Goal: Communication & Community: Answer question/provide support

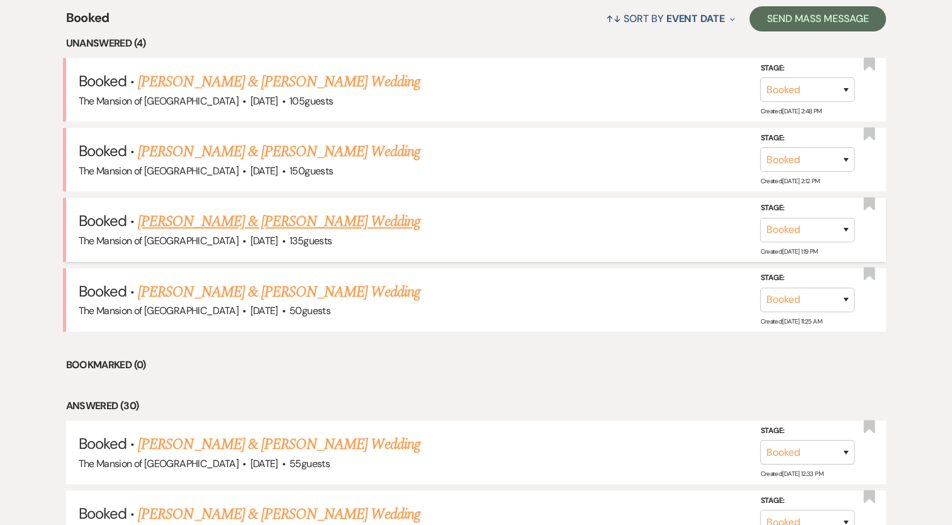
scroll to position [377, 0]
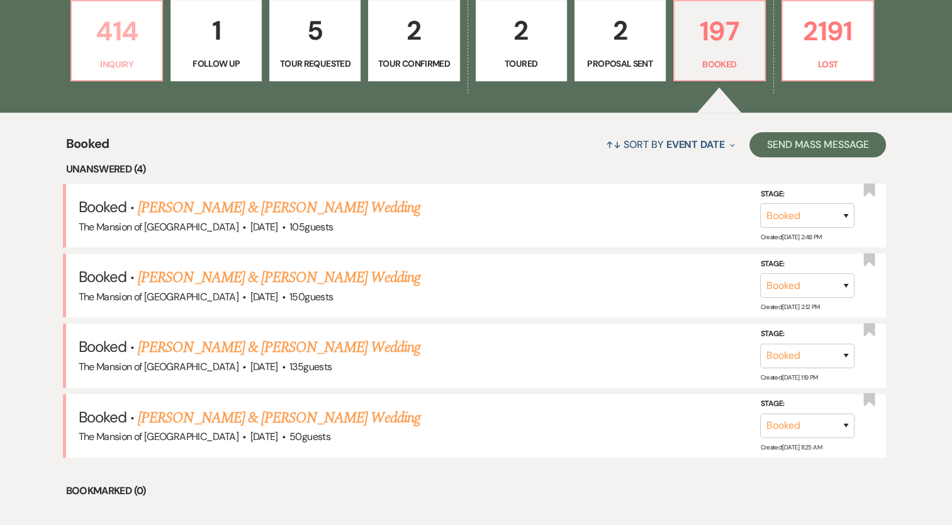
click at [121, 52] on p "414" at bounding box center [116, 31] width 75 height 42
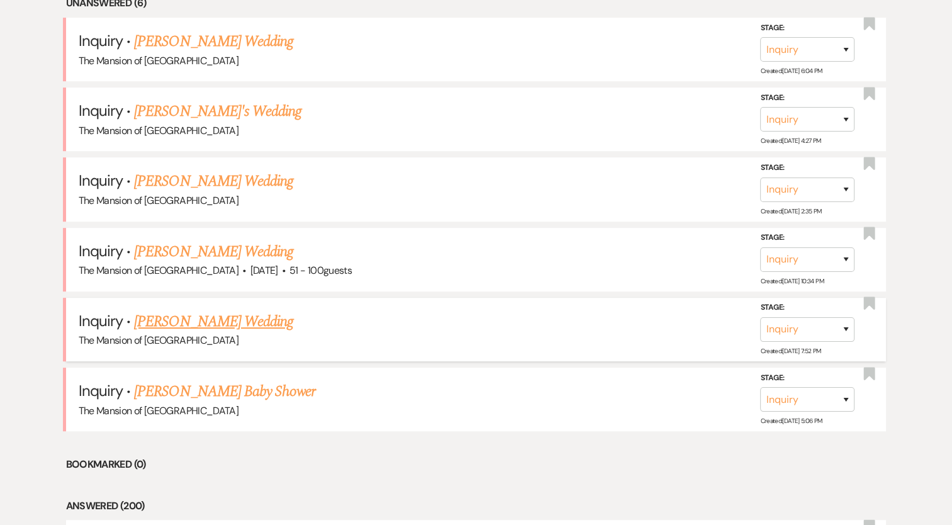
scroll to position [566, 0]
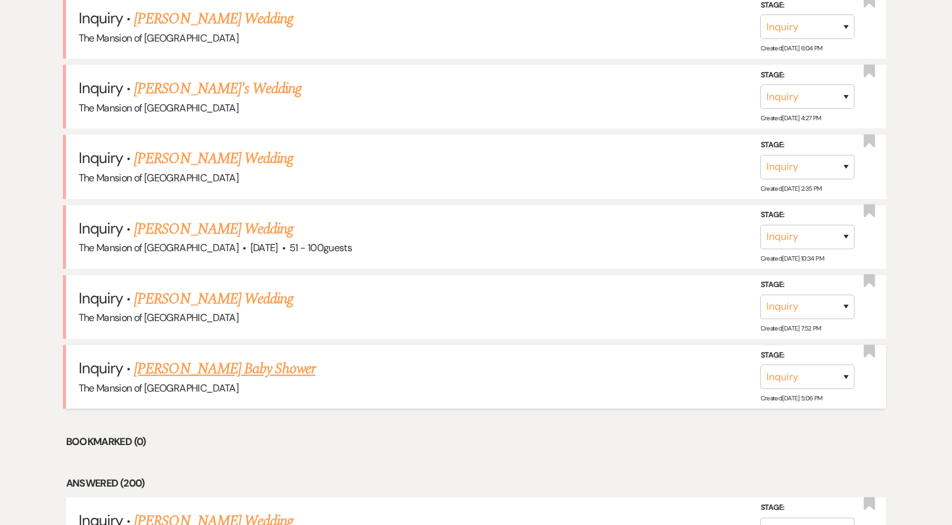
click at [252, 366] on link "Elizabeth Wygel's Baby Shower" at bounding box center [224, 368] width 181 height 23
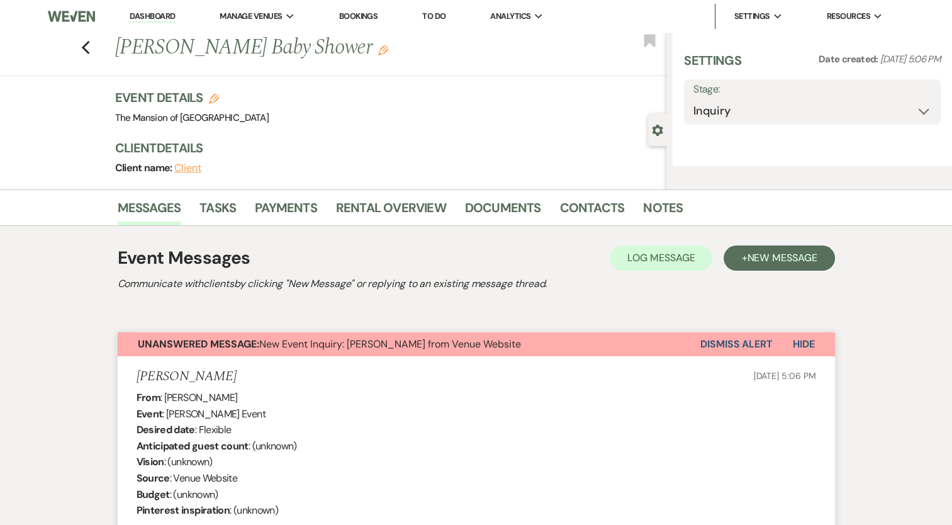
select select "5"
select select "3"
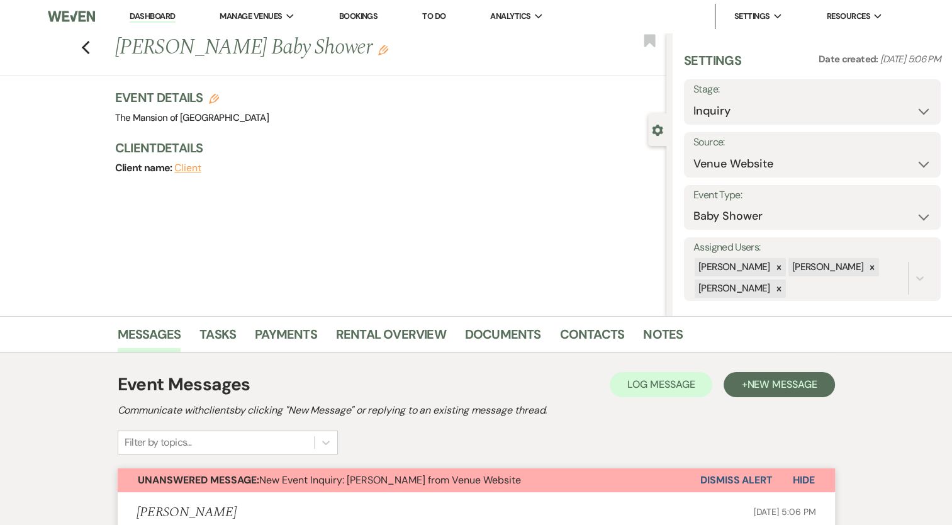
click at [738, 478] on button "Dismiss Alert" at bounding box center [736, 480] width 72 height 24
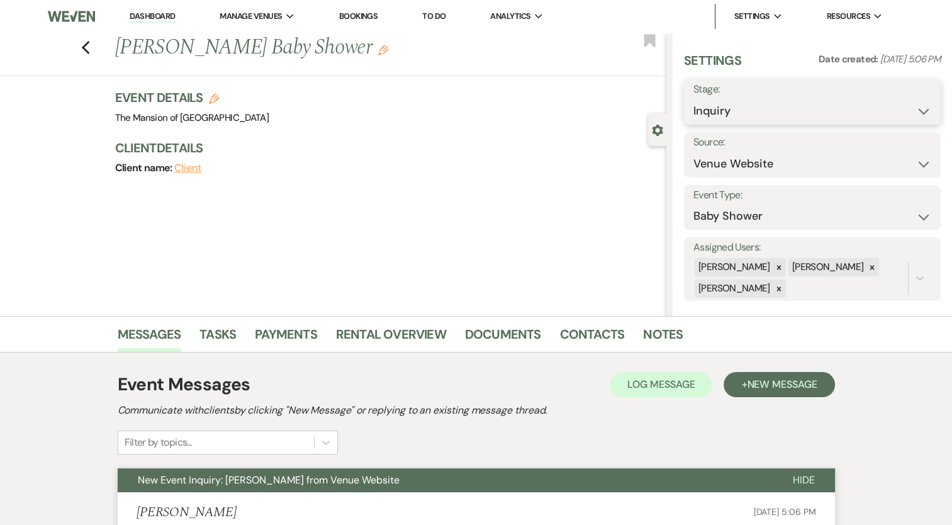
click at [769, 111] on select "Inquiry Follow Up Tour Requested Tour Confirmed Toured Proposal Sent Booked Lost" at bounding box center [812, 111] width 238 height 25
select select "8"
click at [693, 99] on select "Inquiry Follow Up Tour Requested Tour Confirmed Toured Proposal Sent Booked Lost" at bounding box center [812, 111] width 238 height 25
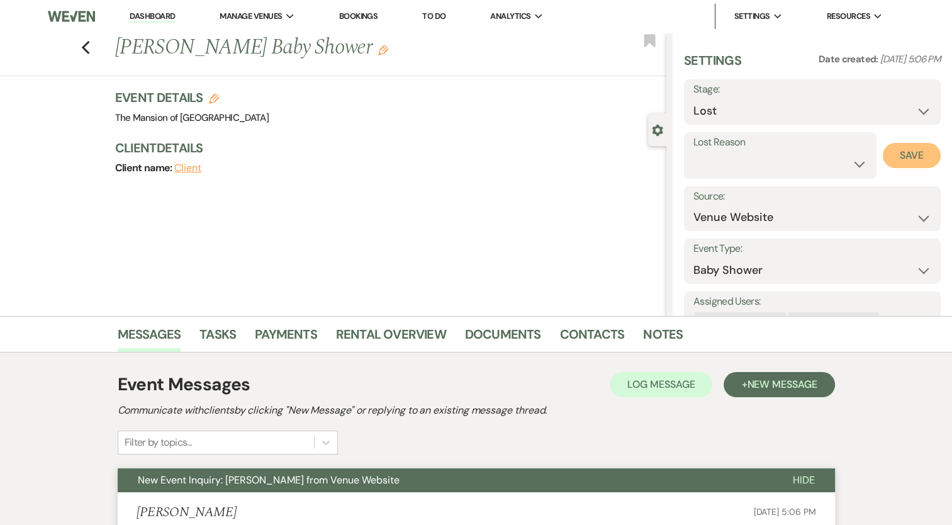
click at [908, 157] on button "Save" at bounding box center [911, 155] width 58 height 25
click at [91, 49] on icon "Previous" at bounding box center [85, 47] width 9 height 15
select select "8"
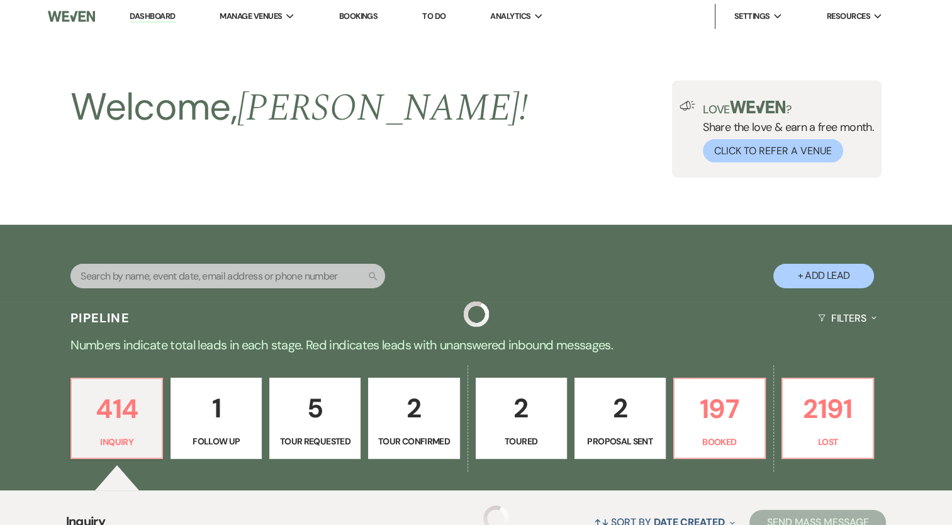
scroll to position [566, 0]
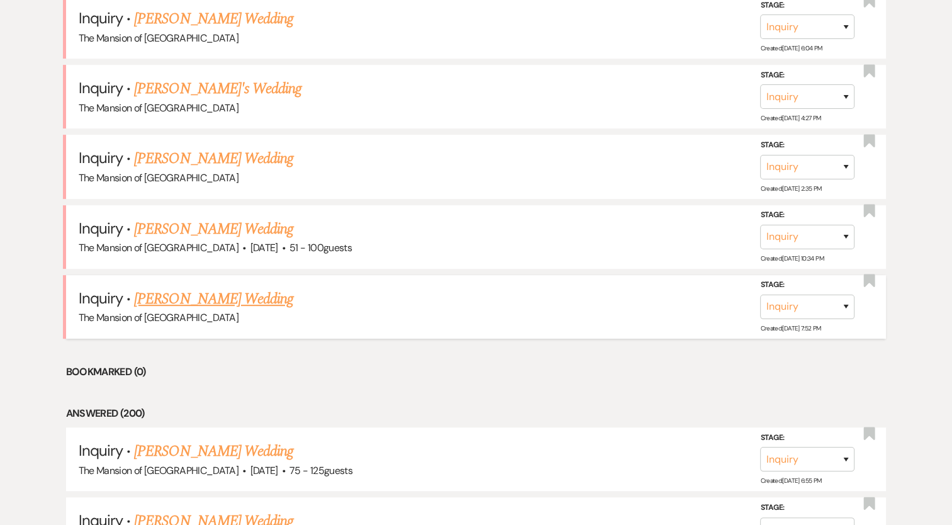
click at [252, 301] on link "[PERSON_NAME] Wedding" at bounding box center [213, 298] width 159 height 23
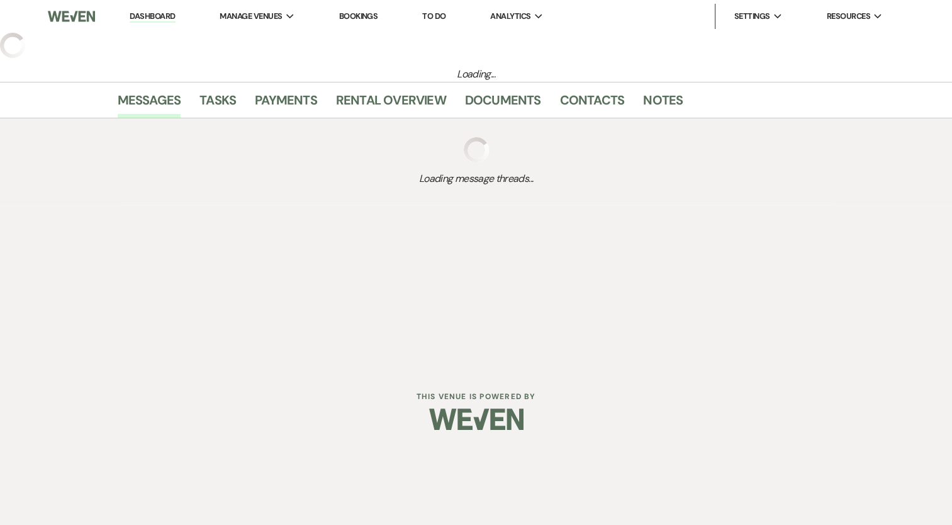
select select "5"
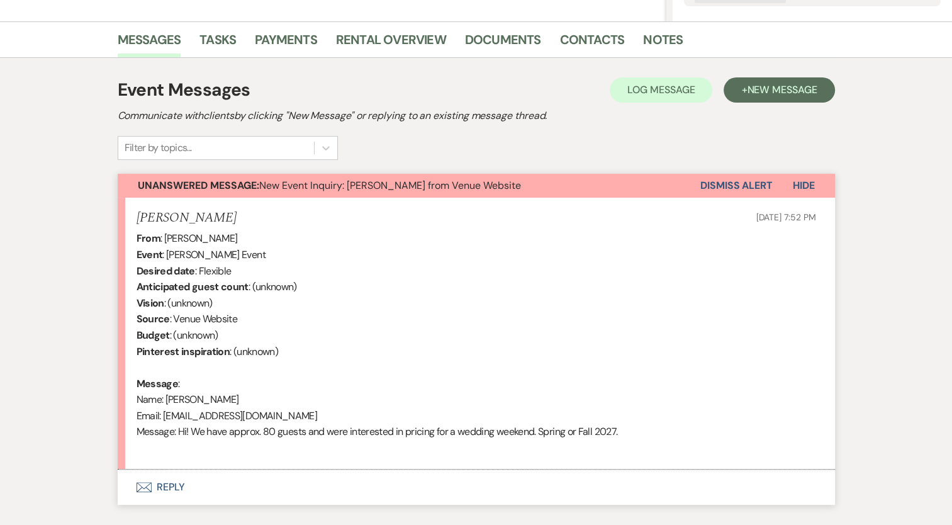
scroll to position [372, 0]
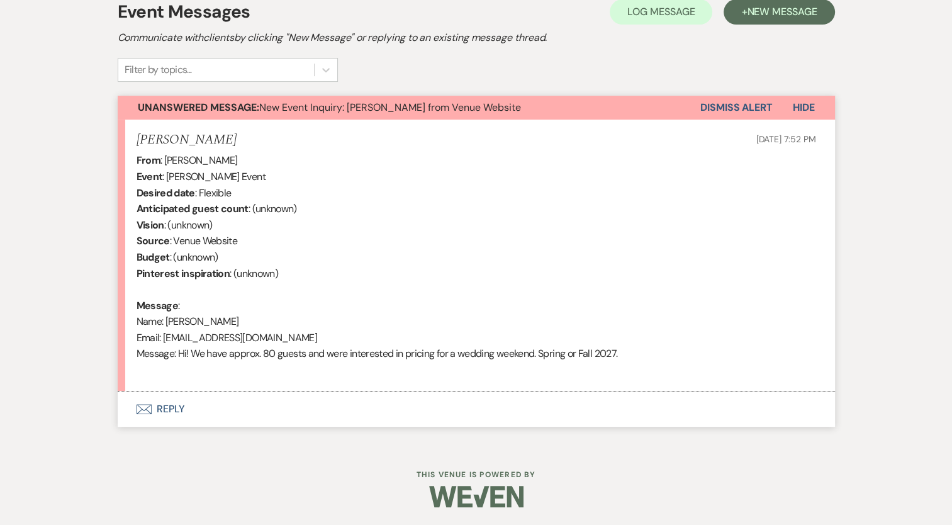
click at [174, 404] on button "Envelope Reply" at bounding box center [476, 408] width 717 height 35
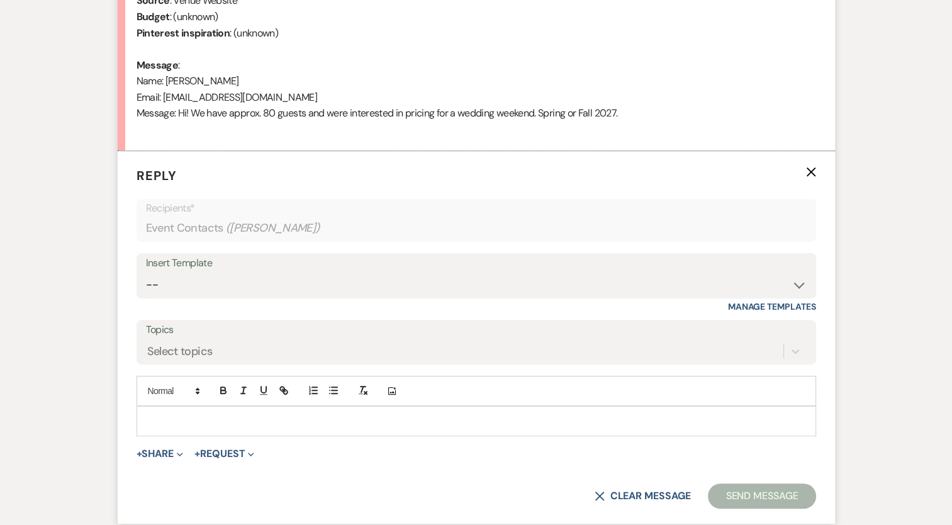
scroll to position [613, 0]
click at [171, 281] on select "-- Booking Template Final Number & Meeting Request Copy of Weven Planning Porta…" at bounding box center [476, 284] width 660 height 25
select select "916"
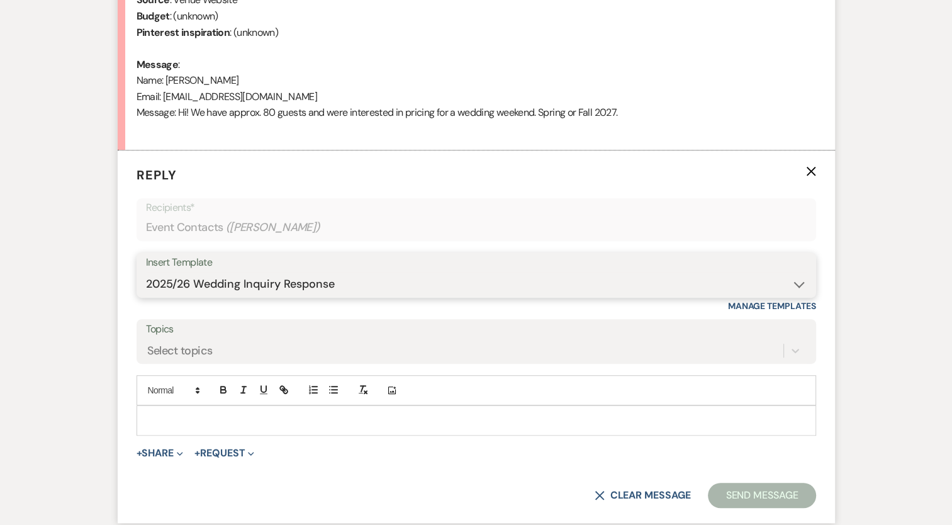
click at [146, 272] on select "-- Booking Template Final Number & Meeting Request Copy of Weven Planning Porta…" at bounding box center [476, 284] width 660 height 25
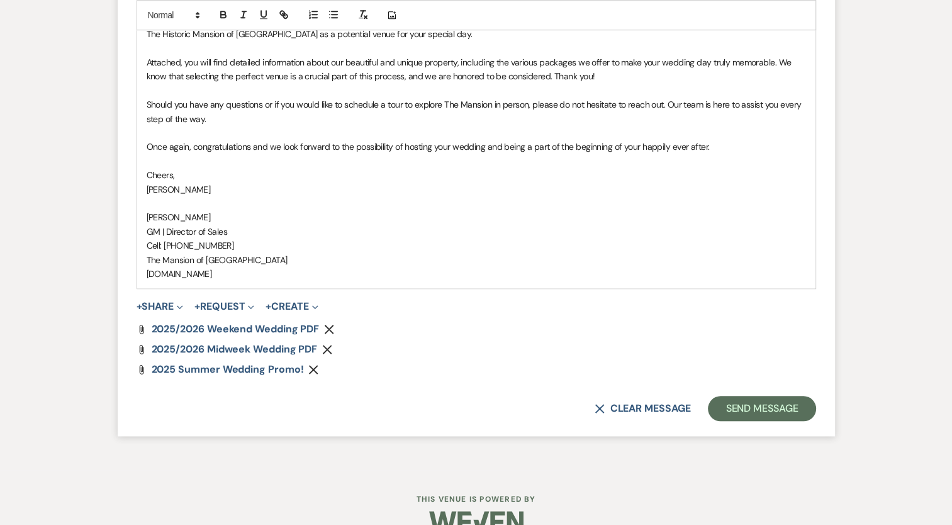
scroll to position [1066, 0]
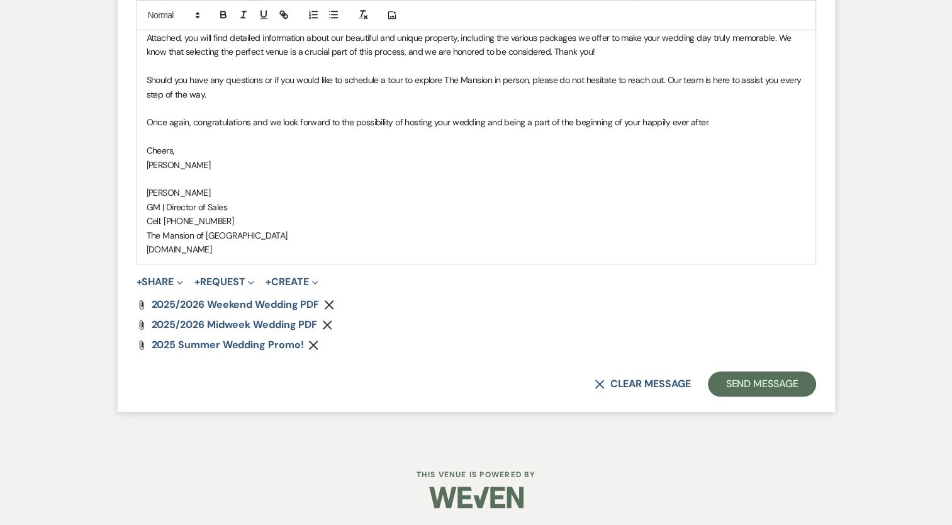
click at [316, 342] on icon "Remove" at bounding box center [313, 345] width 10 height 10
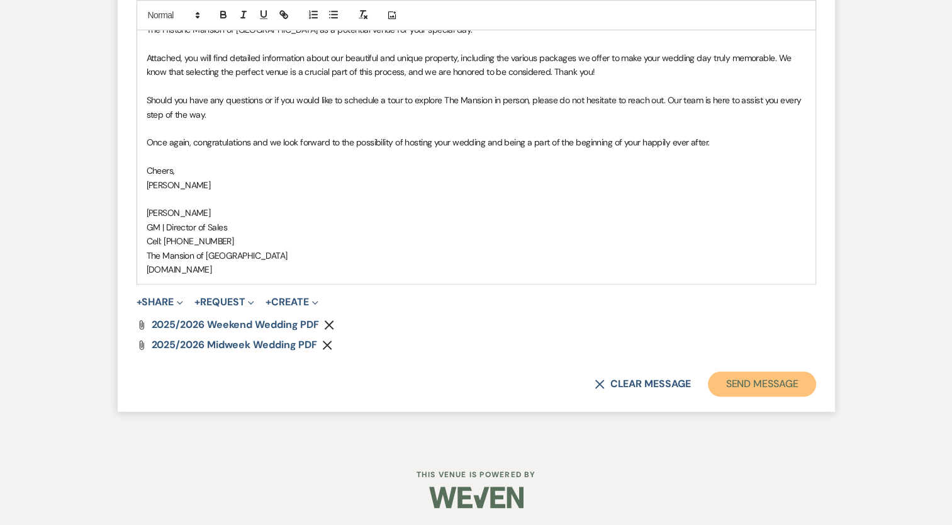
click at [760, 375] on button "Send Message" at bounding box center [762, 383] width 108 height 25
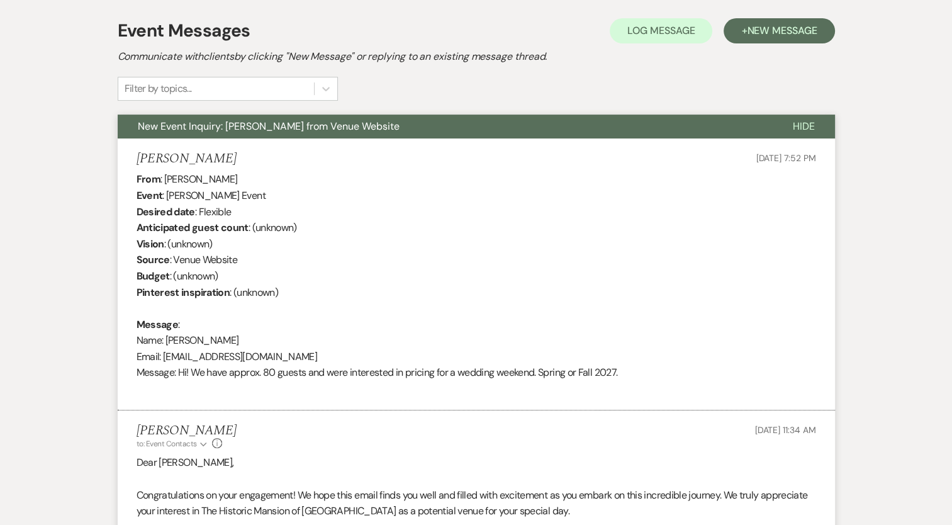
scroll to position [0, 0]
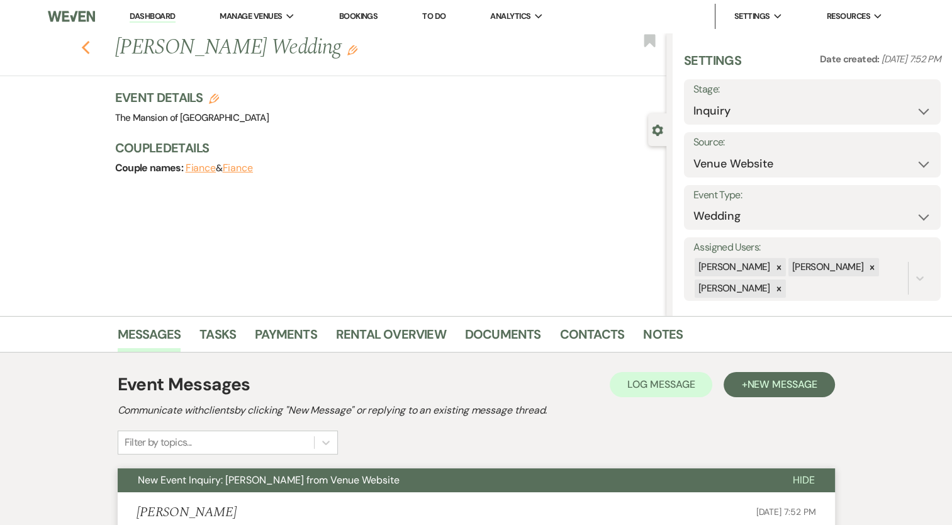
click at [88, 43] on icon "Previous" at bounding box center [85, 47] width 9 height 15
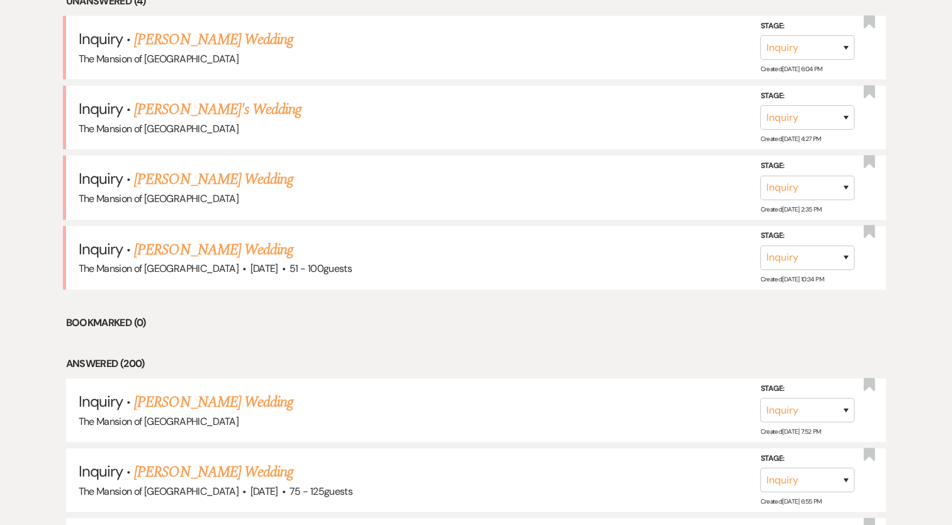
scroll to position [503, 0]
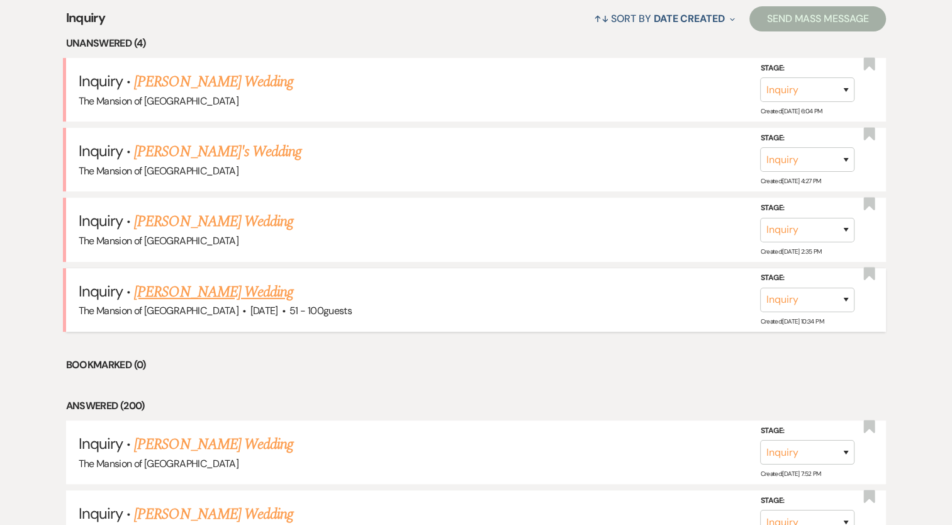
click at [215, 282] on link "[PERSON_NAME] Wedding" at bounding box center [213, 292] width 159 height 23
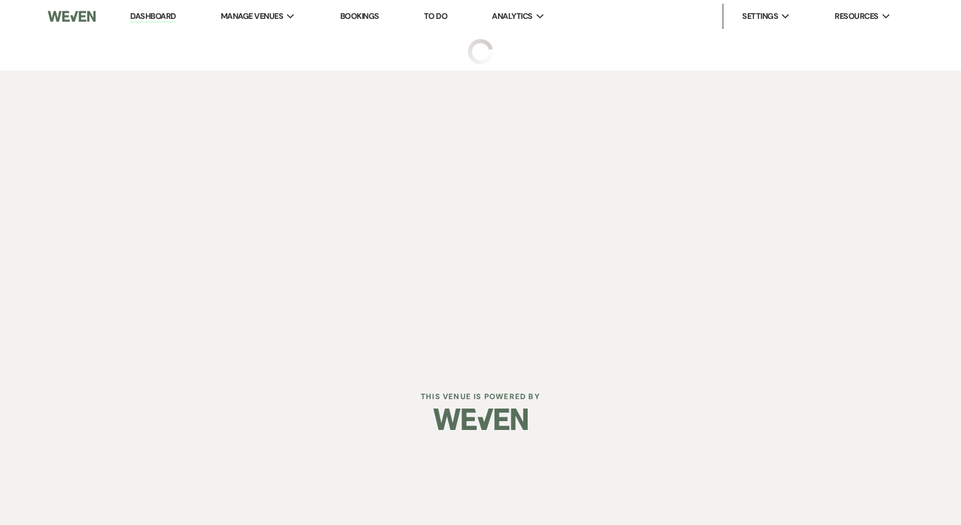
select select "2"
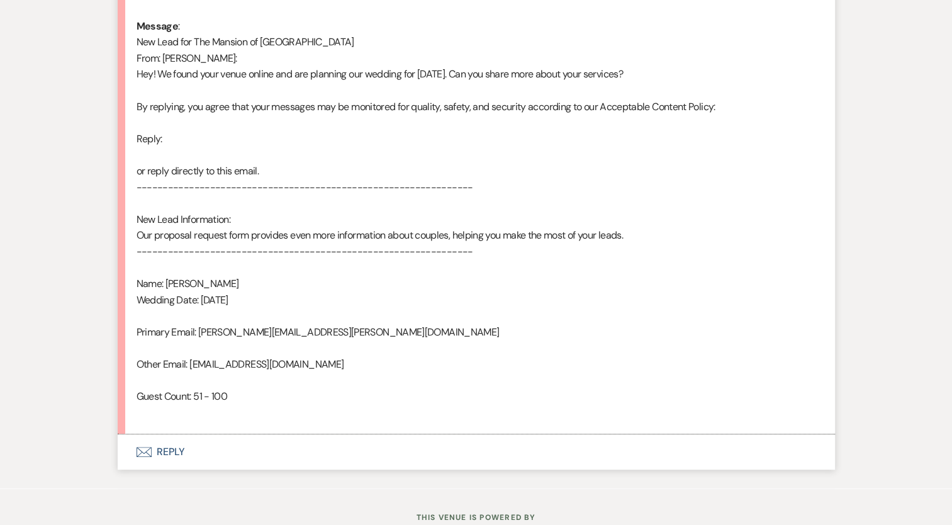
scroll to position [694, 0]
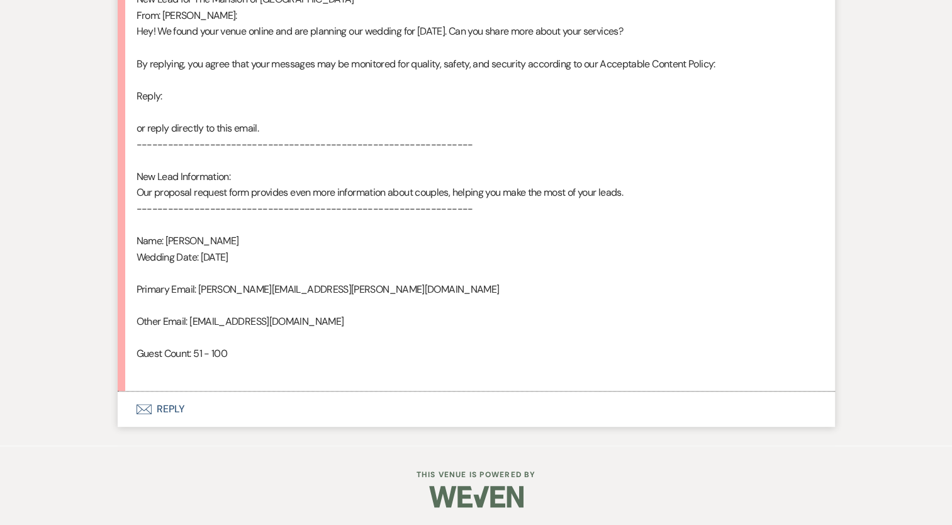
click at [175, 409] on button "Envelope Reply" at bounding box center [476, 408] width 717 height 35
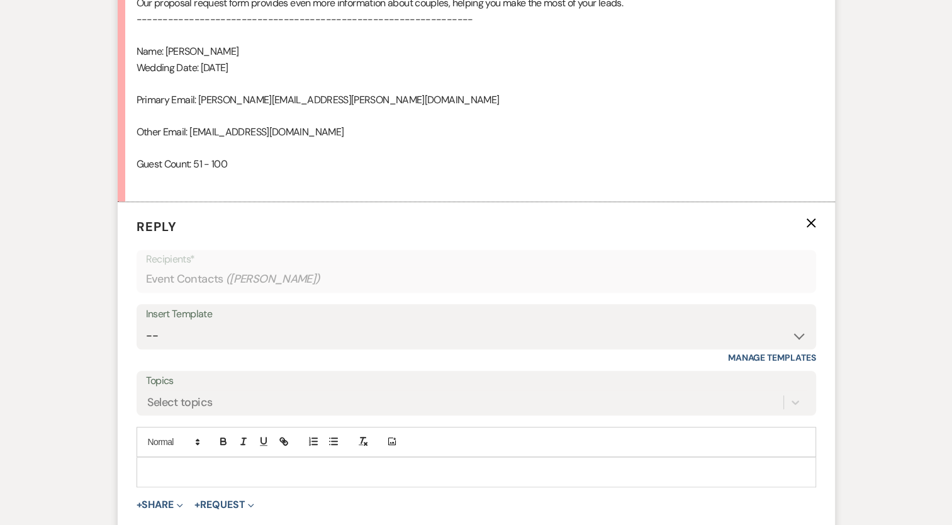
scroll to position [1008, 0]
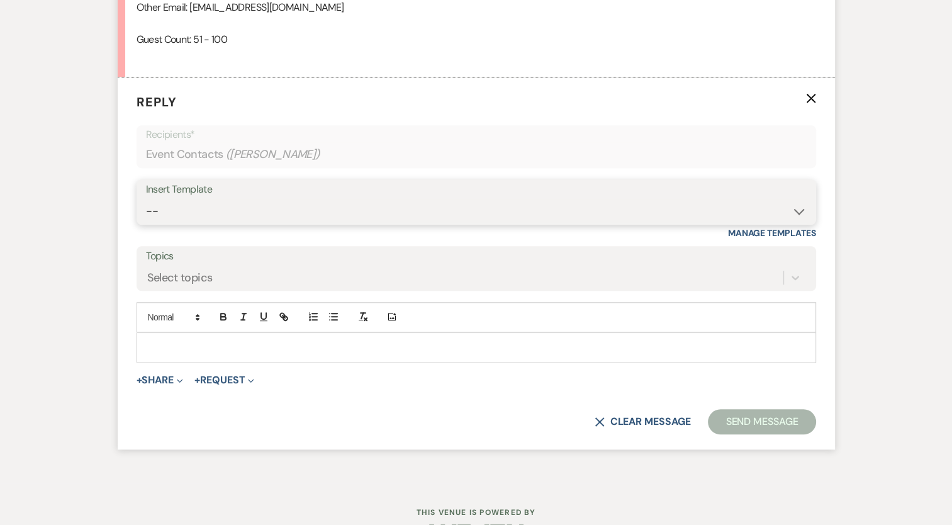
click at [190, 205] on select "-- Booking Template Final Number & Meeting Request Copy of Weven Planning Porta…" at bounding box center [476, 211] width 660 height 25
select select "916"
click at [146, 199] on select "-- Booking Template Final Number & Meeting Request Copy of Weven Planning Porta…" at bounding box center [476, 211] width 660 height 25
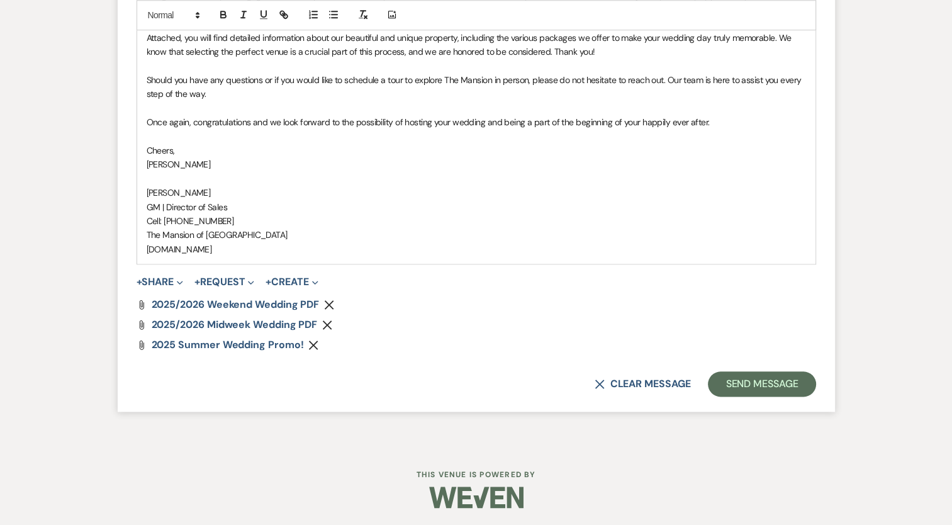
click at [309, 340] on icon "Remove" at bounding box center [313, 345] width 10 height 10
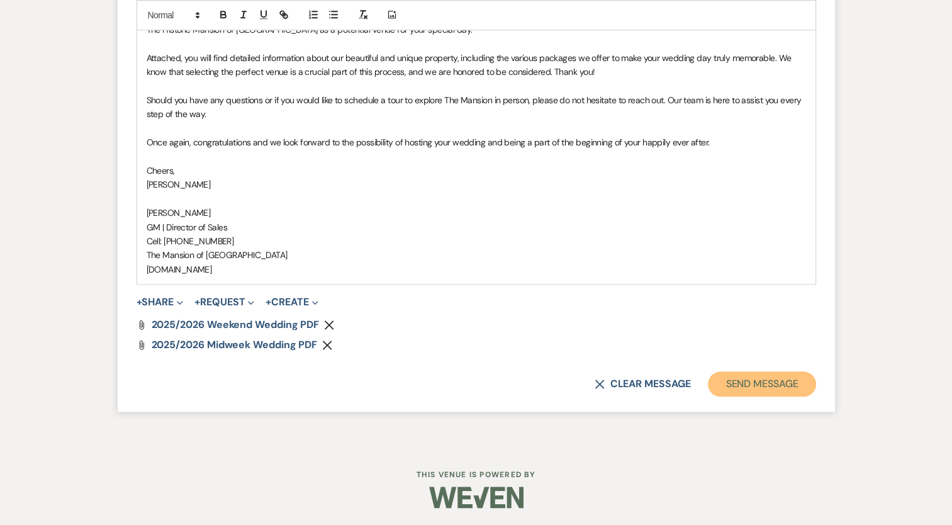
click at [757, 381] on button "Send Message" at bounding box center [762, 383] width 108 height 25
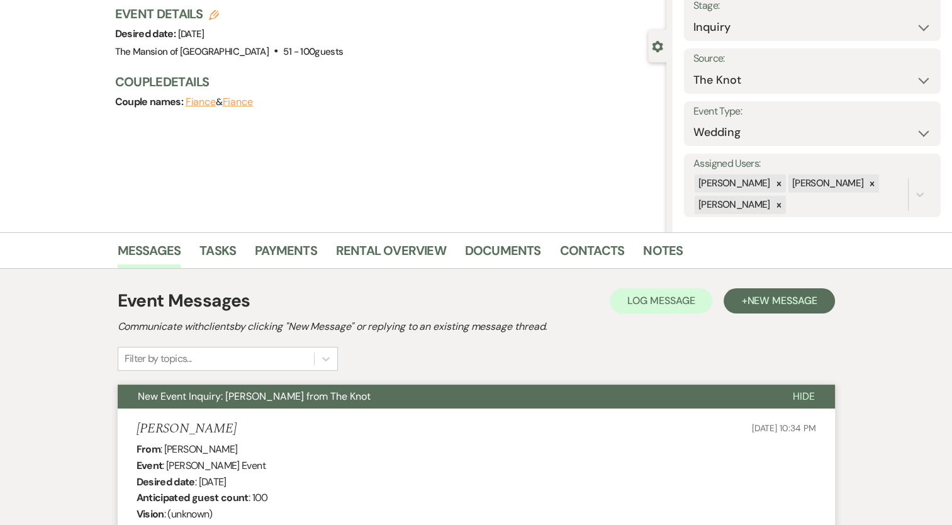
scroll to position [0, 0]
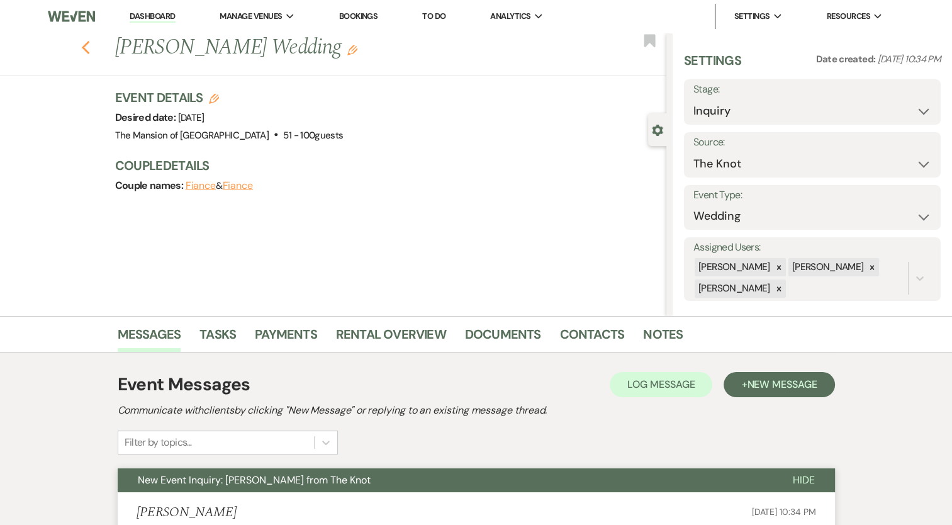
click at [89, 52] on use "button" at bounding box center [85, 48] width 8 height 14
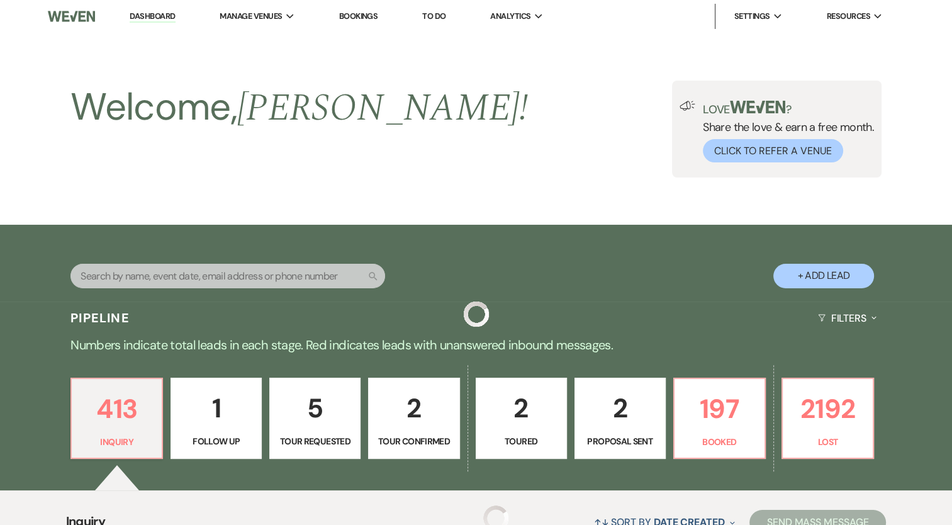
scroll to position [503, 0]
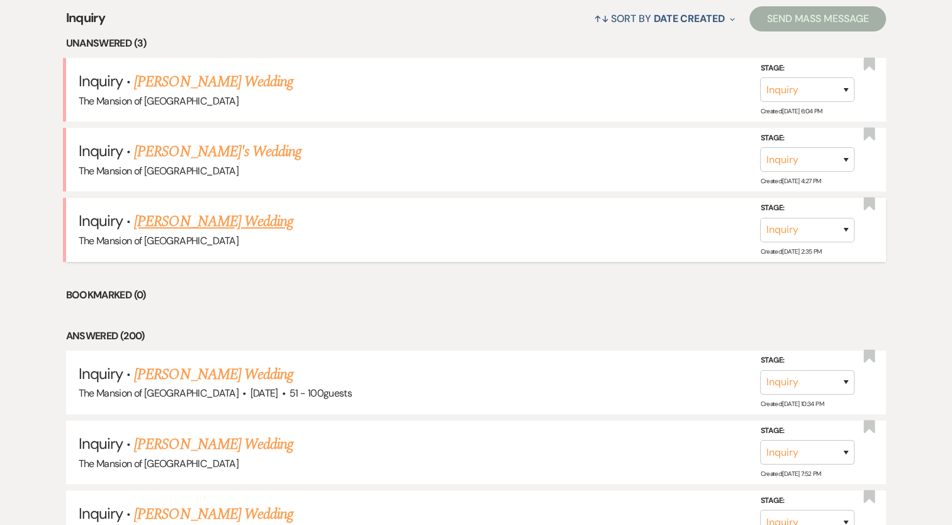
click at [213, 216] on link "[PERSON_NAME] Wedding" at bounding box center [213, 221] width 159 height 23
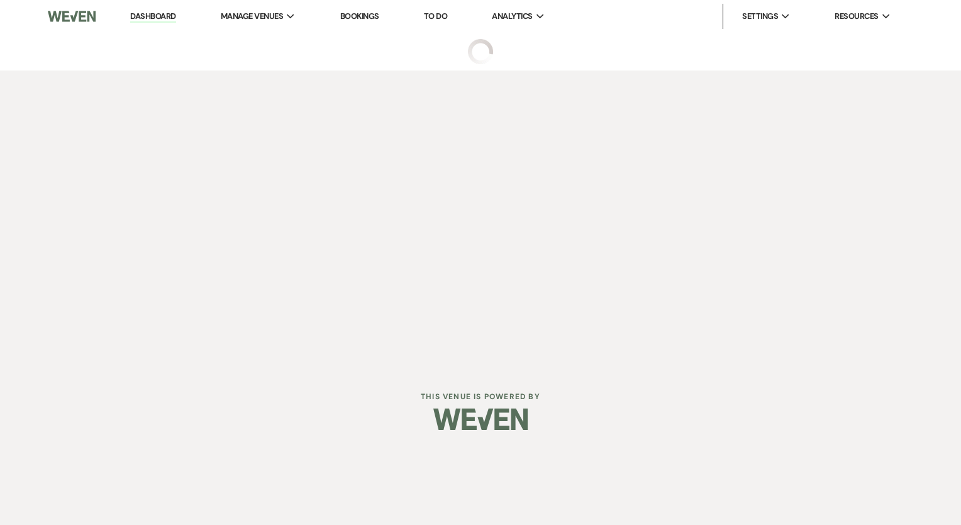
select select "5"
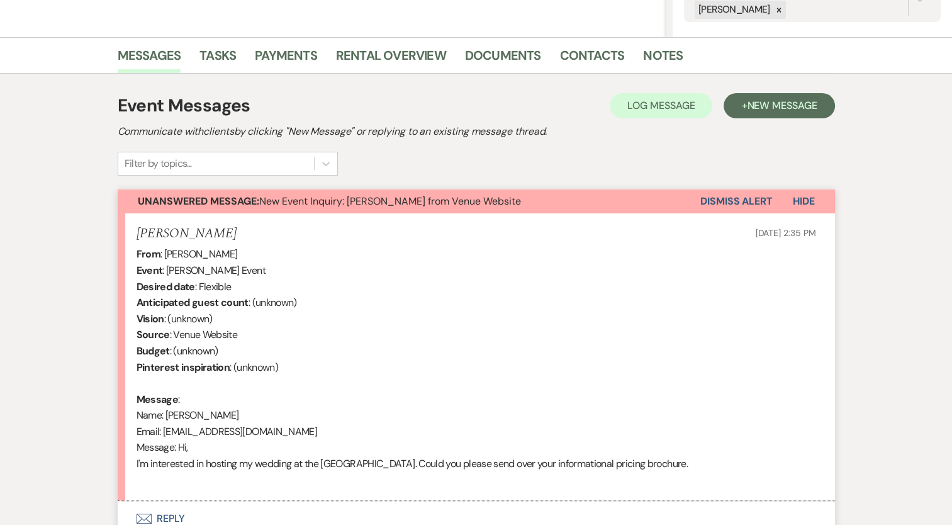
scroll to position [389, 0]
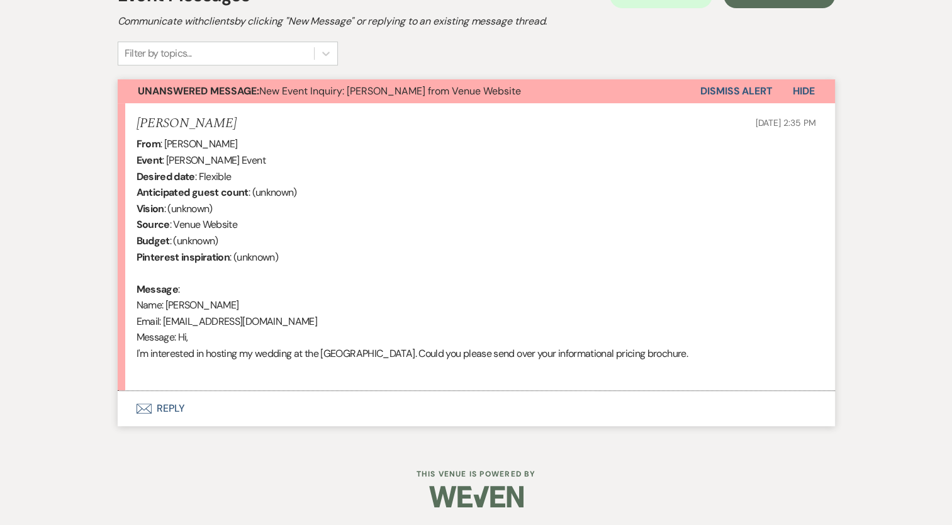
click at [176, 404] on button "Envelope Reply" at bounding box center [476, 408] width 717 height 35
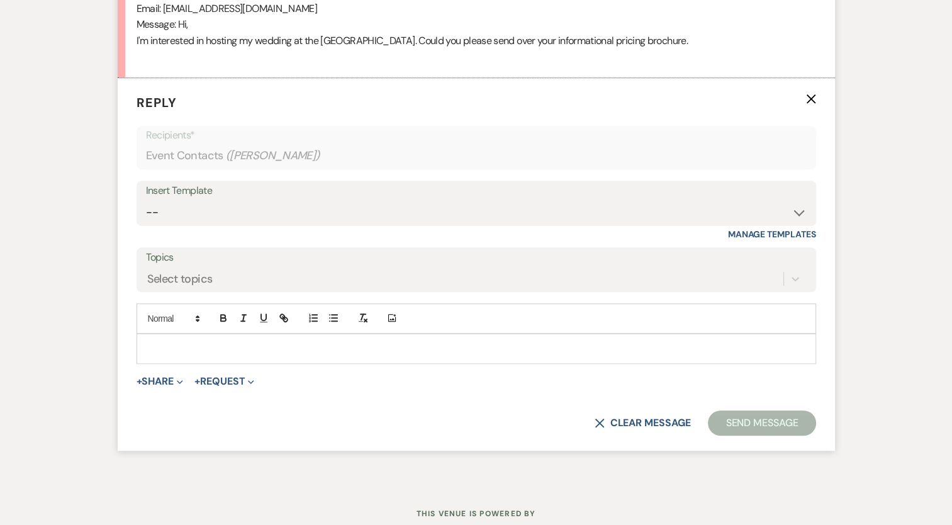
scroll to position [702, 0]
click at [177, 211] on select "-- Booking Template Final Number & Meeting Request Copy of Weven Planning Porta…" at bounding box center [476, 211] width 660 height 25
select select "916"
click at [146, 199] on select "-- Booking Template Final Number & Meeting Request Copy of Weven Planning Porta…" at bounding box center [476, 211] width 660 height 25
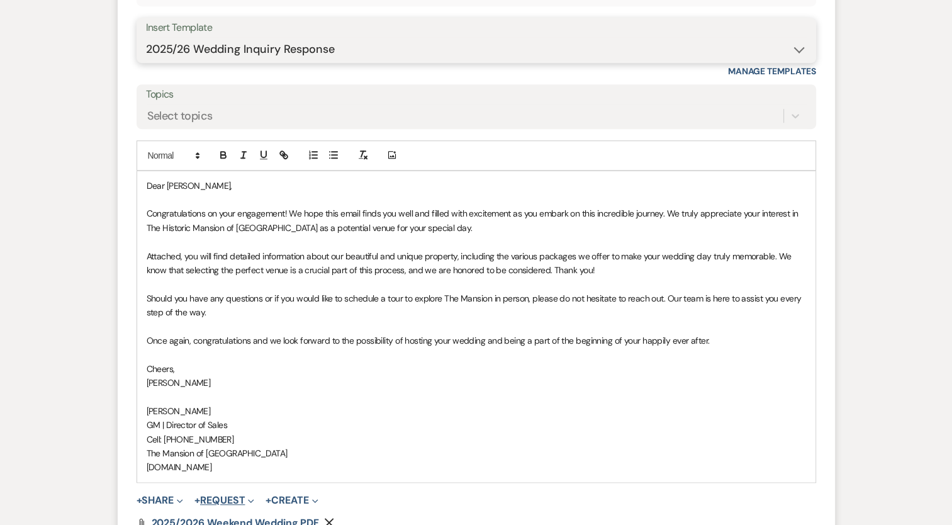
scroll to position [1082, 0]
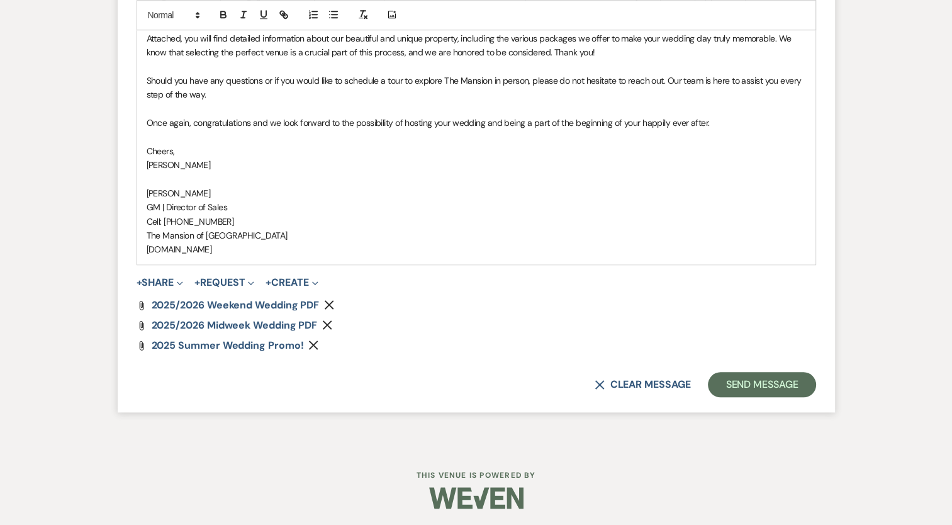
click at [304, 345] on div "Attach File 2025 Summer Wedding Promo! Remove" at bounding box center [475, 345] width 679 height 10
click at [326, 343] on div "Attach File 2025 Summer Wedding Promo! Remove" at bounding box center [475, 345] width 679 height 10
click at [314, 345] on use "button" at bounding box center [313, 344] width 9 height 9
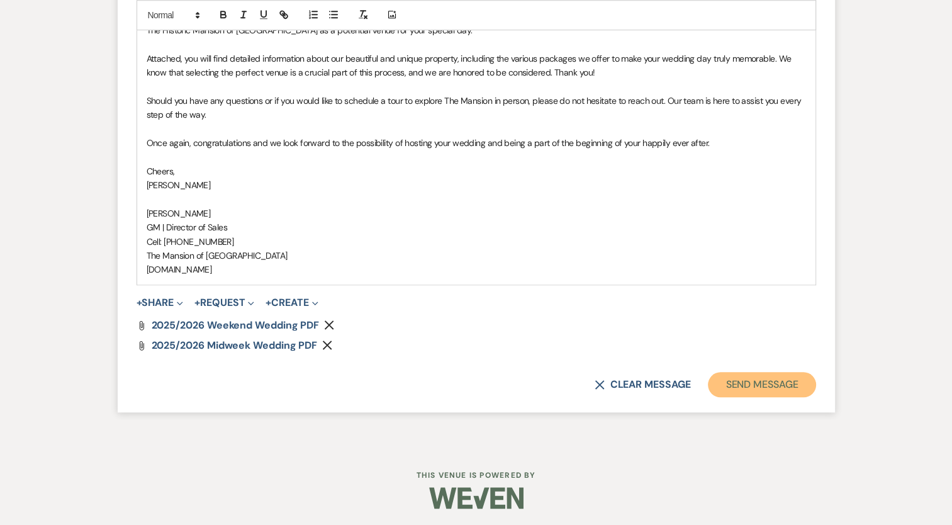
click at [732, 378] on button "Send Message" at bounding box center [762, 384] width 108 height 25
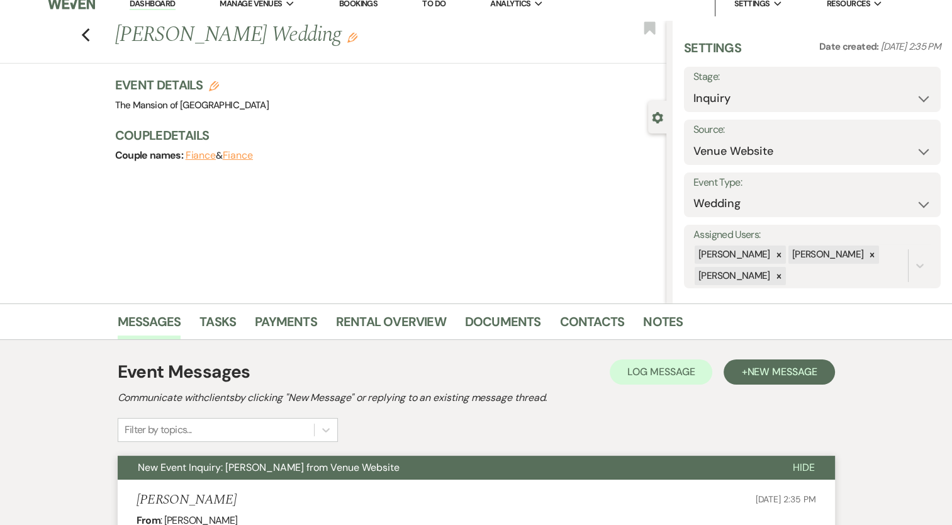
scroll to position [0, 0]
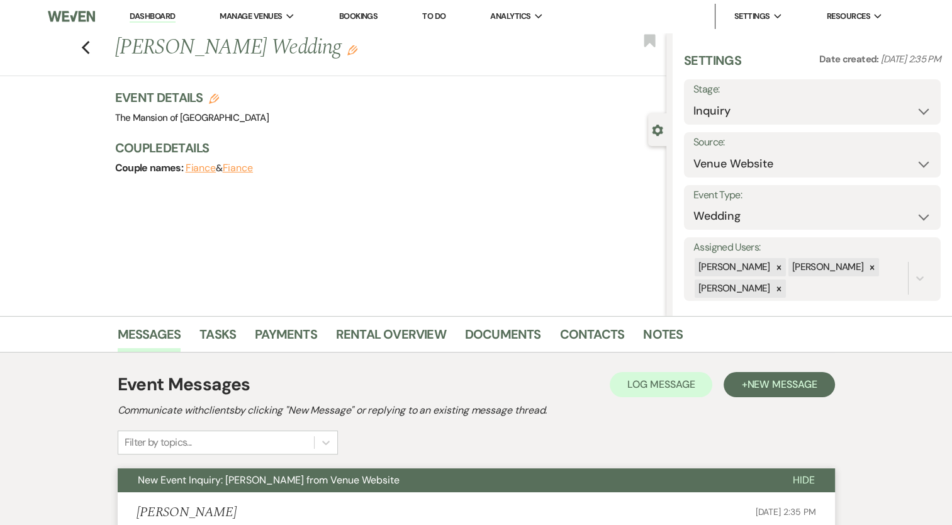
drag, startPoint x: 89, startPoint y: 54, endPoint x: 86, endPoint y: 67, distance: 13.0
click at [87, 57] on div "Previous Olivia Alves's Wedding Edit Bookmark" at bounding box center [330, 54] width 672 height 43
click at [91, 47] on icon "Previous" at bounding box center [85, 47] width 9 height 15
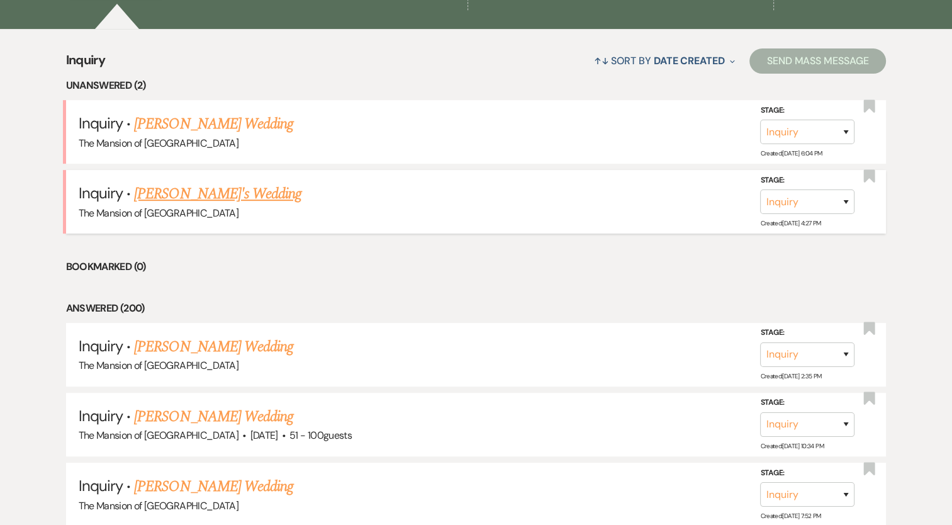
scroll to position [440, 0]
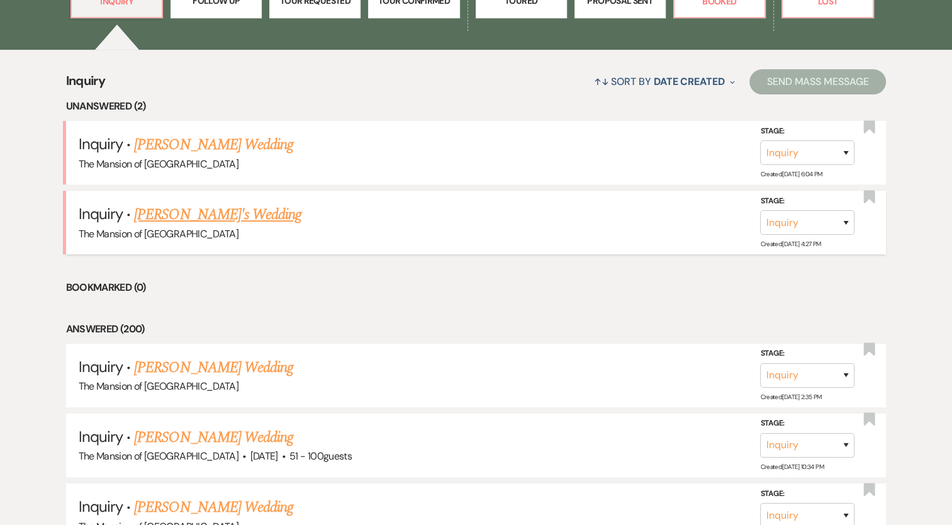
click at [252, 204] on link "[PERSON_NAME]'s Wedding" at bounding box center [217, 214] width 167 height 23
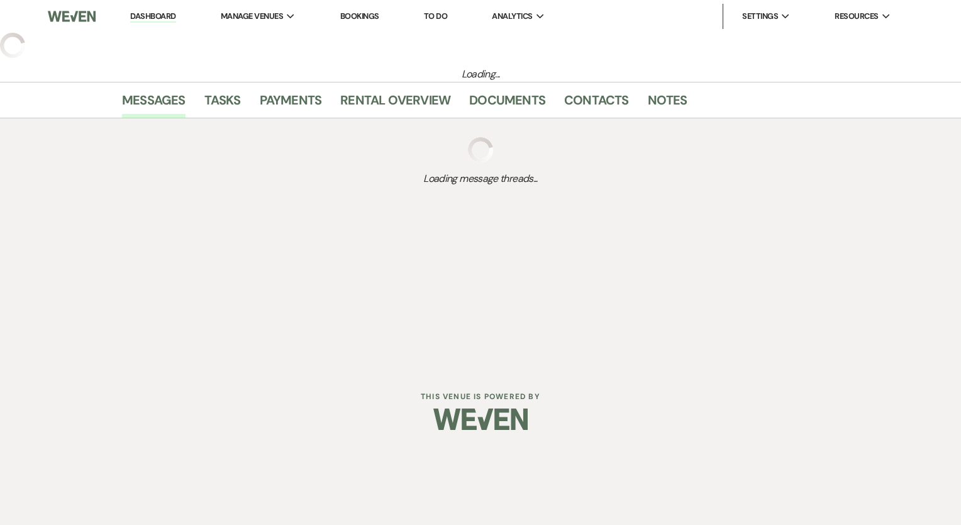
select select "5"
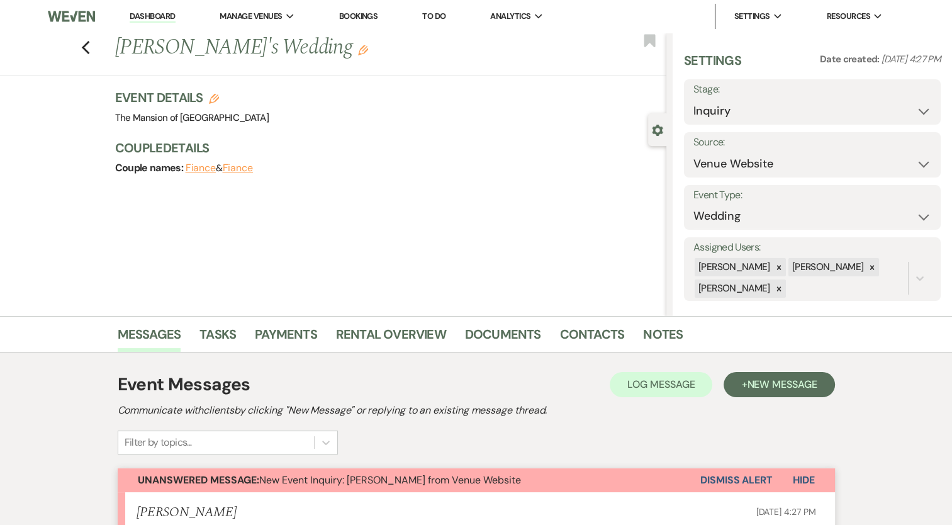
click at [247, 60] on h1 "Jennifer Boarder's Wedding Edit" at bounding box center [333, 48] width 436 height 30
click at [258, 38] on li "The Mansion of [GEOGRAPHIC_DATA]" at bounding box center [297, 41] width 143 height 13
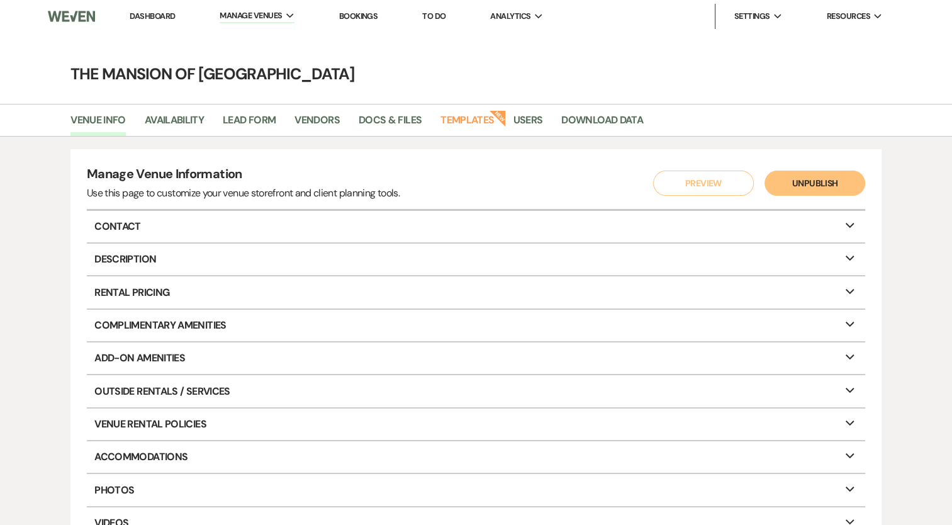
click at [210, 111] on li "Availability" at bounding box center [184, 122] width 78 height 26
click at [192, 133] on link "Availability" at bounding box center [174, 124] width 59 height 24
select select "2"
select select "2026"
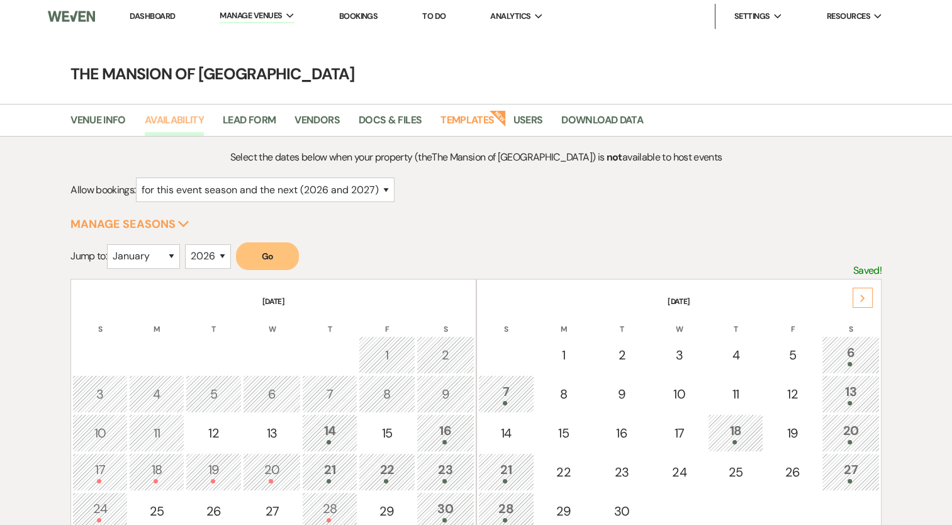
scroll to position [63, 0]
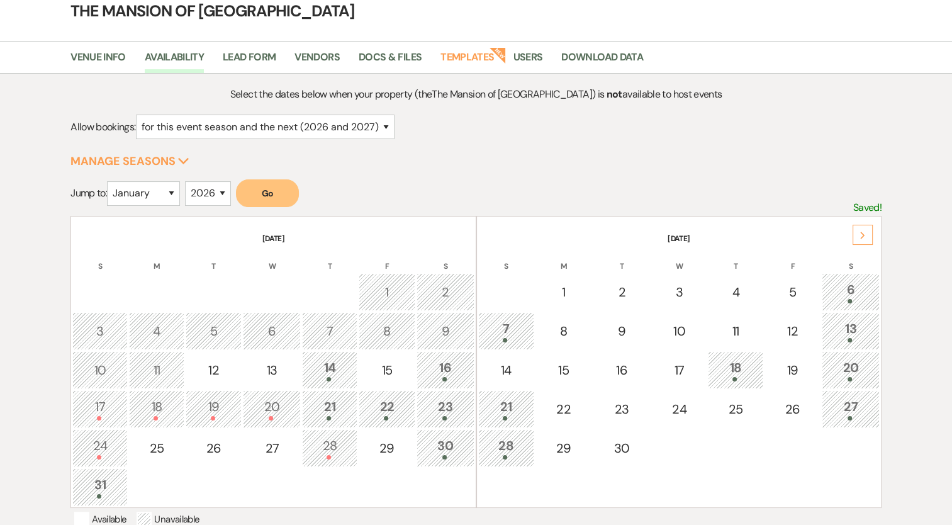
click at [844, 416] on div at bounding box center [850, 418] width 44 height 4
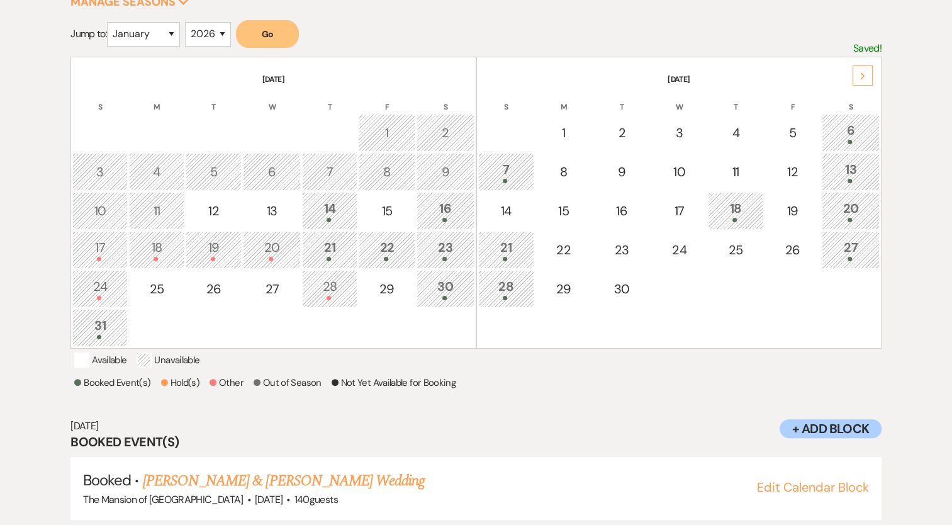
scroll to position [253, 0]
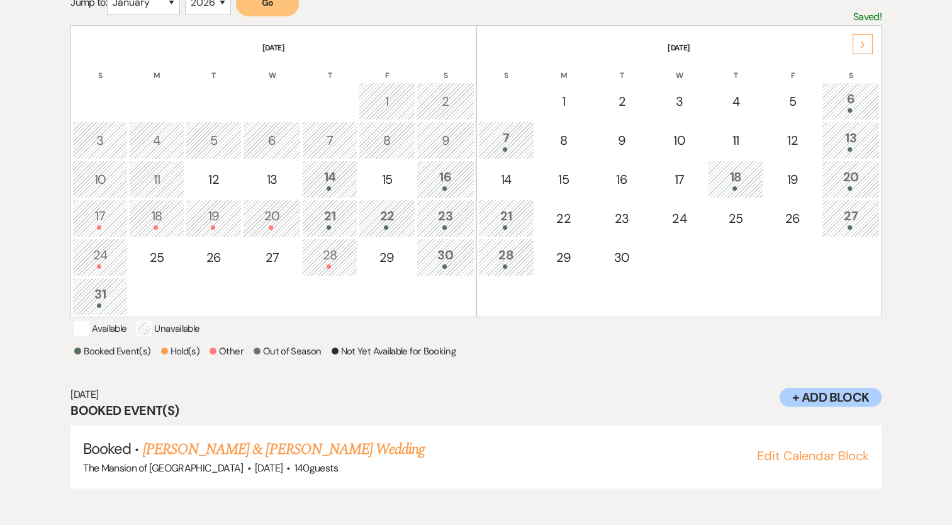
click at [497, 264] on div at bounding box center [506, 266] width 42 height 4
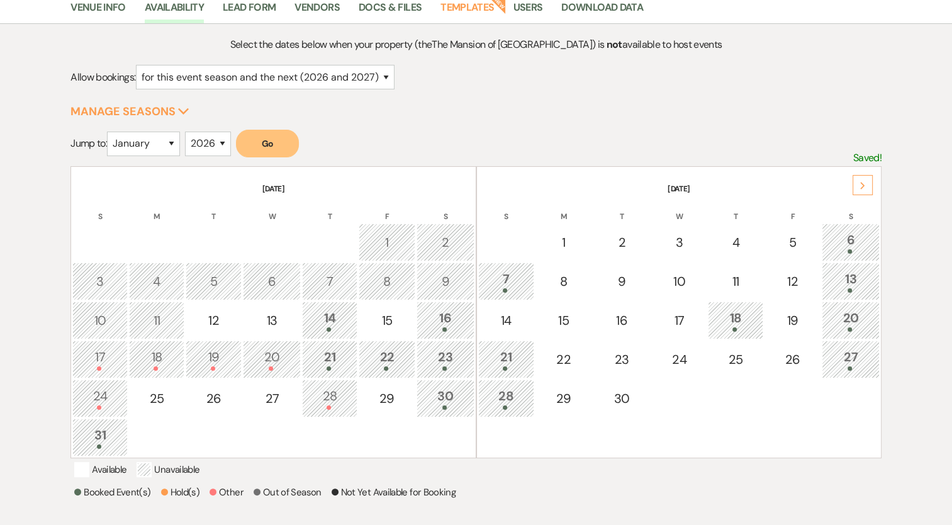
scroll to position [0, 0]
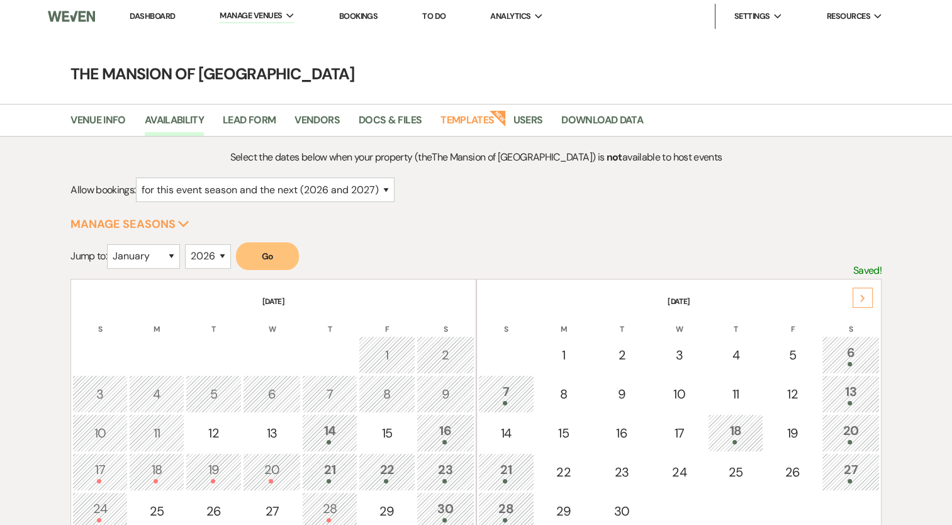
click at [156, 11] on link "Dashboard" at bounding box center [152, 16] width 45 height 11
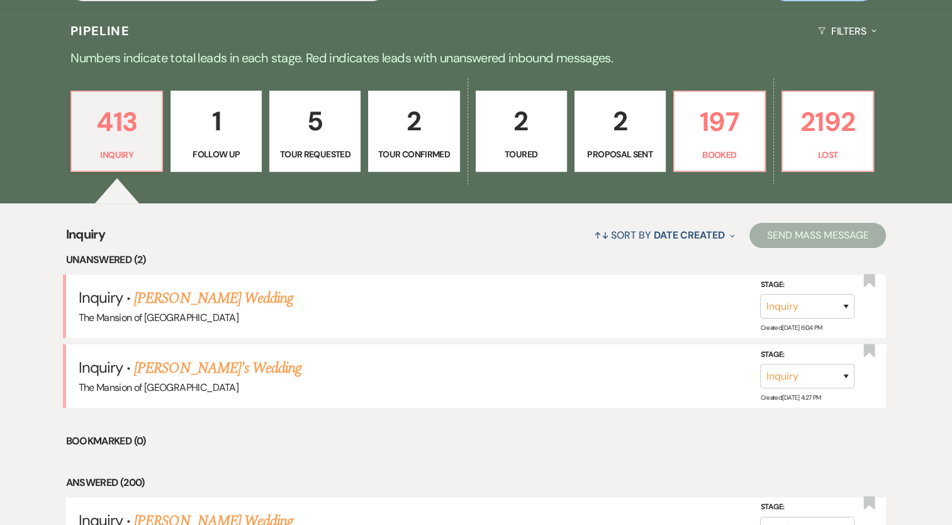
scroll to position [252, 0]
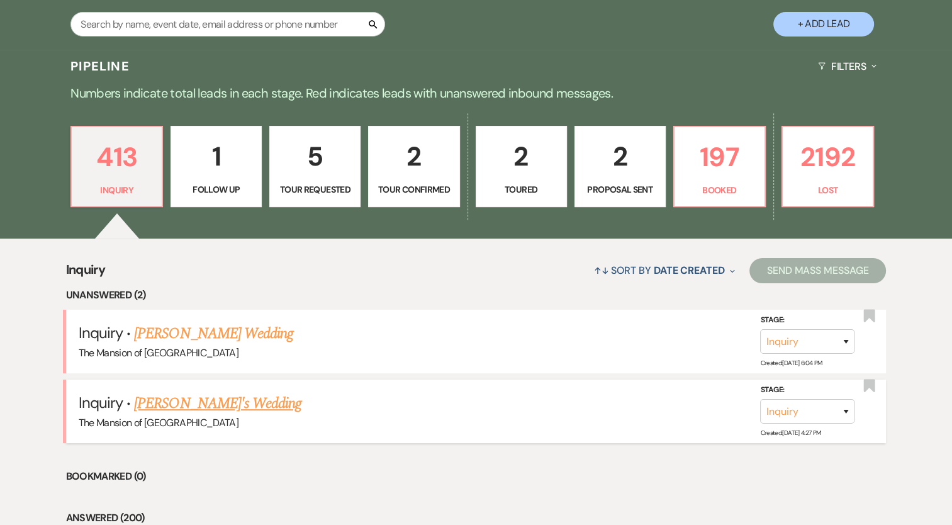
click at [216, 401] on link "[PERSON_NAME]'s Wedding" at bounding box center [217, 403] width 167 height 23
select select "5"
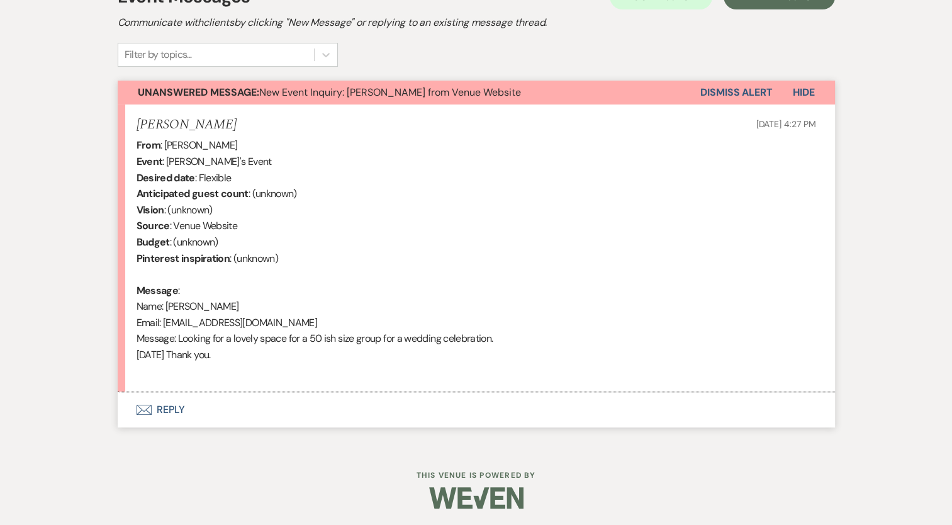
scroll to position [389, 0]
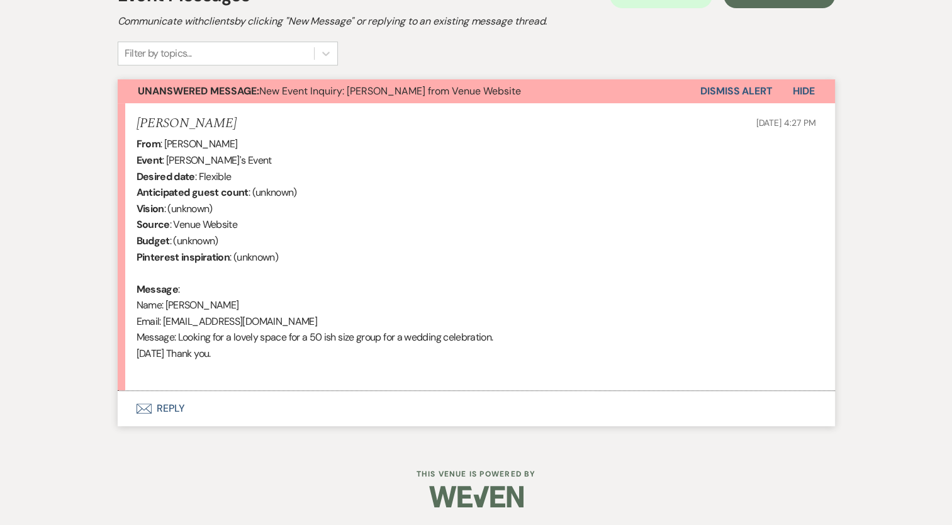
click at [181, 403] on button "Envelope Reply" at bounding box center [476, 408] width 717 height 35
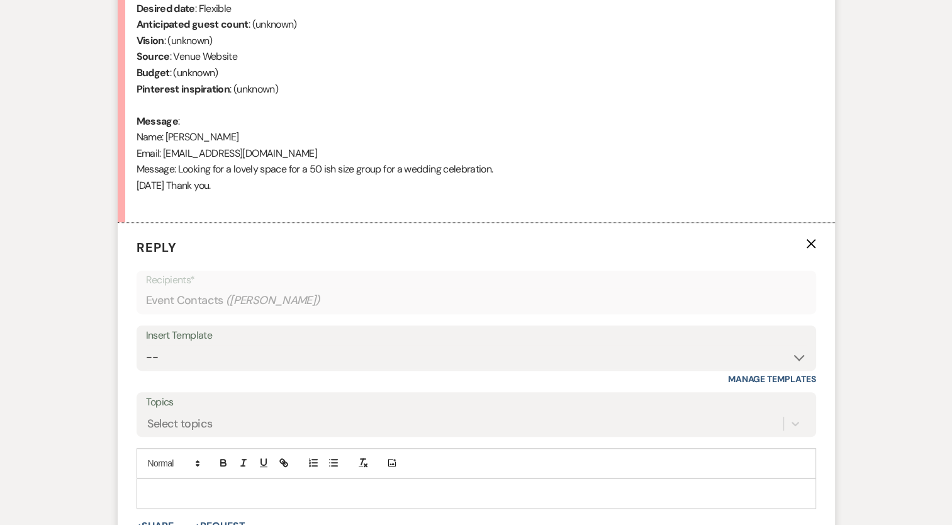
scroll to position [702, 0]
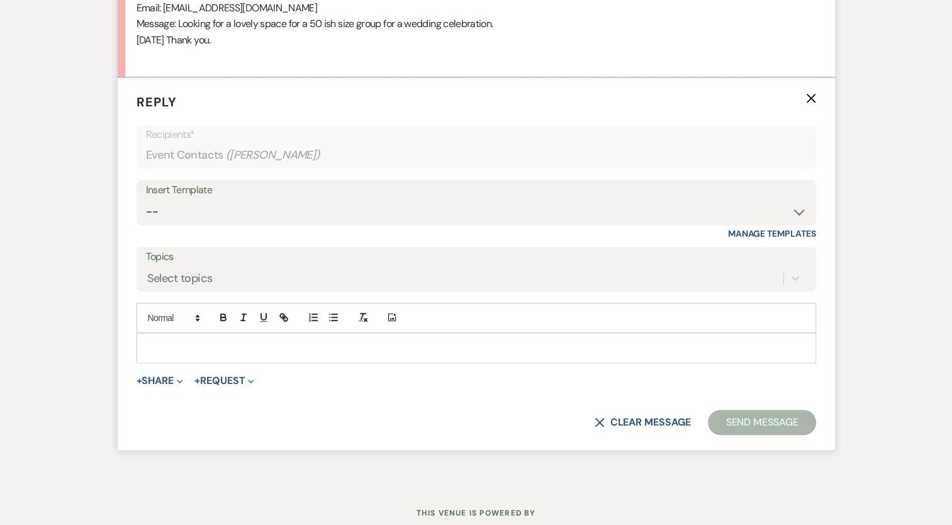
click at [170, 341] on p at bounding box center [476, 348] width 659 height 14
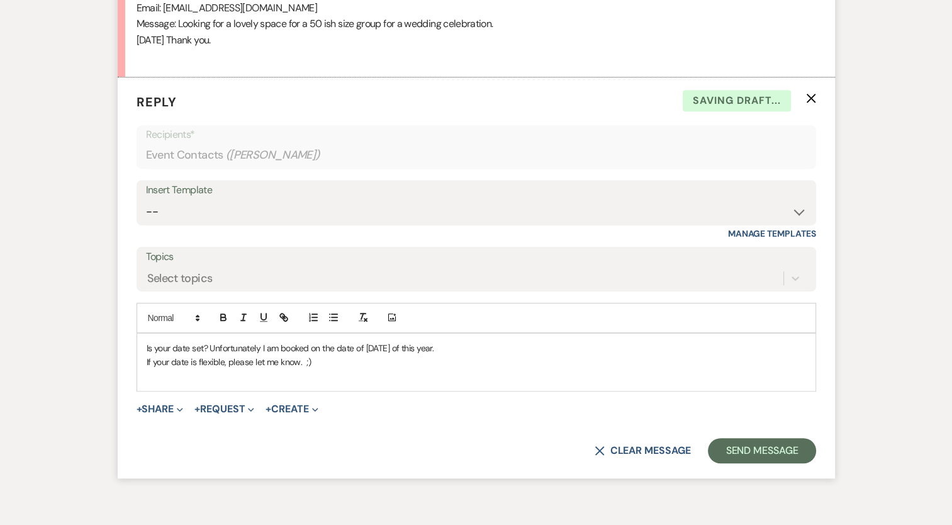
click at [234, 345] on p "Is your date set? Unfortunately I am booked on the date of Sept 27 of this year." at bounding box center [476, 348] width 659 height 14
click at [770, 444] on button "Send Message" at bounding box center [762, 450] width 108 height 25
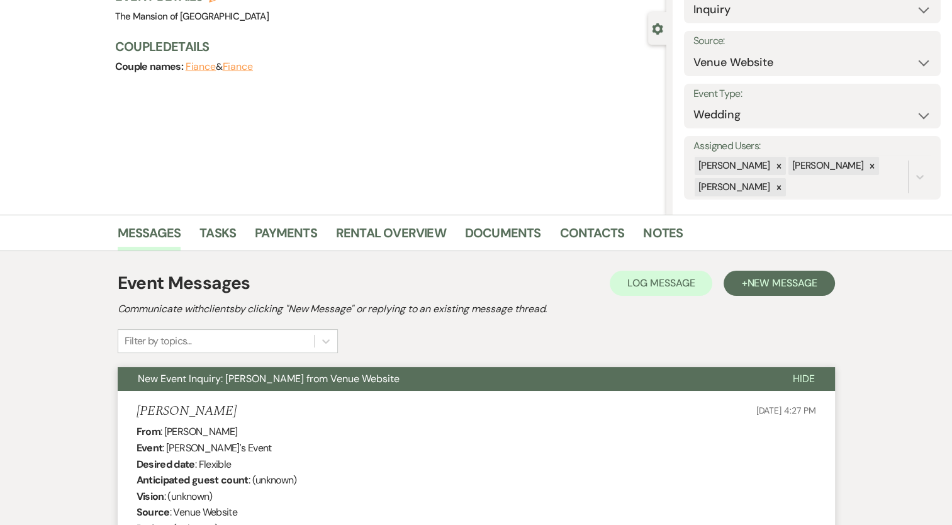
scroll to position [0, 0]
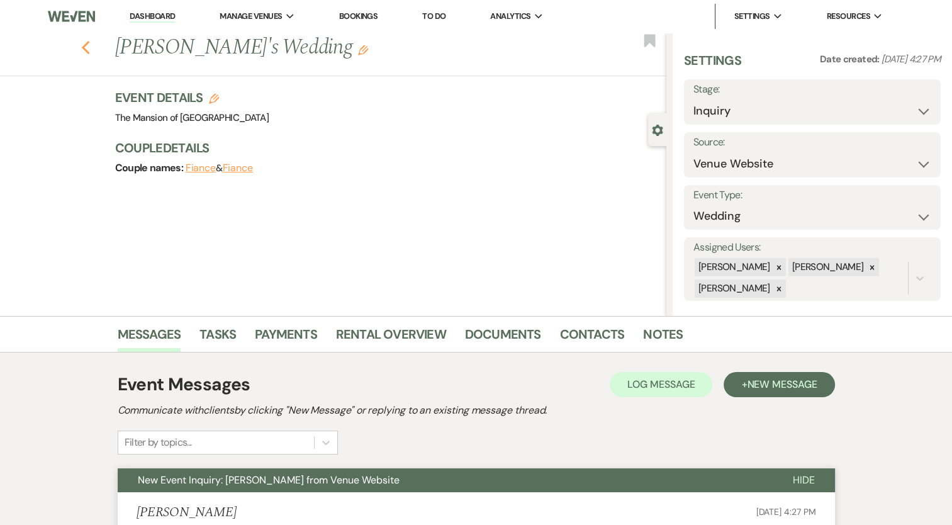
click at [86, 52] on icon "Previous" at bounding box center [85, 47] width 9 height 15
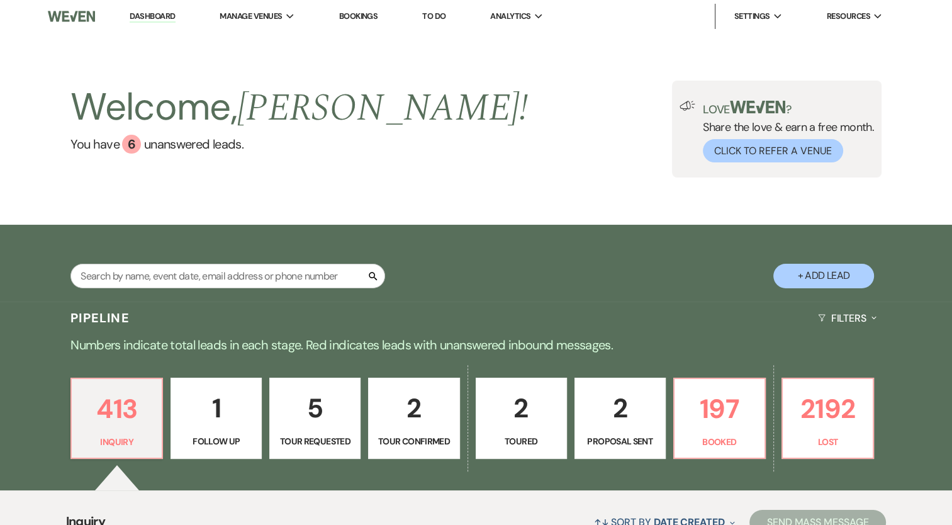
scroll to position [189, 0]
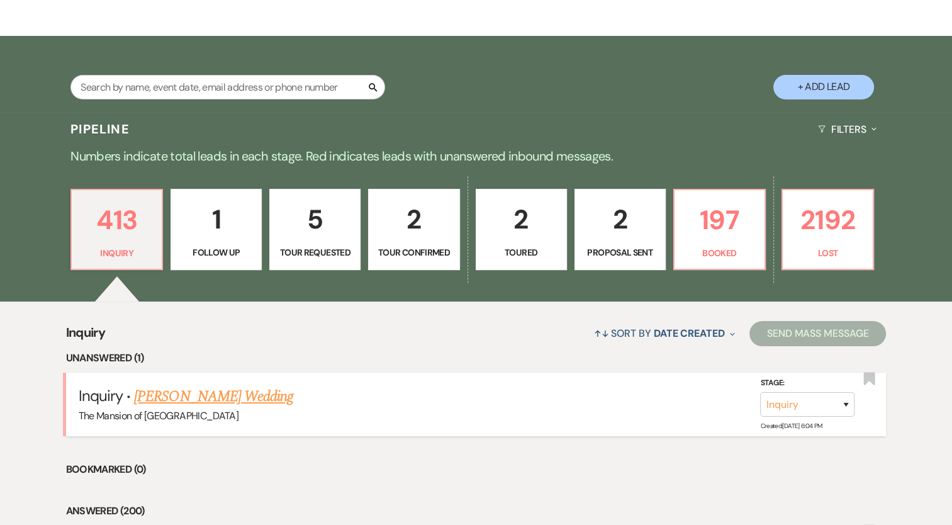
click at [236, 392] on link "[PERSON_NAME] Wedding" at bounding box center [213, 396] width 159 height 23
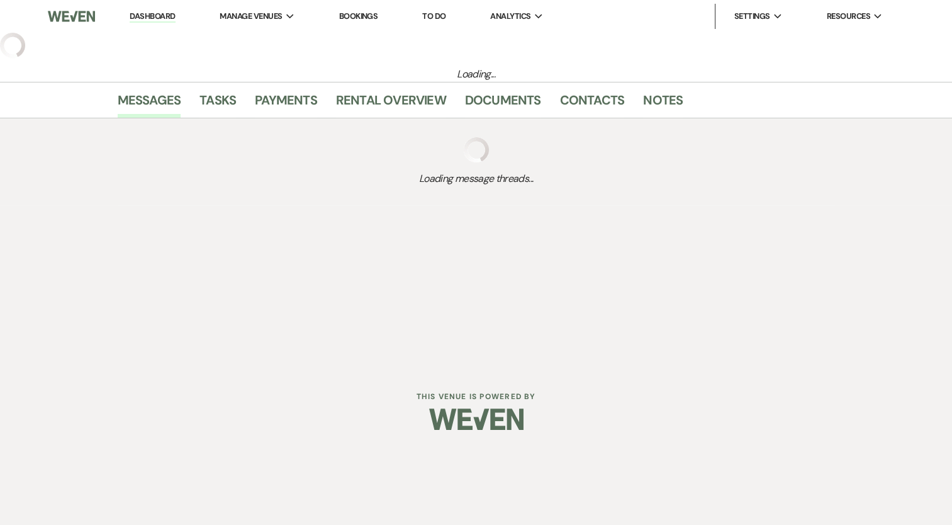
select select "5"
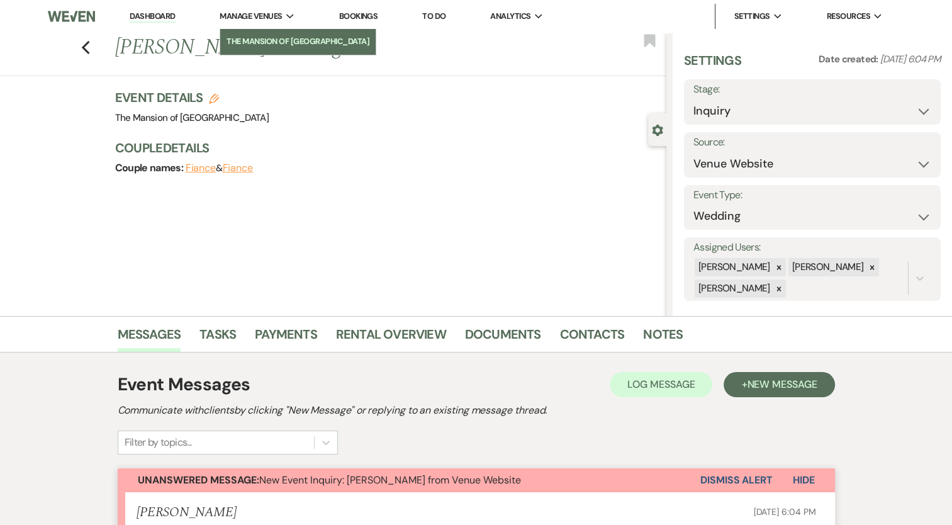
click at [254, 35] on li "The Mansion of [GEOGRAPHIC_DATA]" at bounding box center [297, 41] width 143 height 13
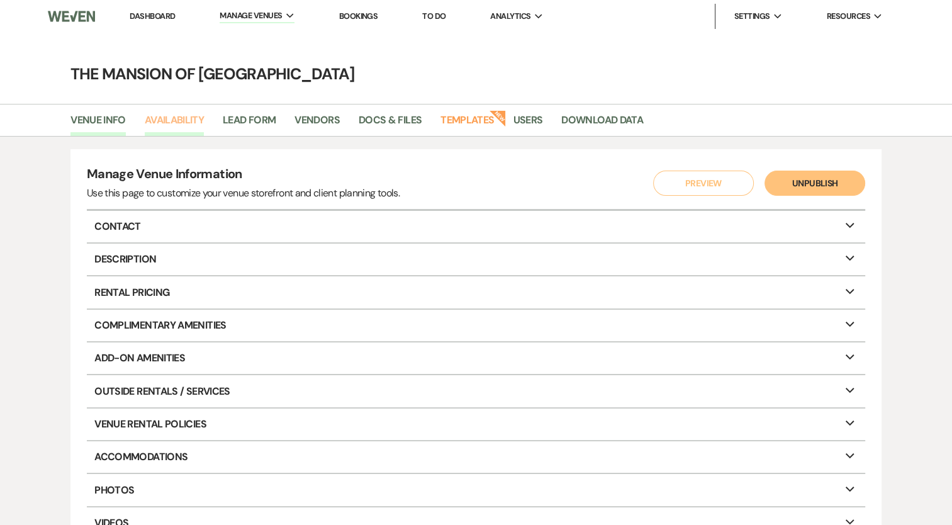
click at [177, 127] on link "Availability" at bounding box center [174, 124] width 59 height 24
select select "2"
select select "2026"
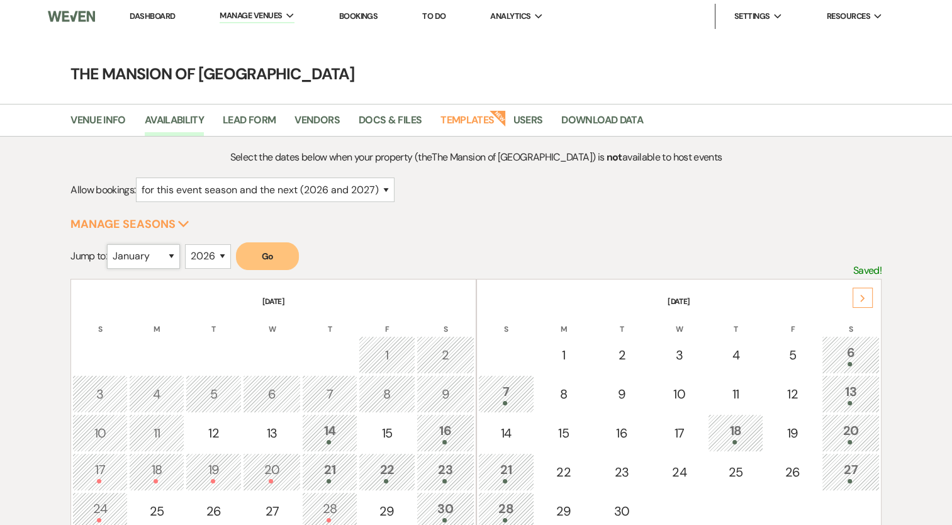
click at [132, 252] on select "January February March April May June July August September October November De…" at bounding box center [143, 256] width 73 height 25
select select "9"
click at [110, 244] on select "January February March April May June July August September October November De…" at bounding box center [143, 256] width 73 height 25
click at [264, 267] on button "Go" at bounding box center [267, 256] width 63 height 28
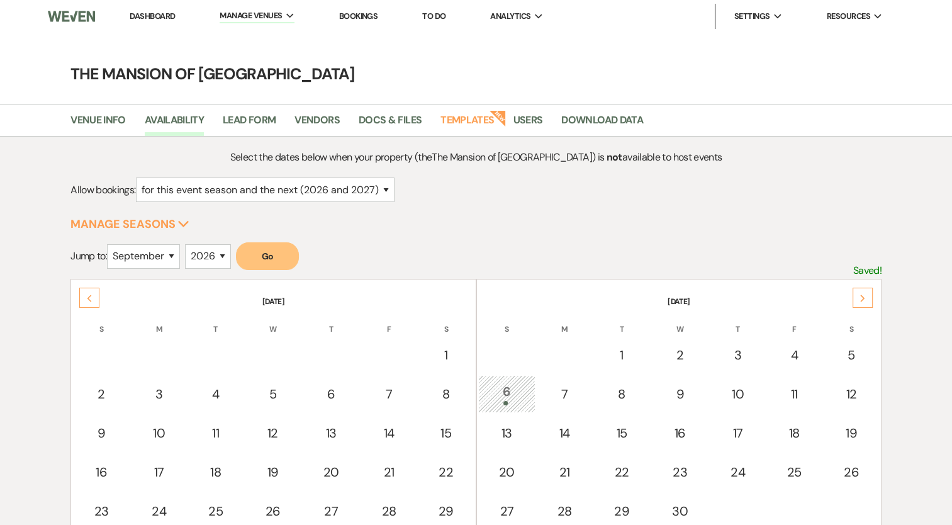
click at [153, 8] on li "Dashboard" at bounding box center [152, 16] width 58 height 25
click at [158, 21] on li "Dashboard" at bounding box center [152, 16] width 58 height 25
click at [160, 11] on link "Dashboard" at bounding box center [152, 16] width 45 height 11
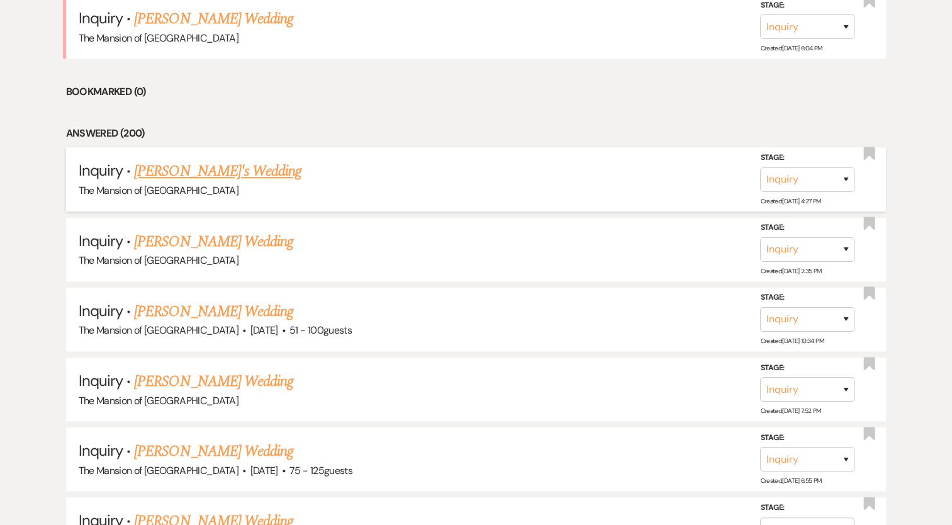
scroll to position [377, 0]
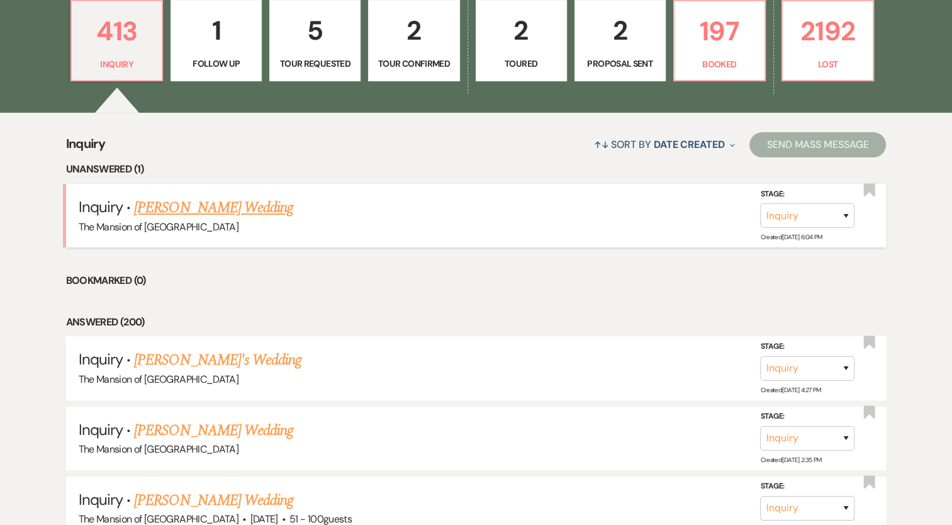
click at [228, 206] on link "[PERSON_NAME] Wedding" at bounding box center [213, 207] width 159 height 23
select select "5"
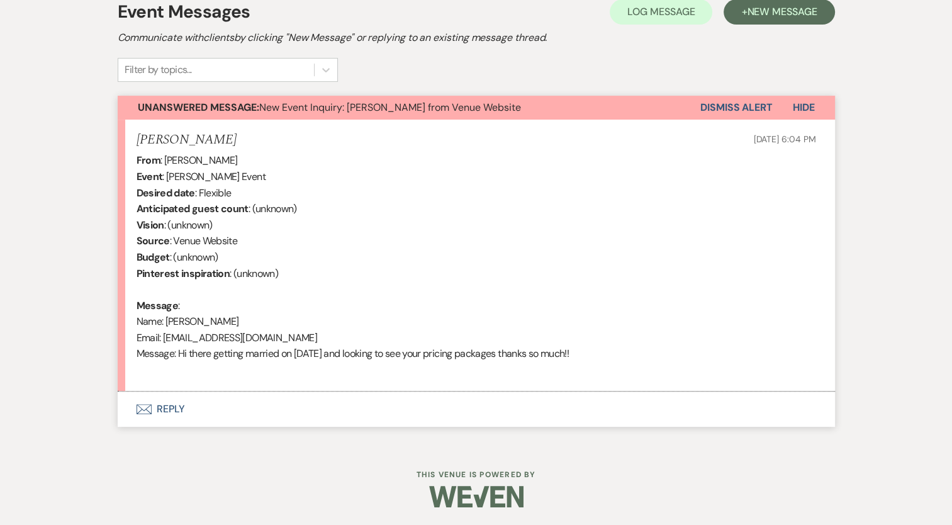
click at [167, 411] on button "Envelope Reply" at bounding box center [476, 408] width 717 height 35
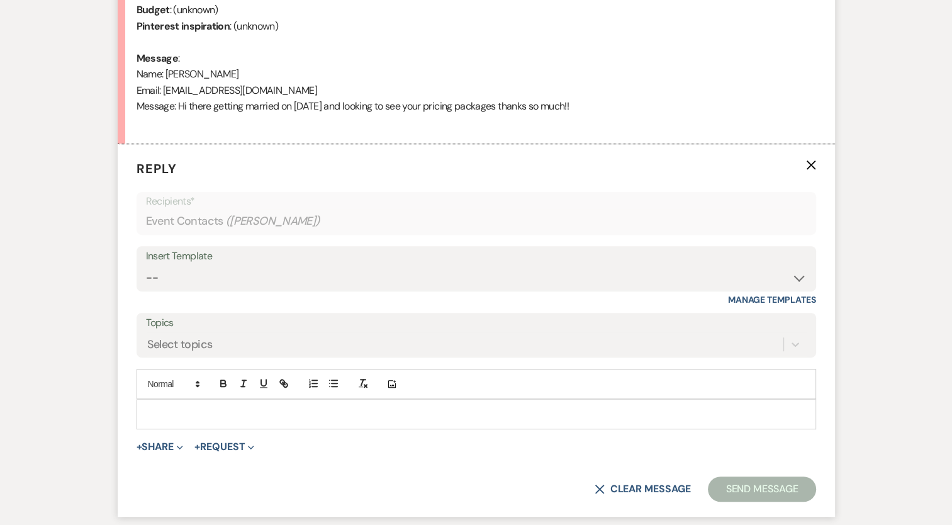
scroll to position [686, 0]
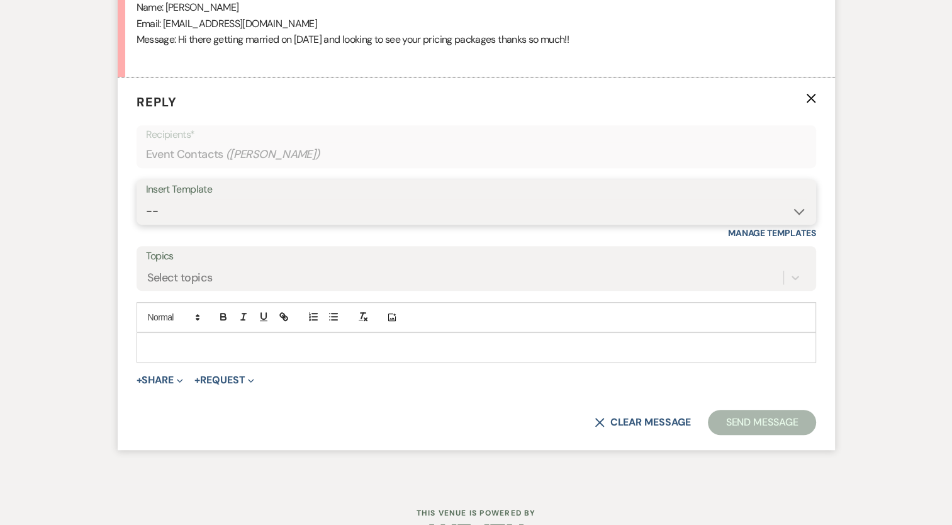
click at [206, 209] on select "-- Booking Template Final Number & Meeting Request Copy of Weven Planning Porta…" at bounding box center [476, 211] width 660 height 25
select select "916"
click at [146, 199] on select "-- Booking Template Final Number & Meeting Request Copy of Weven Planning Porta…" at bounding box center [476, 211] width 660 height 25
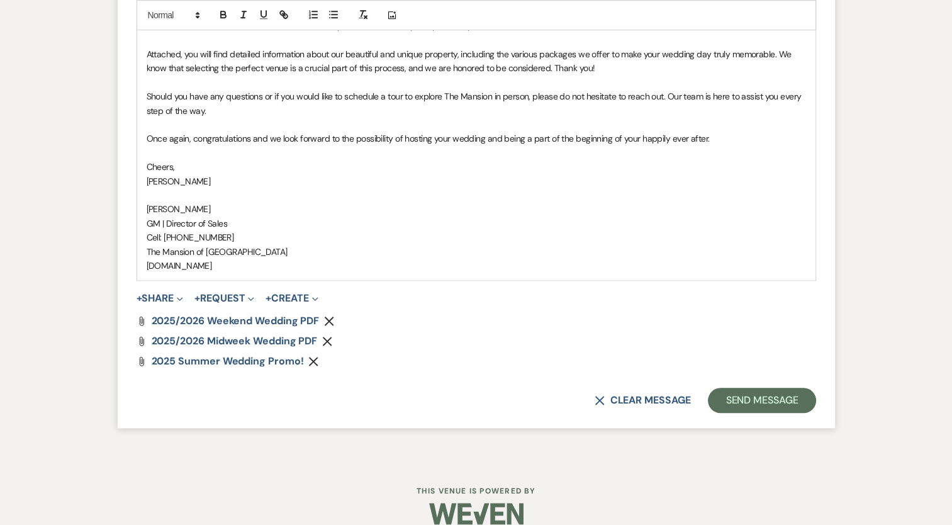
scroll to position [1064, 0]
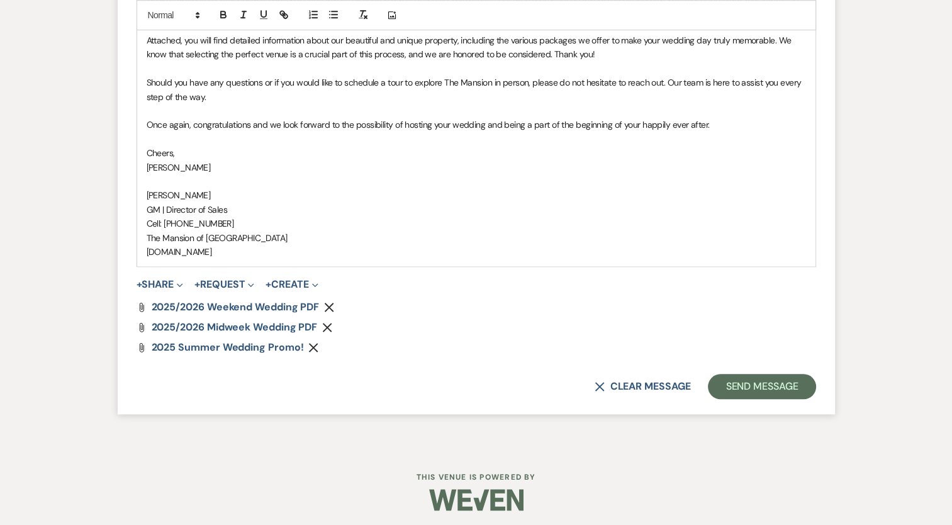
click at [330, 328] on use "button" at bounding box center [327, 327] width 9 height 9
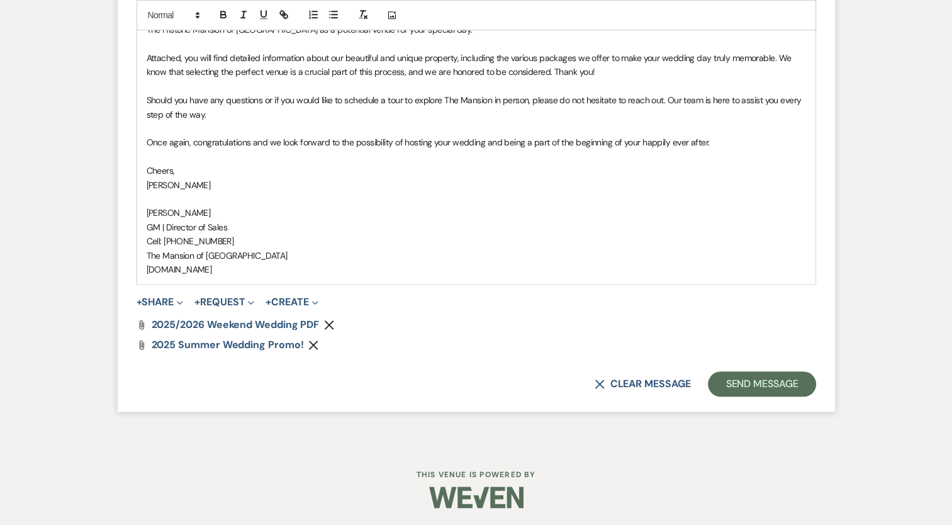
click at [314, 343] on icon "Remove" at bounding box center [313, 345] width 10 height 10
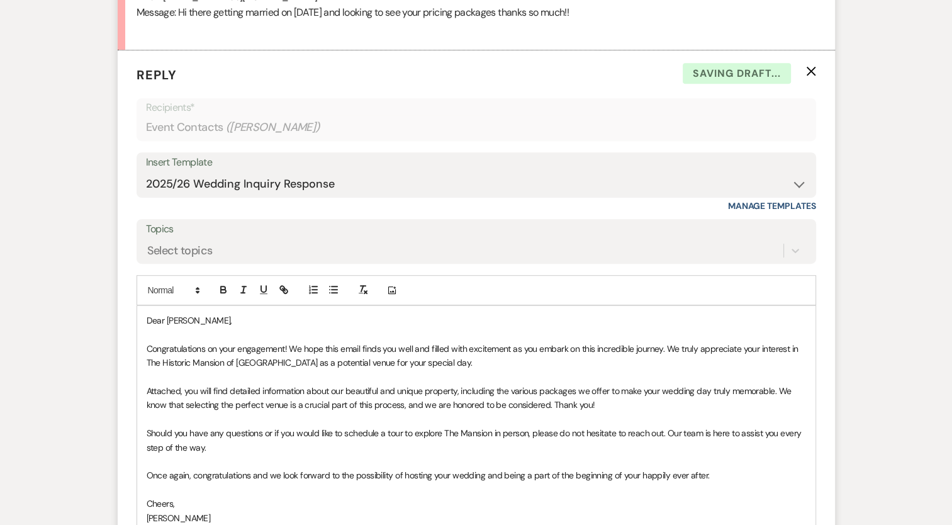
scroll to position [711, 0]
click at [465, 360] on p "Congratulations on your engagement! We hope this email finds you well and fille…" at bounding box center [476, 357] width 659 height 28
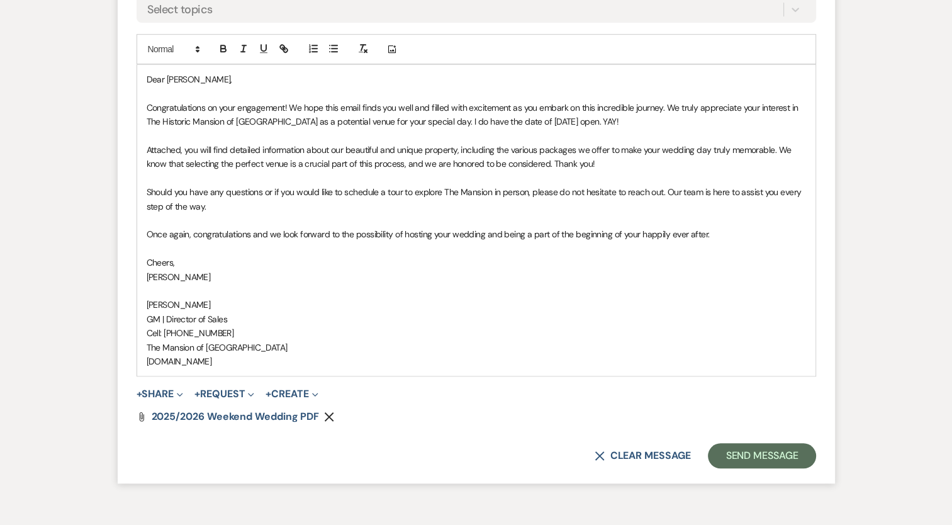
scroll to position [963, 0]
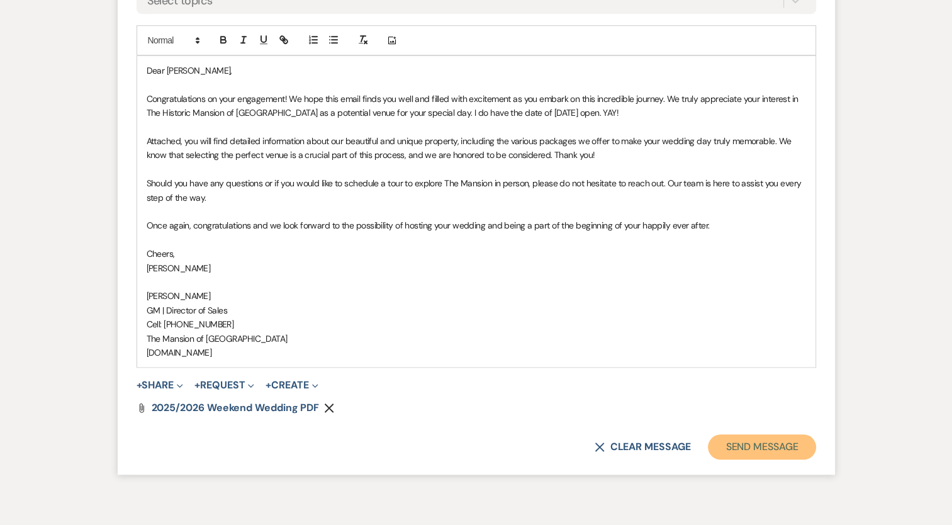
click at [755, 452] on button "Send Message" at bounding box center [762, 446] width 108 height 25
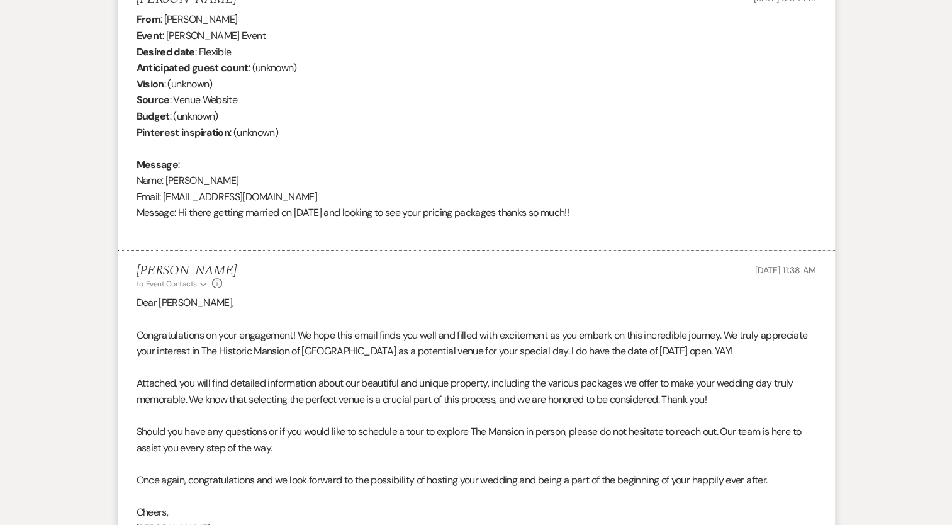
scroll to position [0, 0]
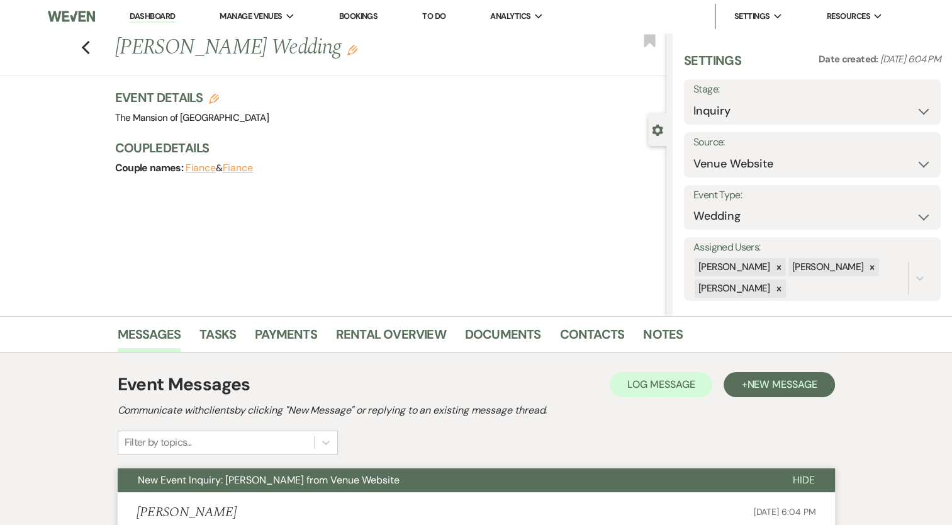
click at [147, 13] on link "Dashboard" at bounding box center [152, 17] width 45 height 12
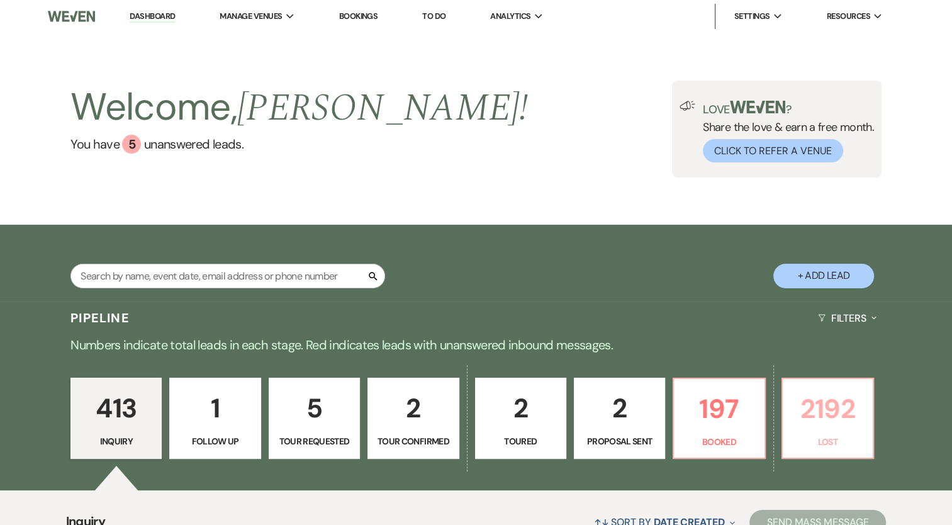
click at [835, 435] on p "Lost" at bounding box center [827, 442] width 75 height 14
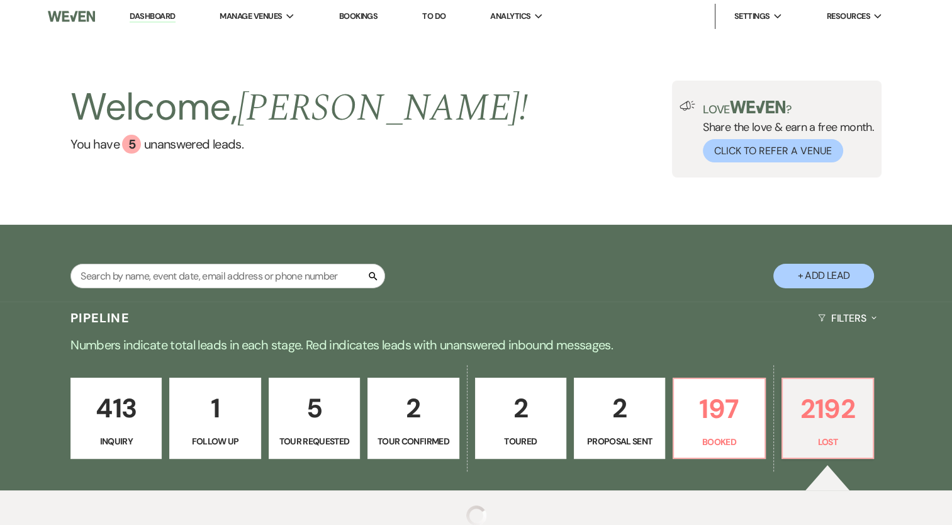
scroll to position [121, 0]
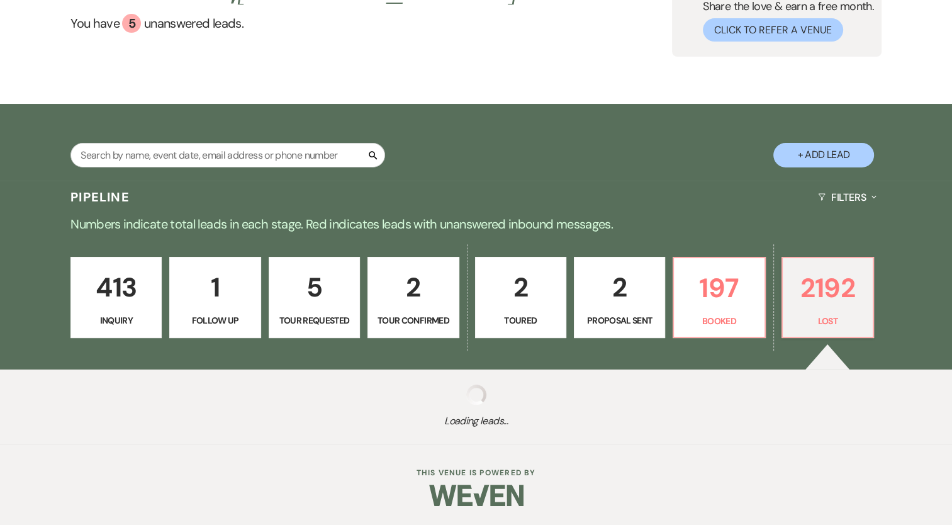
select select "8"
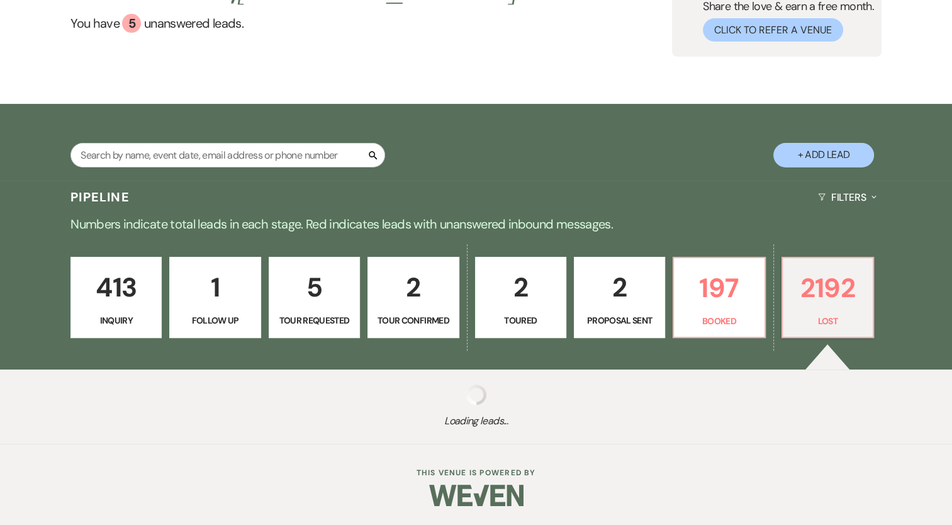
select select "8"
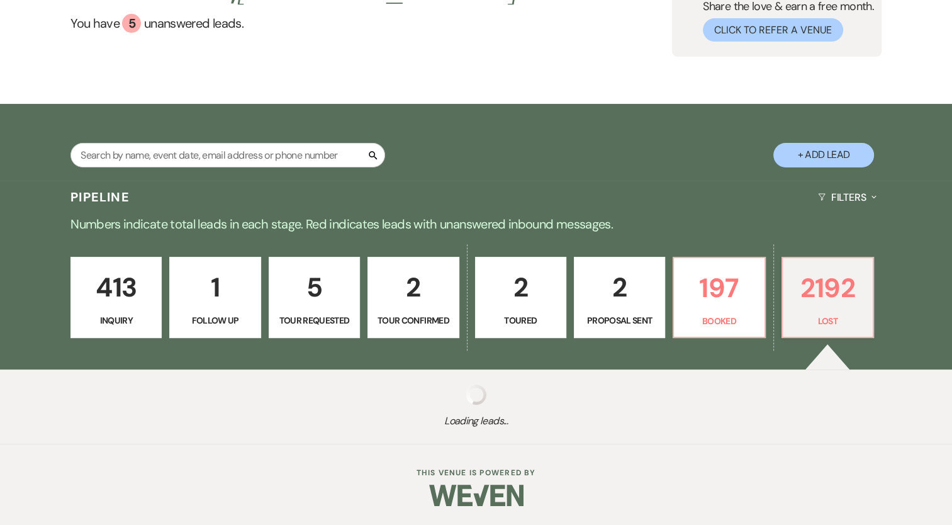
select select "8"
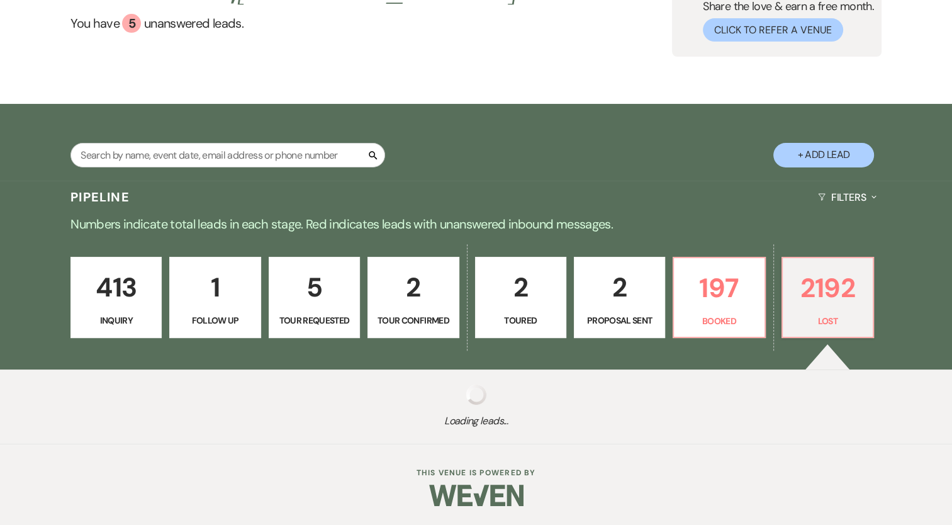
select select "8"
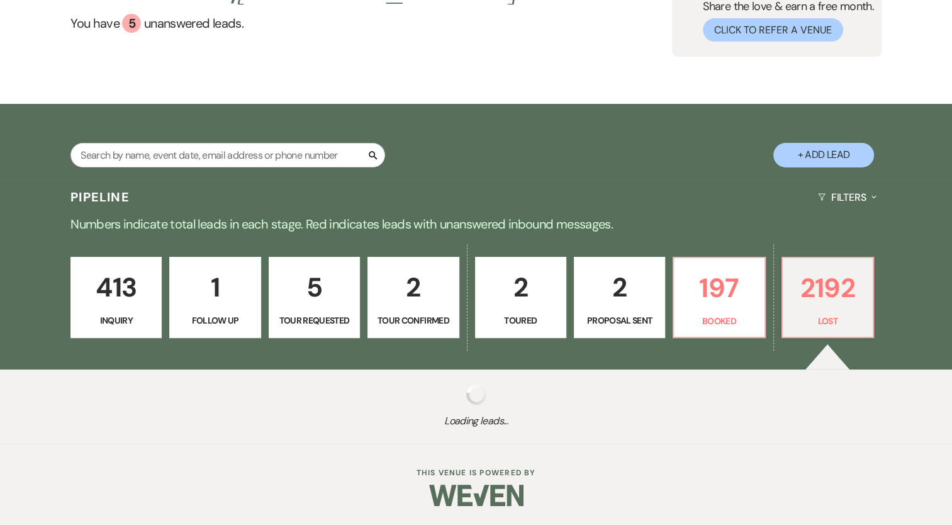
select select "8"
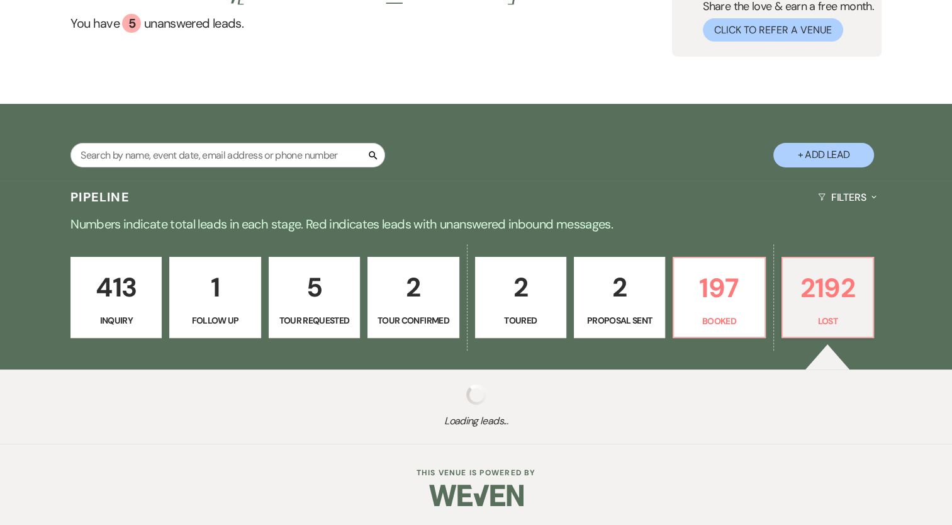
select select "8"
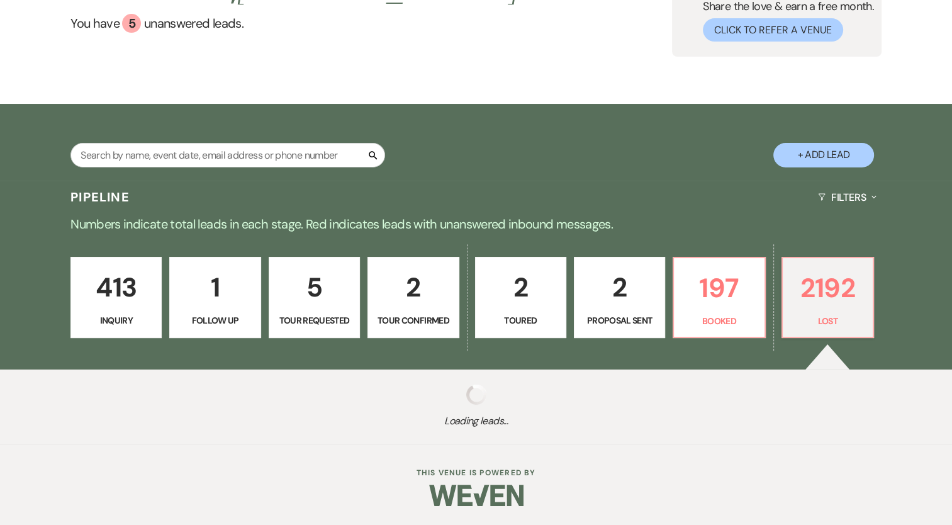
select select "8"
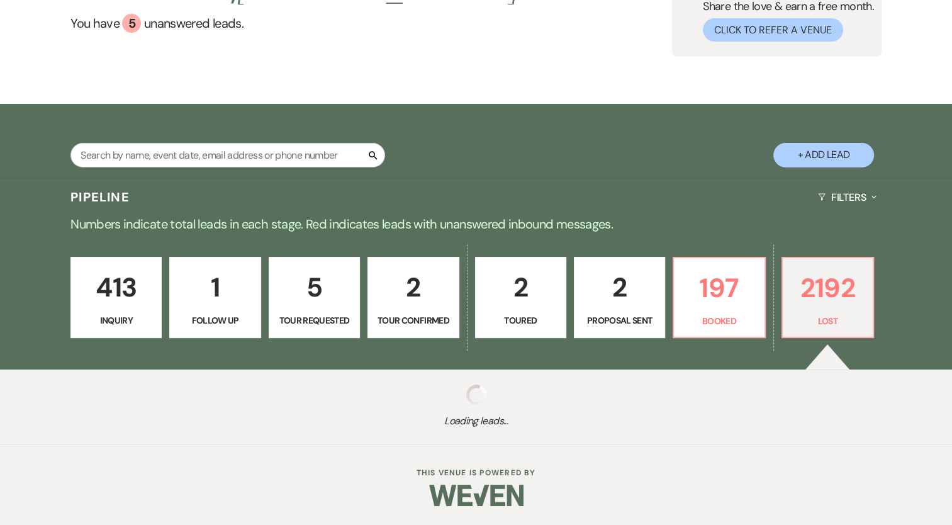
select select "8"
select select "11"
select select "8"
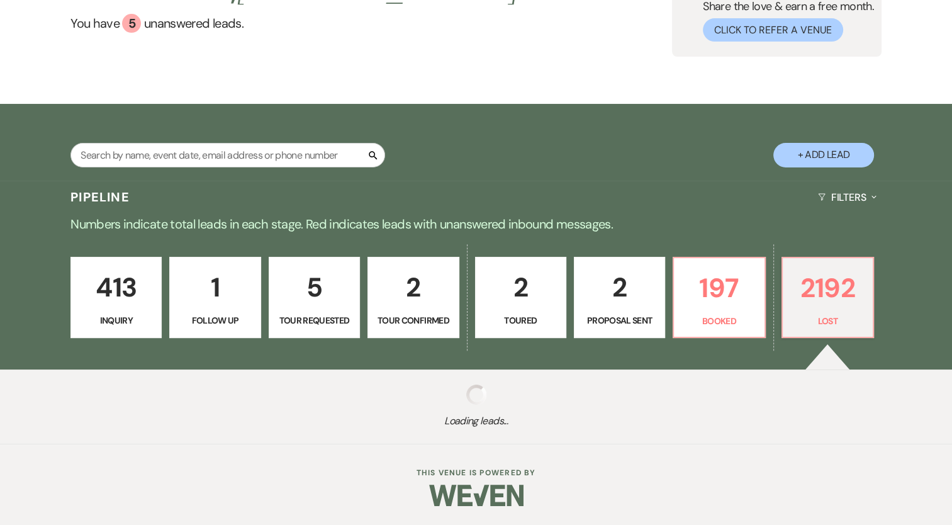
select select "8"
select select "5"
select select "8"
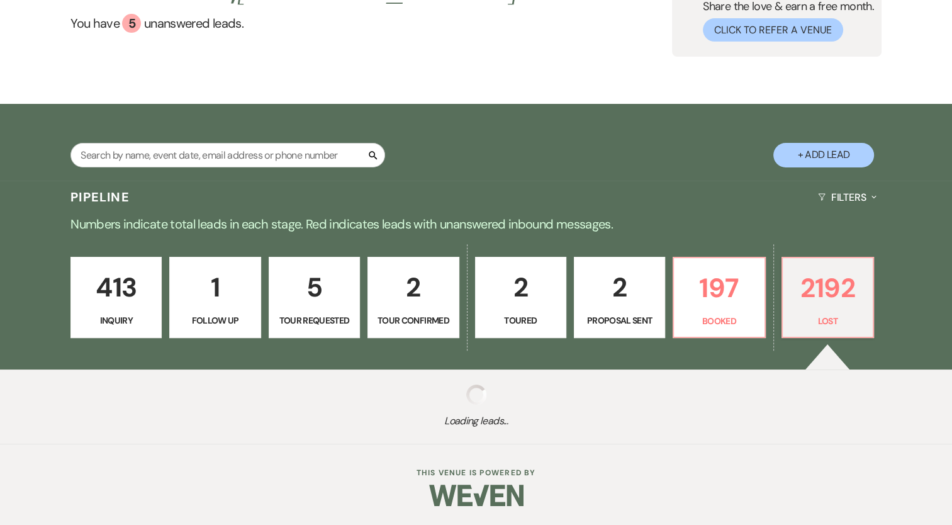
select select "8"
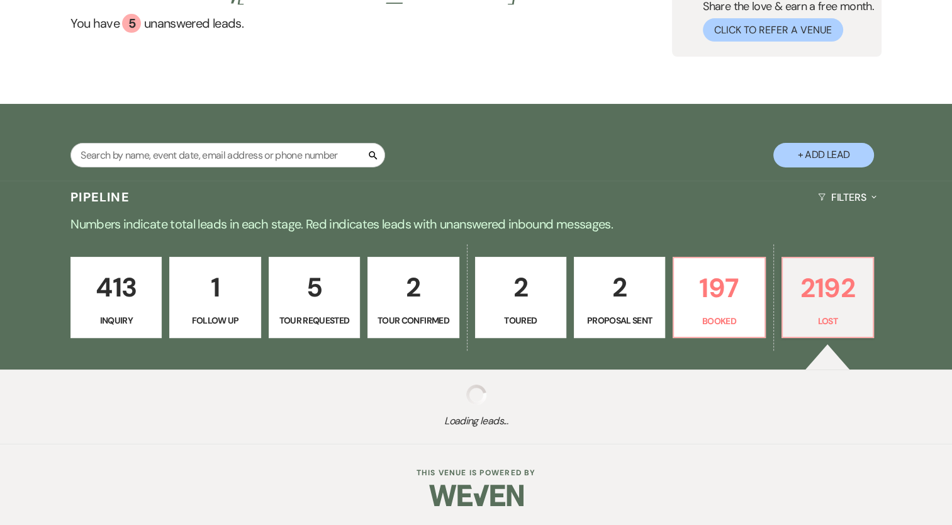
select select "8"
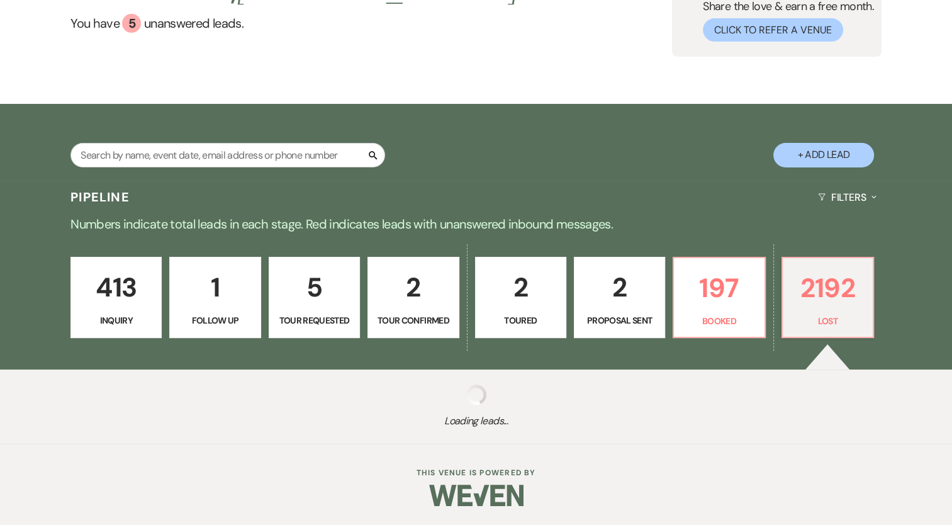
select select "11"
select select "8"
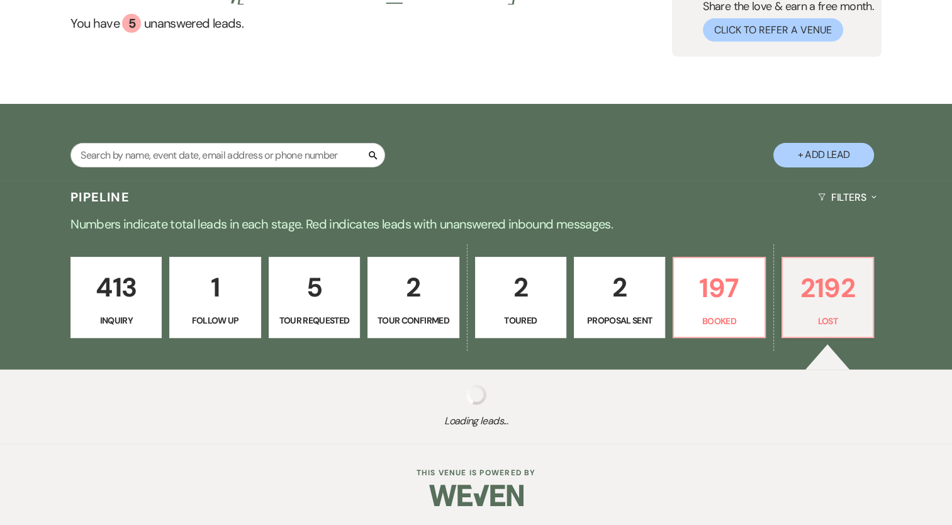
select select "8"
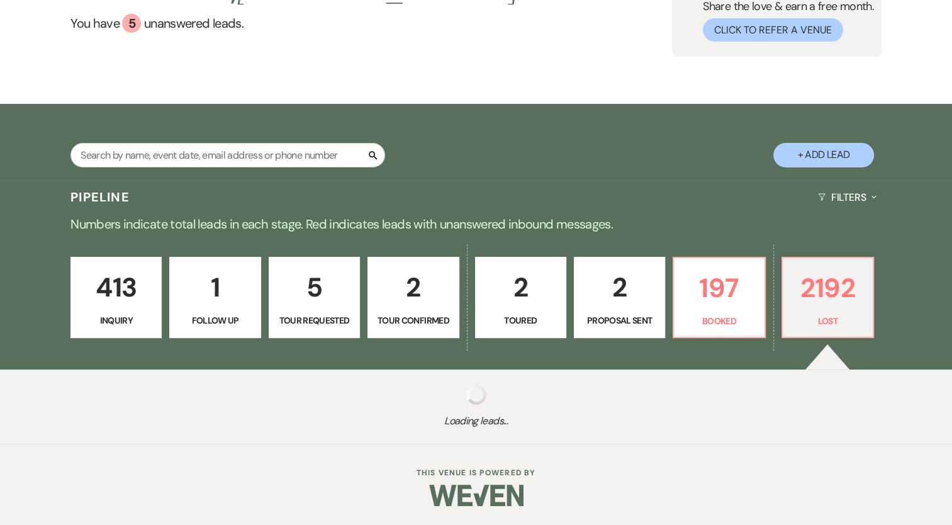
select select "8"
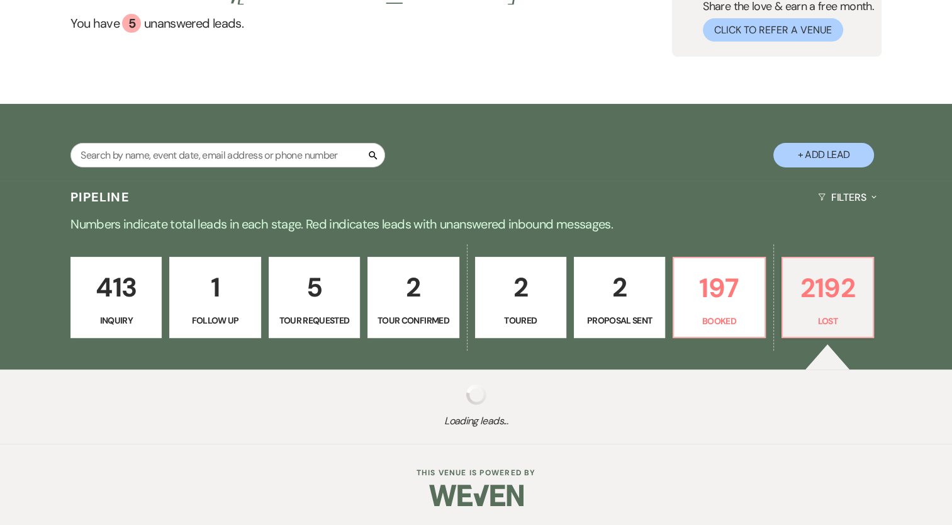
select select "8"
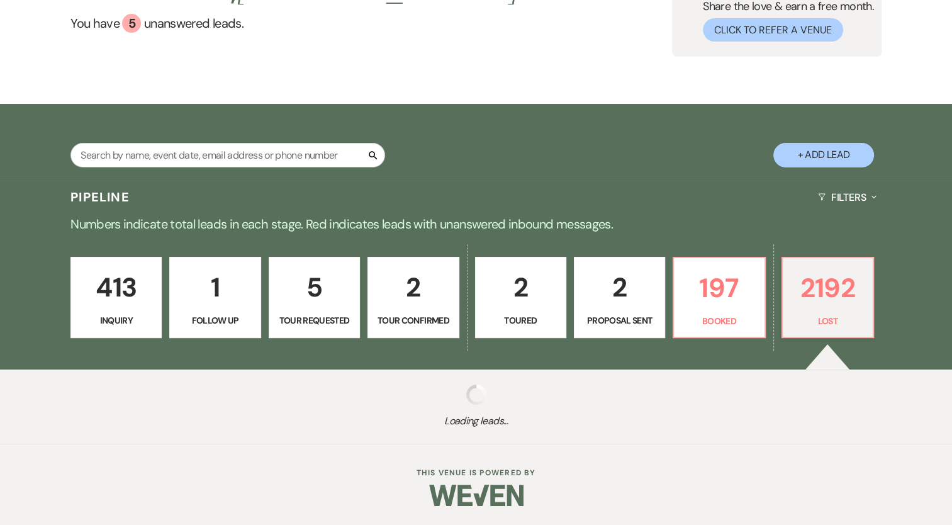
select select "8"
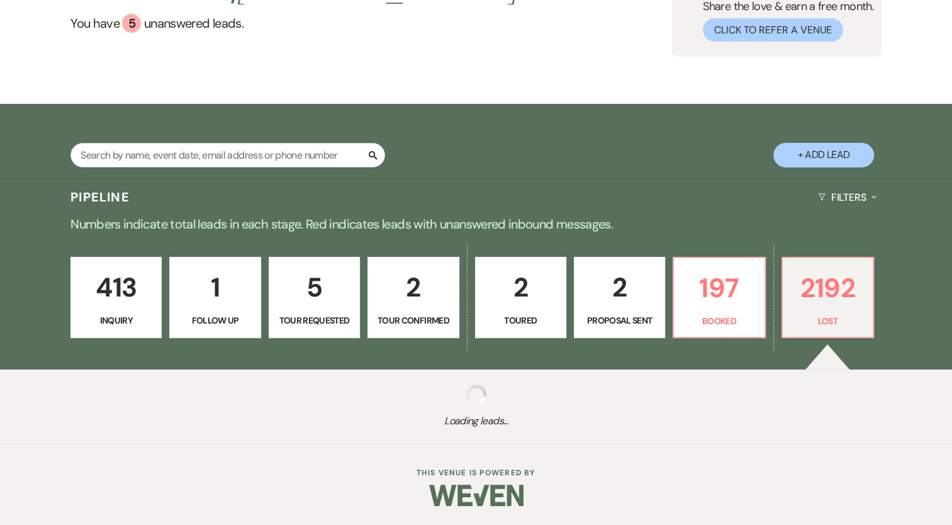
select select "8"
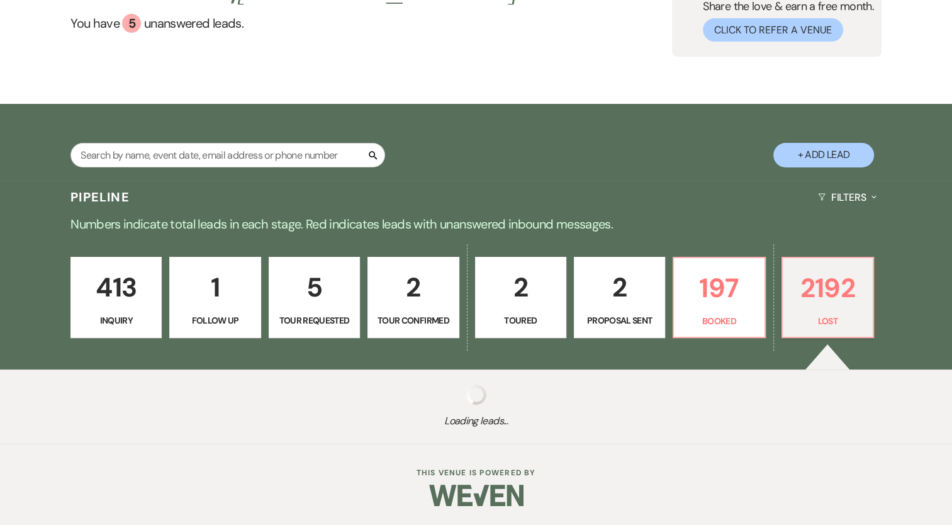
select select "8"
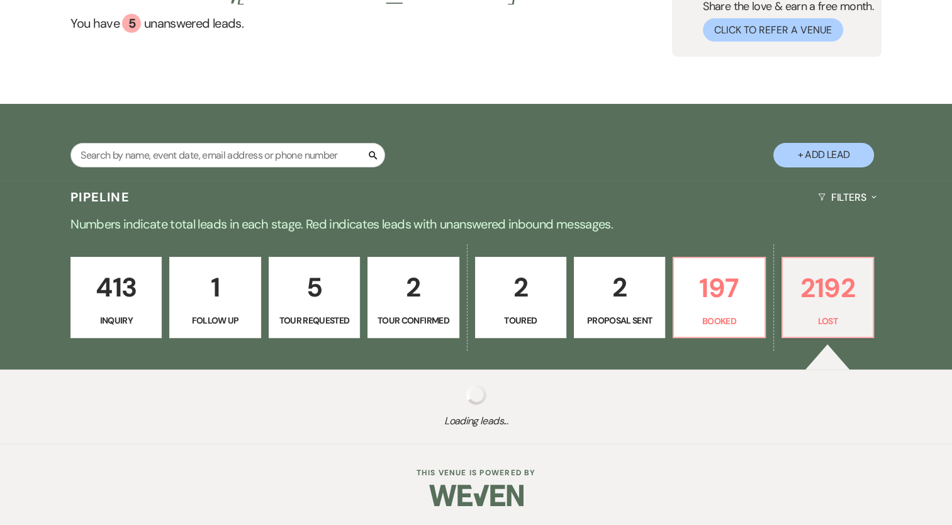
select select "8"
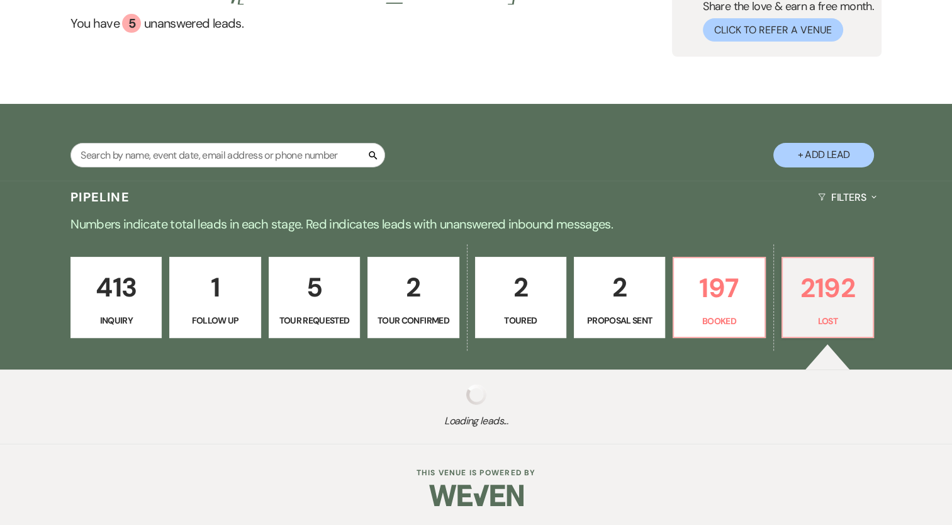
select select "8"
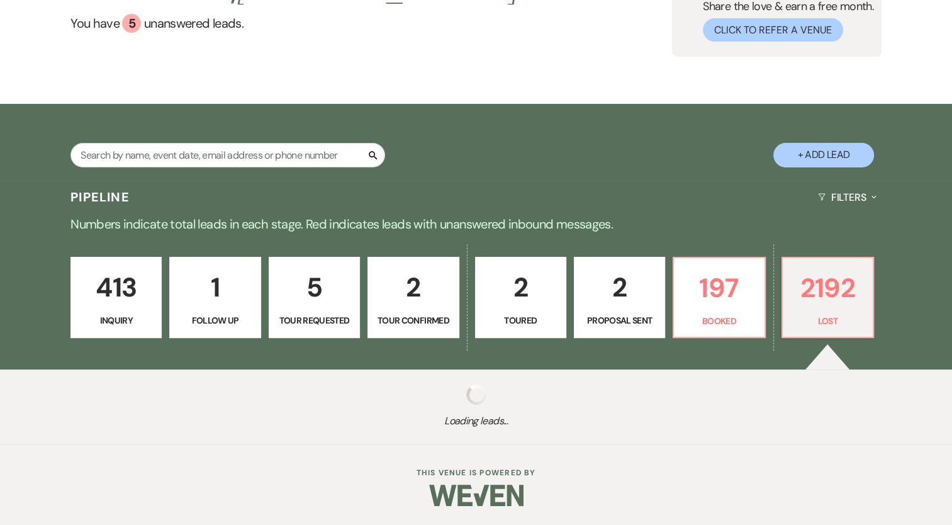
select select "8"
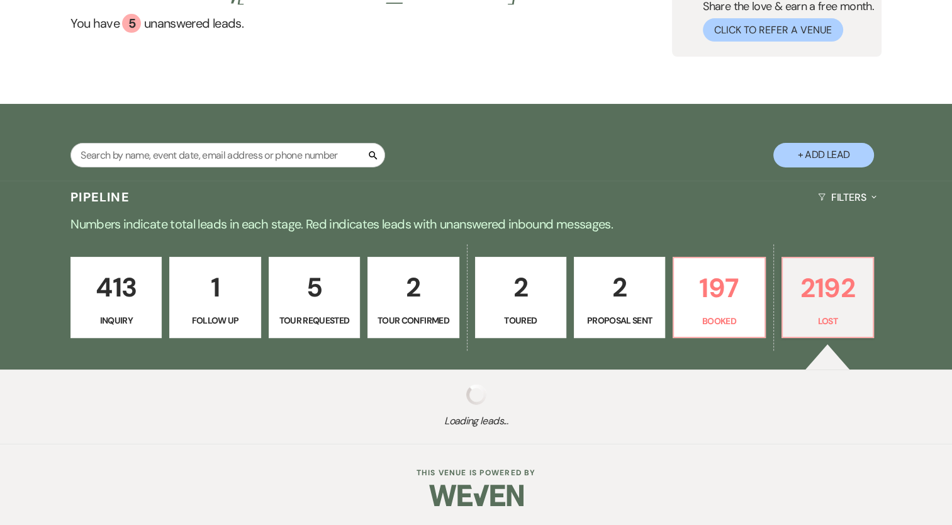
select select "8"
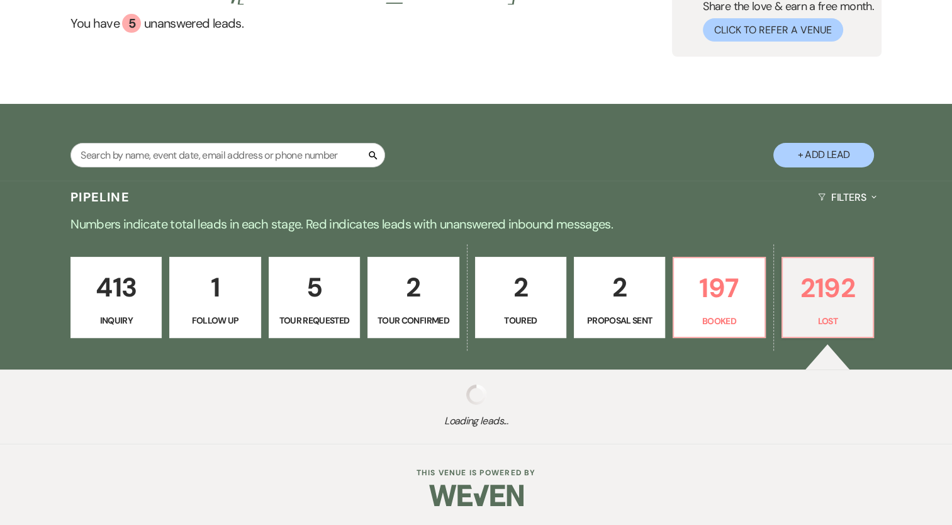
select select "8"
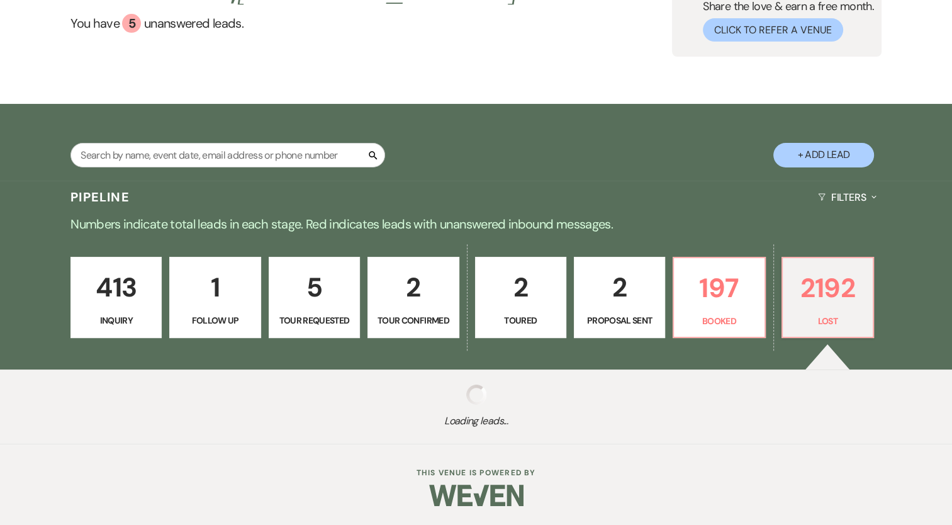
select select "8"
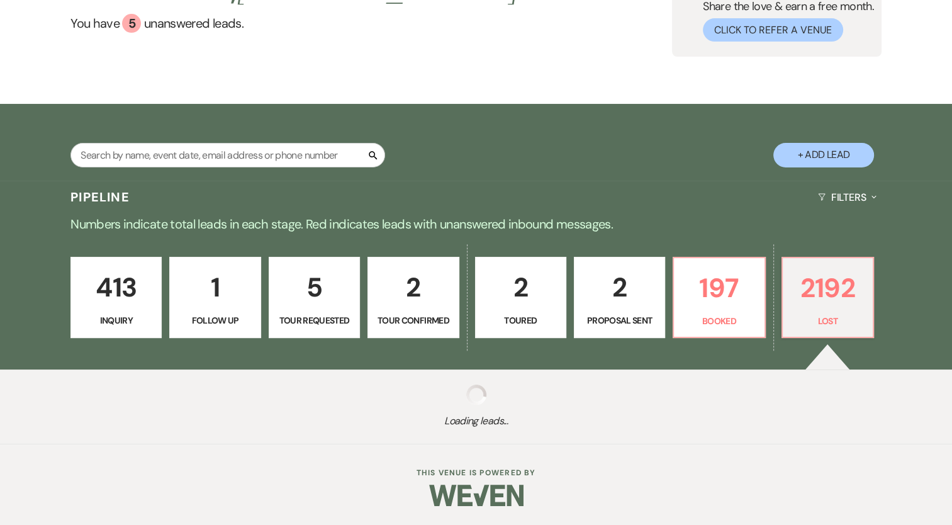
select select "8"
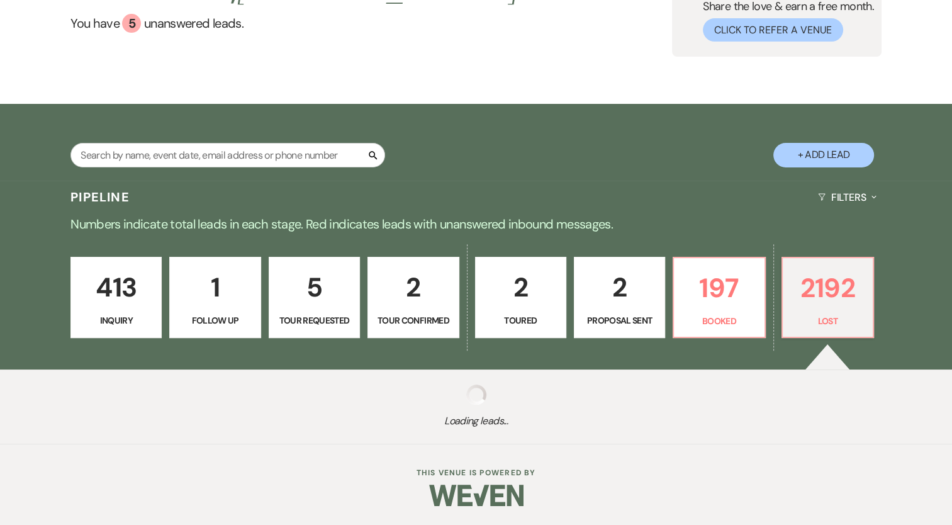
select select "8"
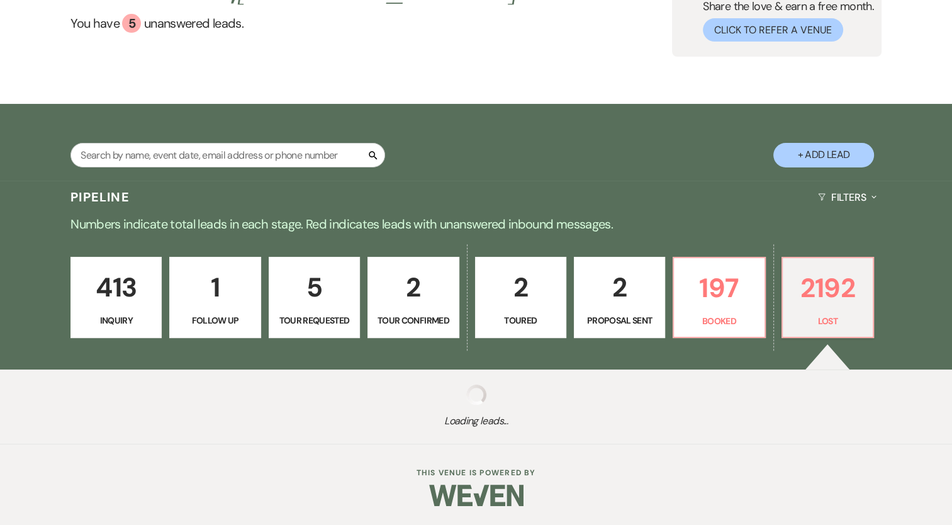
select select "8"
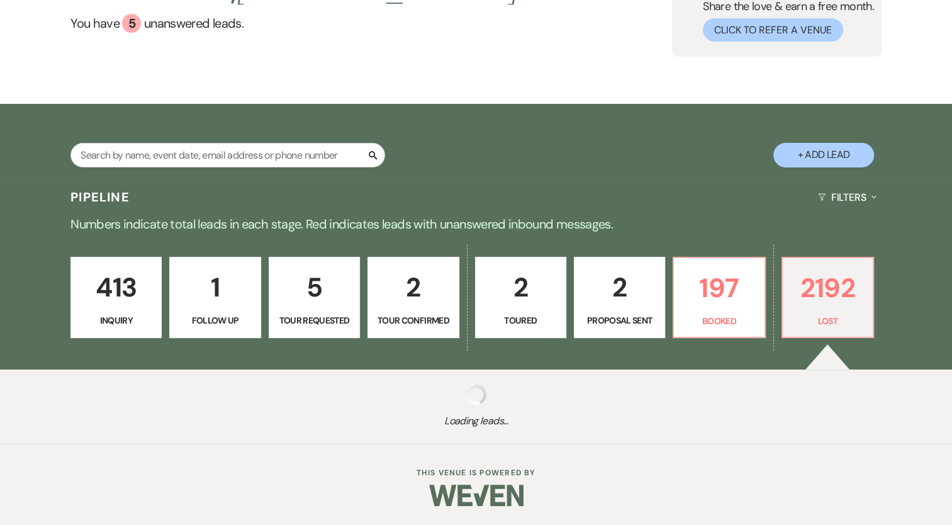
select select "8"
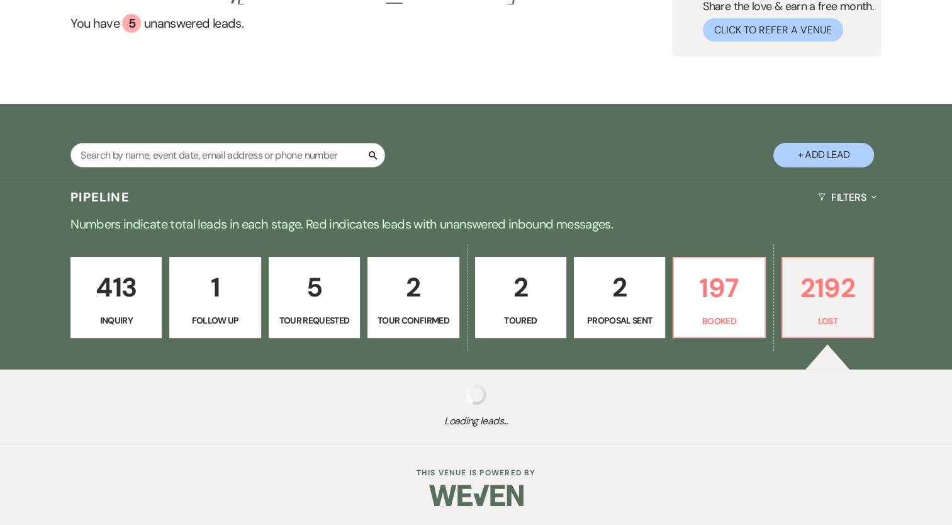
select select "8"
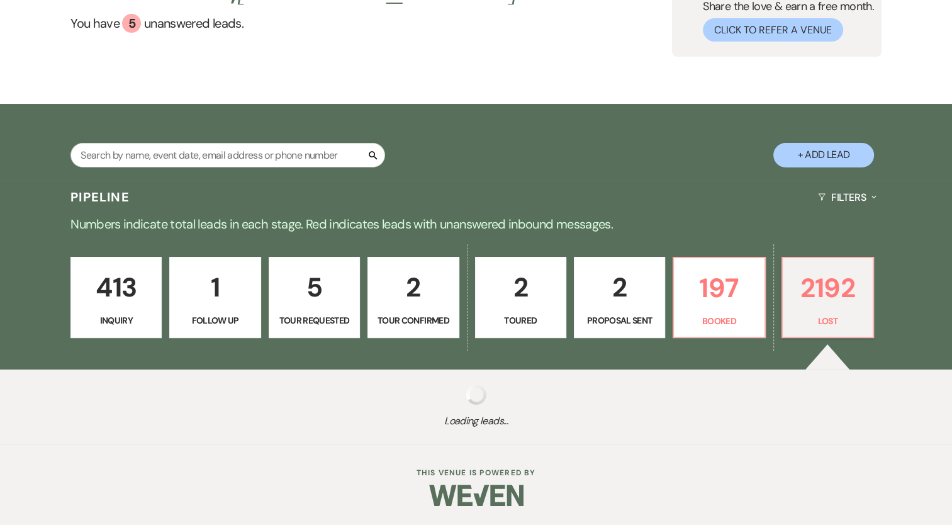
select select "8"
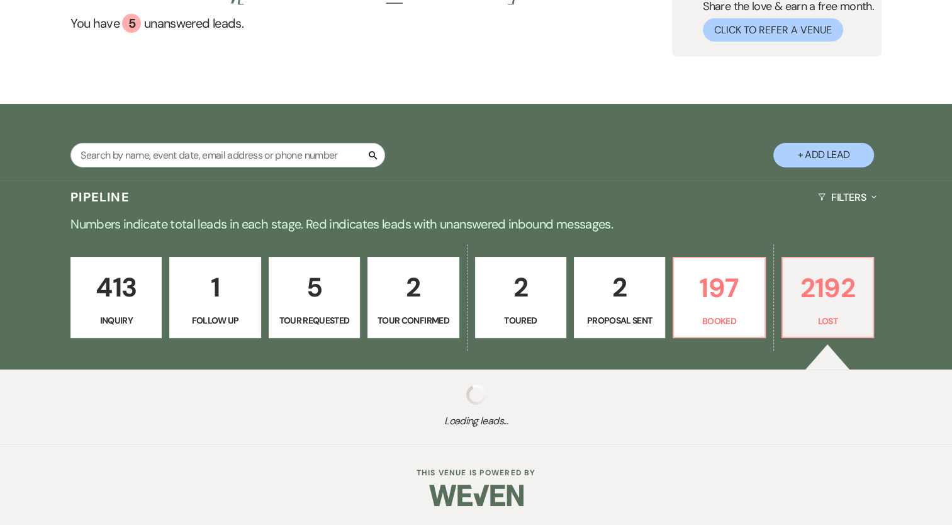
select select "8"
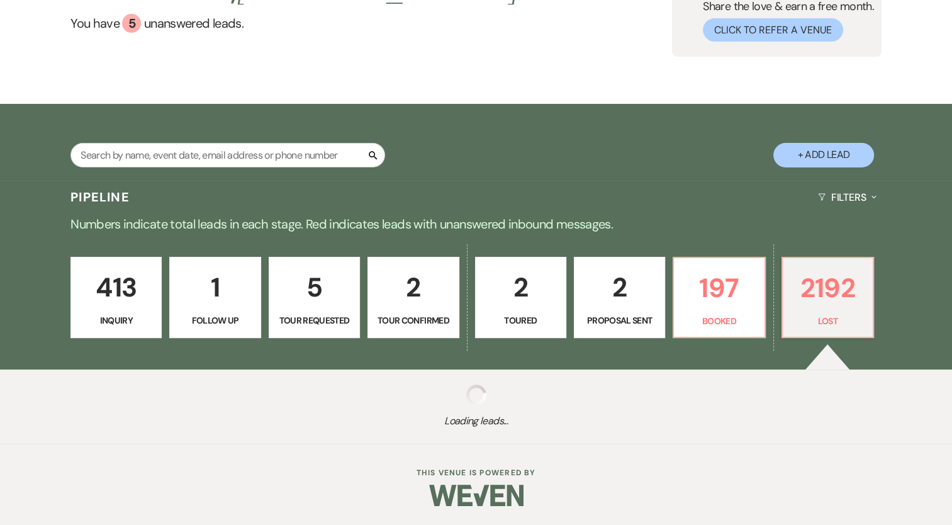
select select "8"
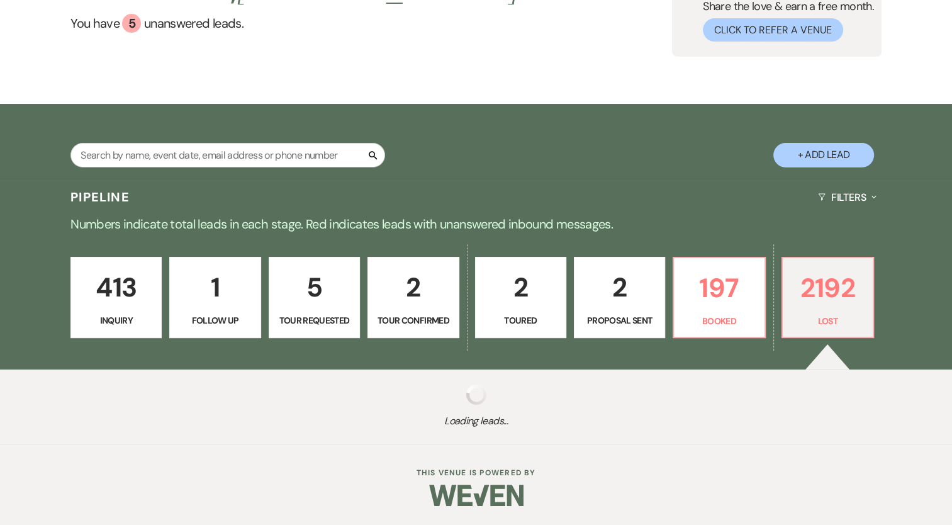
select select "8"
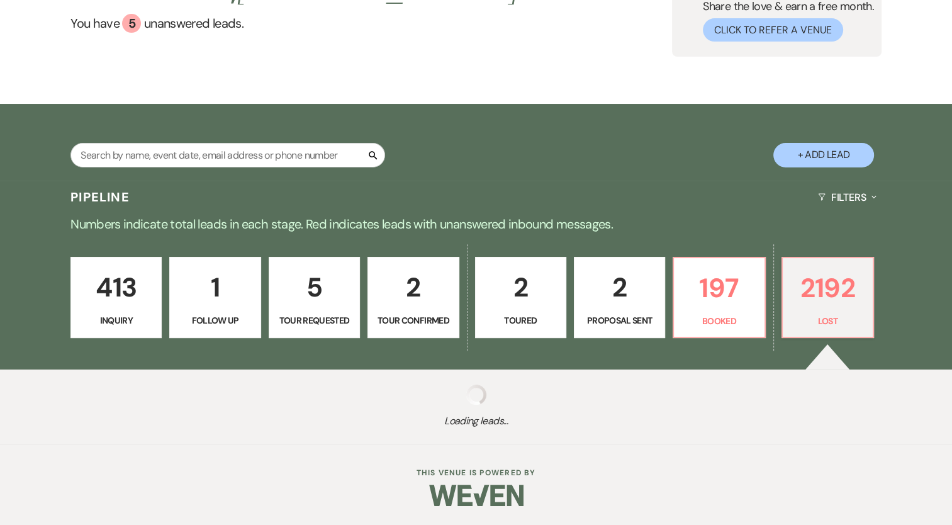
select select "8"
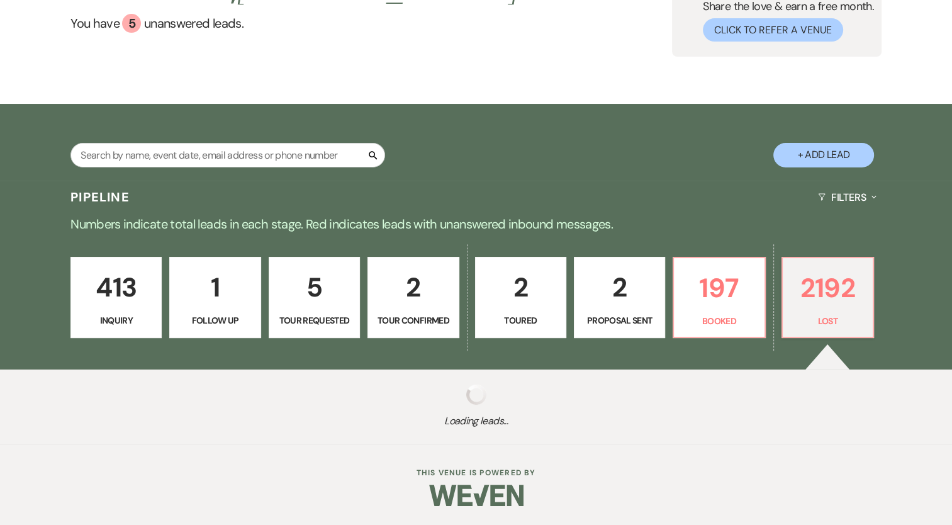
select select "8"
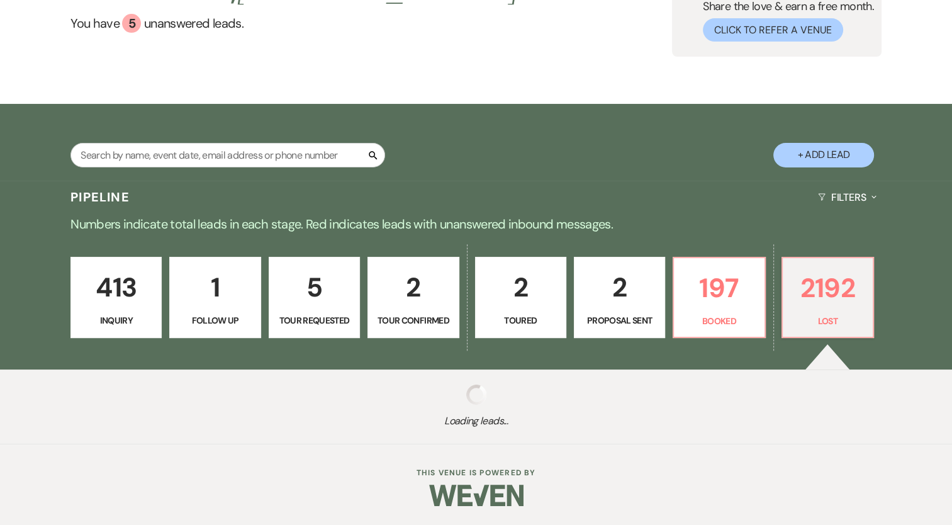
select select "8"
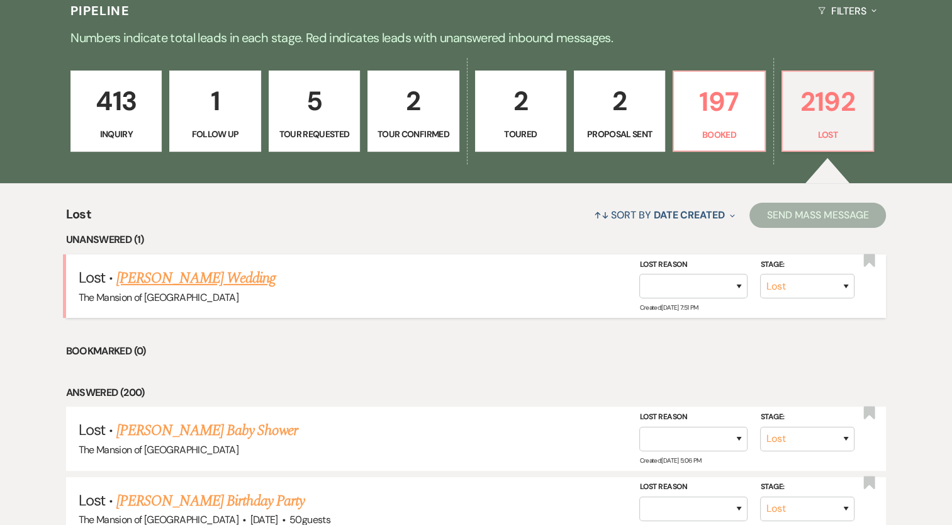
scroll to position [309, 0]
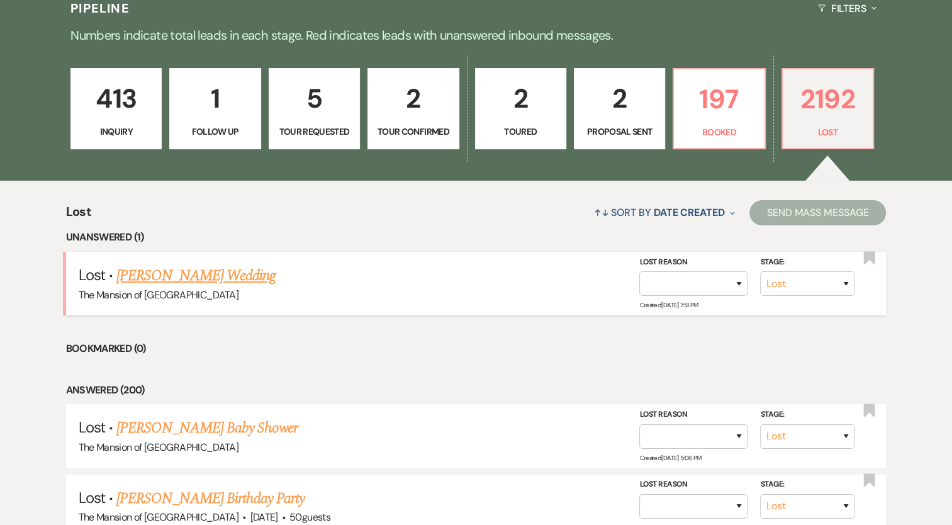
click at [211, 268] on link "DeAnna Boiani's Wedding" at bounding box center [195, 275] width 159 height 23
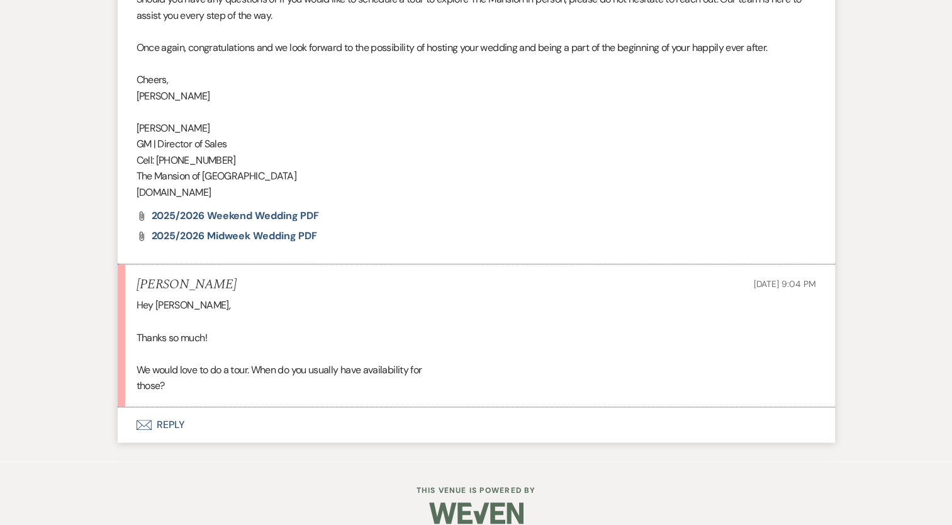
scroll to position [1059, 0]
click at [173, 409] on button "Envelope Reply" at bounding box center [476, 423] width 717 height 35
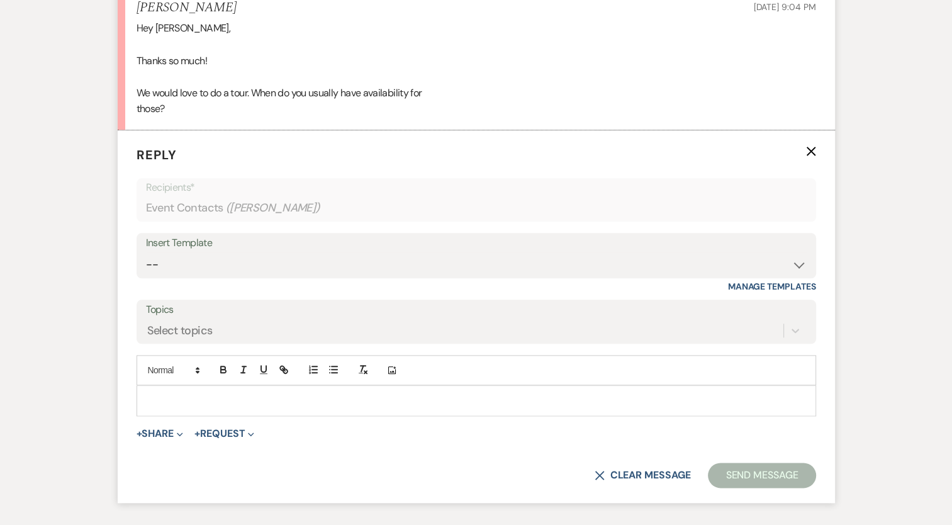
scroll to position [1372, 0]
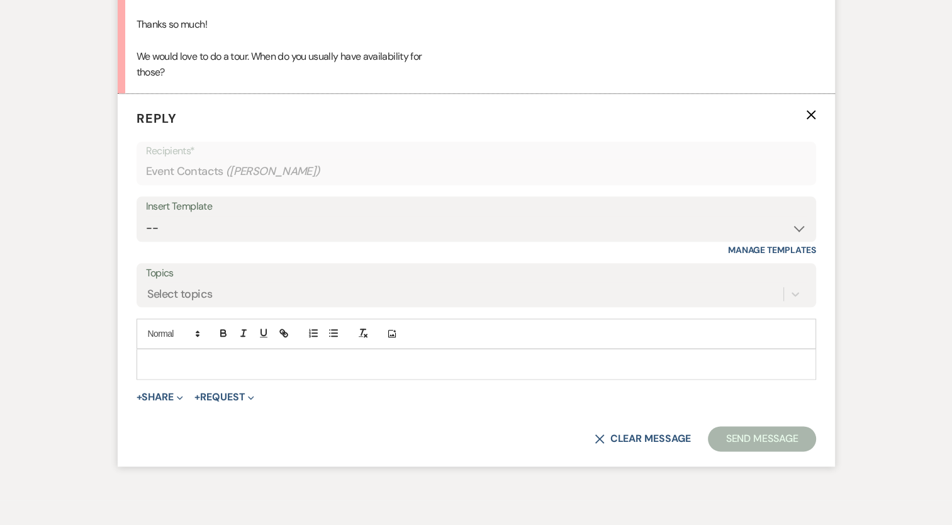
click at [385, 357] on p at bounding box center [476, 364] width 659 height 14
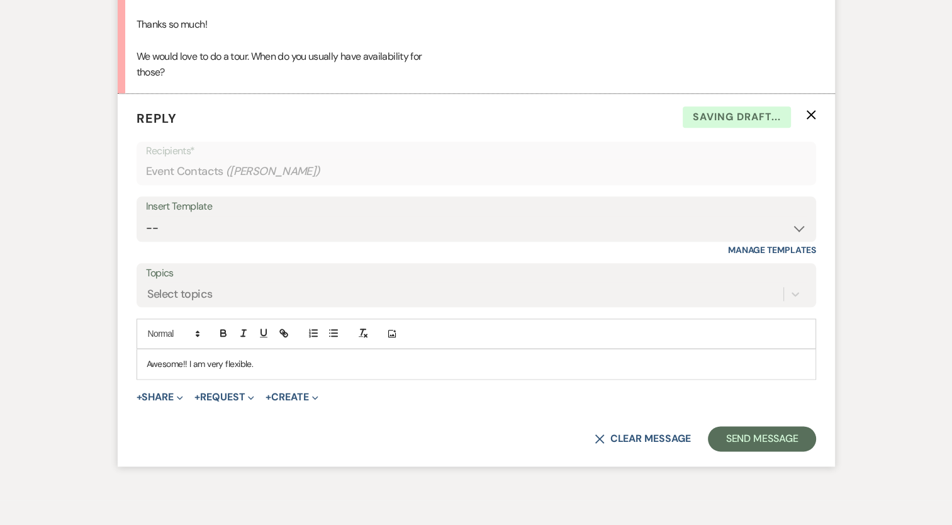
click at [276, 357] on p "Awesome!! I am very flexible." at bounding box center [476, 364] width 659 height 14
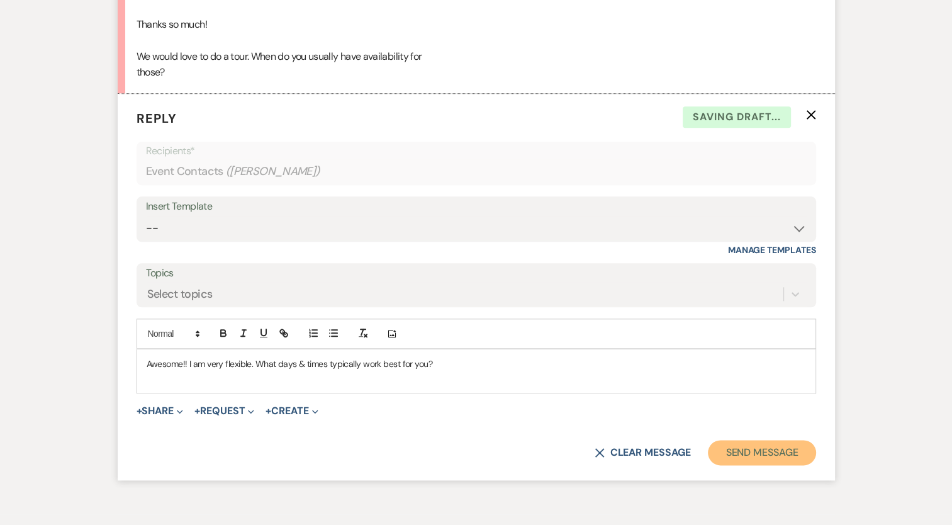
click at [752, 440] on button "Send Message" at bounding box center [762, 452] width 108 height 25
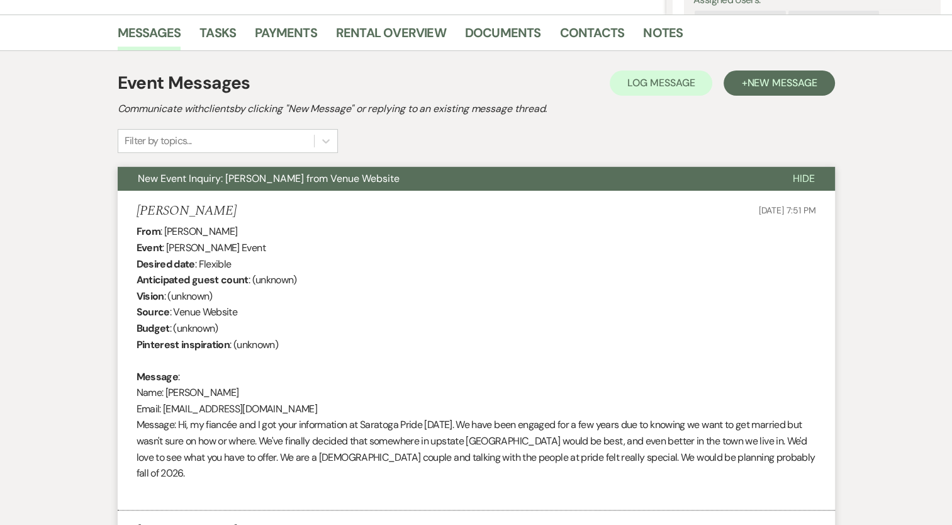
scroll to position [0, 0]
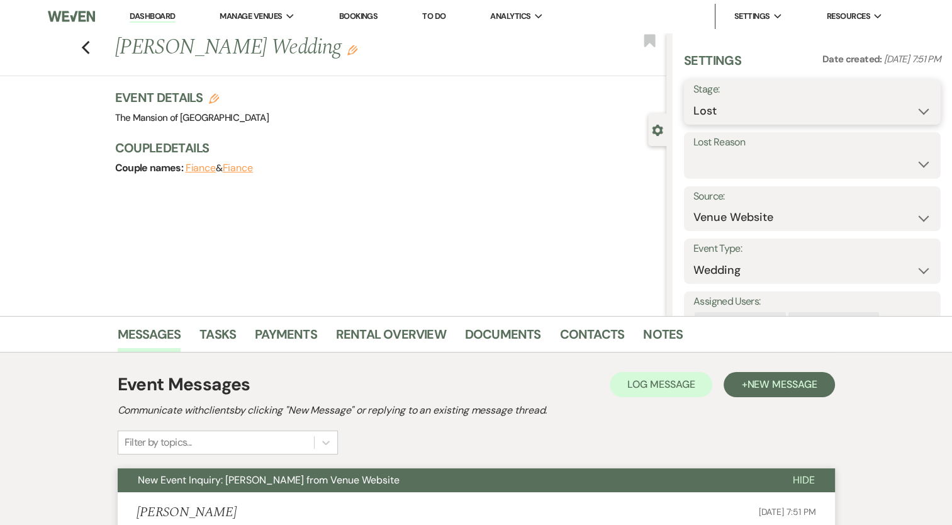
click at [823, 102] on select "Inquiry Follow Up Tour Requested Tour Confirmed Toured Proposal Sent Booked Lost" at bounding box center [812, 111] width 238 height 25
click at [747, 118] on select "Inquiry Follow Up Tour Requested Tour Confirmed Toured Proposal Sent Booked Lost" at bounding box center [812, 111] width 238 height 25
drag, startPoint x: 723, startPoint y: 102, endPoint x: 696, endPoint y: 119, distance: 31.4
click at [717, 104] on select "Inquiry Follow Up Tour Requested Tour Confirmed Toured Proposal Sent Booked Lost" at bounding box center [812, 111] width 238 height 25
click at [728, 109] on select "Inquiry Follow Up Tour Requested Tour Confirmed Toured Proposal Sent Booked Lost" at bounding box center [812, 111] width 238 height 25
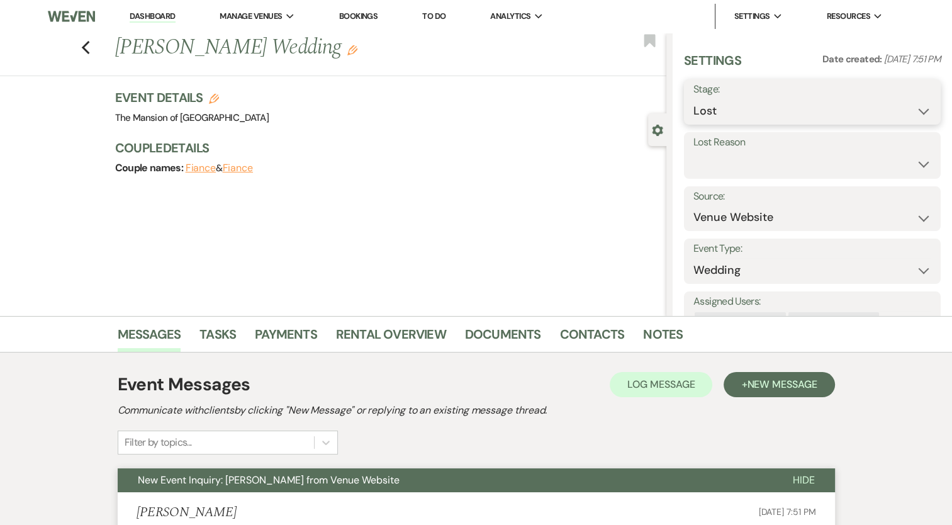
click at [915, 111] on select "Inquiry Follow Up Tour Requested Tour Confirmed Toured Proposal Sent Booked Lost" at bounding box center [812, 111] width 238 height 25
click at [848, 116] on select "Inquiry Follow Up Tour Requested Tour Confirmed Toured Proposal Sent Booked Lost" at bounding box center [812, 111] width 238 height 25
click at [693, 99] on select "Inquiry Follow Up Tour Requested Tour Confirmed Toured Proposal Sent Booked Lost" at bounding box center [812, 111] width 238 height 25
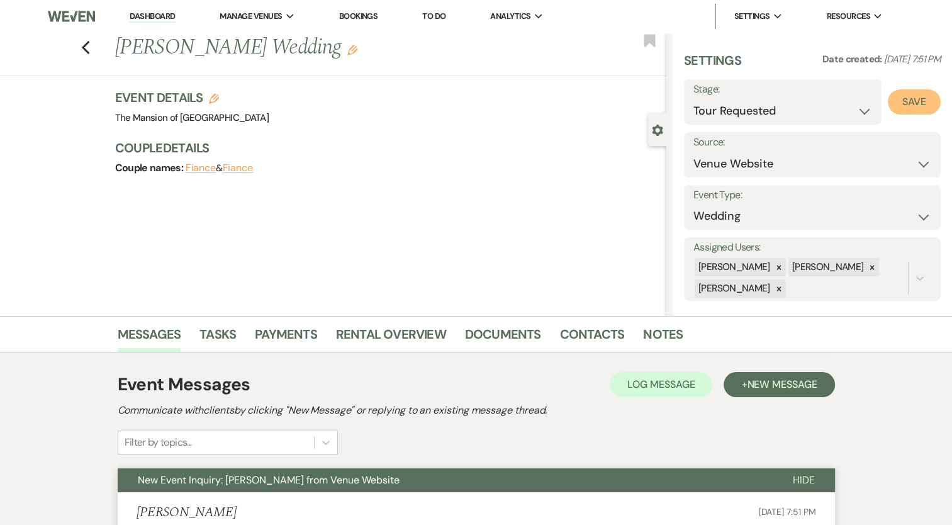
click at [916, 107] on button "Save" at bounding box center [913, 101] width 53 height 25
click at [157, 19] on link "Dashboard" at bounding box center [152, 17] width 45 height 12
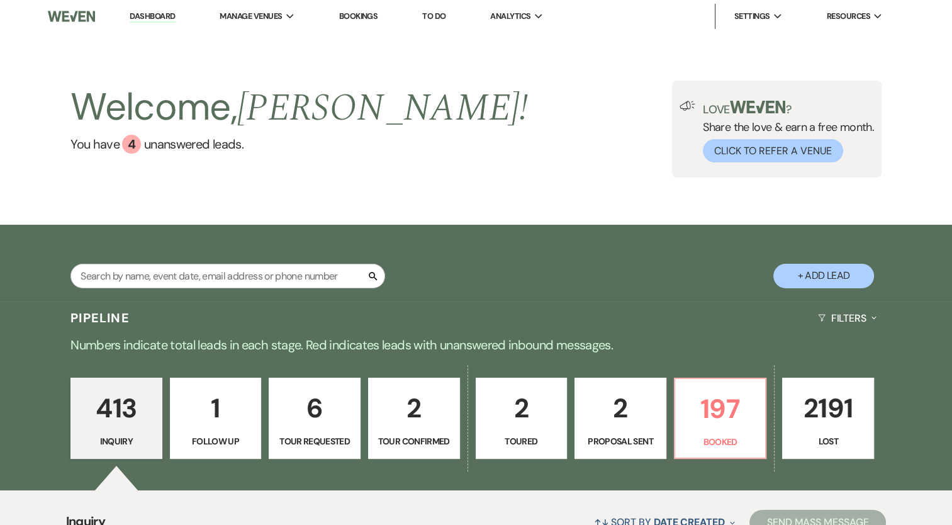
scroll to position [126, 0]
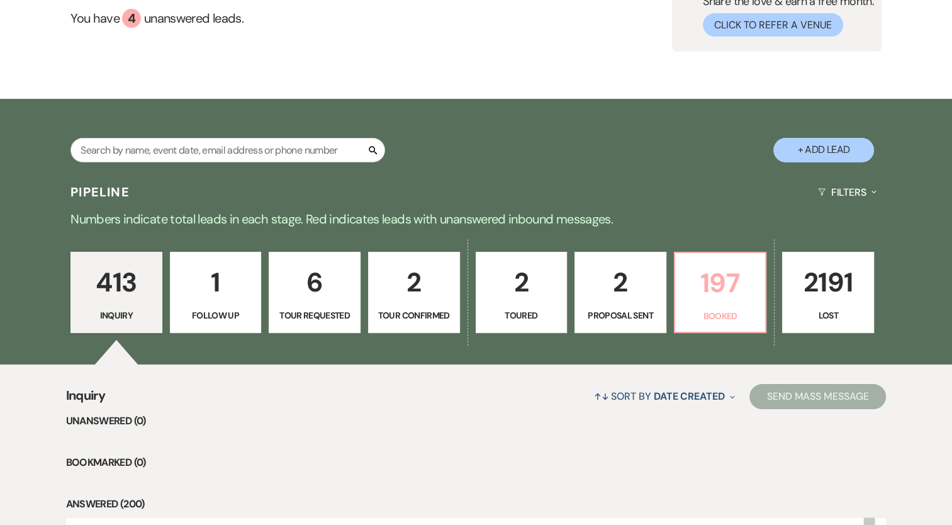
click at [686, 303] on p "197" at bounding box center [719, 283] width 75 height 42
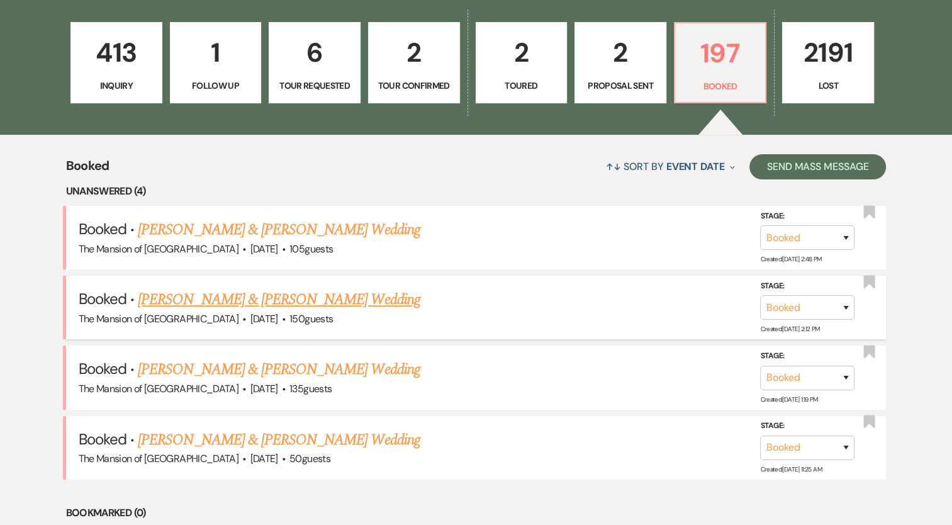
scroll to position [377, 0]
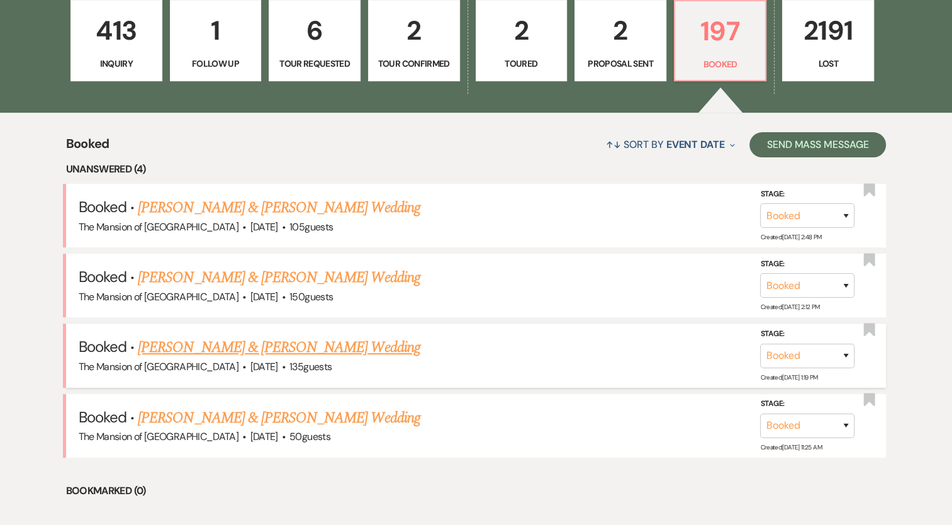
click at [278, 346] on link "[PERSON_NAME] & [PERSON_NAME] Wedding" at bounding box center [279, 347] width 282 height 23
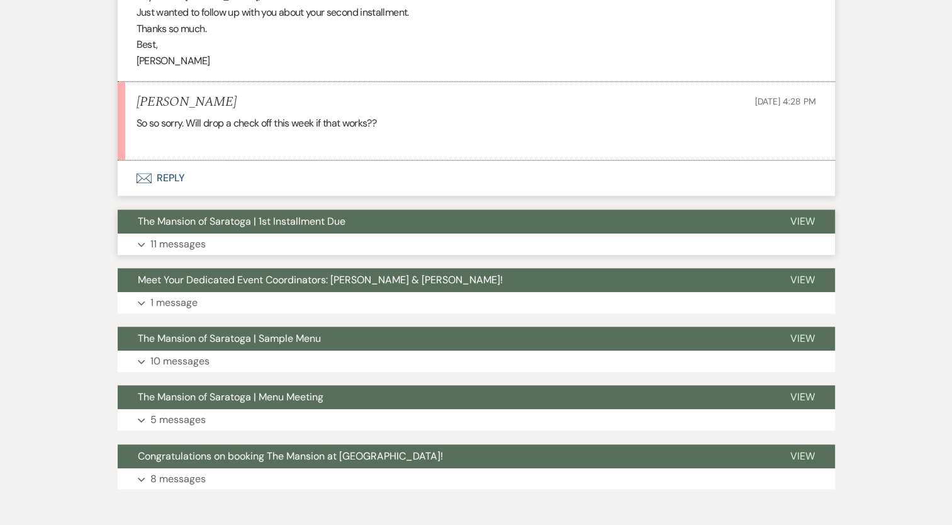
scroll to position [707, 0]
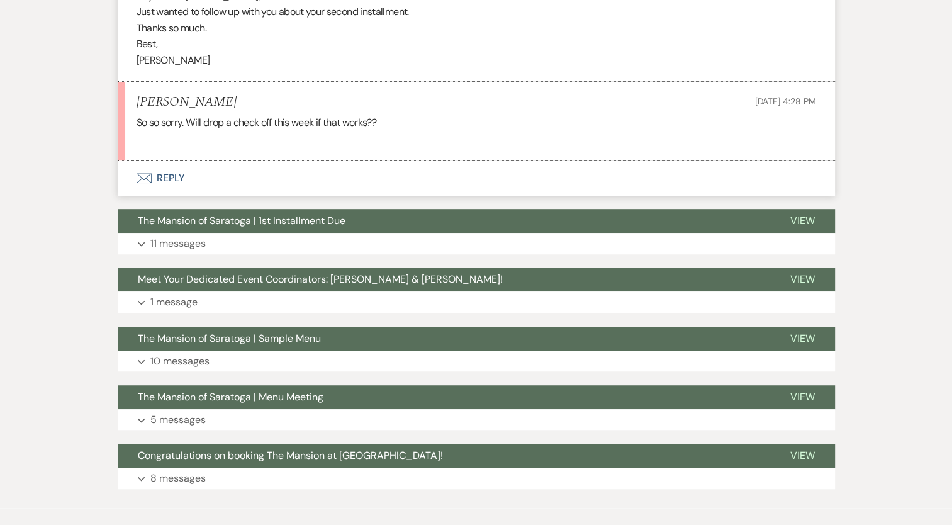
click at [184, 174] on button "Envelope Reply" at bounding box center [476, 177] width 717 height 35
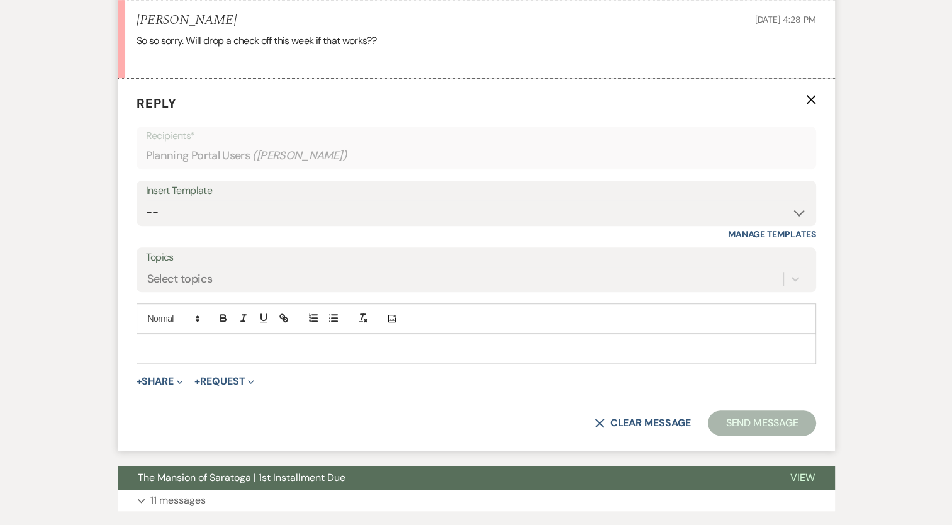
scroll to position [790, 0]
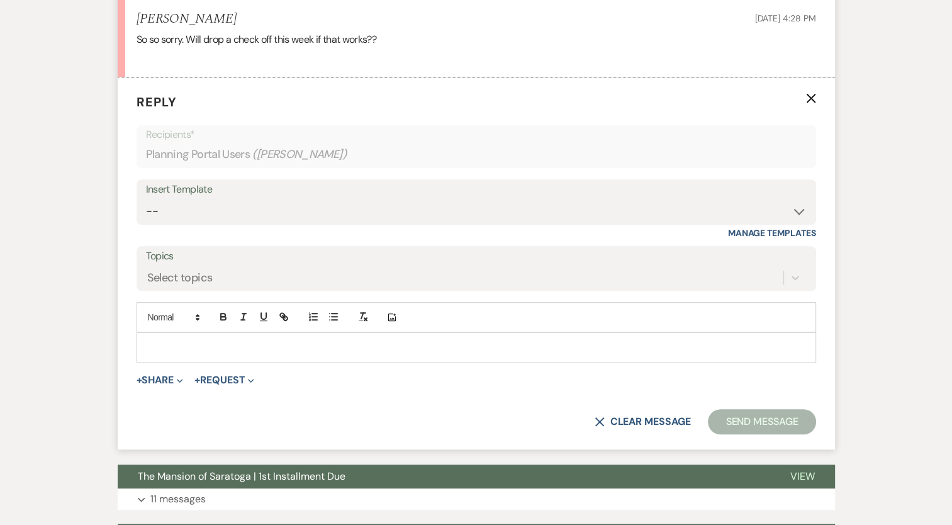
click at [196, 357] on div at bounding box center [476, 347] width 678 height 29
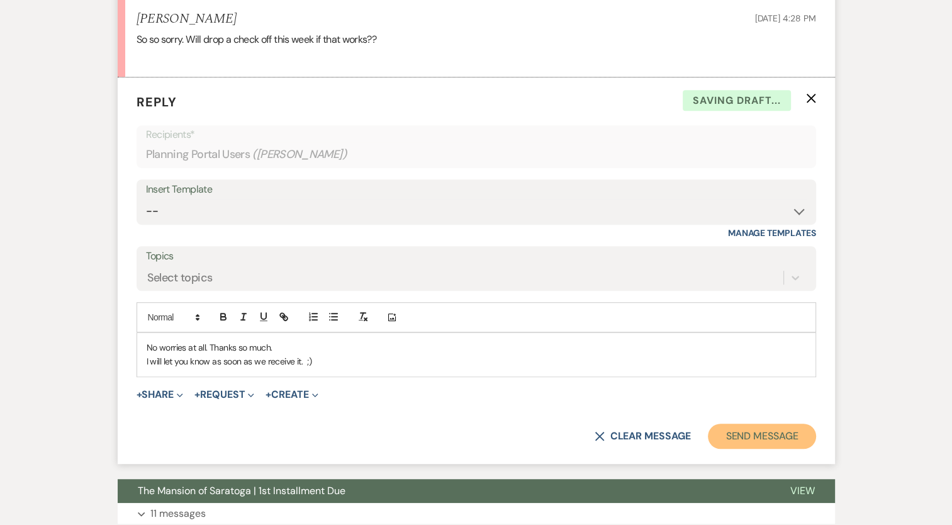
click at [745, 425] on button "Send Message" at bounding box center [762, 435] width 108 height 25
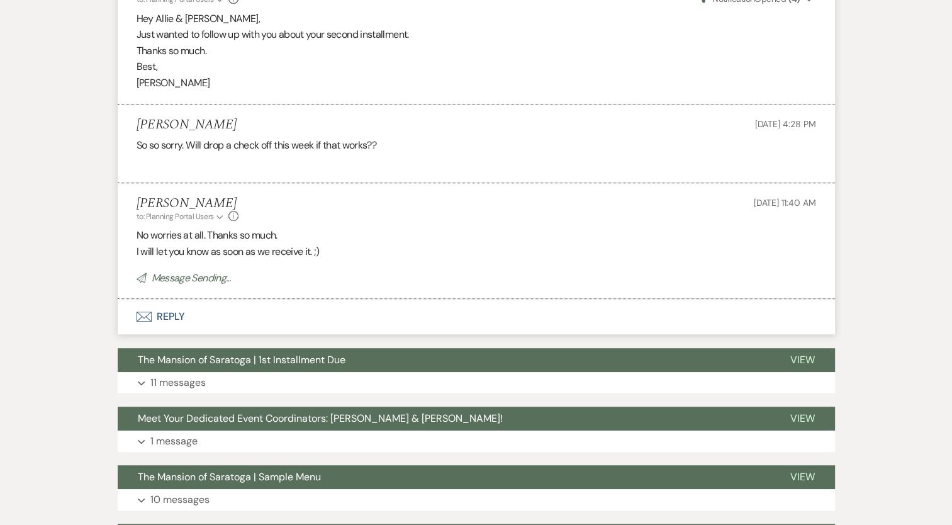
scroll to position [0, 0]
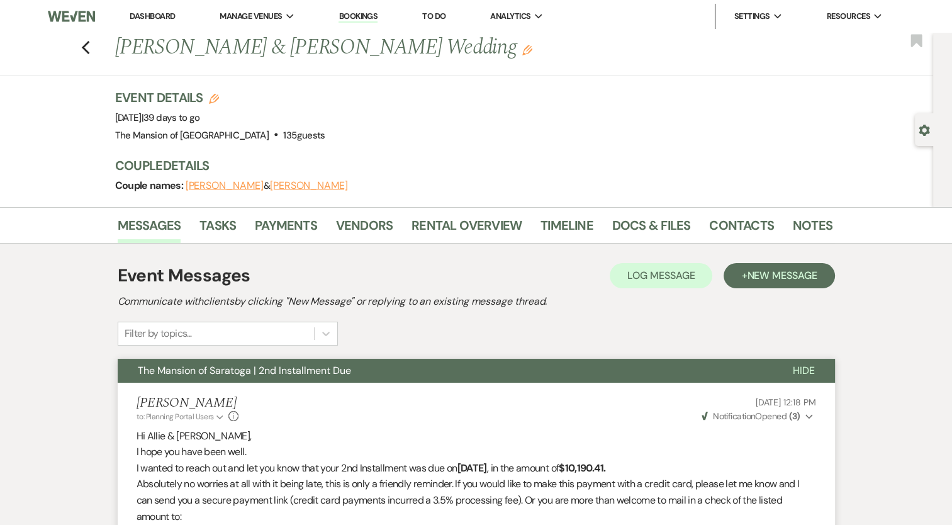
click at [140, 18] on link "Dashboard" at bounding box center [152, 16] width 45 height 11
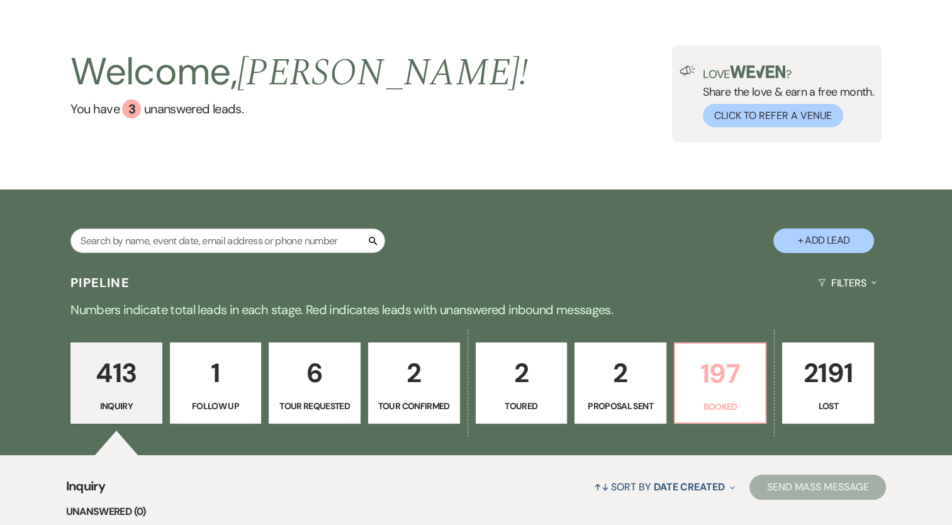
scroll to position [63, 0]
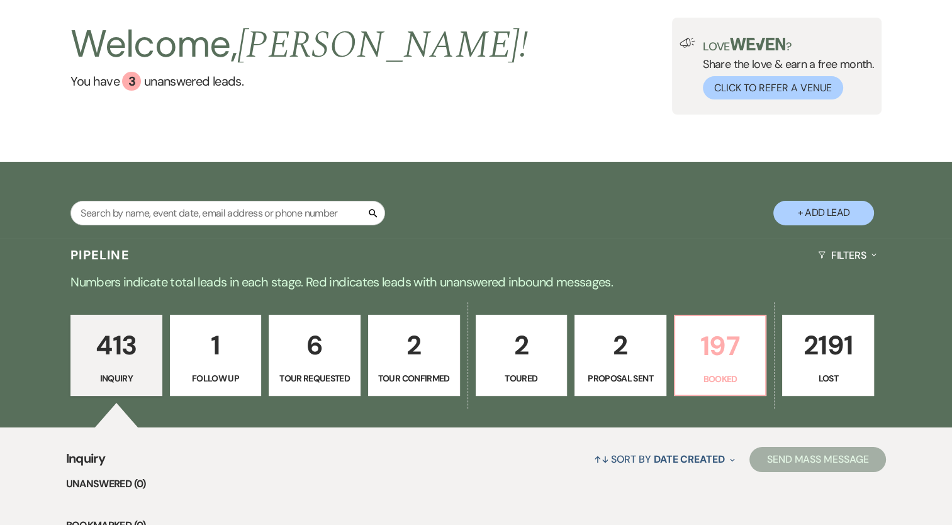
click at [740, 361] on p "197" at bounding box center [719, 346] width 75 height 42
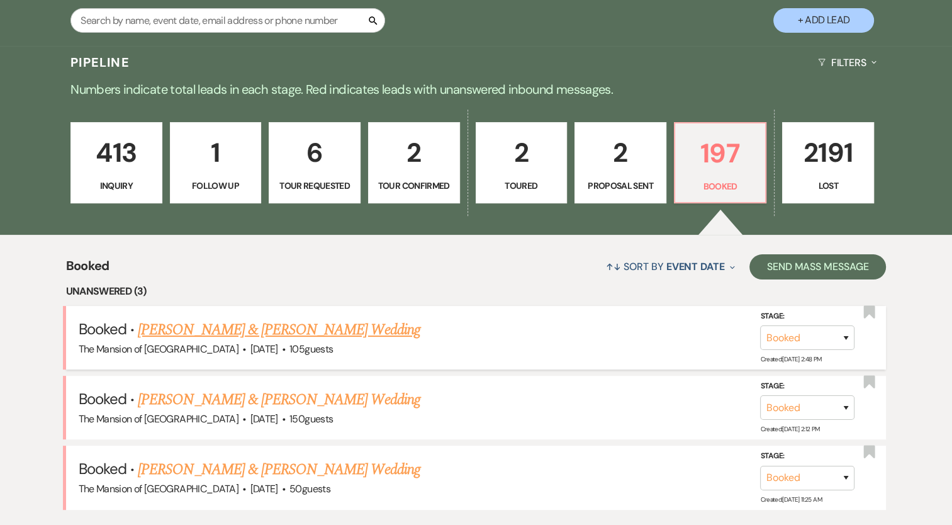
scroll to position [314, 0]
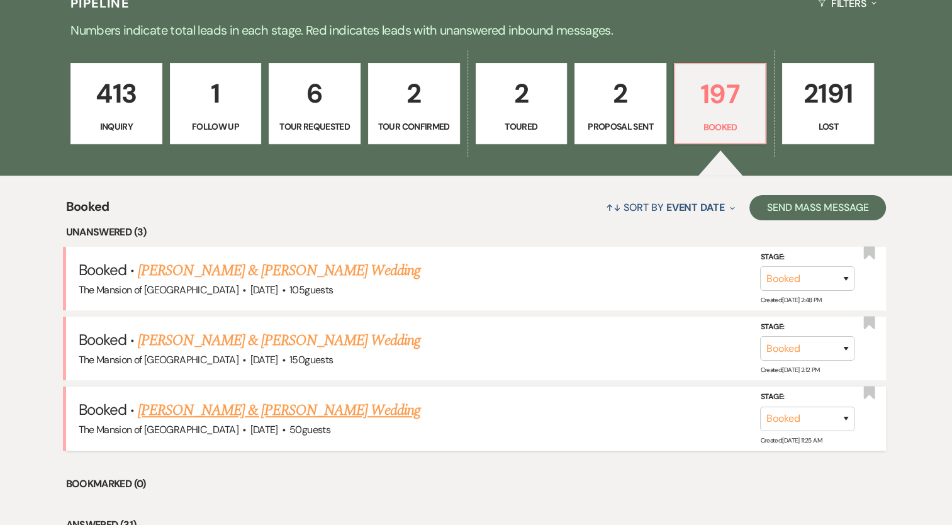
click at [357, 411] on link "[PERSON_NAME] & [PERSON_NAME] Wedding" at bounding box center [279, 410] width 282 height 23
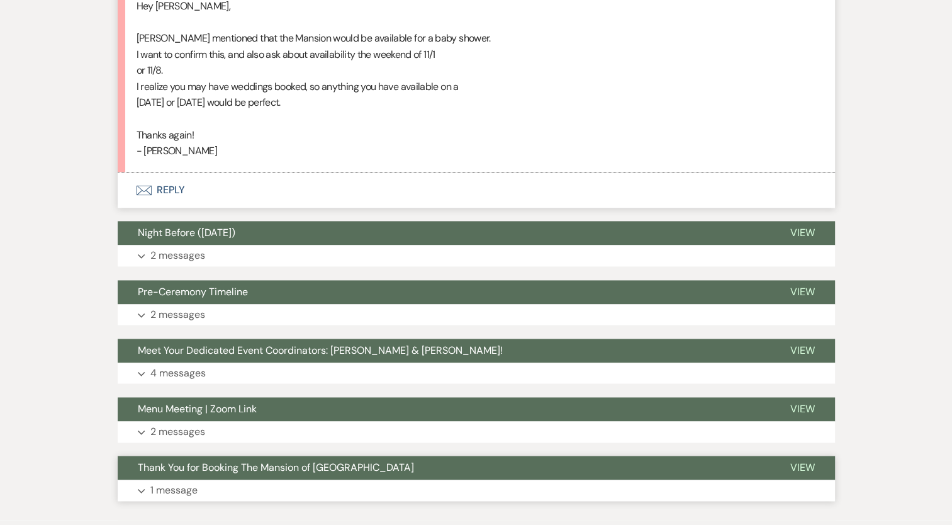
scroll to position [1573, 0]
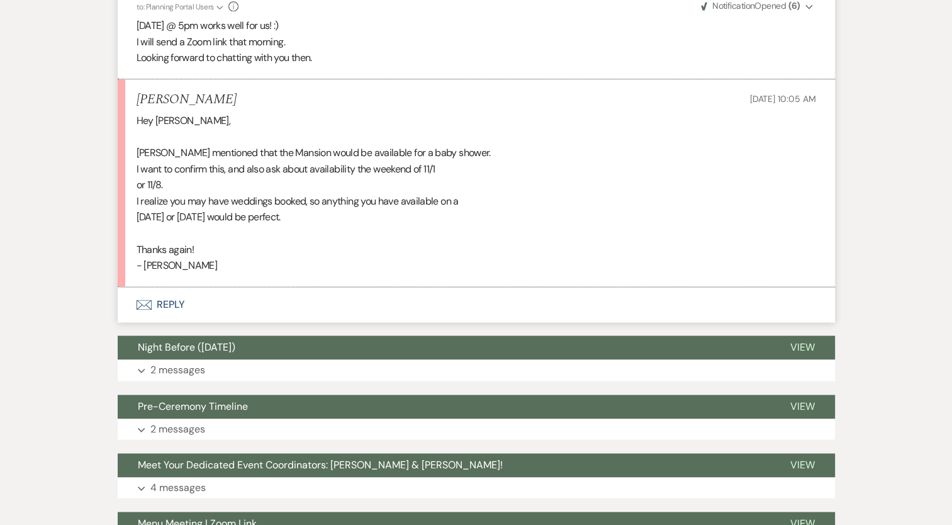
click at [177, 308] on button "Envelope Reply" at bounding box center [476, 304] width 717 height 35
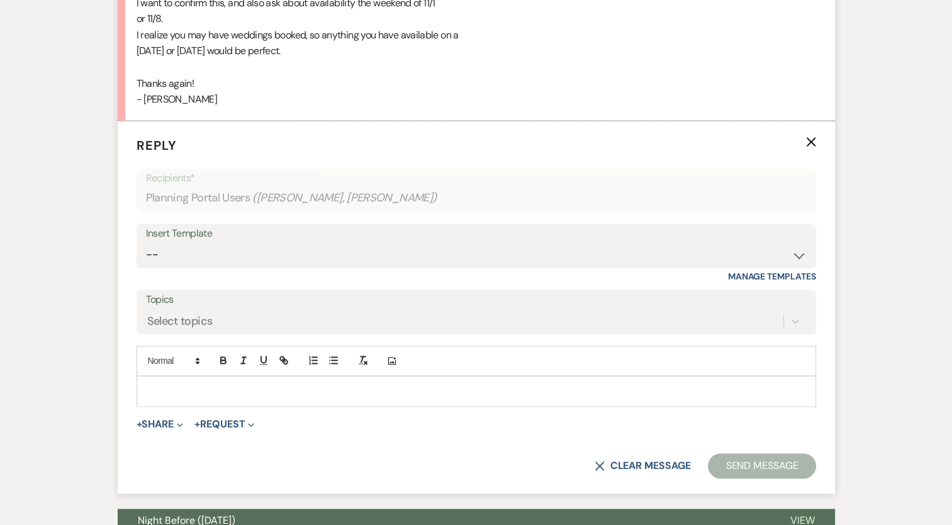
scroll to position [1782, 0]
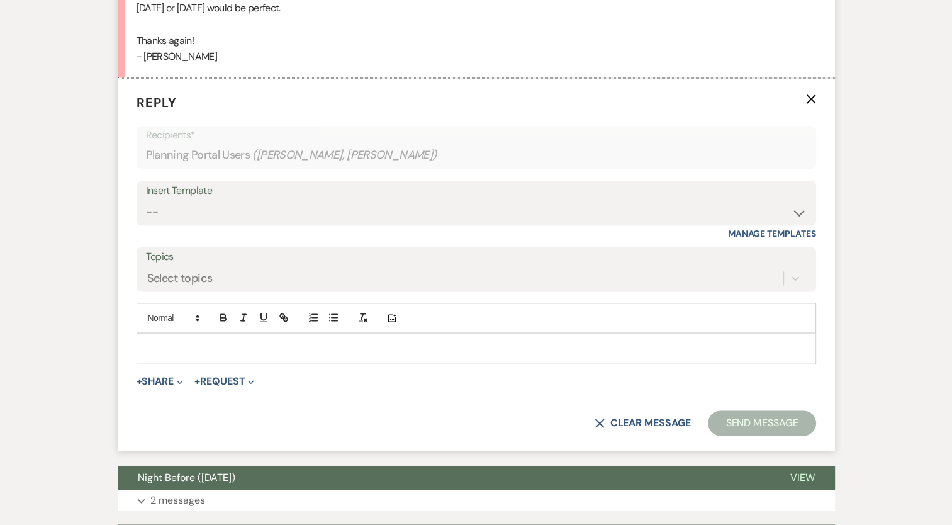
click at [396, 343] on p at bounding box center [476, 348] width 659 height 14
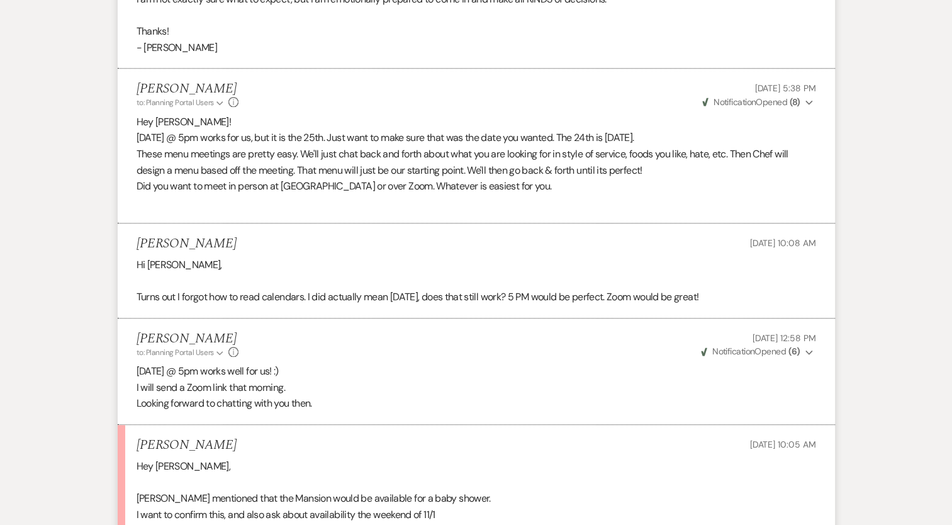
scroll to position [0, 0]
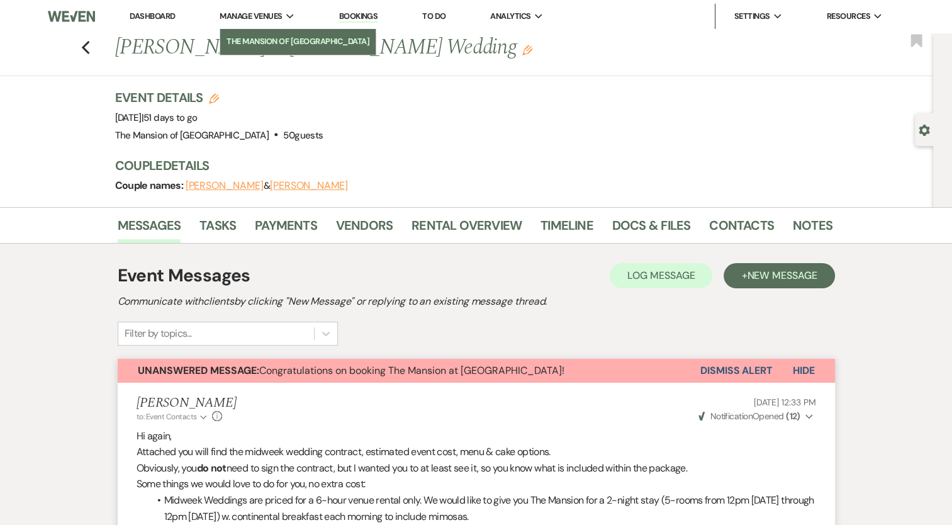
click at [272, 35] on li "The Mansion of [GEOGRAPHIC_DATA]" at bounding box center [297, 41] width 143 height 13
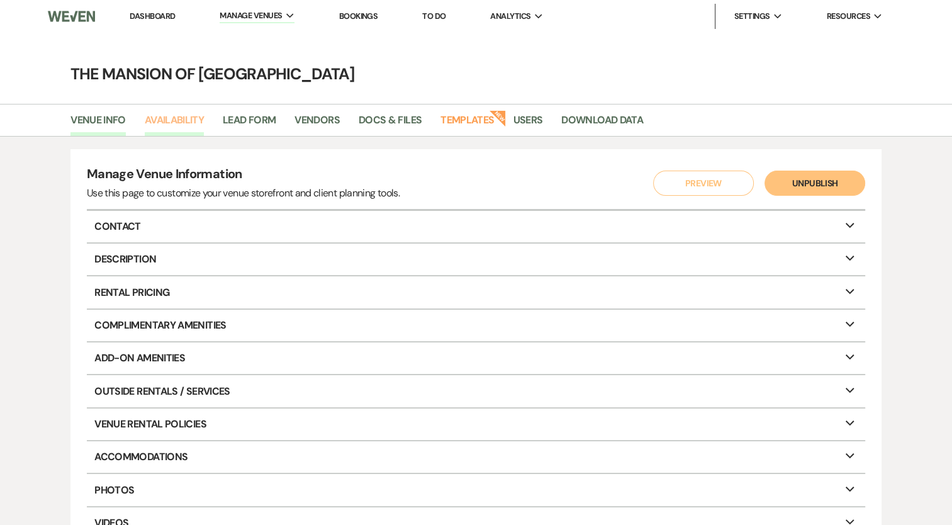
click at [176, 117] on link "Availability" at bounding box center [174, 124] width 59 height 24
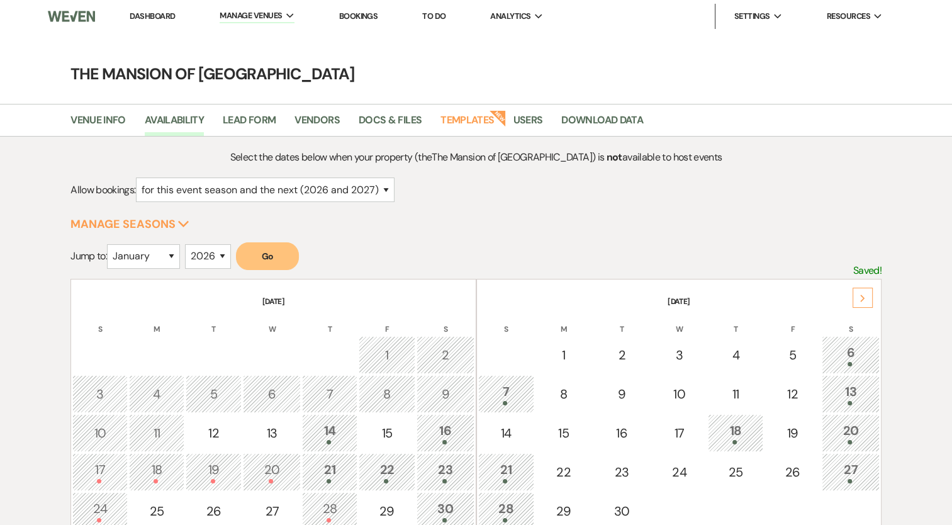
click at [866, 293] on div "Next" at bounding box center [862, 297] width 20 height 20
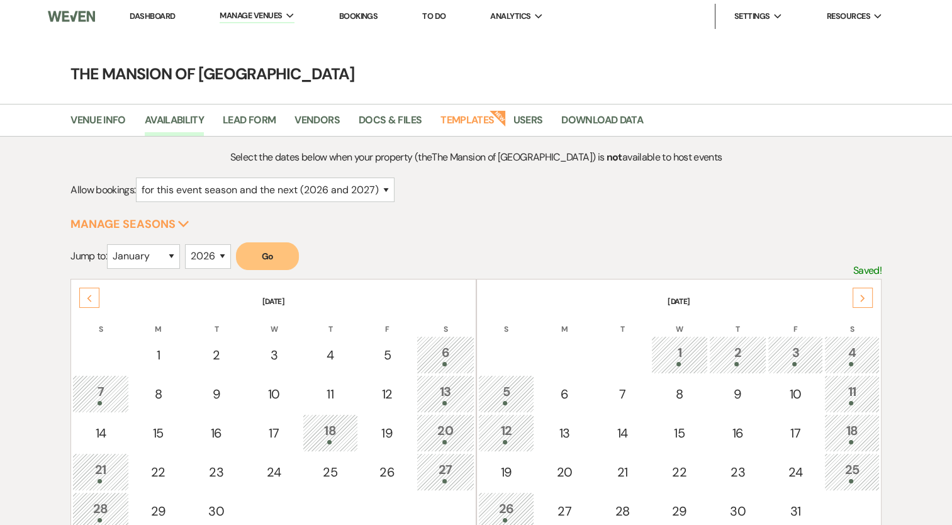
click at [867, 293] on div "Next" at bounding box center [862, 297] width 20 height 20
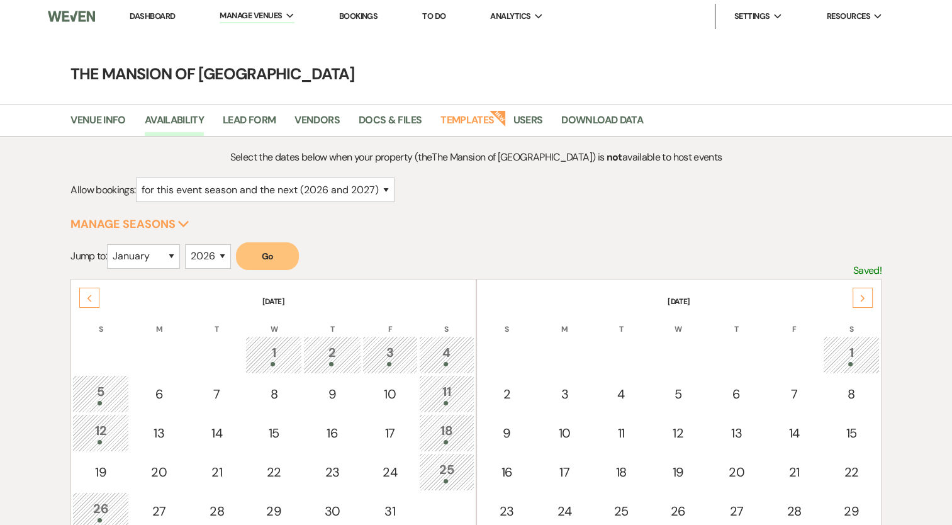
click at [161, 13] on link "Dashboard" at bounding box center [152, 16] width 45 height 11
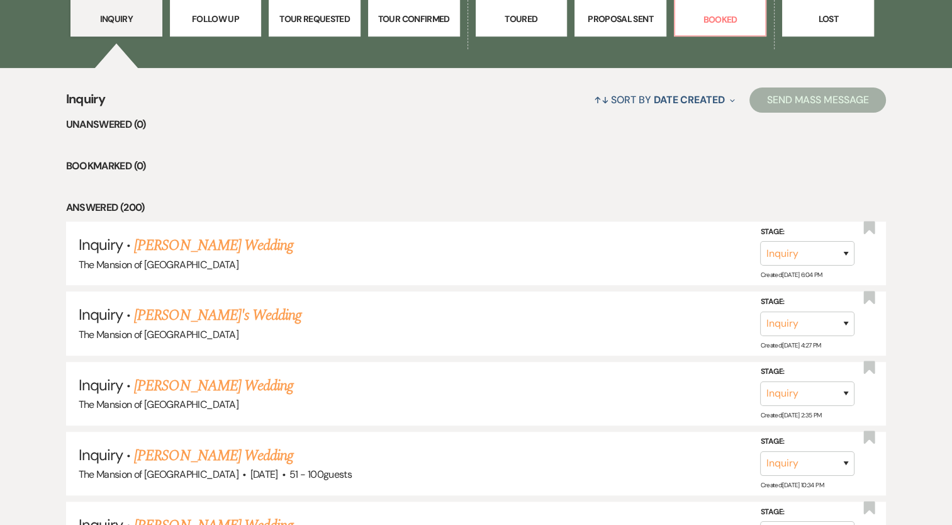
scroll to position [440, 0]
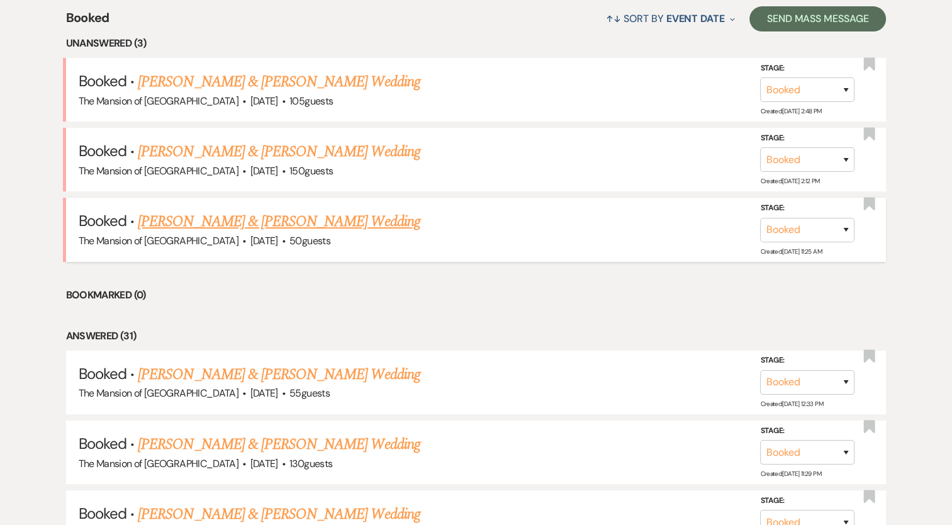
click at [353, 213] on link "[PERSON_NAME] & [PERSON_NAME] Wedding" at bounding box center [279, 221] width 282 height 23
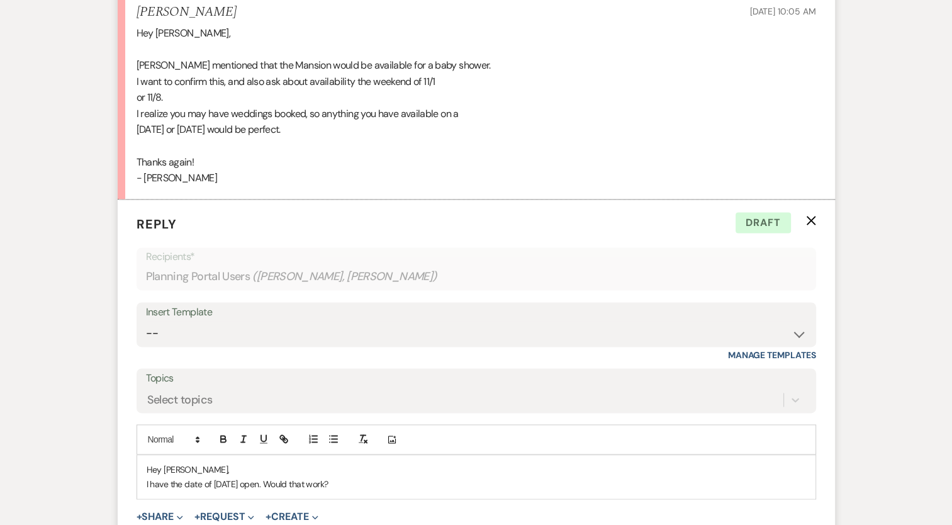
scroll to position [1691, 0]
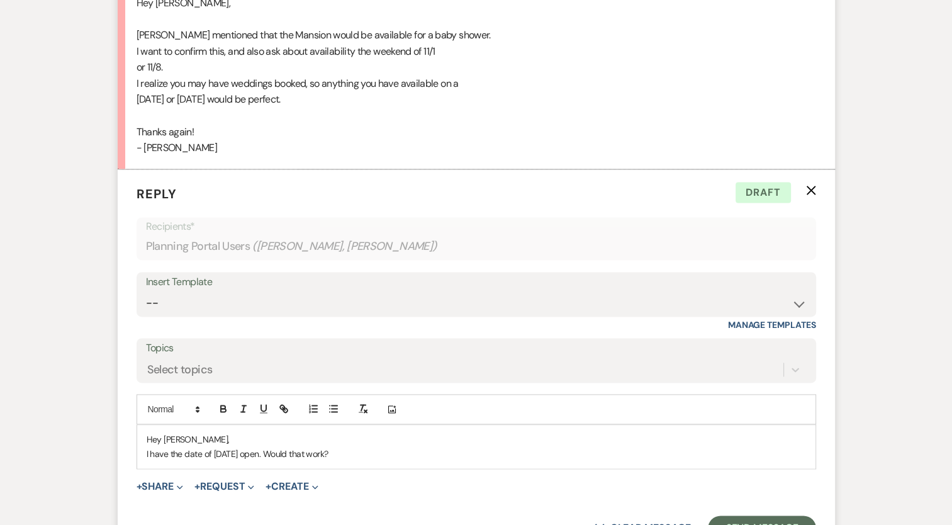
click at [149, 447] on p "I have the date of Sunday, Nov 1st open. Would that work?" at bounding box center [476, 454] width 659 height 14
click at [430, 450] on p "I do not have any Saturday's. I am sorry. I do have the date of Sunday, Nov 1st…" at bounding box center [476, 454] width 659 height 14
click at [542, 438] on p "Hey Casey," at bounding box center [476, 439] width 659 height 14
click at [550, 448] on p "I do not have any Saturday's. I am sorry. I do have the date of Sunday, Nov 2nd…" at bounding box center [476, 454] width 659 height 14
drag, startPoint x: 143, startPoint y: 452, endPoint x: 309, endPoint y: 453, distance: 165.4
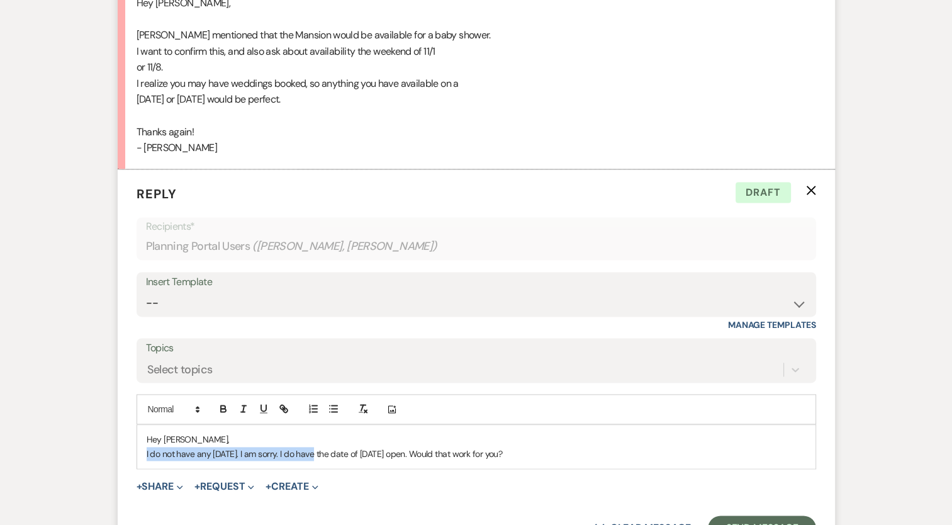
click at [309, 453] on div "Hey Casey, I do not have any Saturday's. I am sorry. I do have the date of Sund…" at bounding box center [476, 446] width 678 height 43
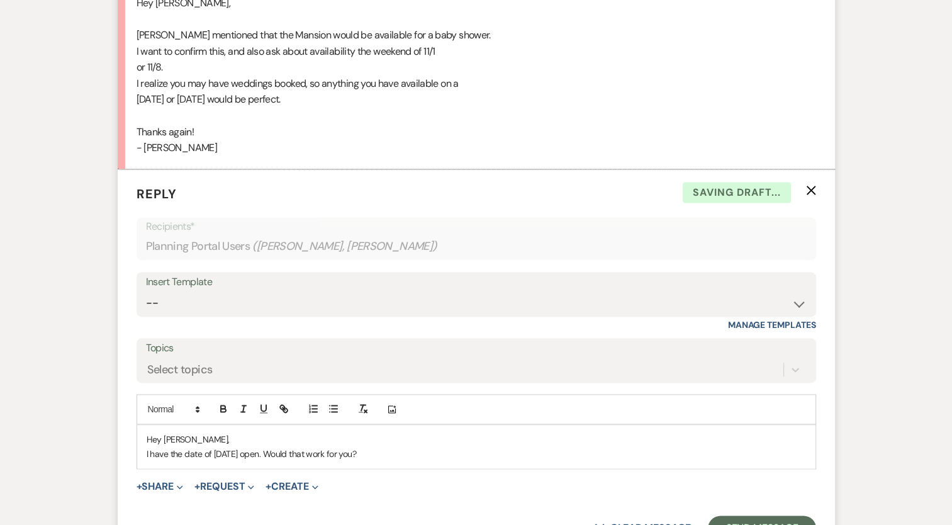
drag, startPoint x: 389, startPoint y: 462, endPoint x: 404, endPoint y: 461, distance: 15.1
click at [391, 462] on div "Hey Casey, I have the date of Sunday, Nov 2nd open. Would that work for you?" at bounding box center [476, 446] width 678 height 43
click at [416, 457] on p "I have the date of Sunday, Nov 2nd open. Would that work for you?" at bounding box center [476, 454] width 659 height 14
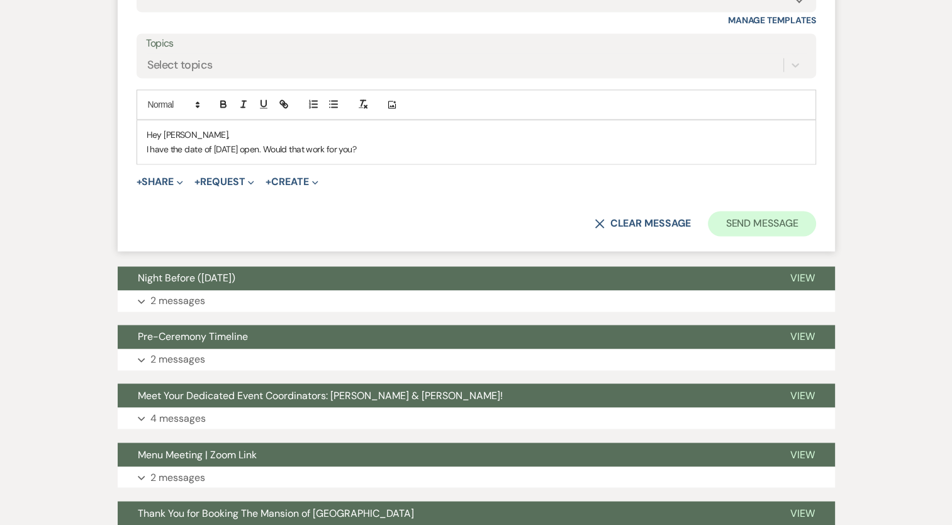
scroll to position [2005, 0]
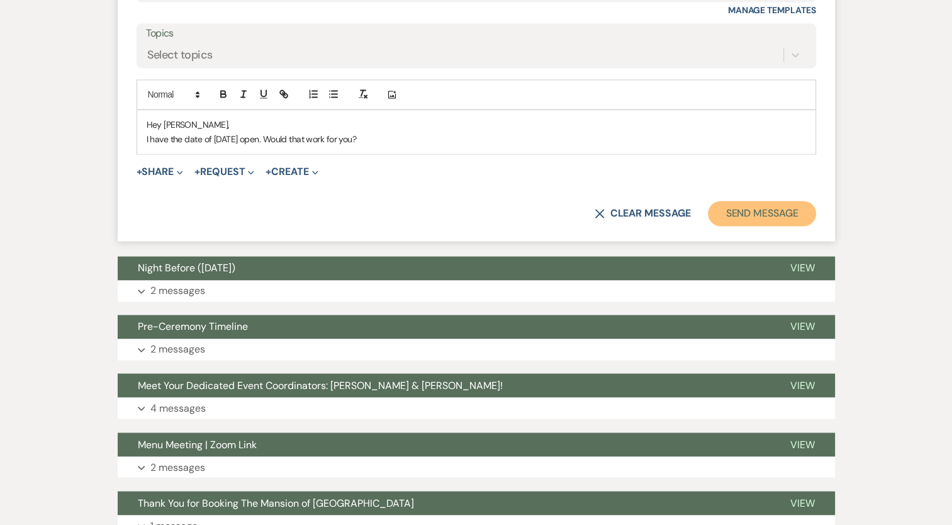
click at [775, 208] on button "Send Message" at bounding box center [762, 213] width 108 height 25
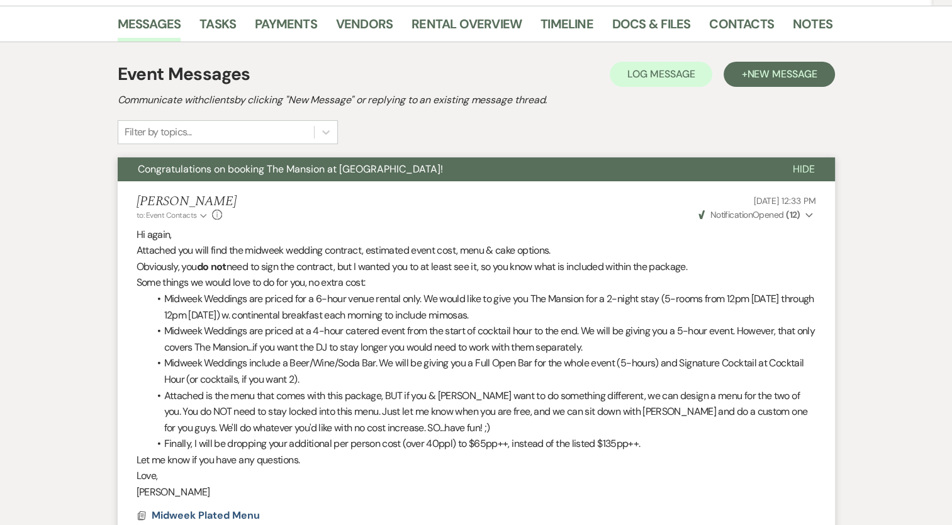
scroll to position [0, 0]
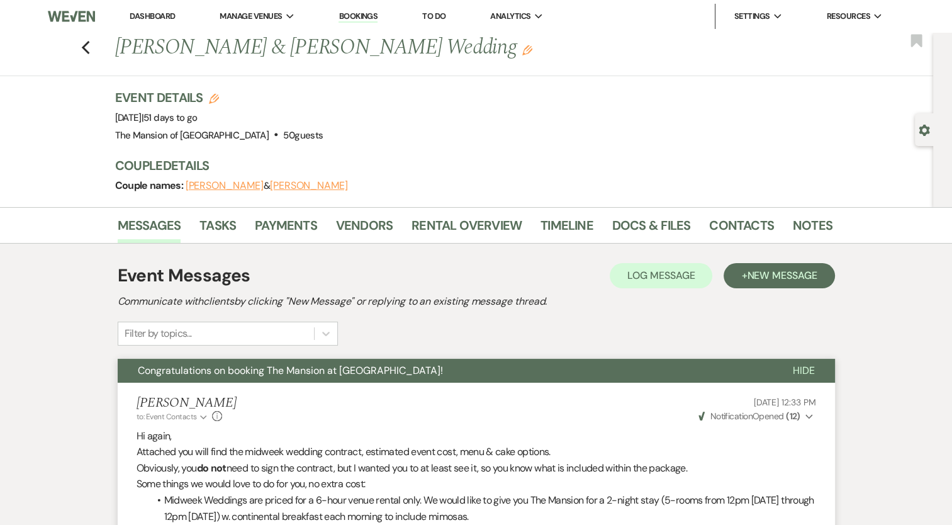
click at [150, 17] on link "Dashboard" at bounding box center [152, 16] width 45 height 11
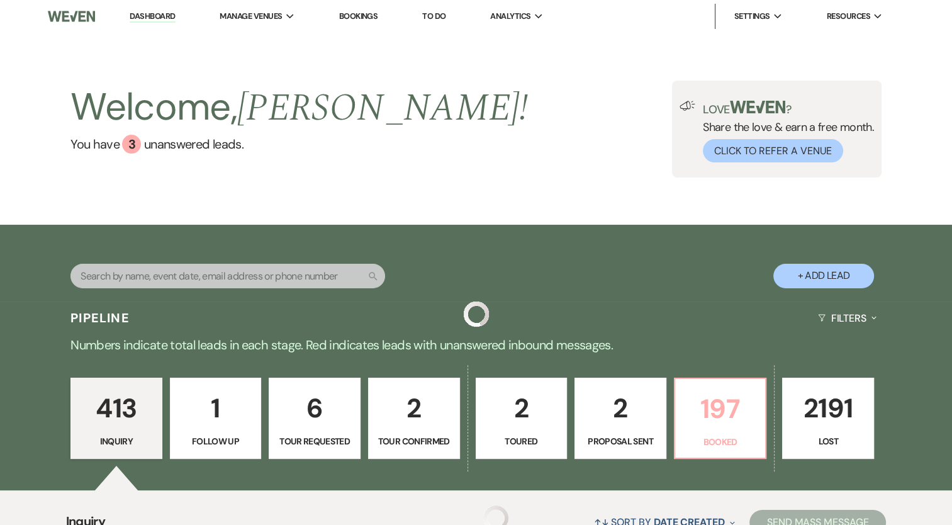
click at [702, 416] on p "197" at bounding box center [719, 408] width 75 height 42
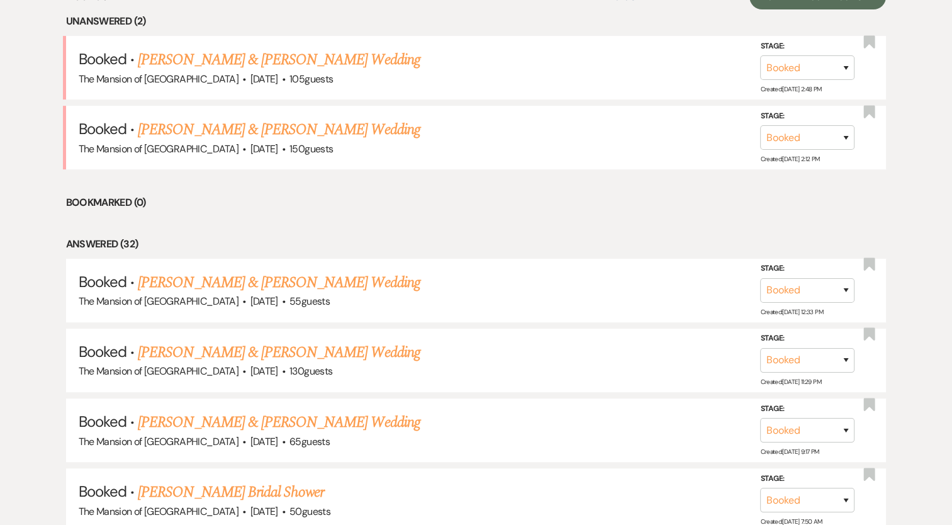
scroll to position [503, 0]
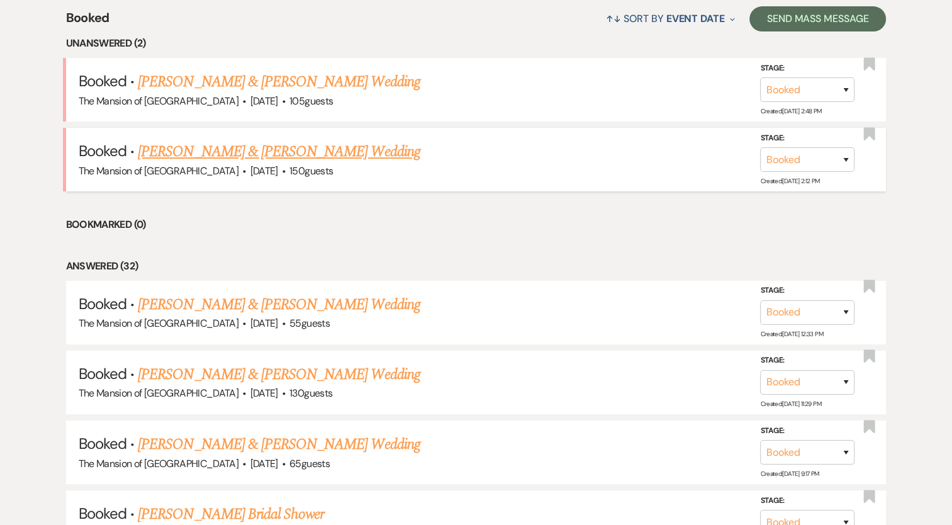
click at [319, 150] on link "[PERSON_NAME] & [PERSON_NAME] Wedding" at bounding box center [279, 151] width 282 height 23
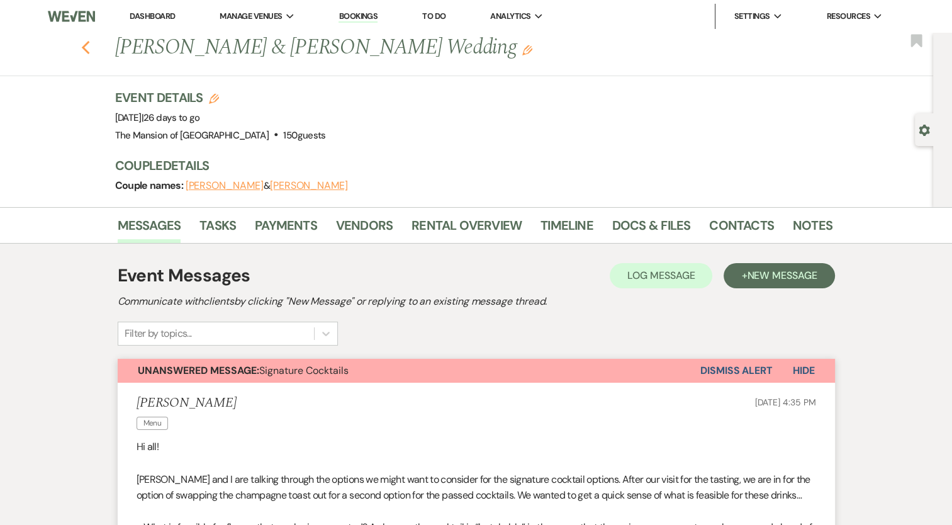
click at [91, 49] on icon "Previous" at bounding box center [85, 47] width 9 height 15
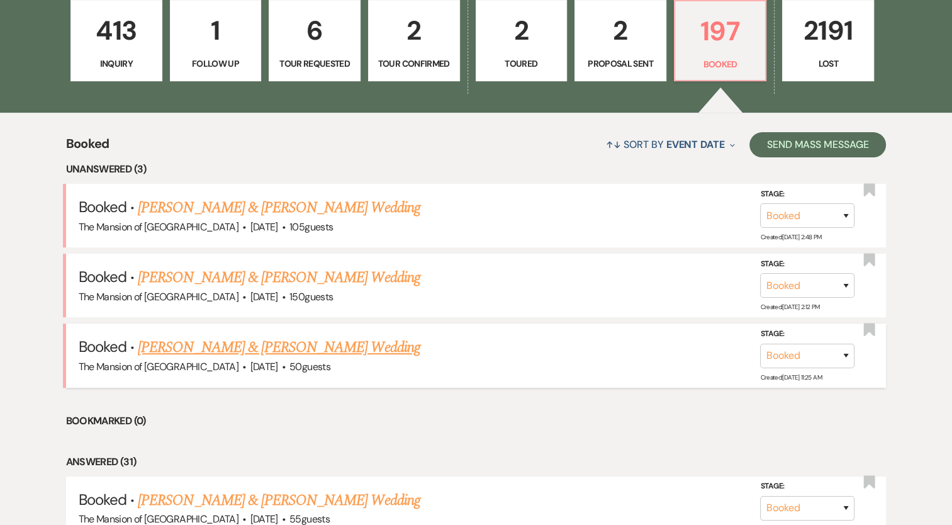
click at [376, 338] on link "[PERSON_NAME] & [PERSON_NAME] Wedding" at bounding box center [279, 347] width 282 height 23
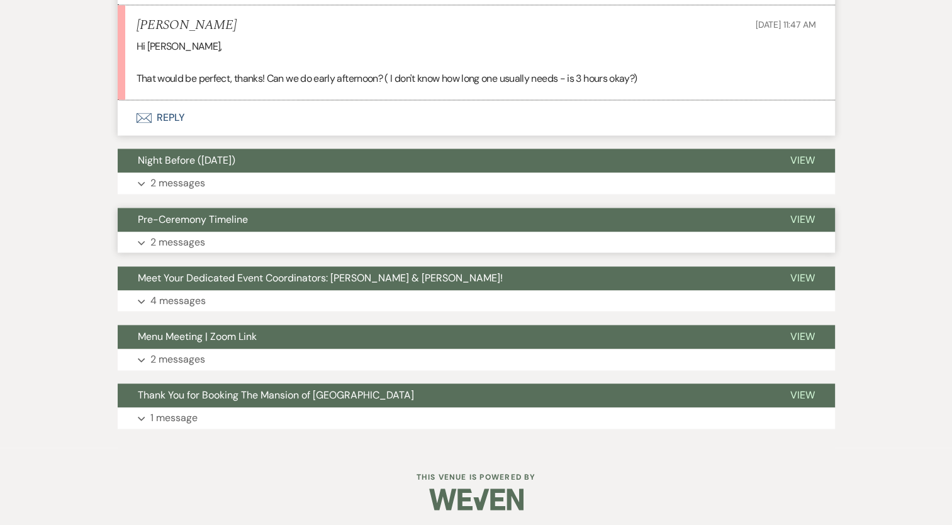
scroll to position [1947, 0]
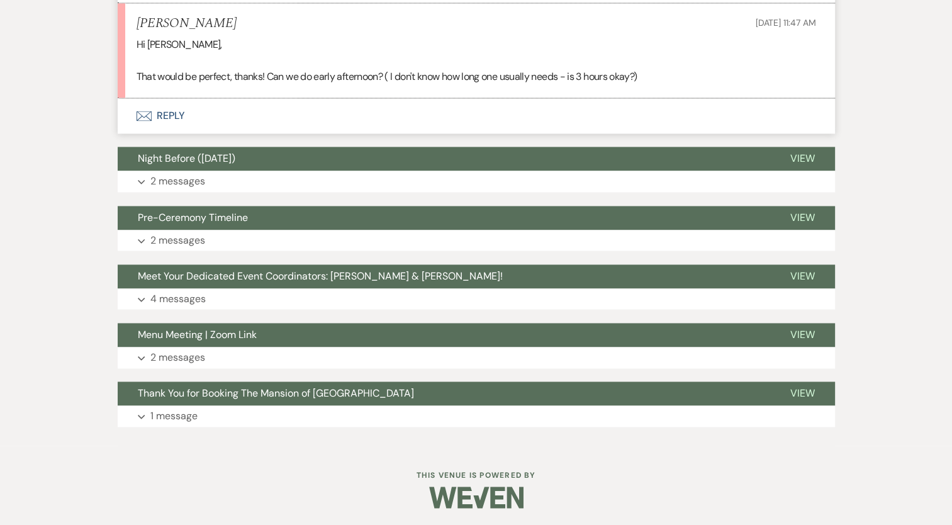
click at [166, 111] on button "Envelope Reply" at bounding box center [476, 115] width 717 height 35
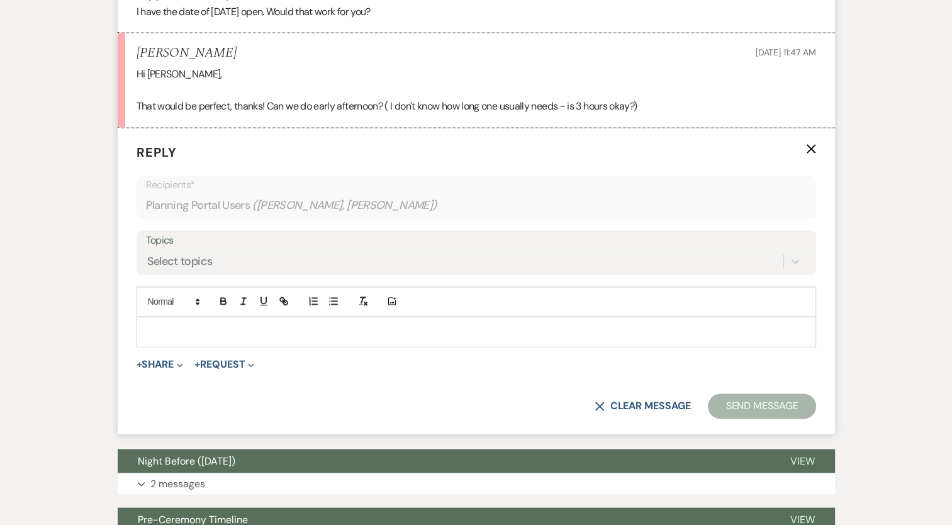
scroll to position [1911, 0]
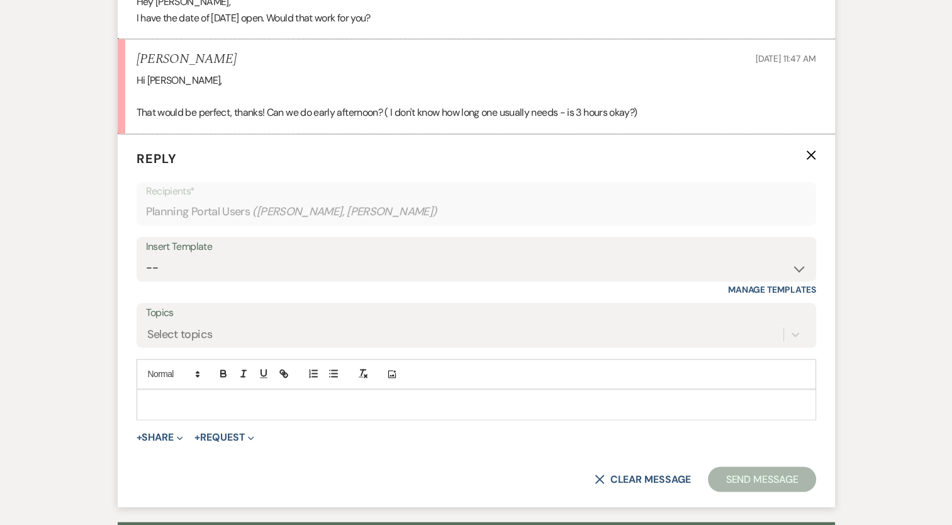
click at [195, 406] on p at bounding box center [476, 404] width 659 height 14
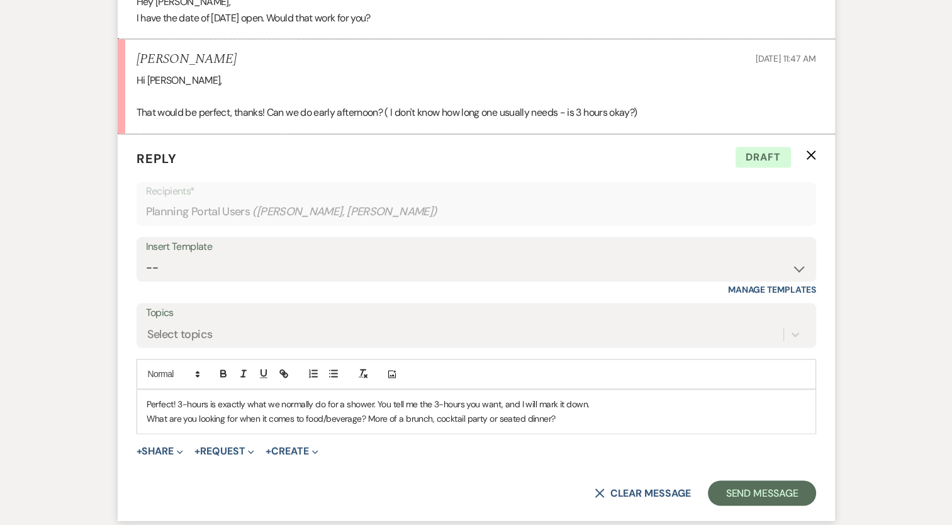
click at [581, 416] on p "What are you looking for when it comes to food/beverage? More of a brunch, cock…" at bounding box center [476, 418] width 659 height 14
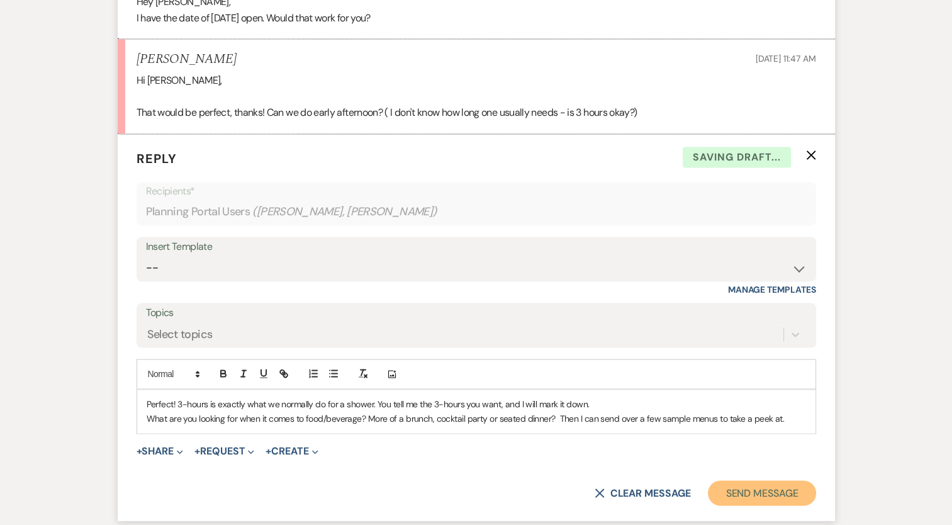
click at [790, 480] on button "Send Message" at bounding box center [762, 492] width 108 height 25
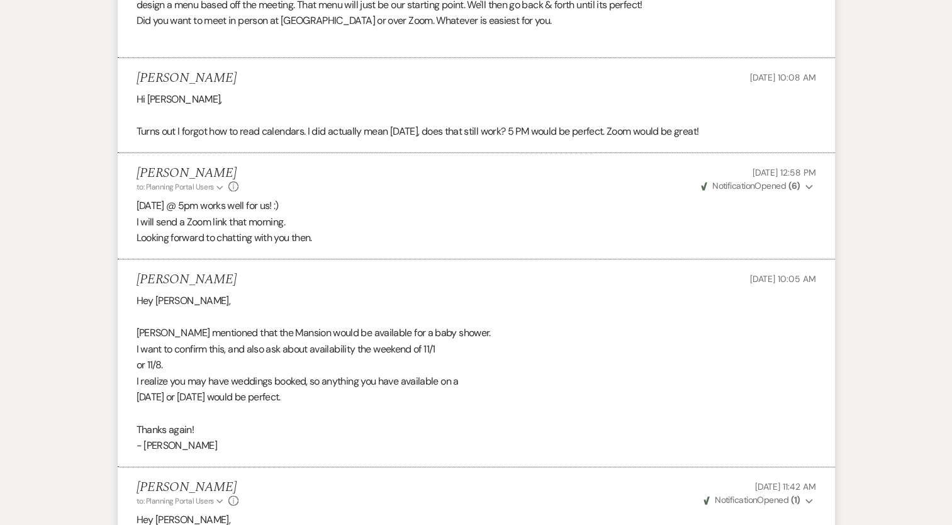
scroll to position [0, 0]
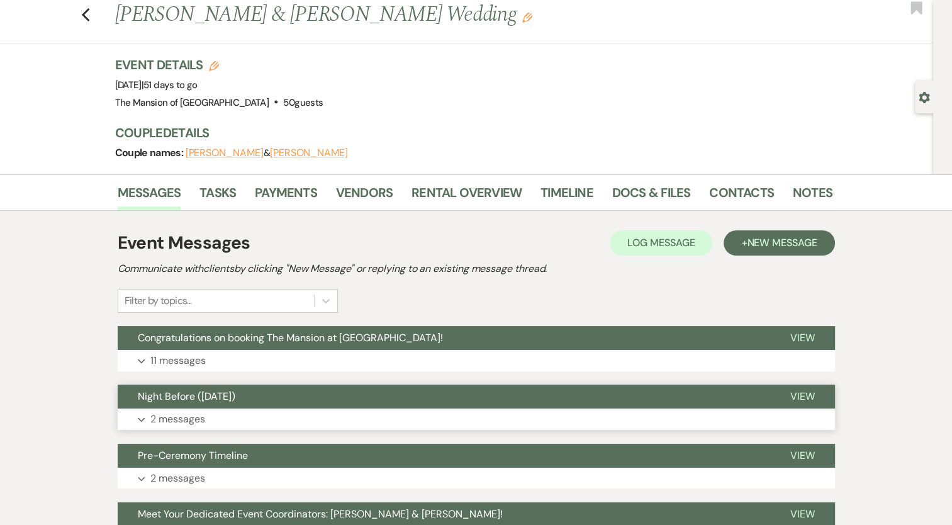
scroll to position [63, 0]
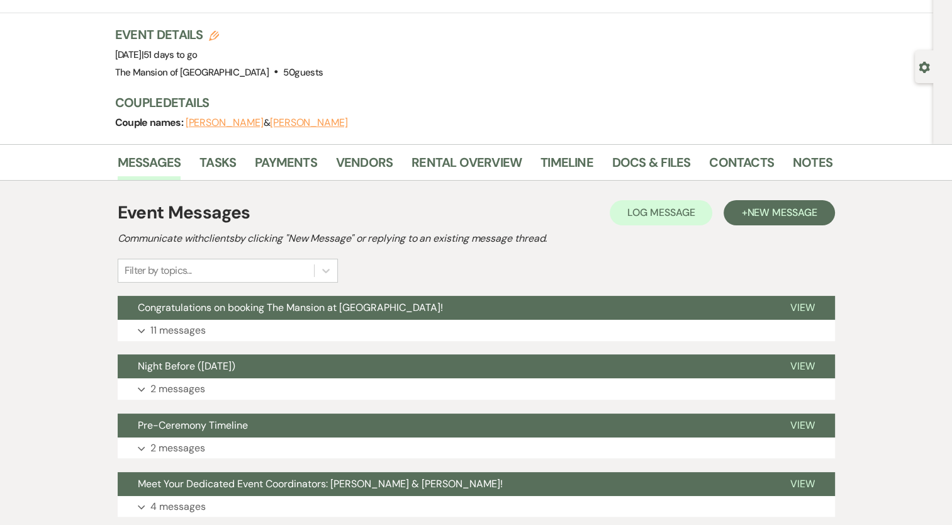
click at [428, 342] on div "Event Messages Log Log Message + New Message Communicate with clients by clicki…" at bounding box center [476, 416] width 717 height 447
click at [421, 320] on button "Expand 11 messages" at bounding box center [476, 330] width 717 height 21
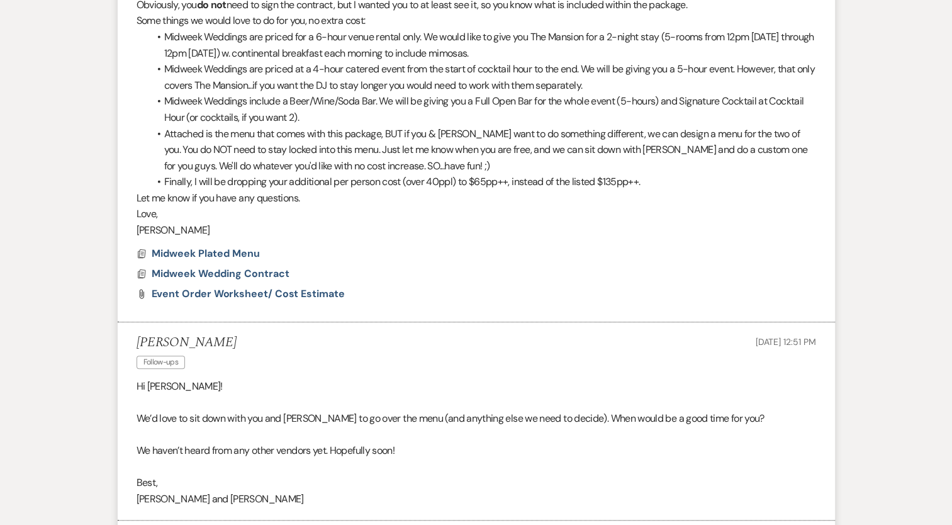
scroll to position [0, 0]
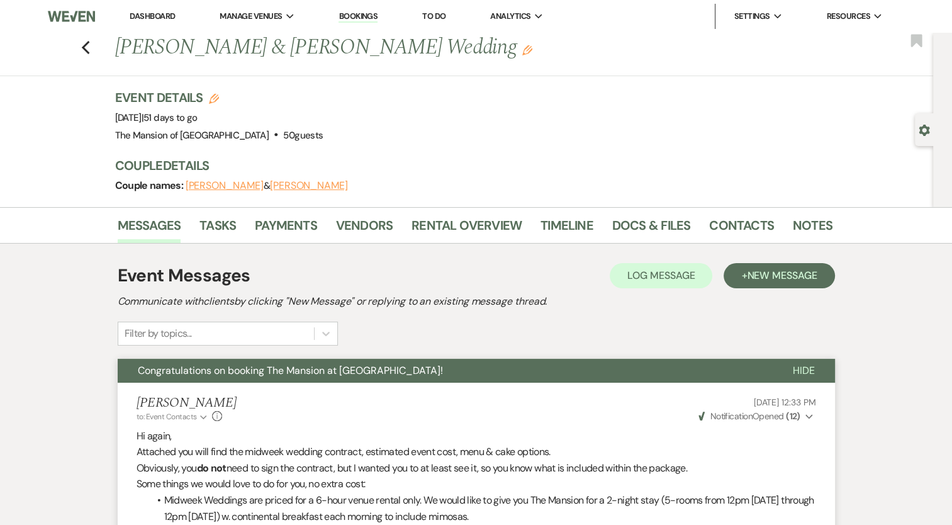
click at [166, 15] on link "Dashboard" at bounding box center [152, 16] width 45 height 11
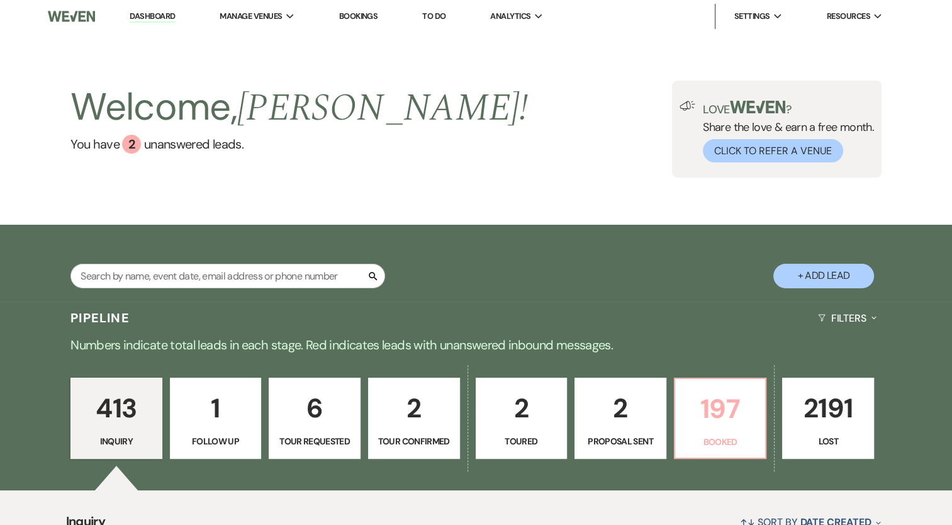
click at [722, 418] on p "197" at bounding box center [719, 408] width 75 height 42
click at [697, 57] on div "Welcome, Lori ! You have 2 unanswered lead s . Love ? Share the love & earn a f…" at bounding box center [476, 129] width 952 height 192
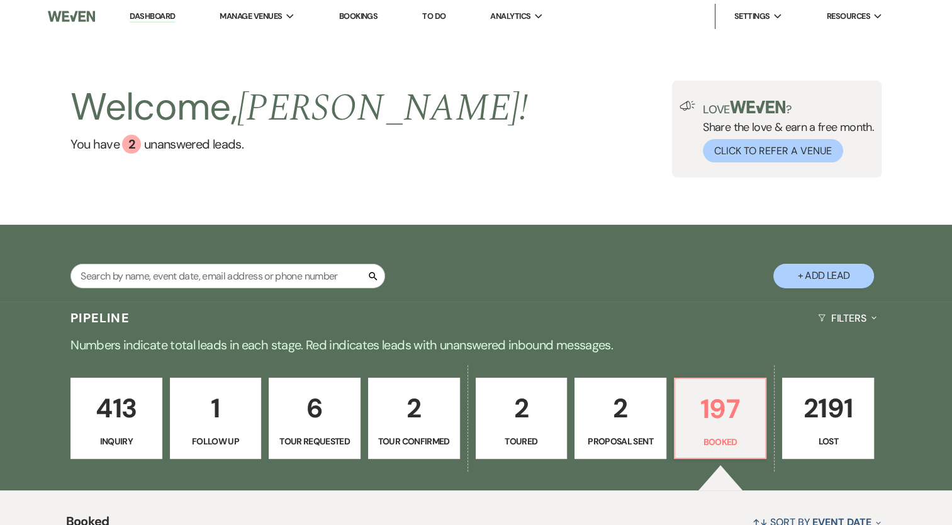
click at [152, 18] on link "Dashboard" at bounding box center [152, 17] width 45 height 12
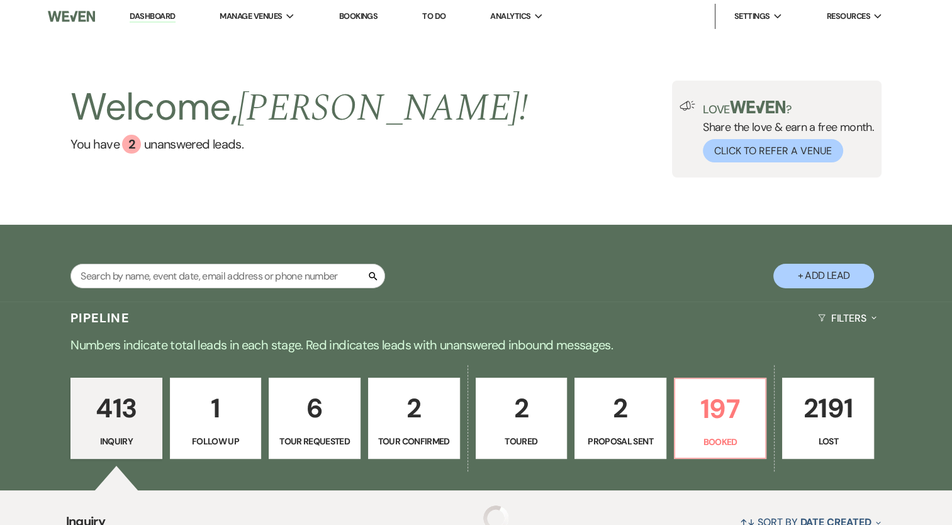
click at [148, 9] on li "Dashboard" at bounding box center [152, 16] width 58 height 25
drag, startPoint x: 156, startPoint y: 11, endPoint x: 148, endPoint y: 0, distance: 13.6
click at [155, 11] on link "Dashboard" at bounding box center [152, 17] width 45 height 12
click at [710, 442] on p "Booked" at bounding box center [719, 442] width 75 height 14
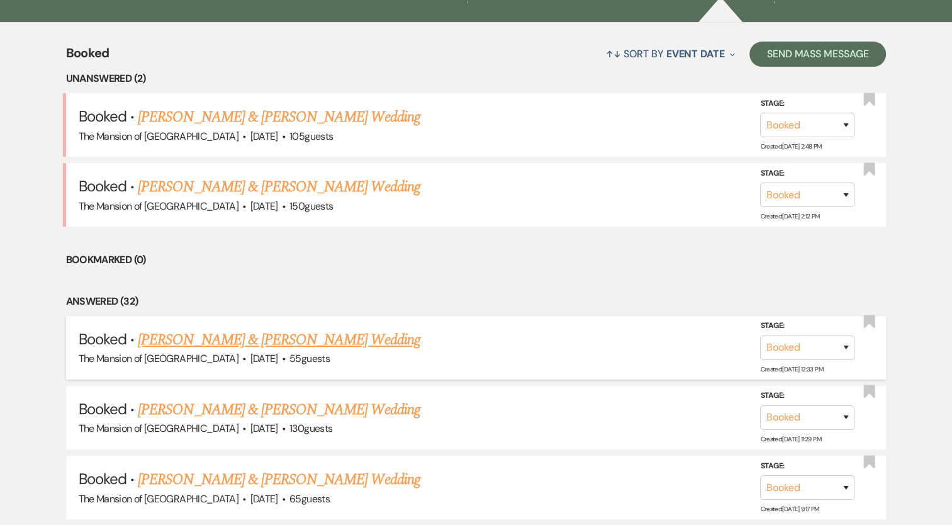
scroll to position [498, 0]
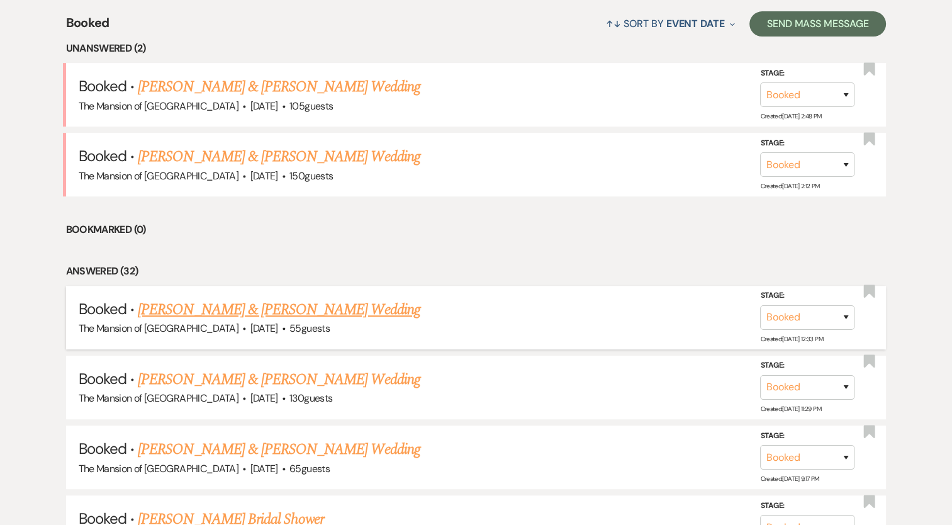
click at [240, 309] on link "[PERSON_NAME] & [PERSON_NAME] Wedding" at bounding box center [279, 309] width 282 height 23
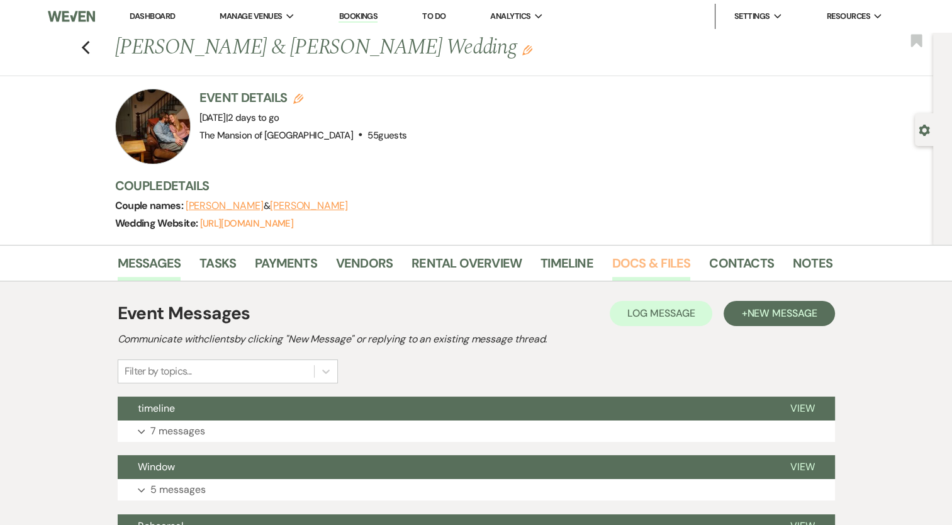
click at [650, 258] on link "Docs & Files" at bounding box center [651, 267] width 78 height 28
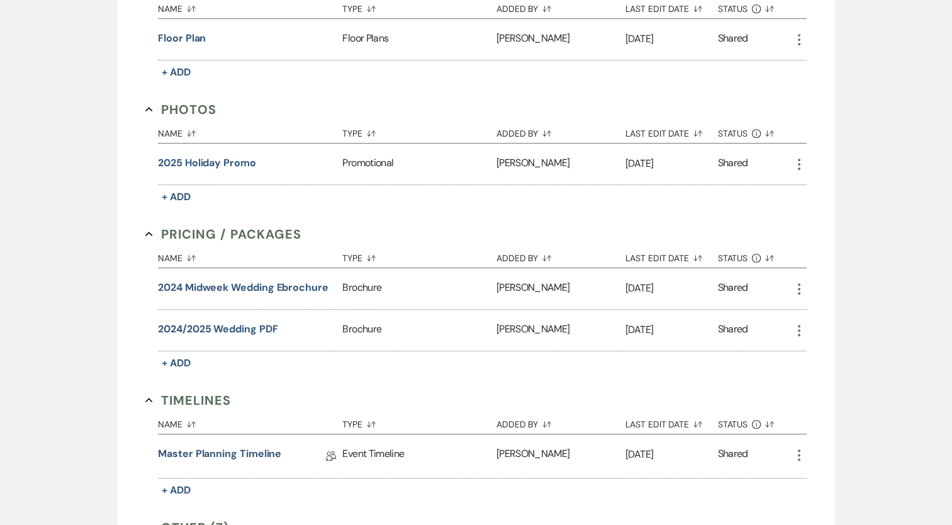
scroll to position [791, 0]
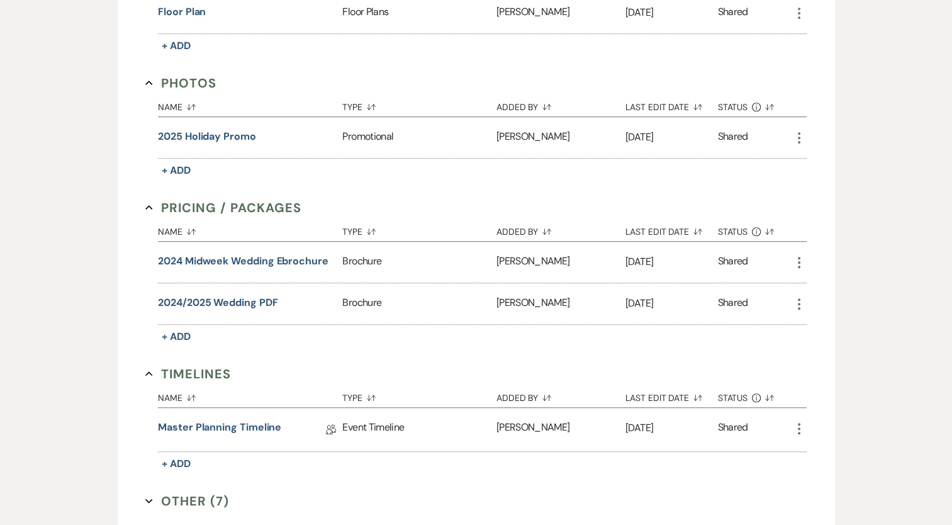
click at [188, 495] on button "Other (7) Expand" at bounding box center [187, 500] width 84 height 19
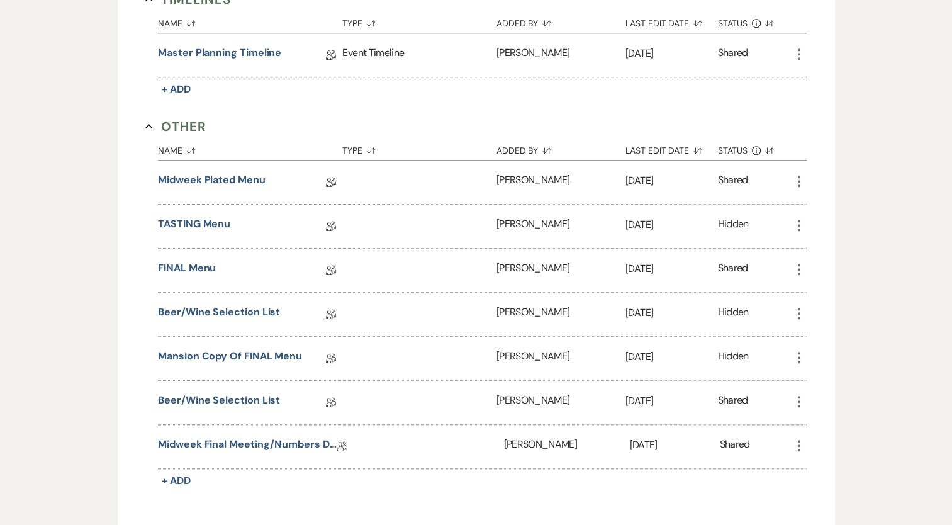
scroll to position [1169, 0]
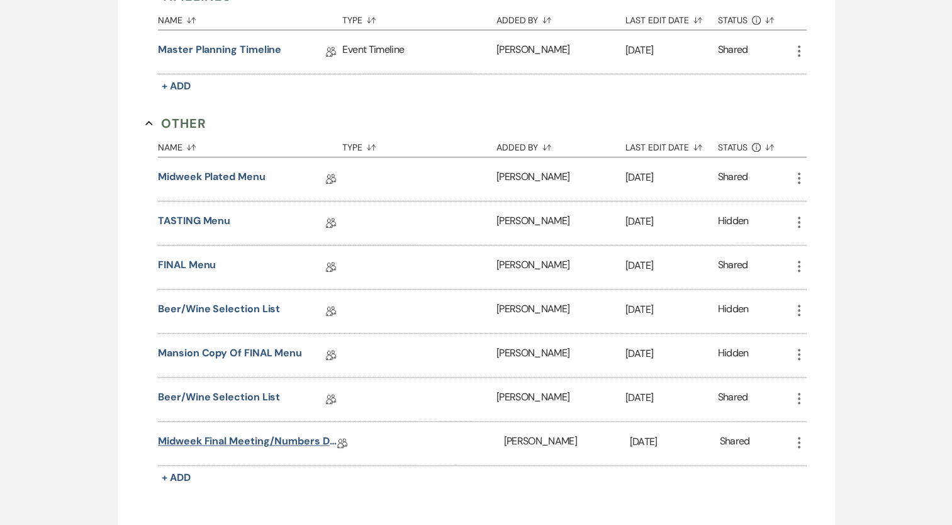
click at [279, 433] on link "Midweek Final Meeting/Numbers Doc" at bounding box center [247, 442] width 179 height 19
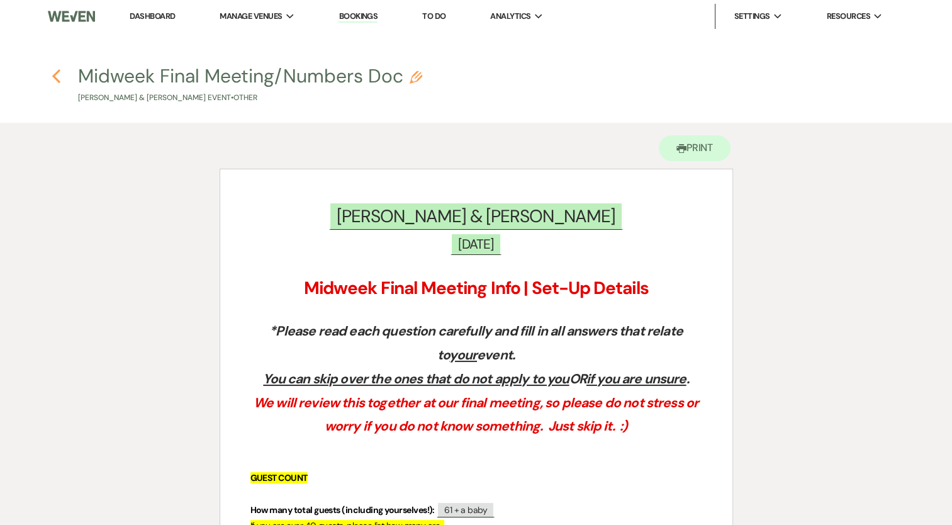
click at [57, 79] on use "button" at bounding box center [56, 76] width 8 height 14
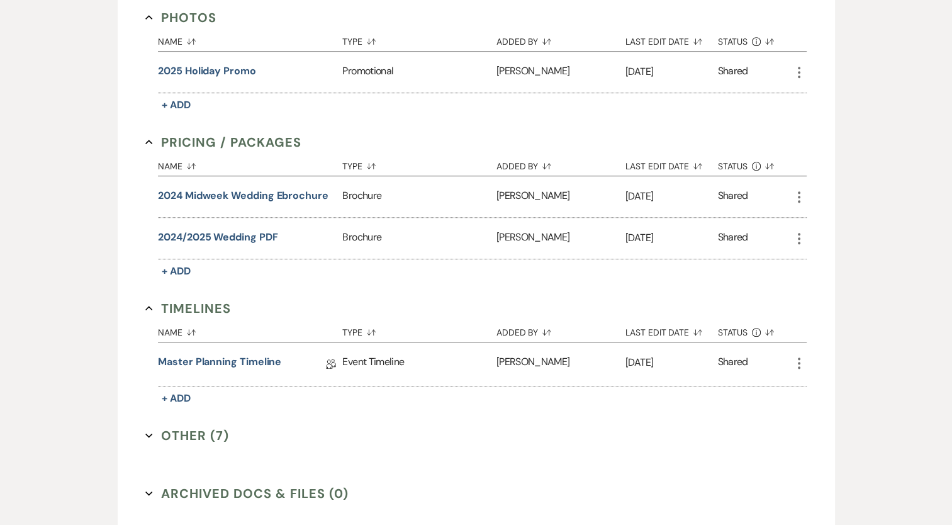
scroll to position [881, 0]
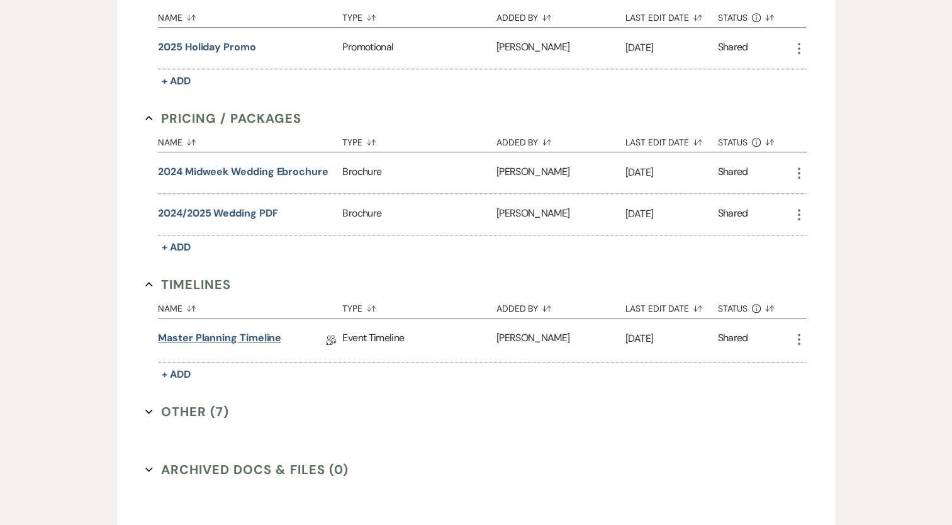
click at [217, 330] on link "Master Planning Timeline" at bounding box center [219, 339] width 123 height 19
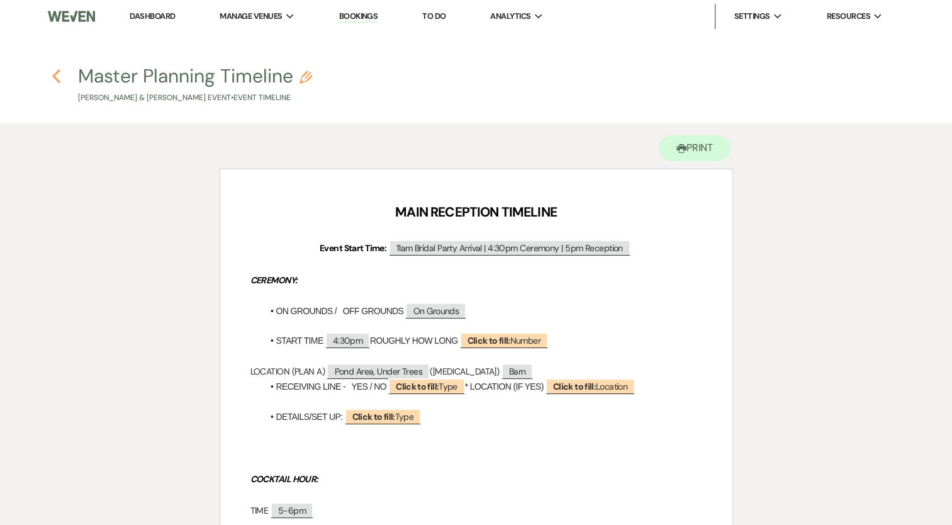
click at [58, 75] on icon "Previous" at bounding box center [56, 76] width 9 height 15
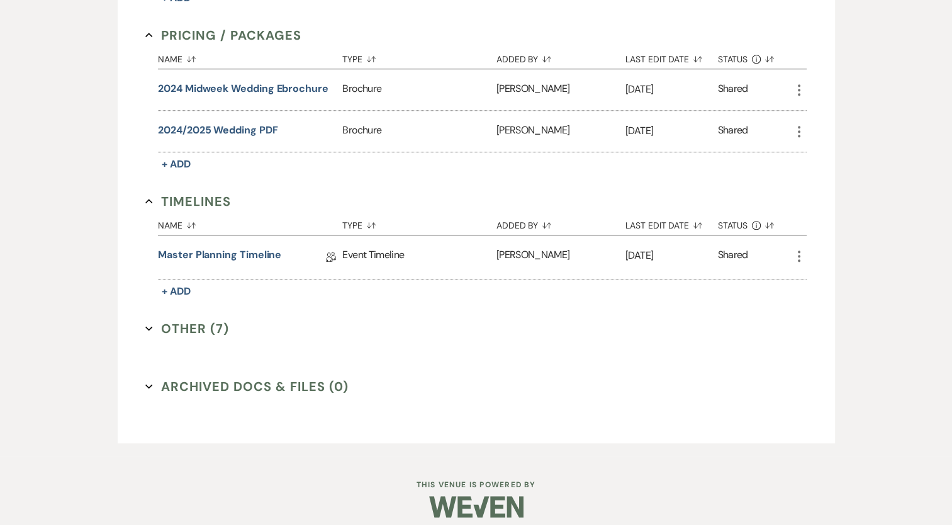
scroll to position [969, 0]
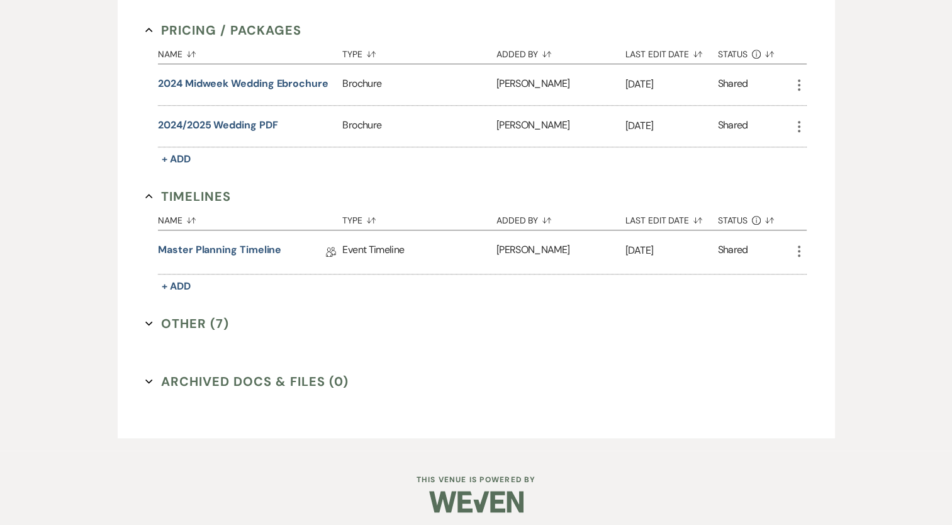
click at [194, 323] on button "Other (7) Expand" at bounding box center [187, 323] width 84 height 19
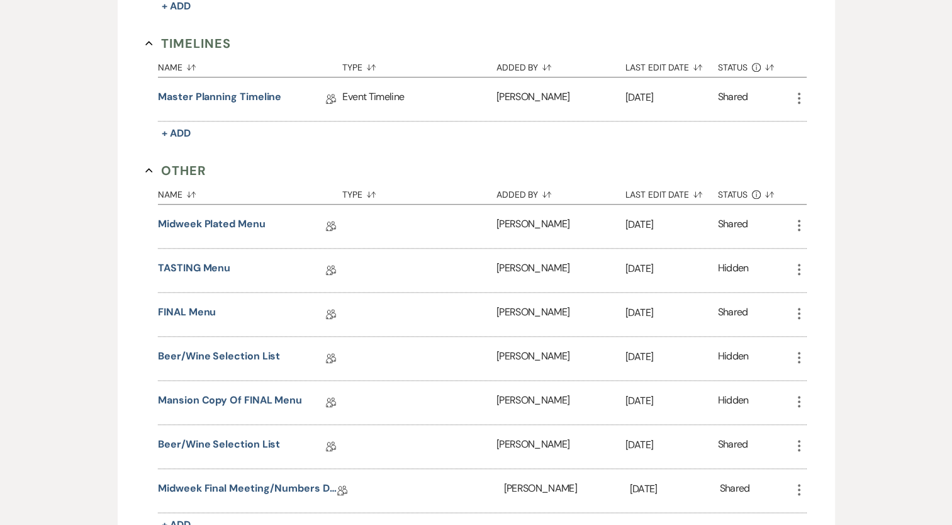
scroll to position [1157, 0]
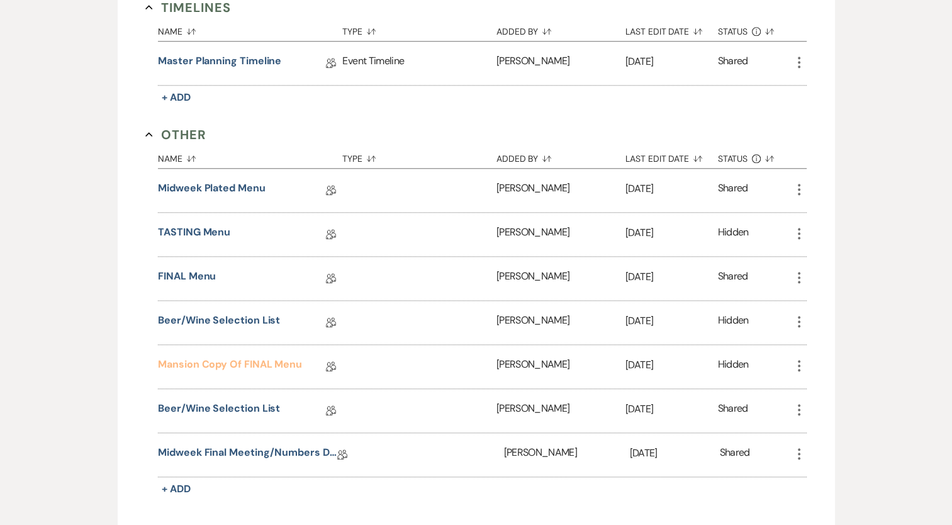
click at [233, 357] on link "Mansion Copy of FINAL Menu" at bounding box center [230, 366] width 144 height 19
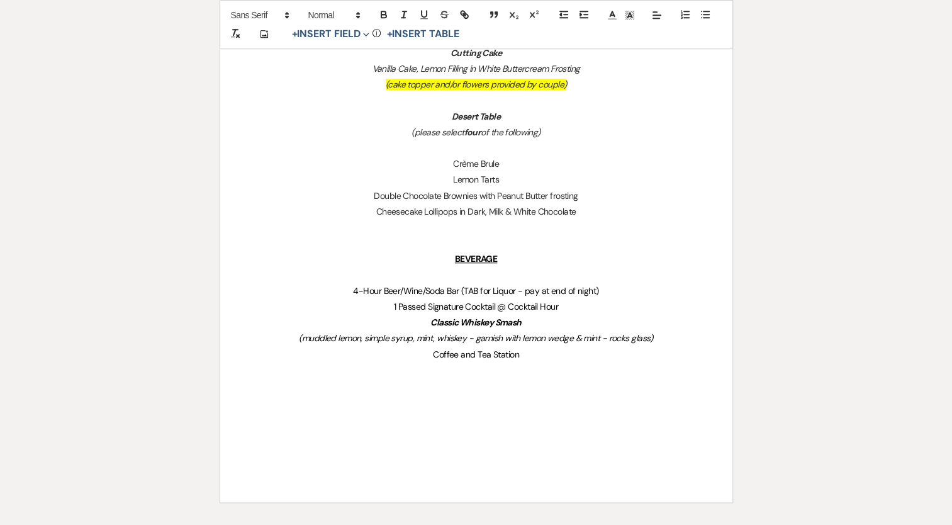
scroll to position [993, 0]
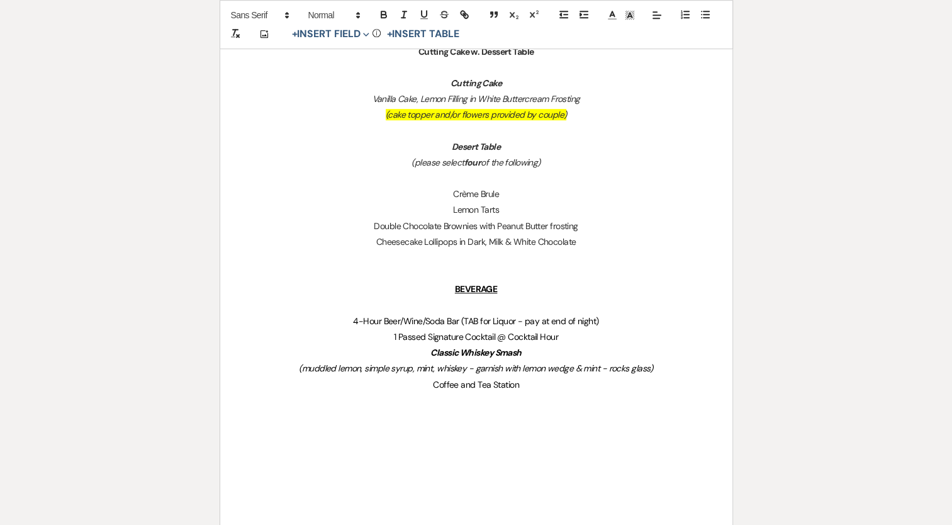
click at [357, 322] on span "4-Hour Beer/Wine/Soda Bar (TAB for Liquor - pay at end of night)" at bounding box center [475, 320] width 245 height 11
drag, startPoint x: 568, startPoint y: 442, endPoint x: 568, endPoint y: 435, distance: 6.9
click at [568, 440] on p at bounding box center [476, 448] width 452 height 16
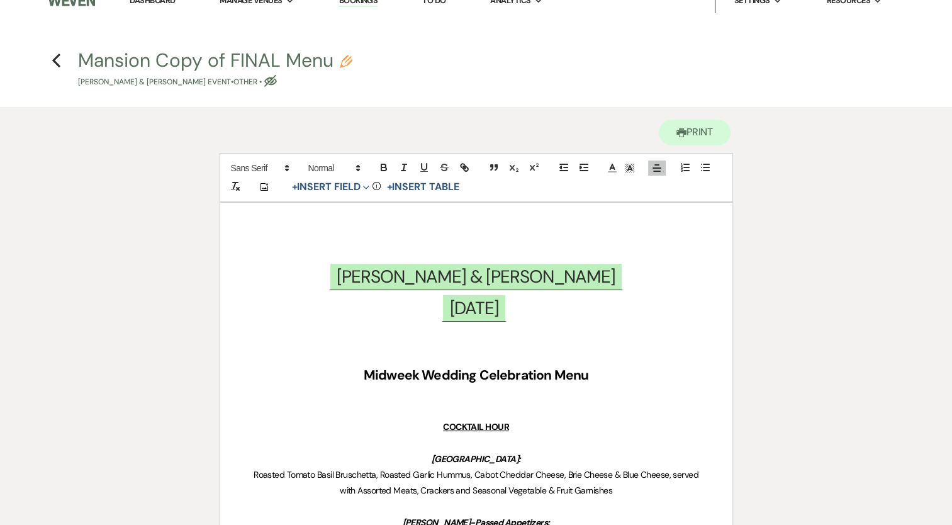
scroll to position [0, 0]
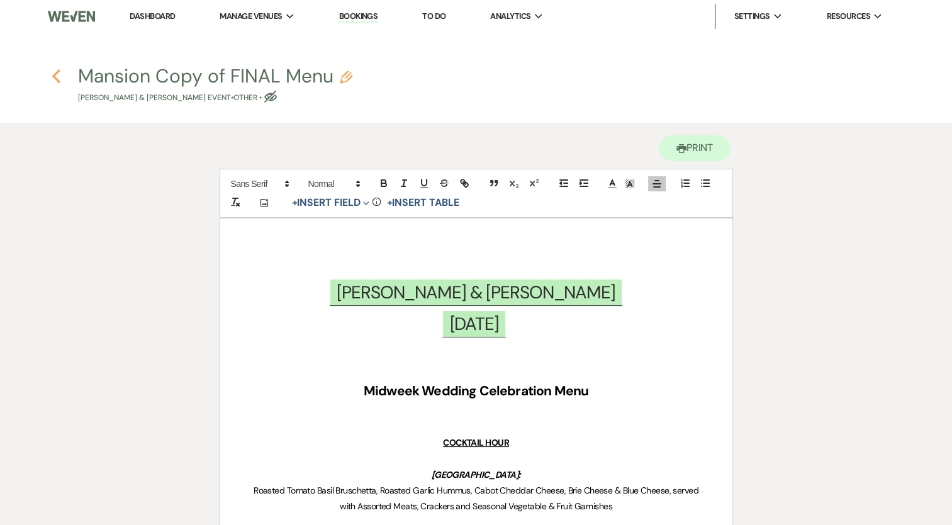
click at [55, 71] on icon "Previous" at bounding box center [56, 76] width 9 height 15
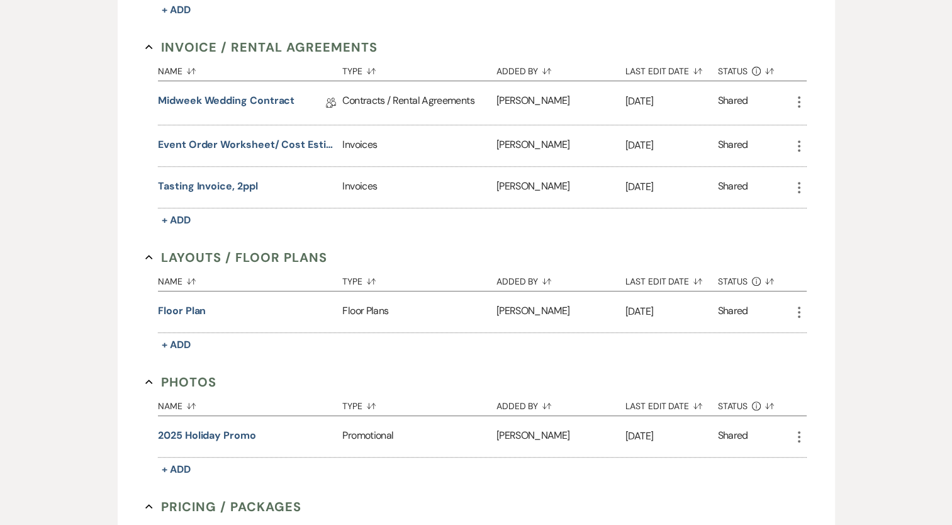
scroll to position [465, 0]
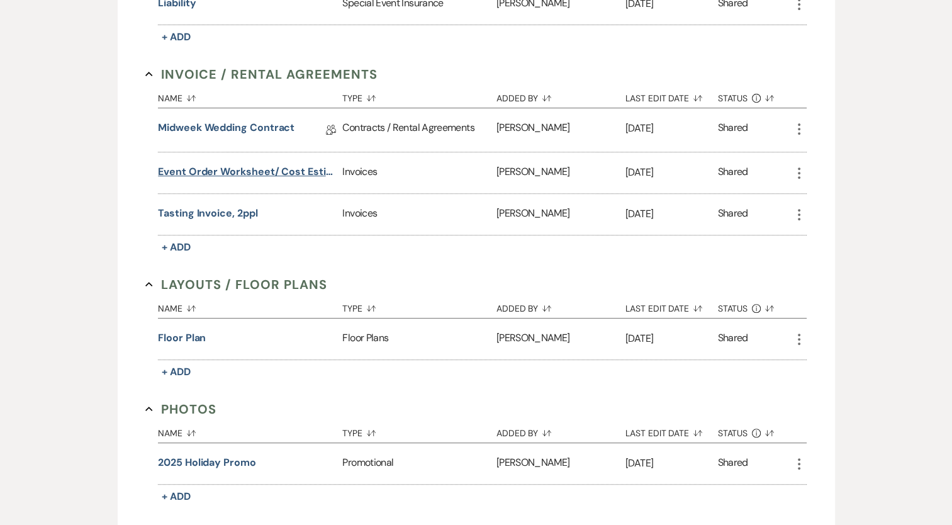
click at [264, 170] on button "Event Order Worksheet/ Cost Estimate" at bounding box center [247, 171] width 179 height 15
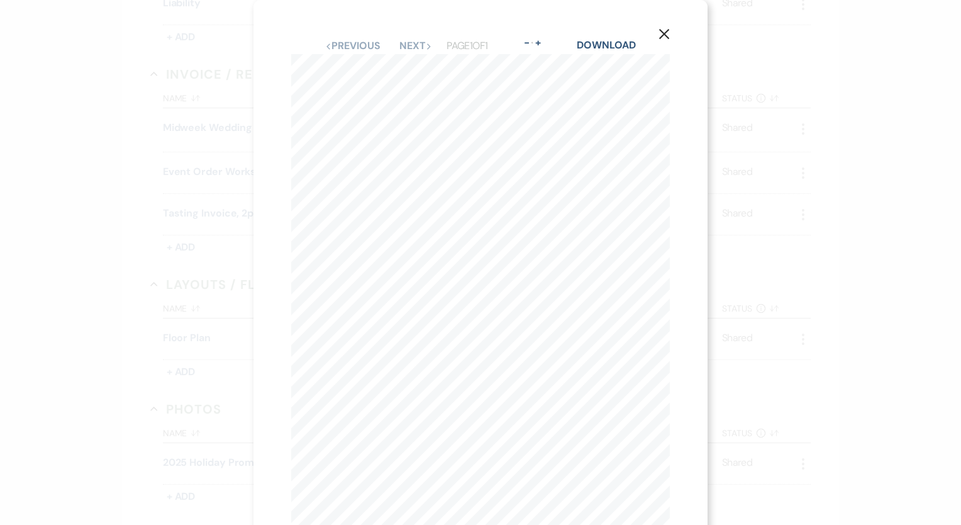
click at [667, 30] on use "button" at bounding box center [664, 34] width 10 height 10
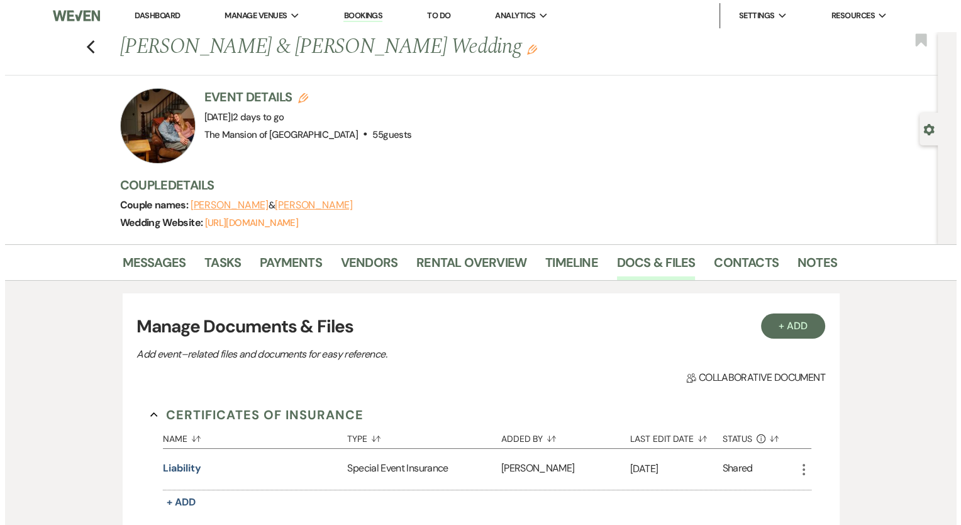
scroll to position [0, 0]
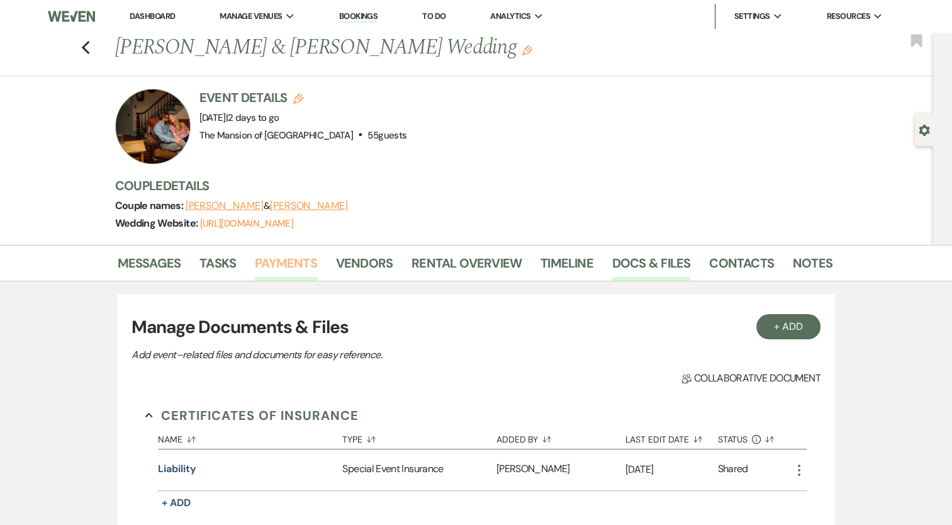
click at [307, 264] on link "Payments" at bounding box center [286, 267] width 62 height 28
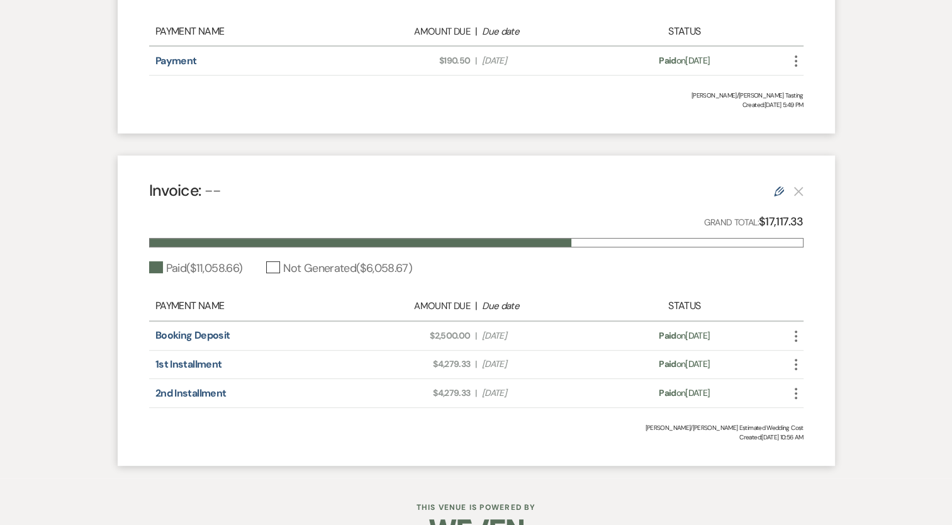
scroll to position [493, 0]
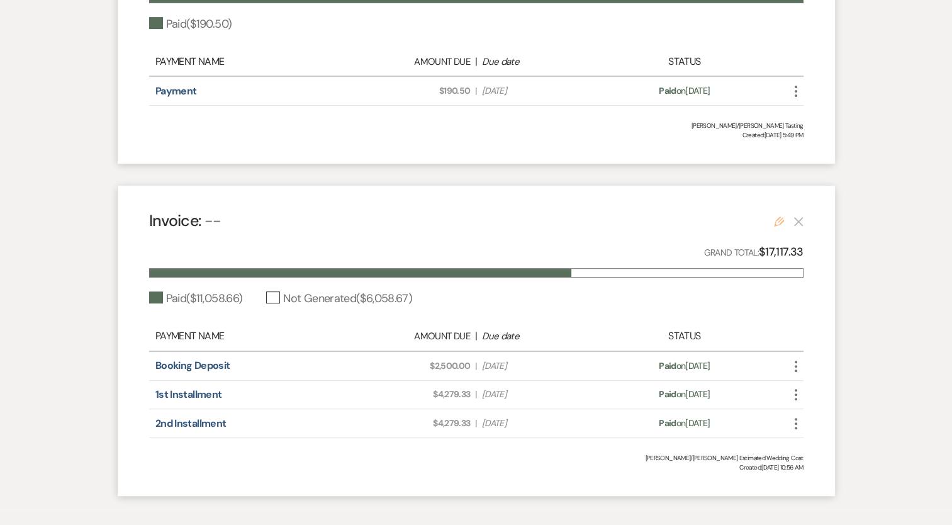
click at [781, 225] on icon "Edit" at bounding box center [779, 221] width 10 height 10
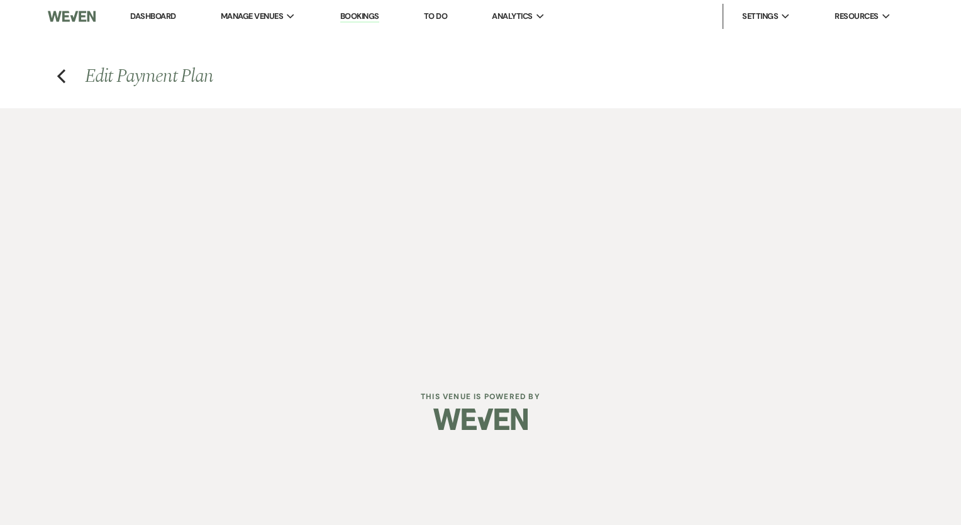
select select "1"
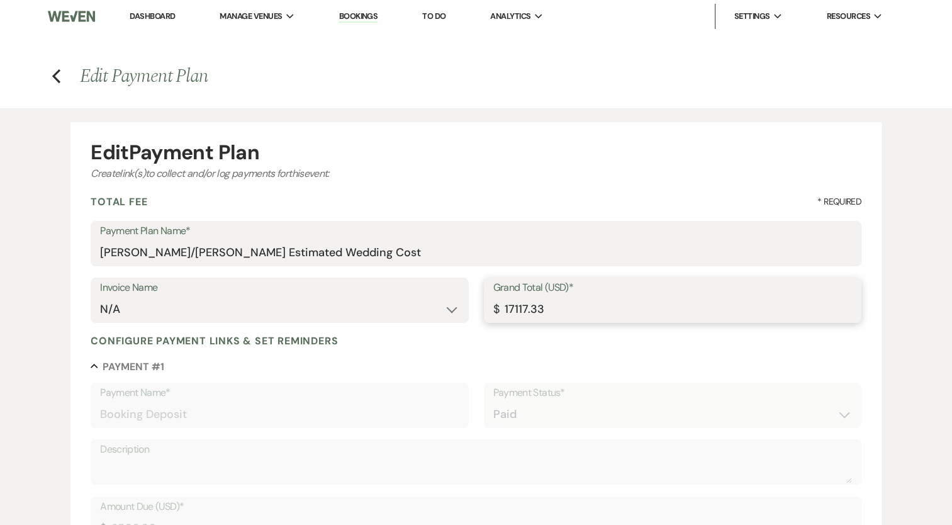
drag, startPoint x: 553, startPoint y: 308, endPoint x: 519, endPoint y: 308, distance: 34.6
click at [516, 304] on input "17117.33" at bounding box center [672, 309] width 358 height 25
type input "17862.85"
drag, startPoint x: 228, startPoint y: 252, endPoint x: 172, endPoint y: 252, distance: 56.6
click at [172, 252] on input "[PERSON_NAME]/[PERSON_NAME] Estimated Wedding Cost" at bounding box center [476, 252] width 752 height 25
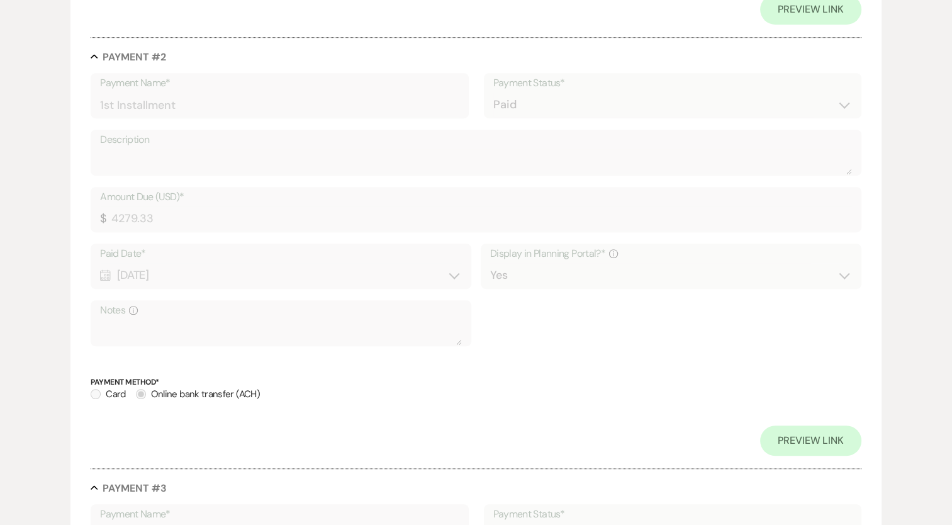
scroll to position [1337, 0]
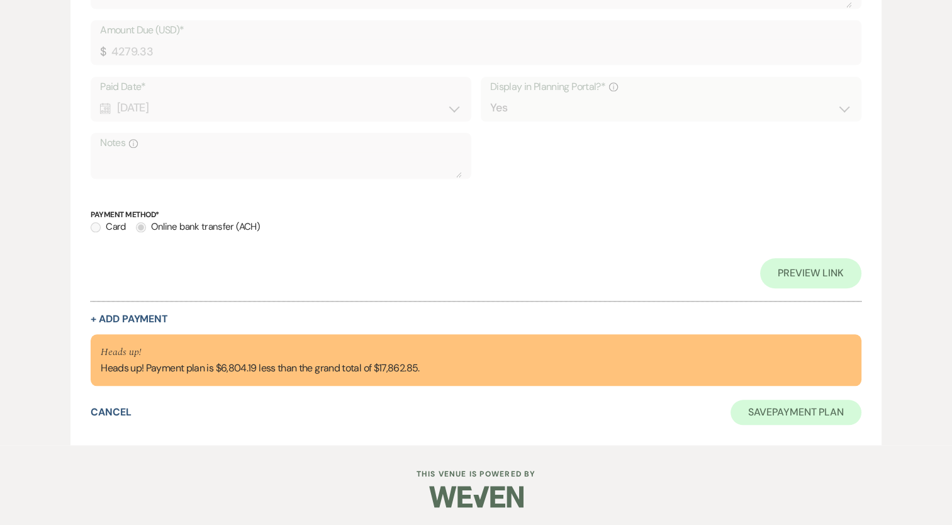
type input "[PERSON_NAME]/[PERSON_NAME] FINAL Wedding Cost"
click at [805, 413] on button "Save Payment Plan" at bounding box center [795, 411] width 131 height 25
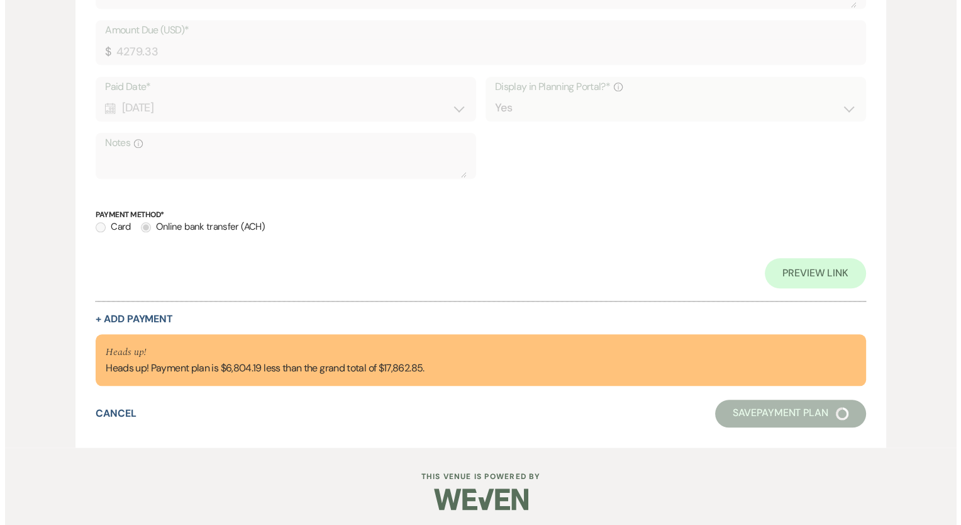
scroll to position [0, 0]
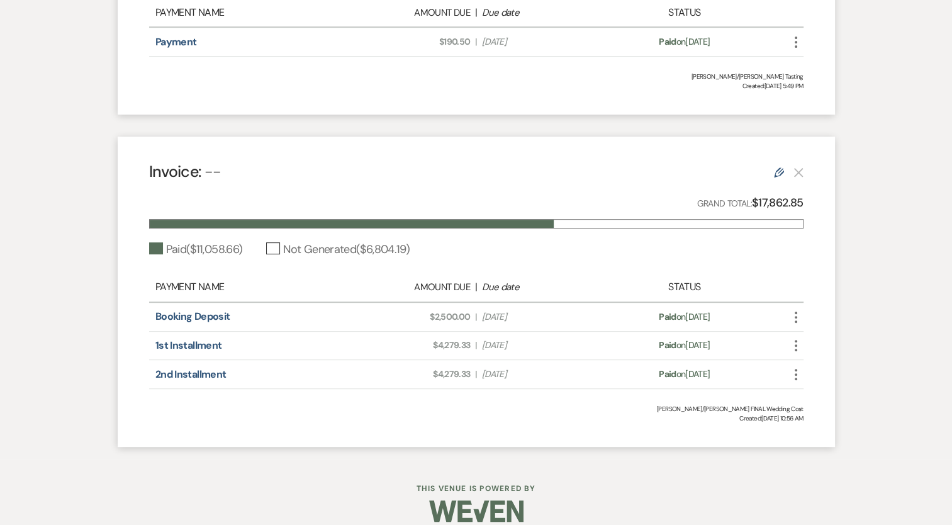
scroll to position [556, 0]
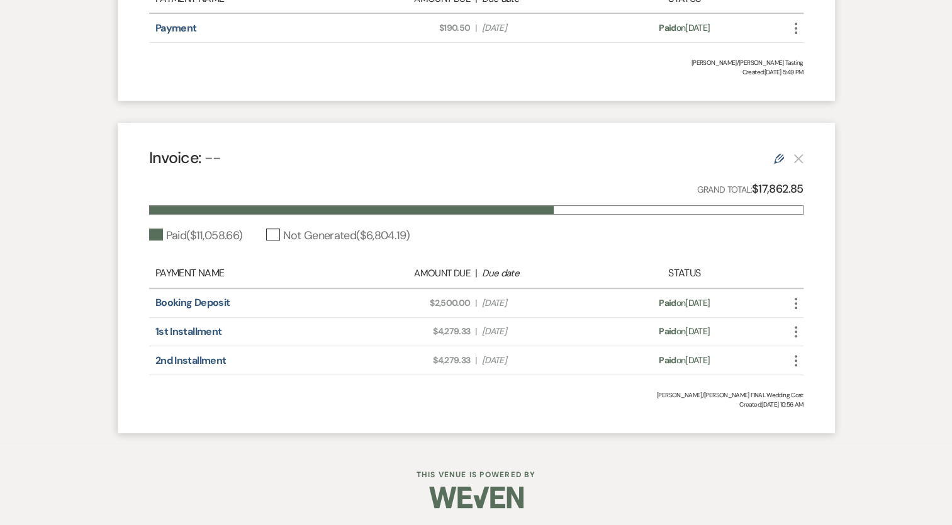
click at [774, 157] on icon "Edit" at bounding box center [779, 158] width 10 height 10
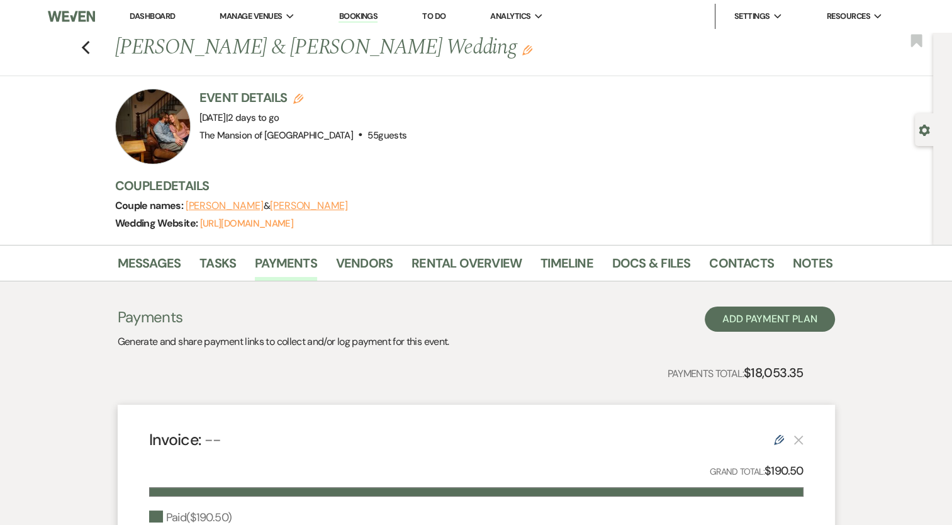
select select "1"
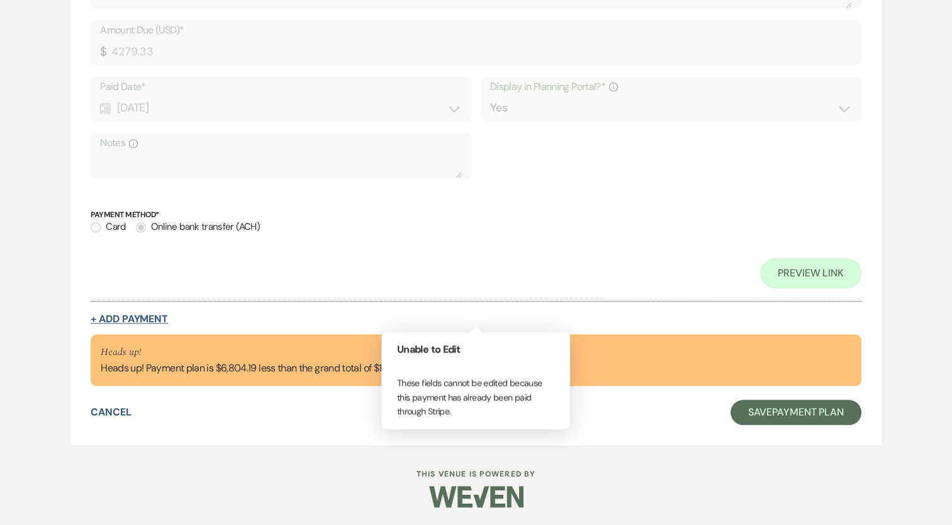
click at [118, 314] on button "+ Add Payment" at bounding box center [129, 319] width 77 height 10
select select "2"
select select "flat"
select select "true"
select select "client"
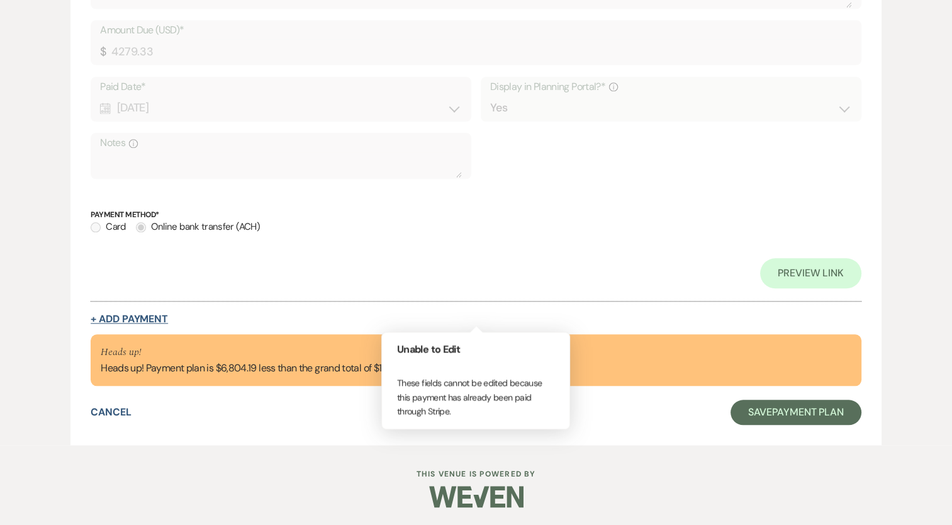
select select "weeks"
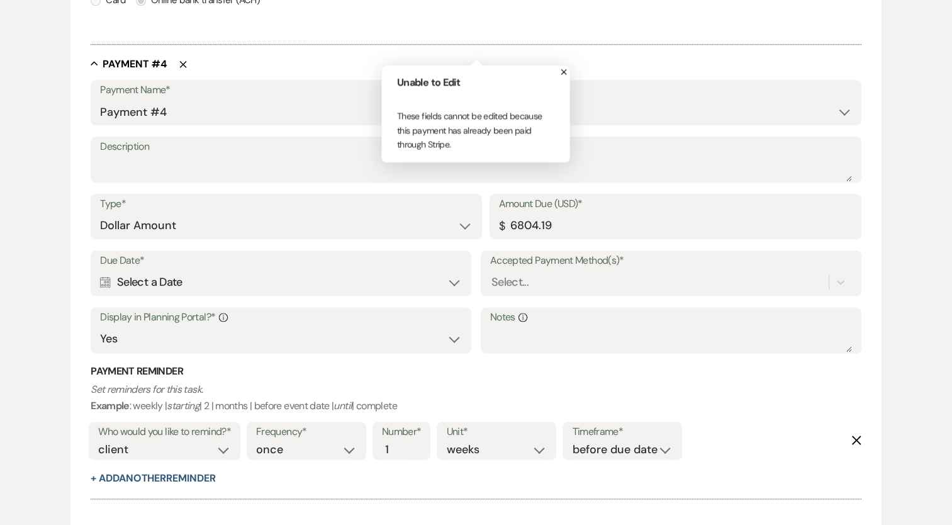
scroll to position [1440, 0]
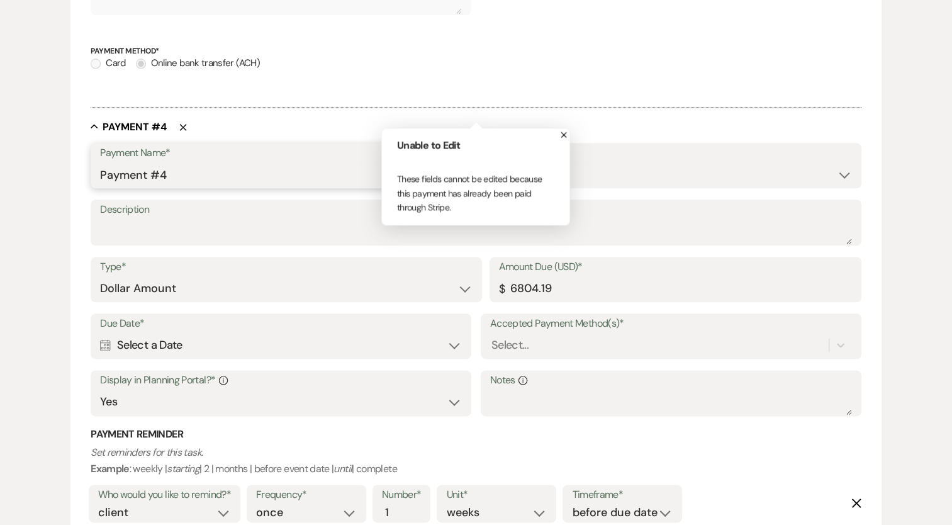
drag, startPoint x: 174, startPoint y: 175, endPoint x: 82, endPoint y: 162, distance: 93.3
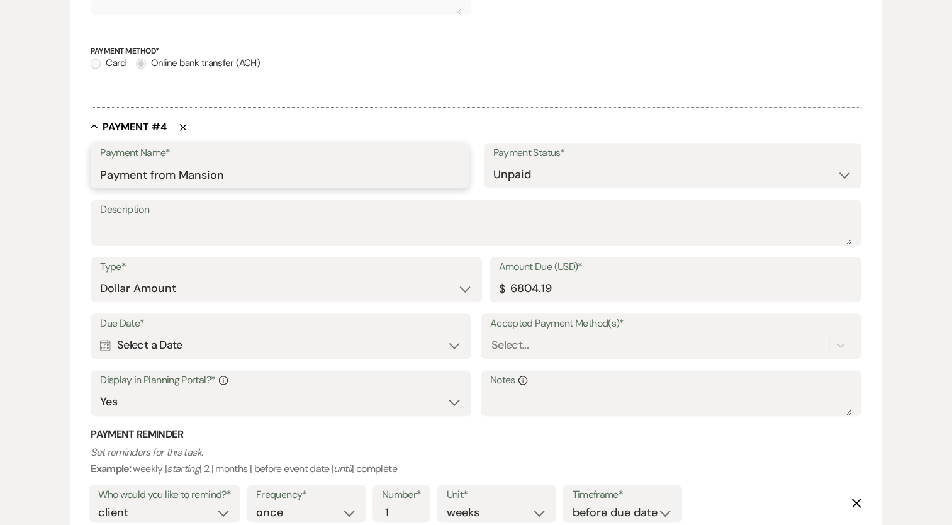
type input "Payment from Mansion"
click at [584, 296] on input "6804.19" at bounding box center [675, 288] width 353 height 25
click at [548, 162] on select "Paid Unpaid" at bounding box center [672, 174] width 358 height 25
click at [330, 233] on textarea "Description" at bounding box center [476, 231] width 752 height 25
drag, startPoint x: 511, startPoint y: 292, endPoint x: 455, endPoint y: 296, distance: 56.1
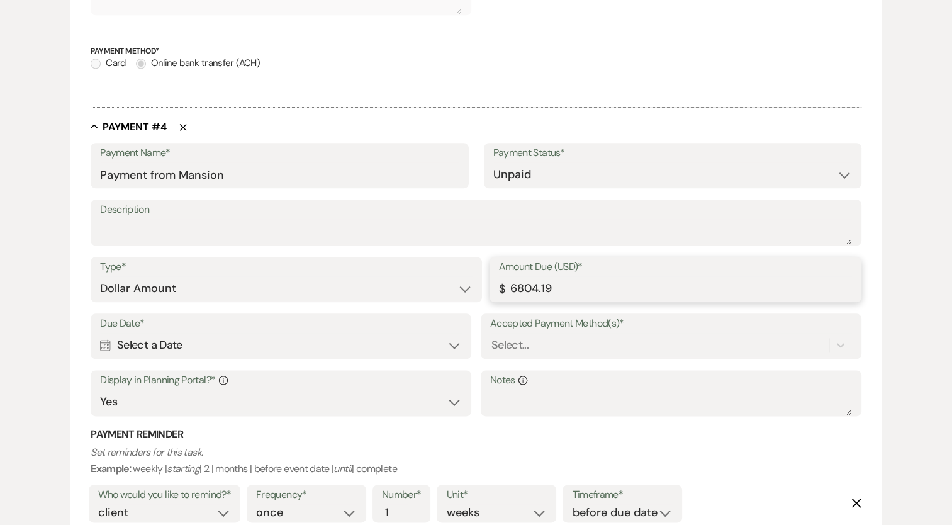
click at [455, 296] on div "Type* Dollar Amount Percentage of Grand Total Amount Due (USD)* $ 6804.19" at bounding box center [476, 285] width 770 height 57
type input "2201.60"
click at [197, 229] on textarea "Description" at bounding box center [476, 231] width 752 height 25
click at [516, 173] on select "Paid Unpaid" at bounding box center [672, 174] width 358 height 25
select select "1"
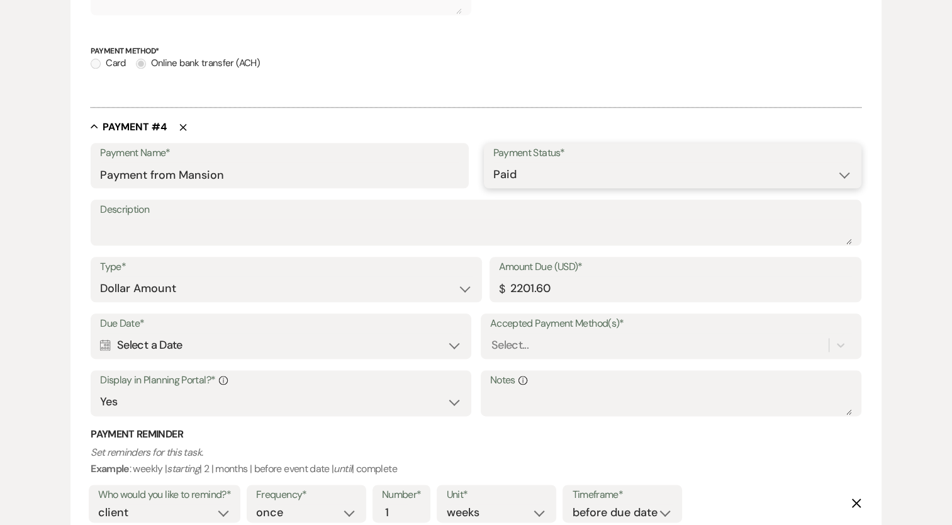
click at [493, 162] on select "Paid Unpaid" at bounding box center [672, 174] width 358 height 25
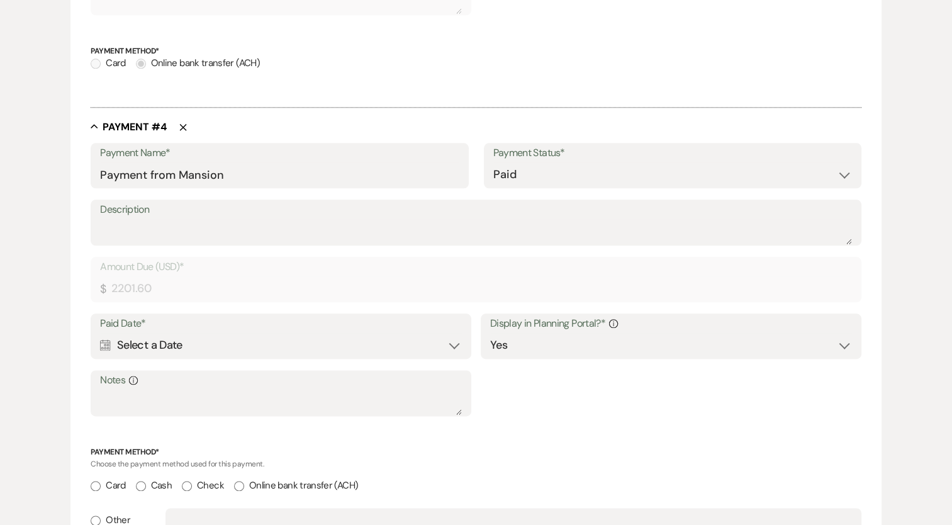
click at [136, 343] on div "Calendar Select a Date Expand" at bounding box center [281, 345] width 362 height 25
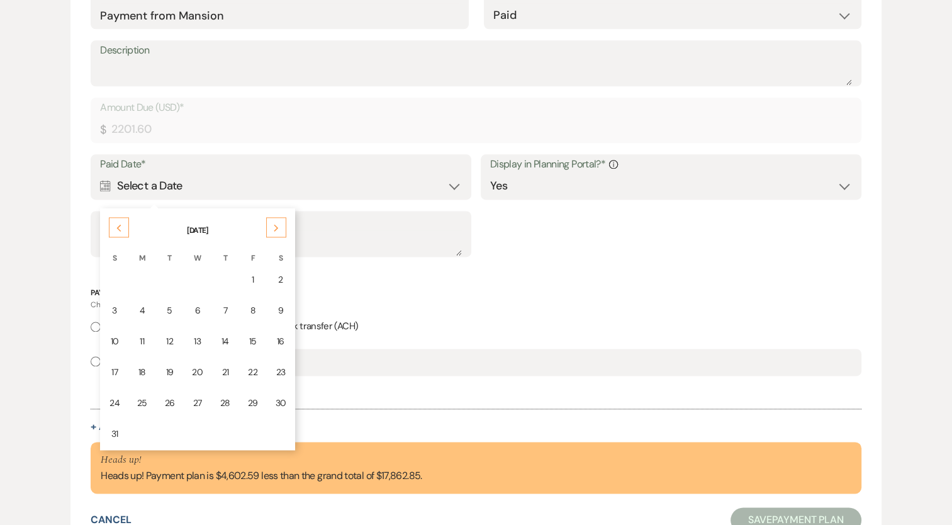
scroll to position [1629, 0]
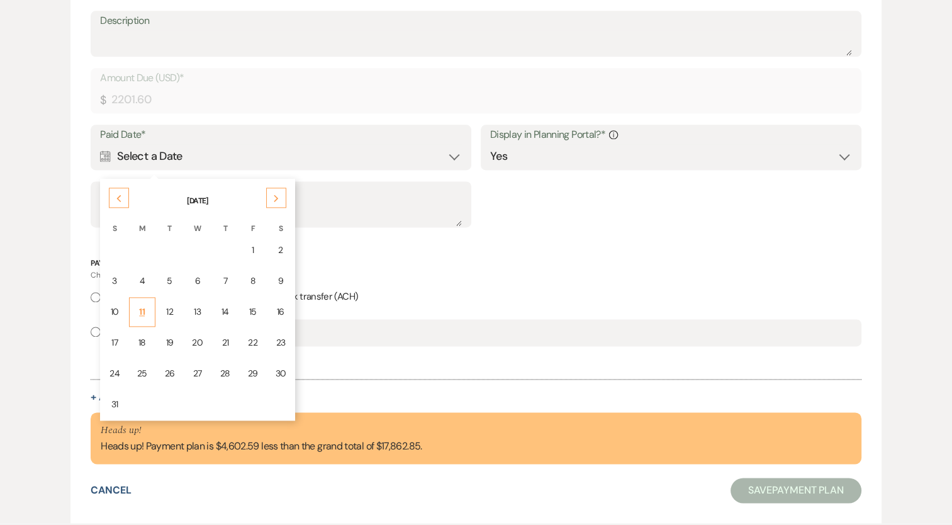
click at [142, 306] on div "11" at bounding box center [142, 311] width 10 height 13
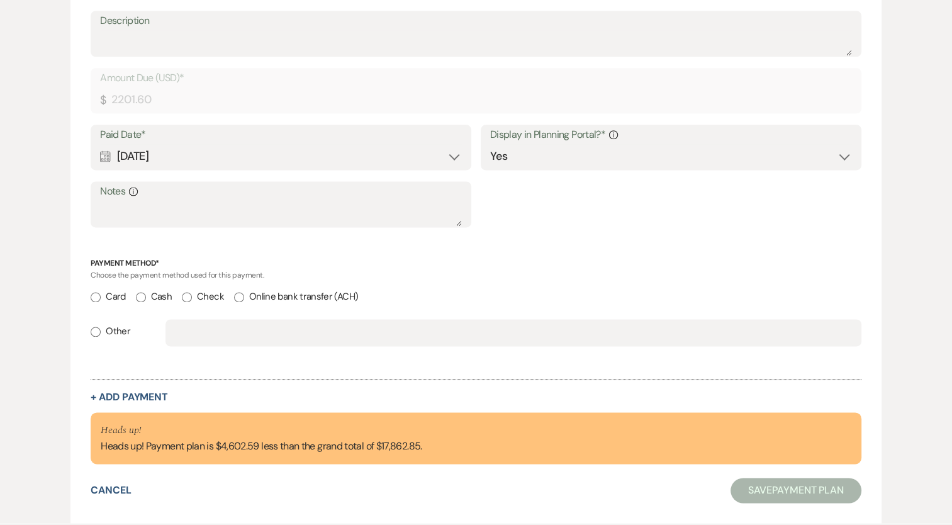
click at [145, 297] on input "Cash" at bounding box center [141, 297] width 10 height 10
radio input "true"
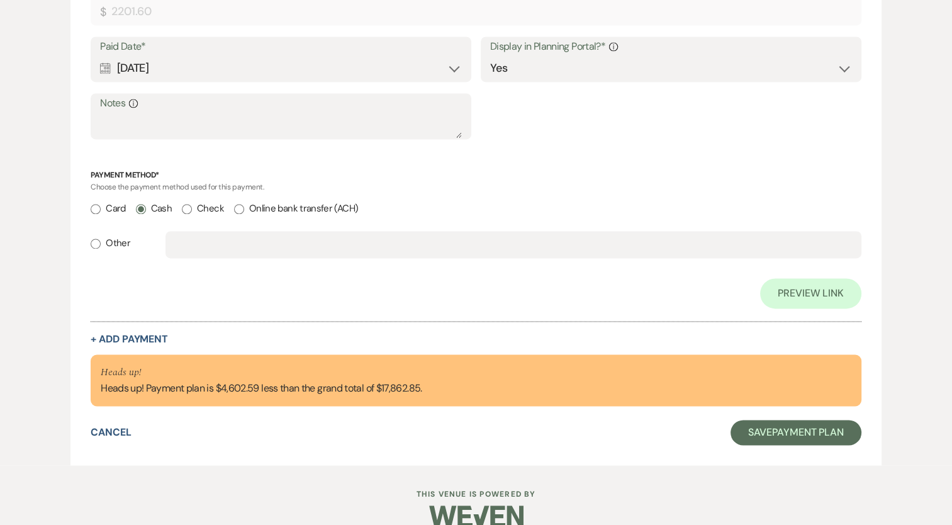
scroll to position [1828, 0]
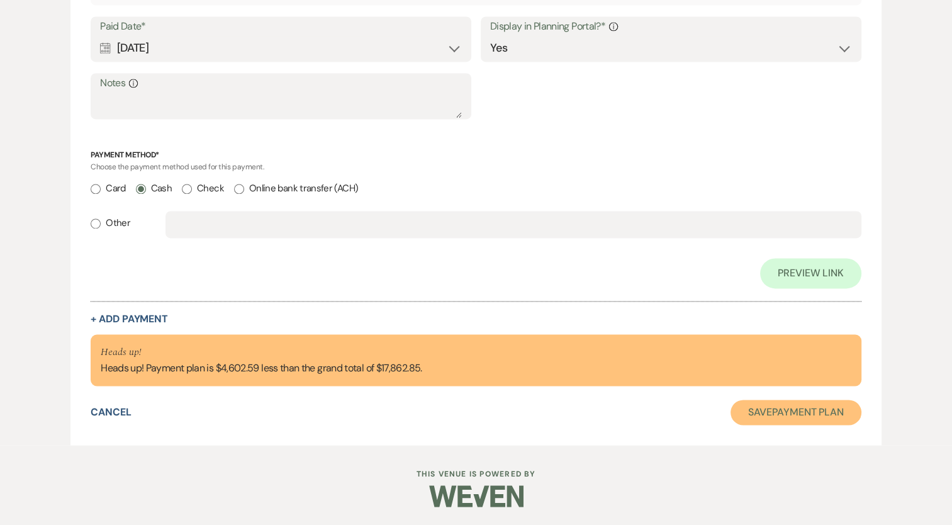
drag, startPoint x: 828, startPoint y: 402, endPoint x: 835, endPoint y: 401, distance: 6.3
click at [833, 401] on button "Save Payment Plan" at bounding box center [795, 411] width 131 height 25
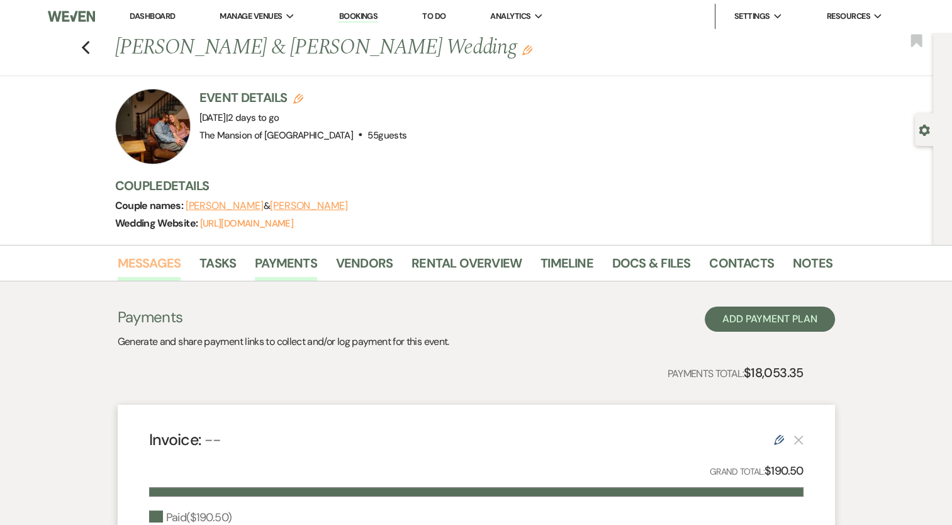
click at [154, 264] on link "Messages" at bounding box center [150, 267] width 64 height 28
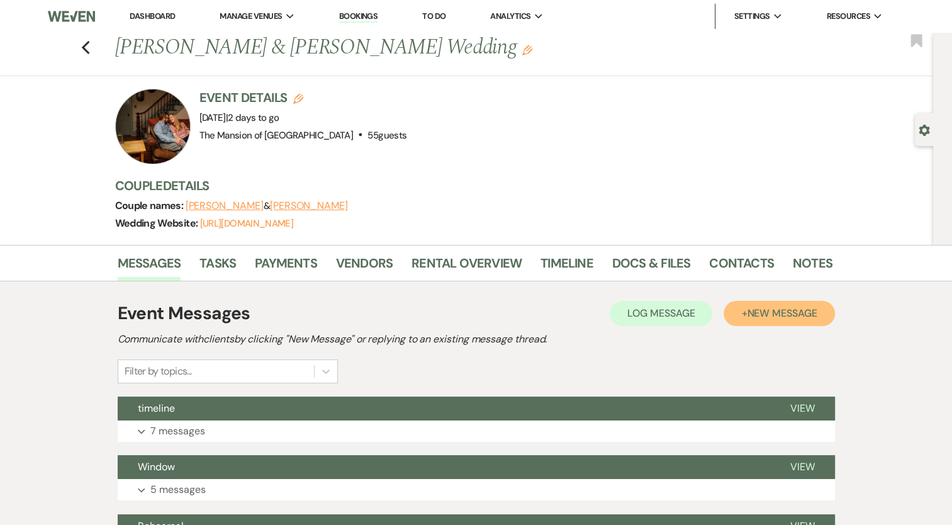
click at [758, 309] on span "New Message" at bounding box center [782, 312] width 70 height 13
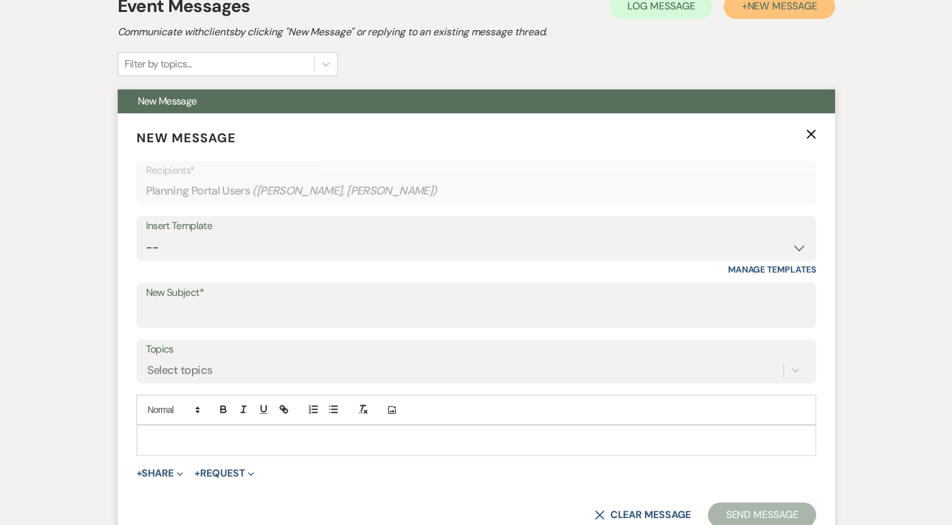
scroll to position [377, 0]
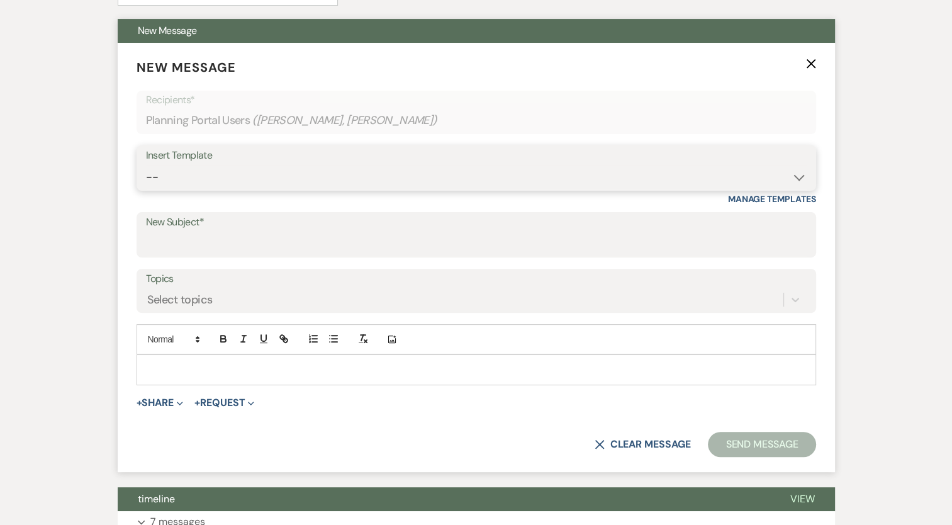
click at [266, 170] on select "-- Booking Template Final Number & Meeting Request Copy of Weven Planning Porta…" at bounding box center [476, 177] width 660 height 25
select select "5814"
click at [146, 165] on select "-- Booking Template Final Number & Meeting Request Copy of Weven Planning Porta…" at bounding box center [476, 177] width 660 height 25
type input "Final Wedding Statement"
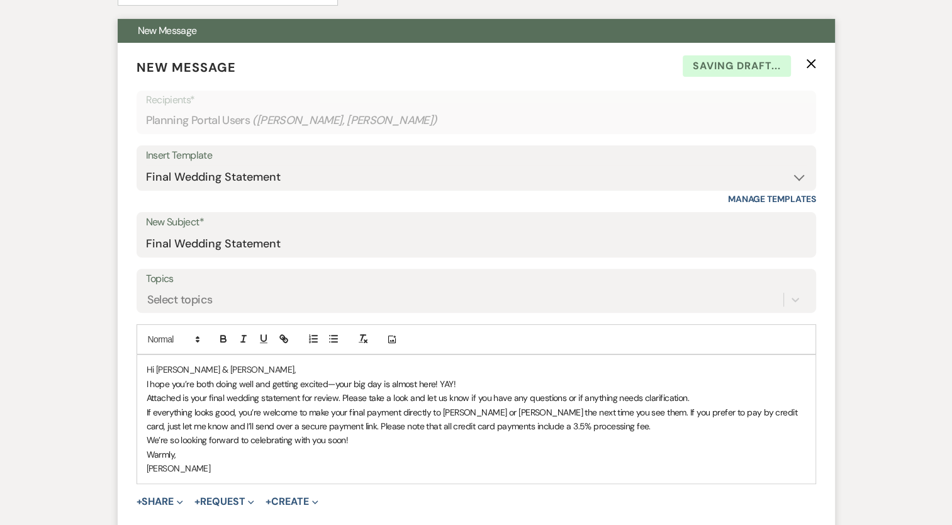
click at [218, 371] on p "Hi [PERSON_NAME] & [PERSON_NAME]," at bounding box center [476, 369] width 659 height 14
click at [700, 396] on p "Attached is your final wedding statement for review. Please take a look and let…" at bounding box center [476, 398] width 659 height 14
drag, startPoint x: 613, startPoint y: 412, endPoint x: 739, endPoint y: 416, distance: 126.5
click at [739, 416] on p "If everything looks good, you’re welcome to make your final payment directly to…" at bounding box center [476, 419] width 659 height 28
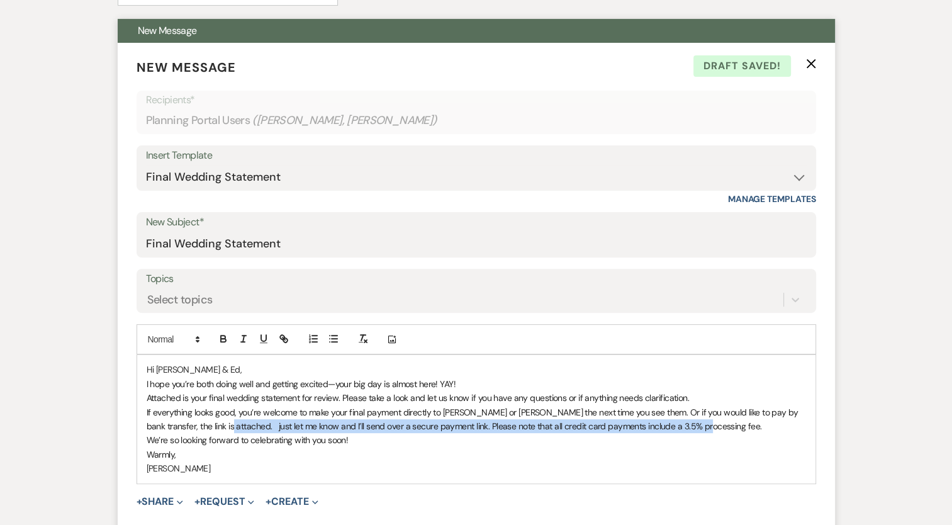
drag, startPoint x: 196, startPoint y: 426, endPoint x: 725, endPoint y: 425, distance: 528.3
click at [725, 425] on p "If everything looks good, you’re welcome to make your final payment directly to…" at bounding box center [476, 419] width 659 height 28
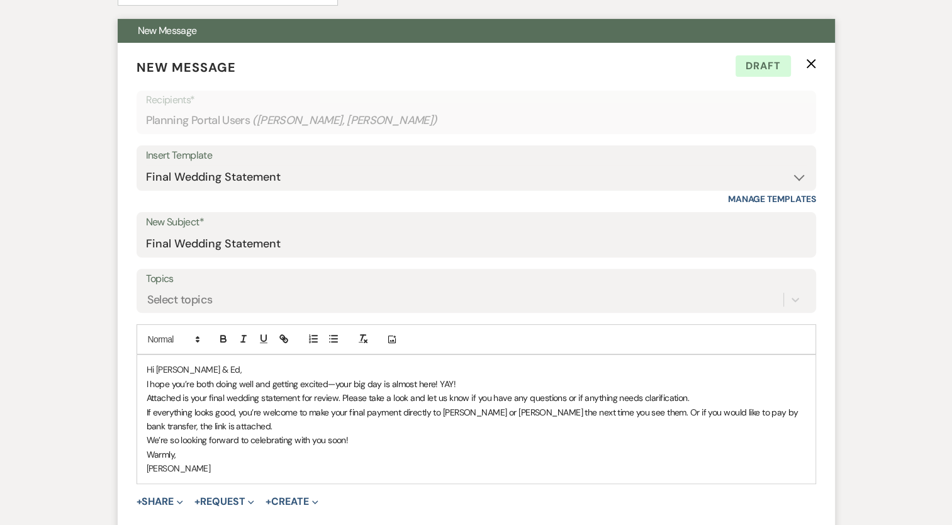
click at [628, 411] on span "If everything looks good, you’re welcome to make your final payment directly to…" at bounding box center [473, 418] width 653 height 25
drag, startPoint x: 430, startPoint y: 441, endPoint x: 416, endPoint y: 433, distance: 16.6
click at [428, 440] on p "We’re so looking forward to celebrating with you soon!" at bounding box center [476, 440] width 659 height 14
click at [416, 433] on p "We’re so looking forward to celebrating with you soon!" at bounding box center [476, 440] width 659 height 14
click at [177, 439] on span "We’re so looking forward to celebrating with you soon!" at bounding box center [248, 439] width 202 height 11
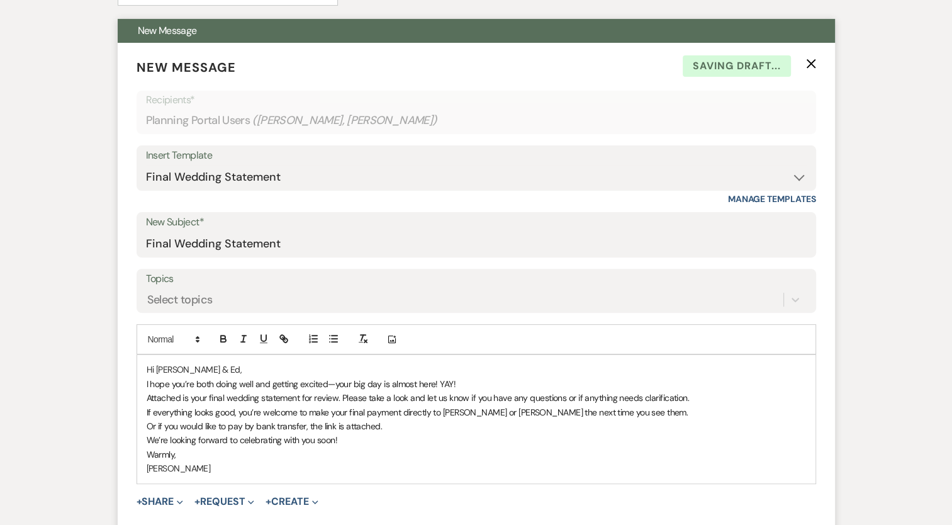
click at [397, 447] on p "Warmly," at bounding box center [476, 454] width 659 height 14
click at [394, 433] on p "We’re looking forward to celebrating with you soon!" at bounding box center [476, 440] width 659 height 14
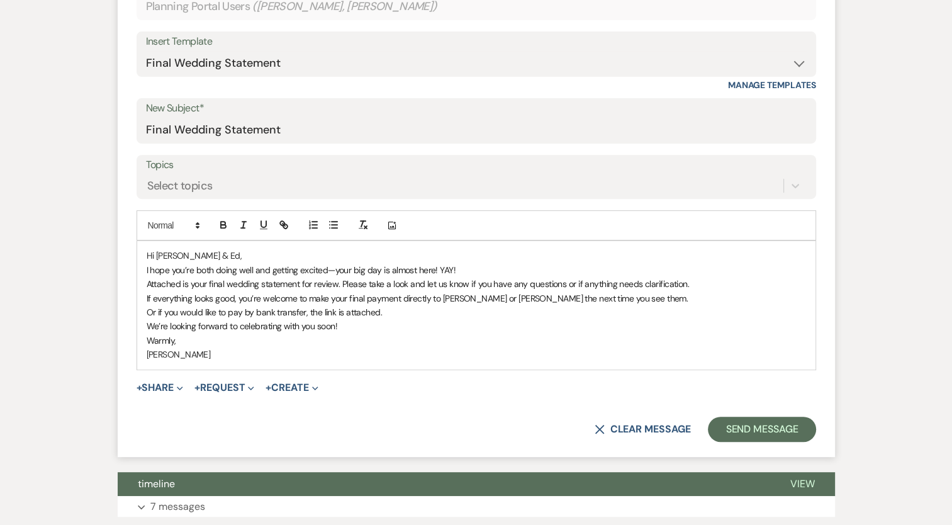
scroll to position [503, 0]
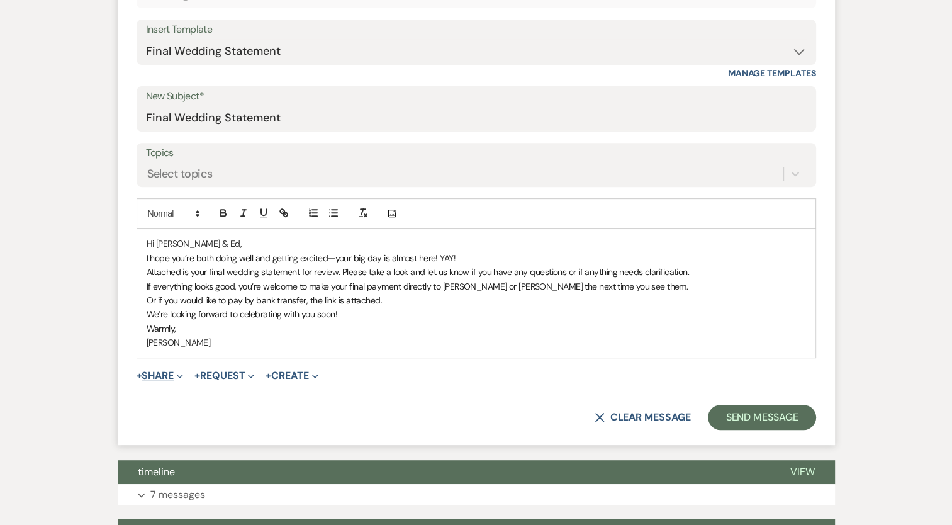
click at [171, 377] on button "+ Share Expand" at bounding box center [159, 375] width 47 height 10
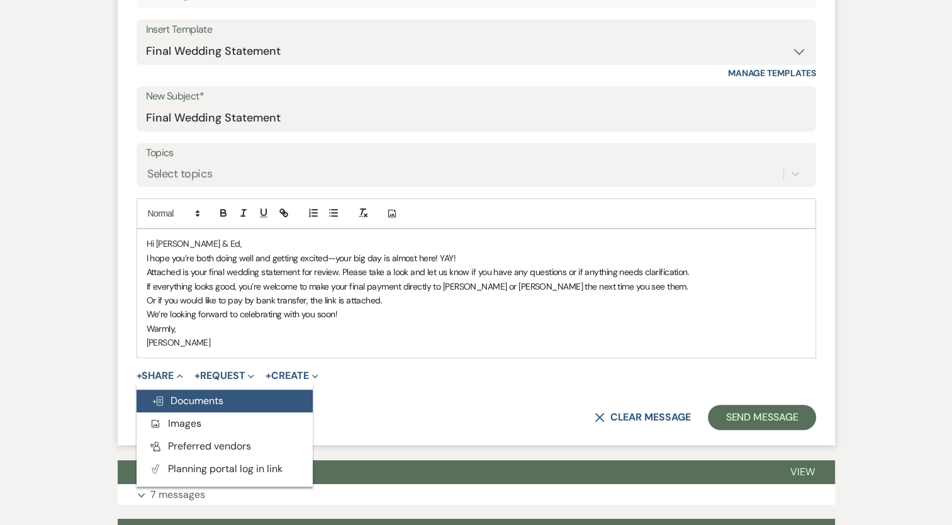
click at [183, 395] on span "Doc Upload Documents" at bounding box center [188, 400] width 72 height 13
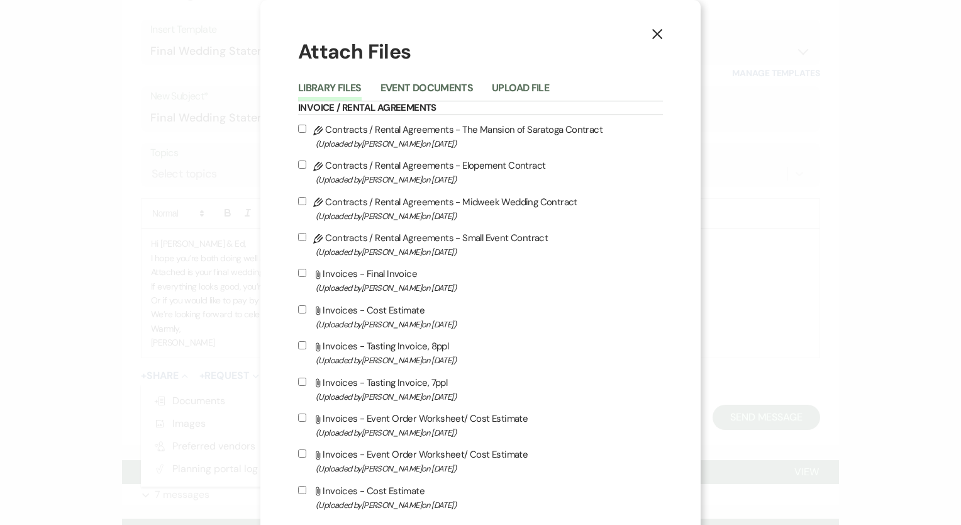
click at [516, 80] on li "Upload File" at bounding box center [530, 90] width 76 height 21
click at [518, 86] on button "Upload File" at bounding box center [520, 92] width 57 height 18
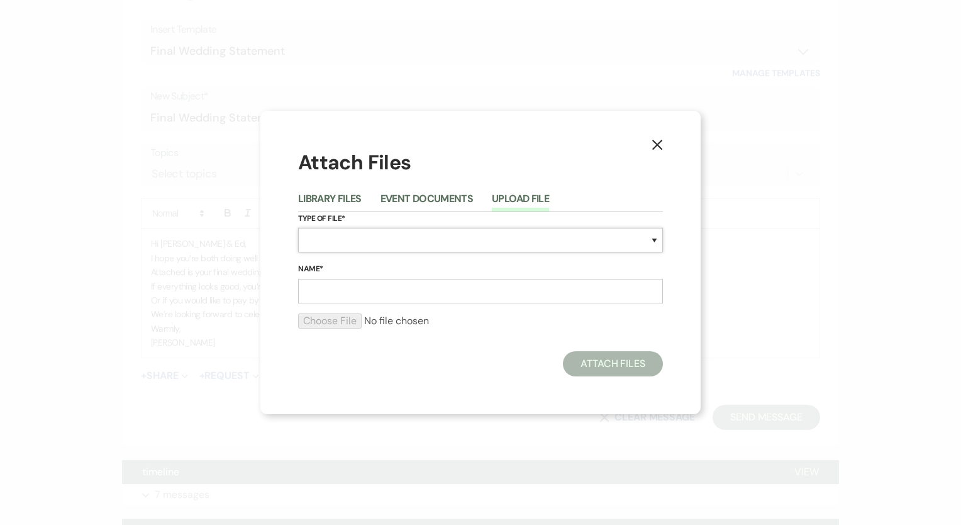
click at [362, 233] on select "Special Event Insurance Vendor Certificate of Insurance Contracts / Rental Agre…" at bounding box center [480, 240] width 365 height 25
select select "22"
click at [298, 228] on select "Special Event Insurance Vendor Certificate of Insurance Contracts / Rental Agre…" at bounding box center [480, 240] width 365 height 25
click at [340, 288] on input "Name*" at bounding box center [480, 291] width 365 height 25
type input "Final Event Invoice"
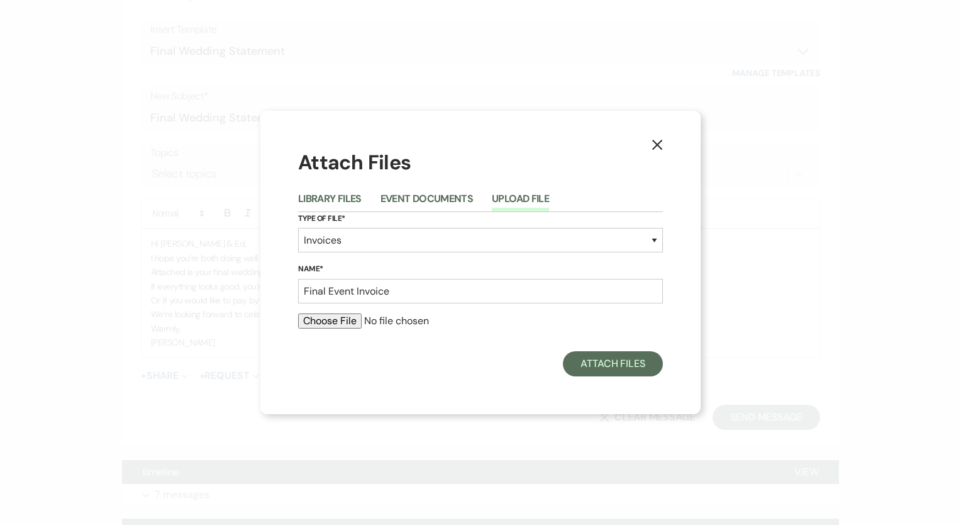
click at [324, 318] on input "file" at bounding box center [480, 320] width 365 height 15
type input "C:\fakepath\2025 Midweek Event Order Worksheet Trujillo_Ryder.xlsx - Sheet1 (1)…"
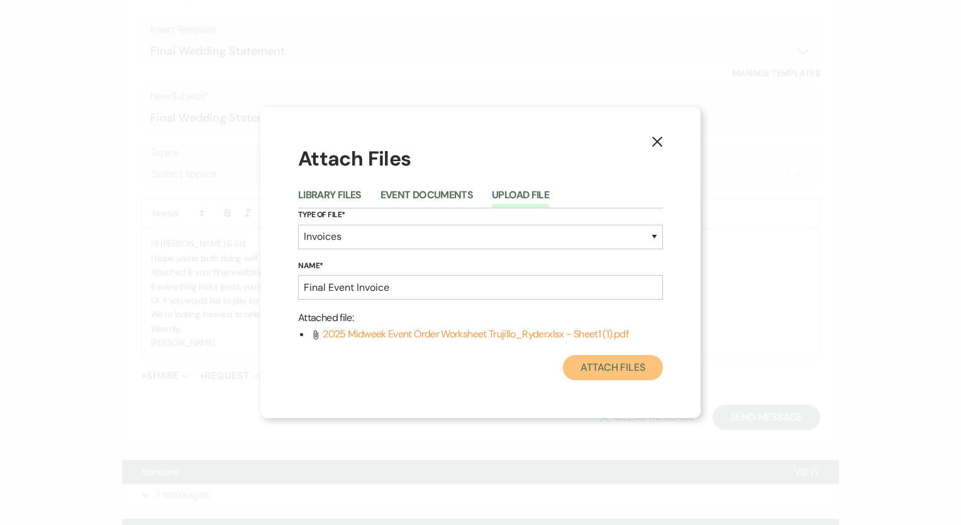
click at [621, 369] on button "Attach Files" at bounding box center [613, 367] width 100 height 25
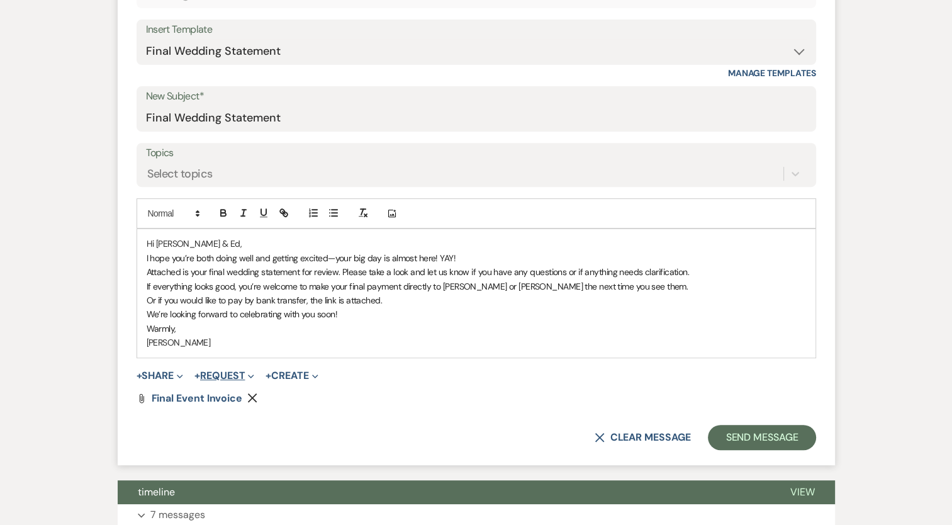
click at [240, 376] on button "+ Request Expand" at bounding box center [224, 375] width 60 height 10
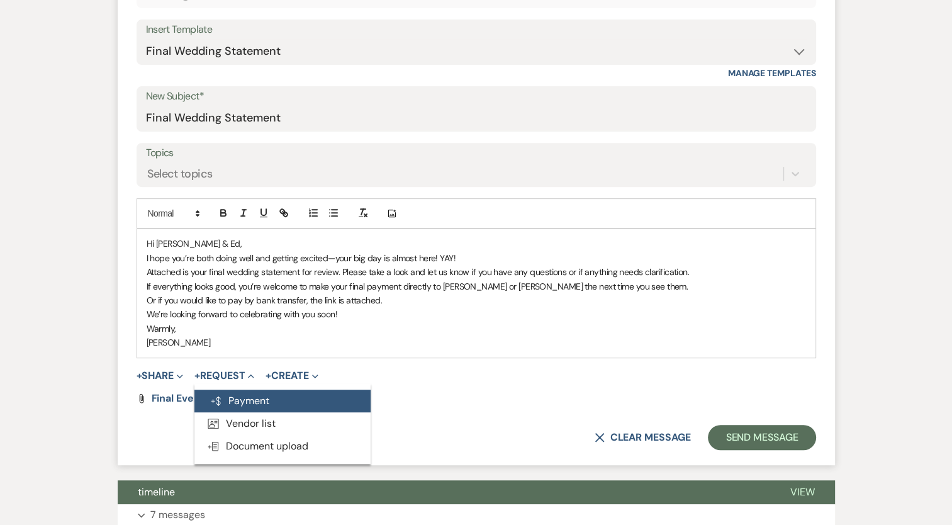
click at [256, 401] on button "Generate Payment Payment" at bounding box center [282, 400] width 176 height 23
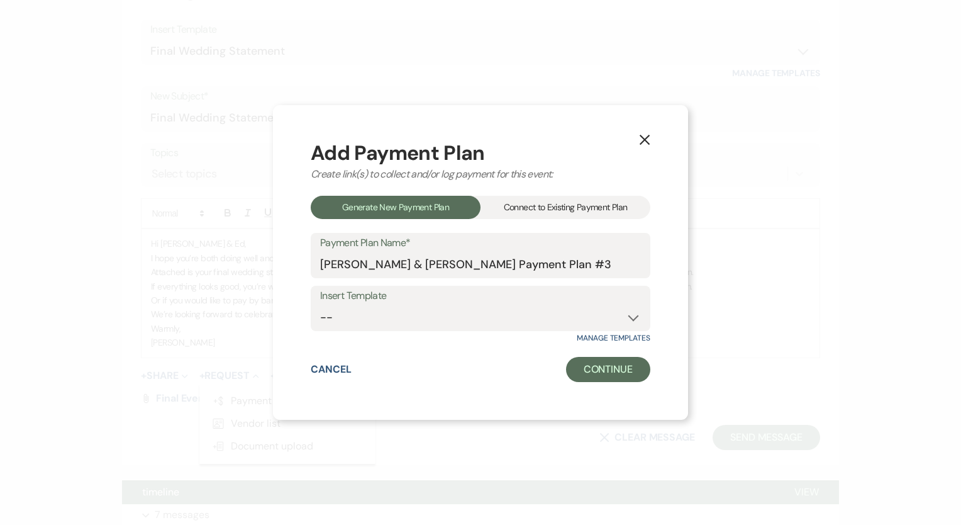
click at [595, 203] on div "Connect to Existing Payment Plan" at bounding box center [566, 207] width 170 height 23
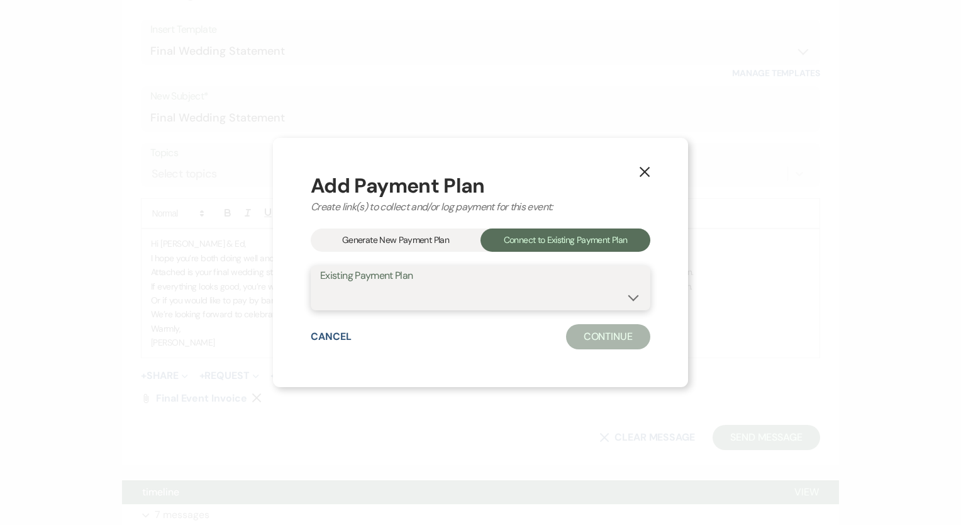
click at [421, 296] on select "[PERSON_NAME]/[PERSON_NAME] [PERSON_NAME]/[PERSON_NAME] FINAL Wedding Cost" at bounding box center [480, 296] width 321 height 25
select select "16284"
click at [320, 284] on select "[PERSON_NAME]/[PERSON_NAME] [PERSON_NAME]/[PERSON_NAME] FINAL Wedding Cost" at bounding box center [480, 296] width 321 height 25
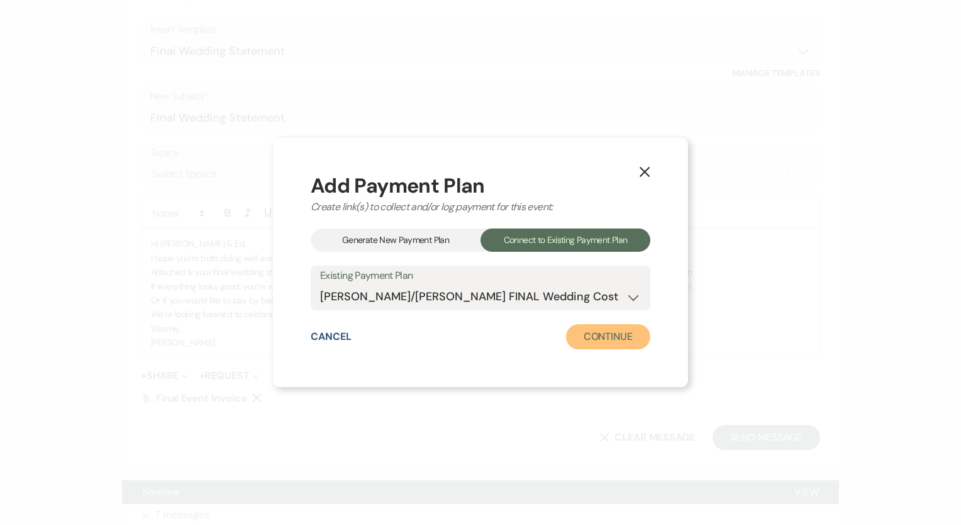
click at [601, 339] on button "Continue" at bounding box center [608, 336] width 84 height 25
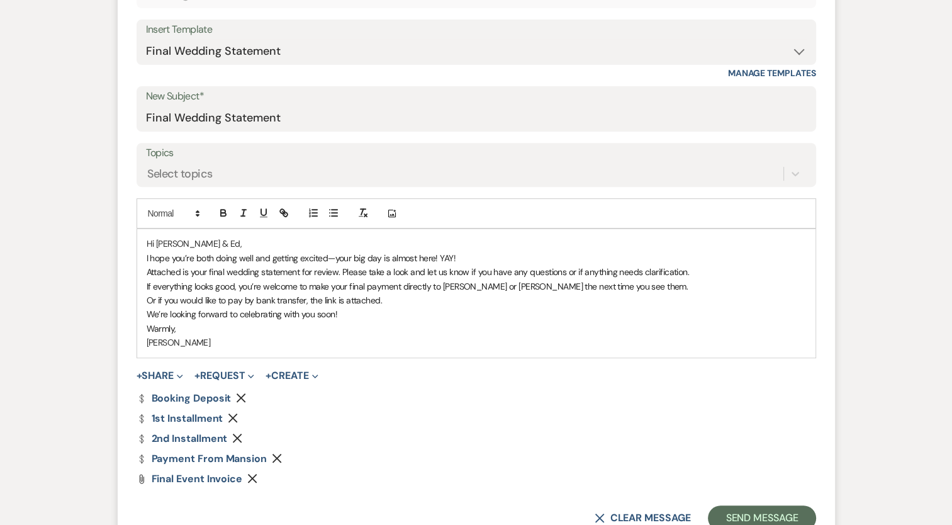
click at [242, 397] on use "button" at bounding box center [240, 397] width 9 height 9
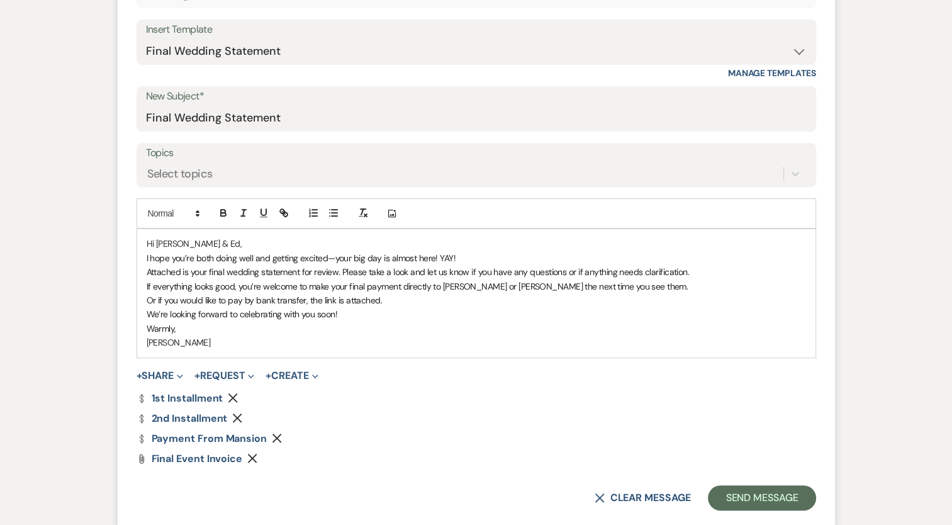
click at [233, 399] on icon "Remove" at bounding box center [233, 397] width 10 height 10
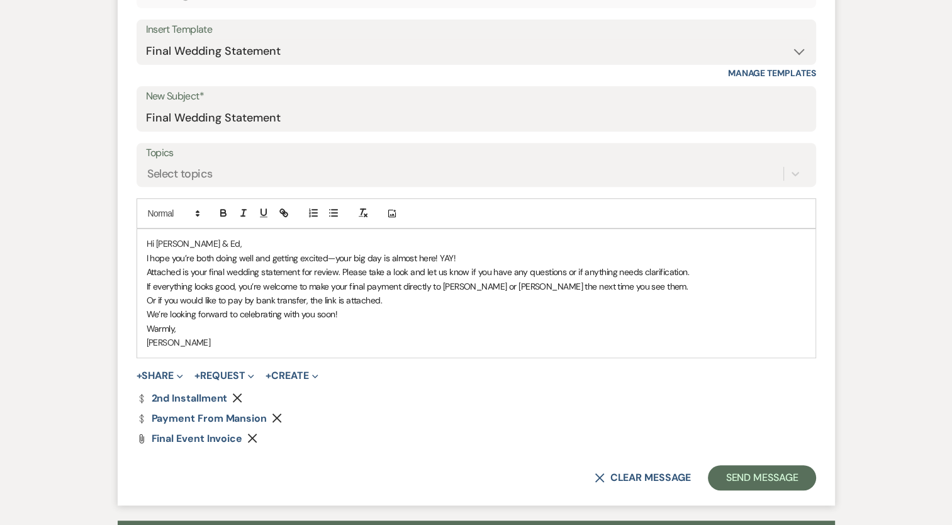
click at [234, 400] on use "button" at bounding box center [237, 397] width 9 height 9
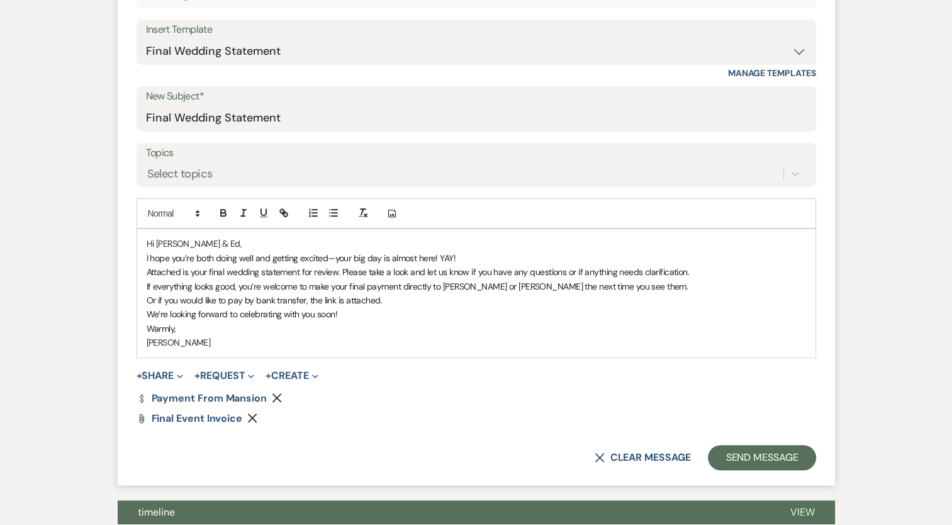
click at [274, 392] on icon "Remove" at bounding box center [277, 397] width 10 height 10
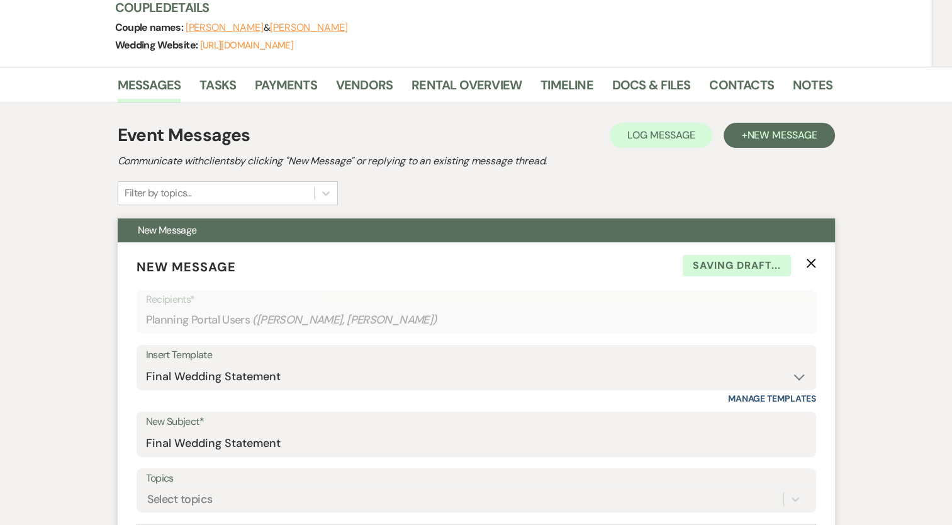
scroll to position [0, 0]
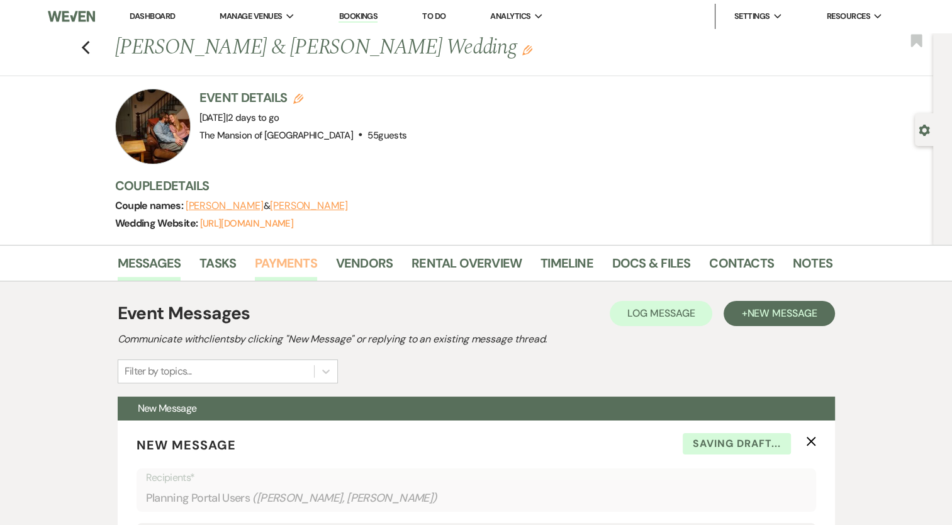
click at [301, 265] on link "Payments" at bounding box center [286, 267] width 62 height 28
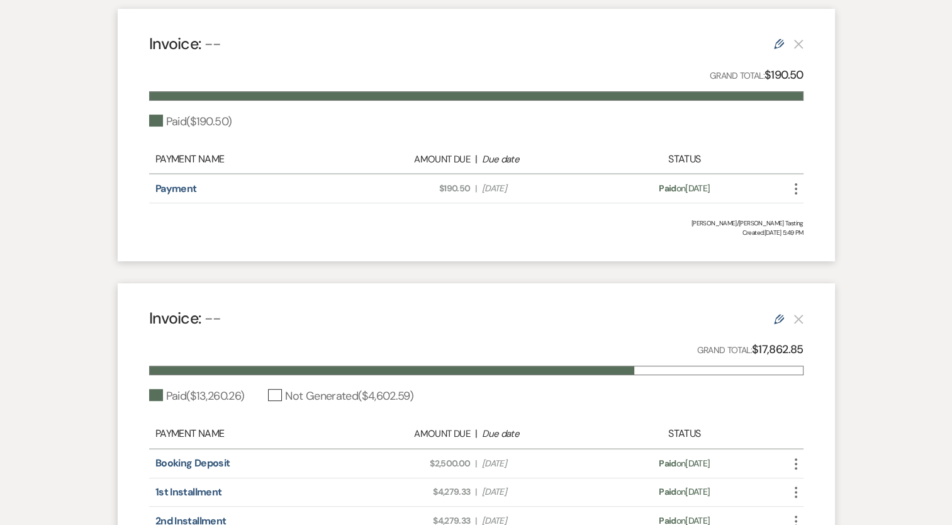
scroll to position [396, 0]
click at [781, 315] on use at bounding box center [779, 318] width 10 height 10
select select "1"
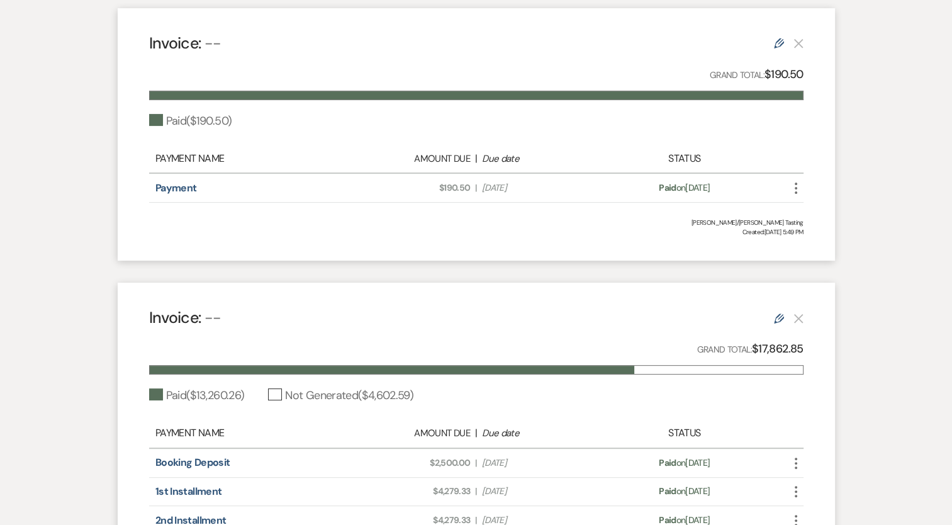
select select "1"
select select "true"
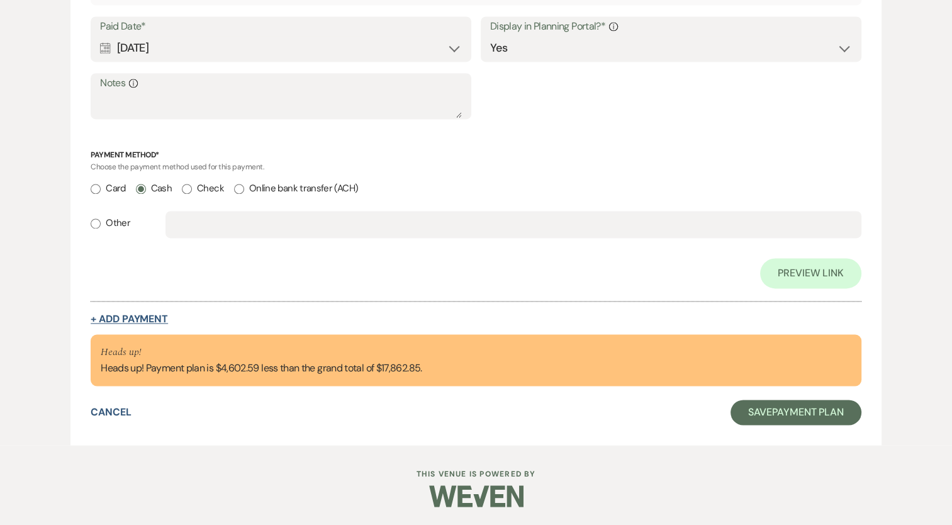
click at [123, 314] on button "+ Add Payment" at bounding box center [129, 319] width 77 height 10
select select "2"
select select "flat"
select select "true"
select select "client"
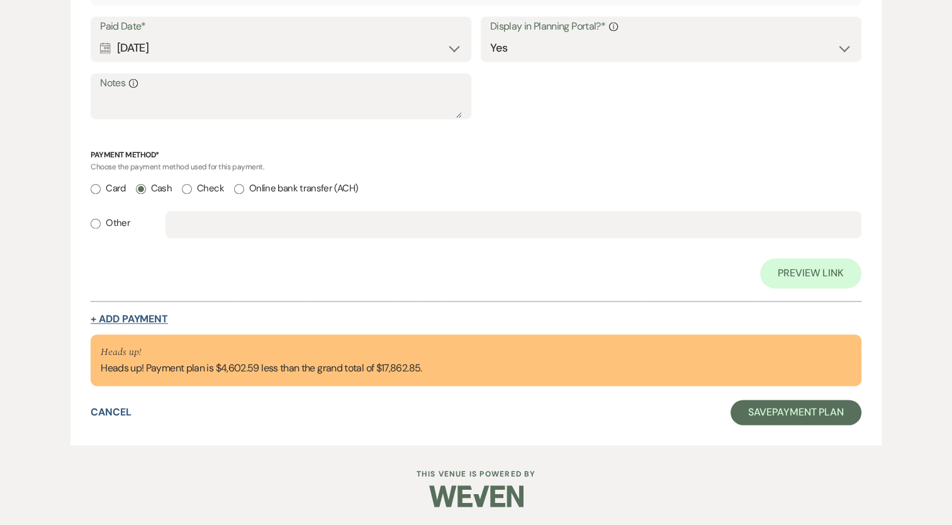
select select "weeks"
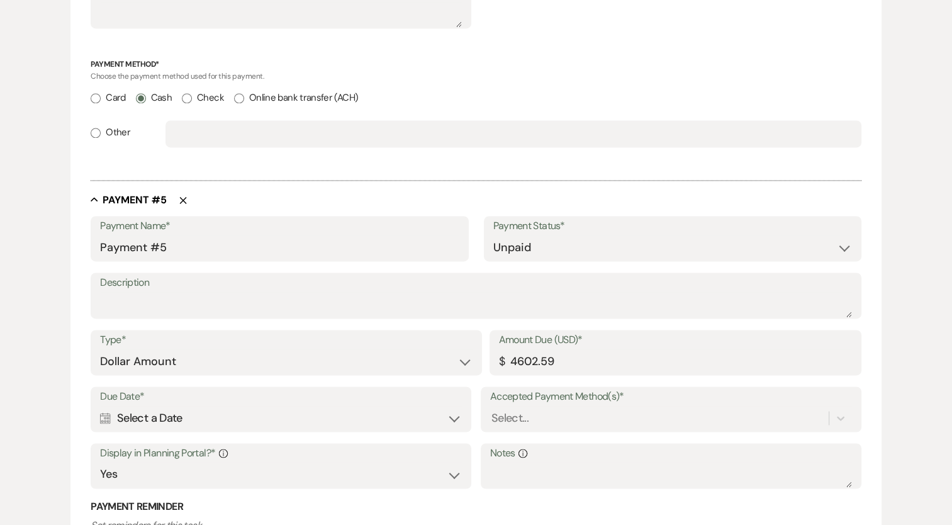
scroll to position [1800, 0]
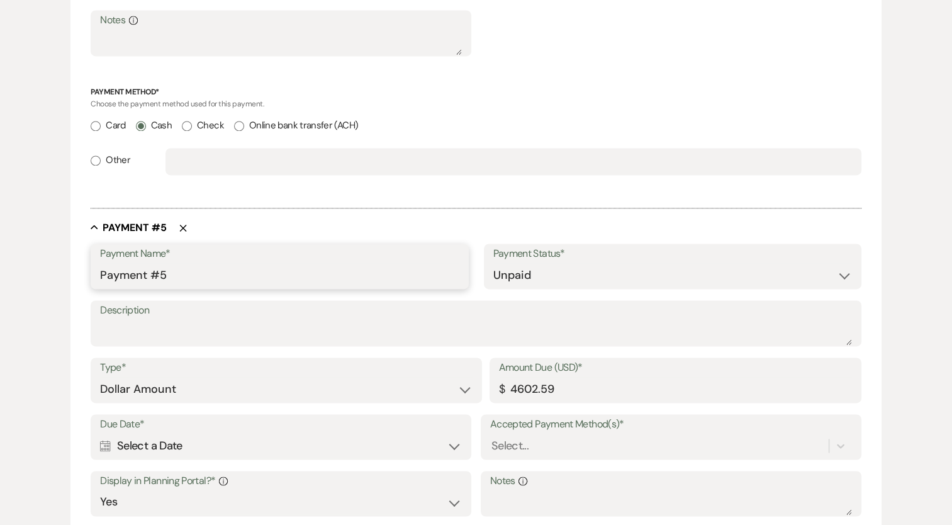
click at [133, 277] on input "Payment #5" at bounding box center [279, 275] width 358 height 25
drag, startPoint x: 133, startPoint y: 277, endPoint x: 145, endPoint y: 270, distance: 14.1
click at [136, 274] on input "Payment #5" at bounding box center [279, 275] width 358 height 25
type input "Final Payment"
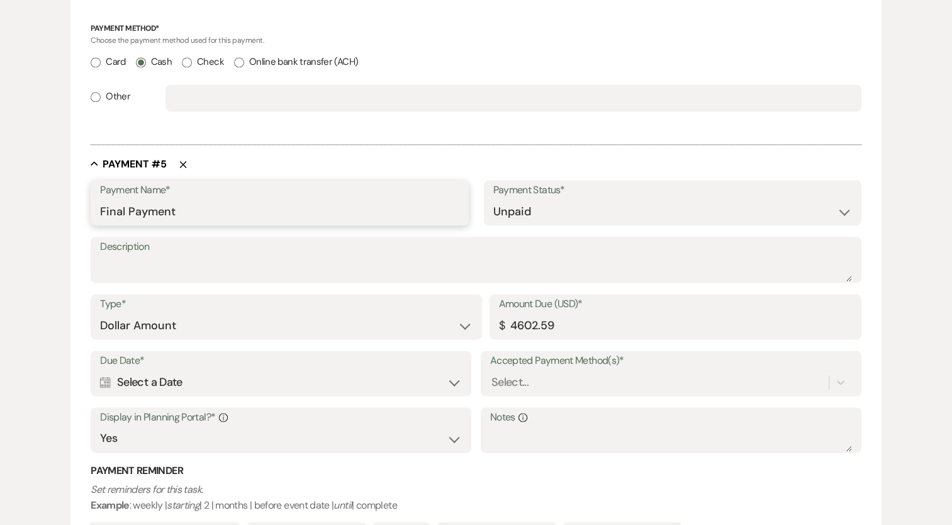
scroll to position [1926, 0]
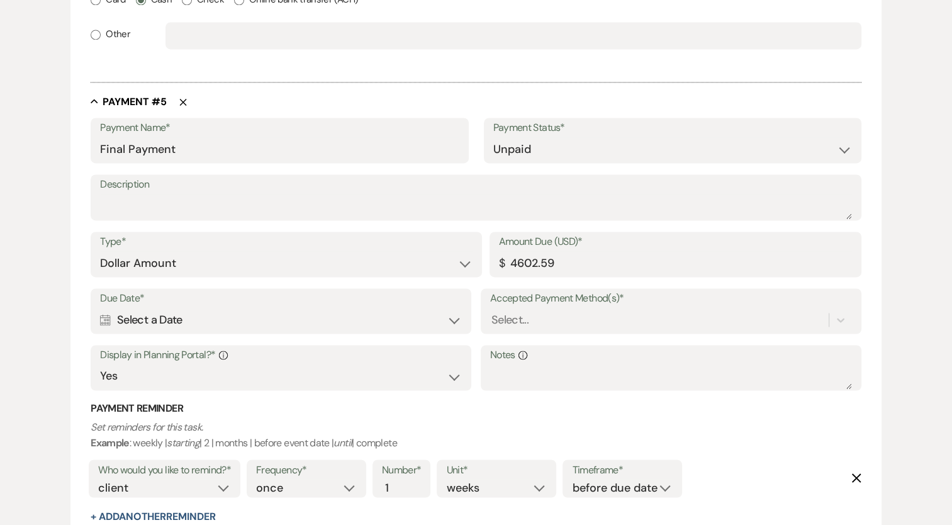
click at [111, 316] on div "Calendar Select a Date Expand" at bounding box center [281, 320] width 362 height 25
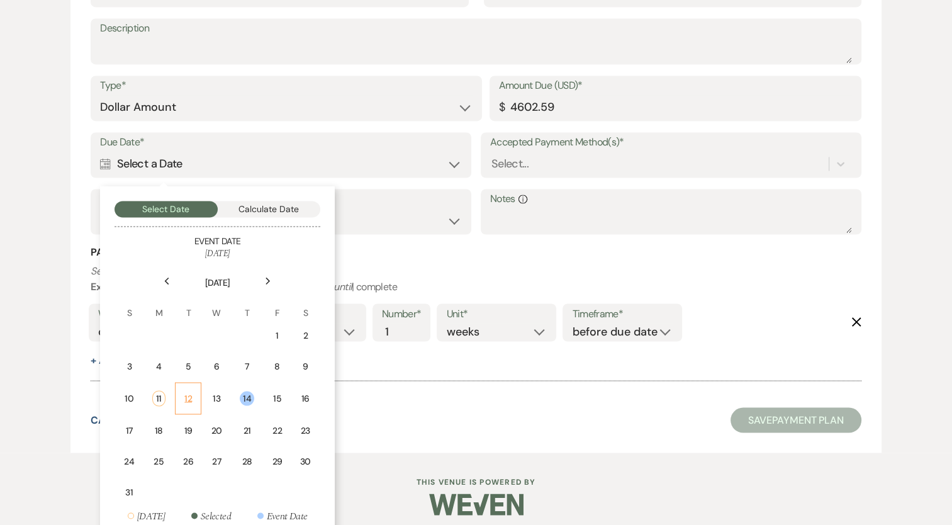
scroll to position [2089, 0]
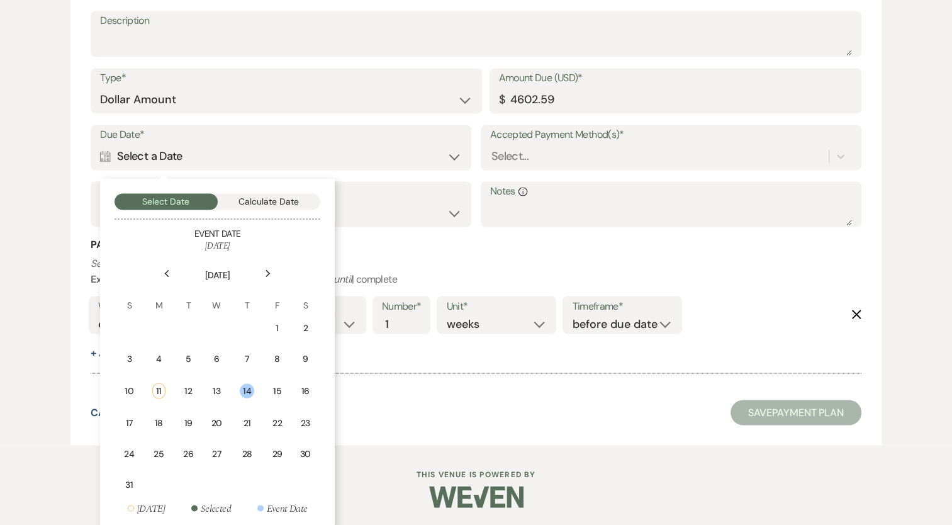
click at [213, 384] on div "13" at bounding box center [216, 390] width 11 height 13
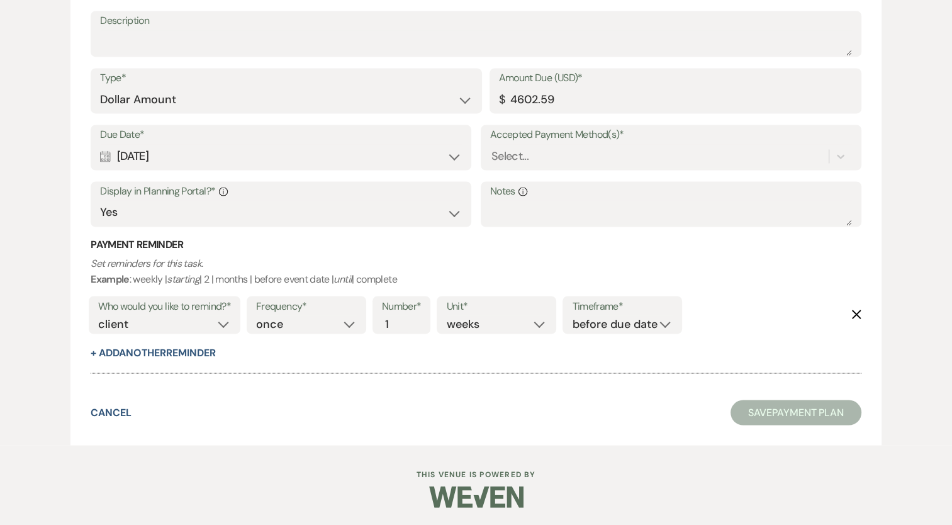
click at [858, 315] on use "button" at bounding box center [856, 313] width 9 height 9
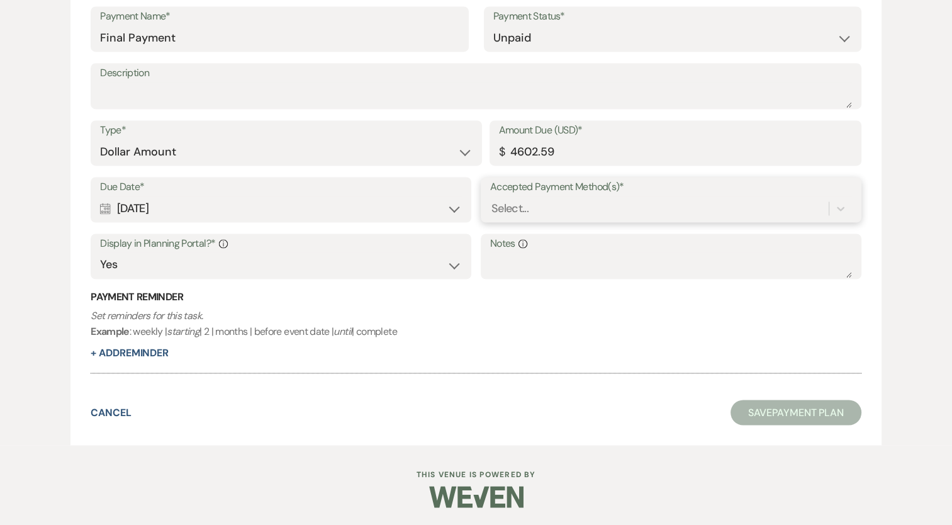
click at [514, 218] on div "Select..." at bounding box center [671, 208] width 362 height 24
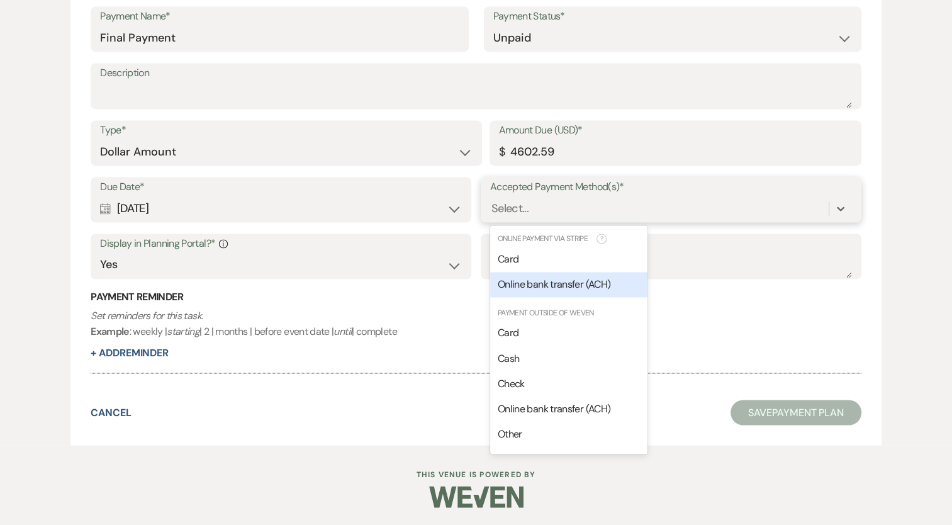
click at [533, 275] on div "Online bank transfer (ACH)" at bounding box center [568, 284] width 157 height 25
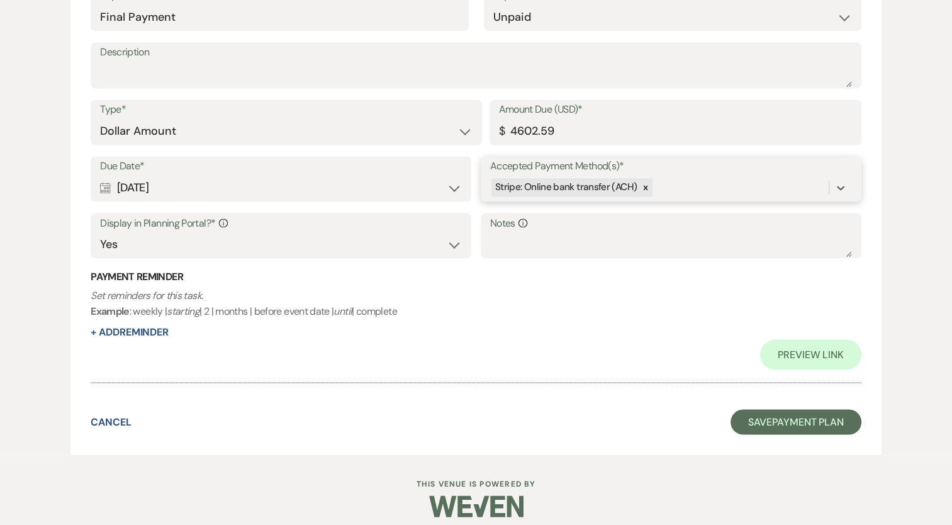
scroll to position [2188, 0]
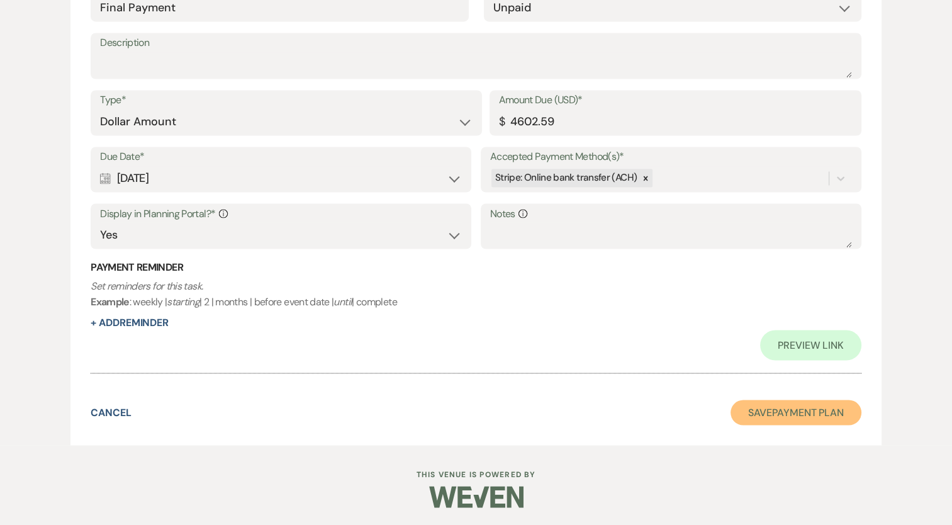
click at [806, 418] on button "Save Payment Plan" at bounding box center [795, 411] width 131 height 25
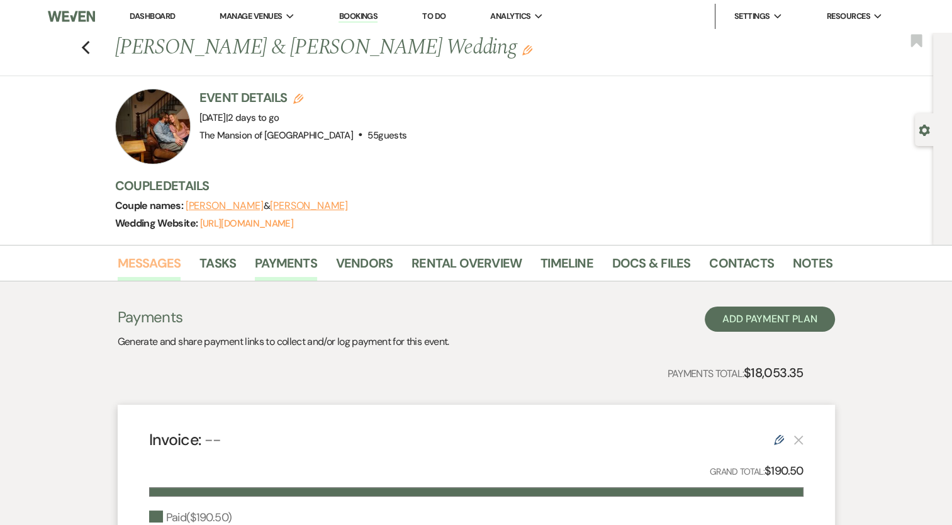
click at [148, 261] on link "Messages" at bounding box center [150, 267] width 64 height 28
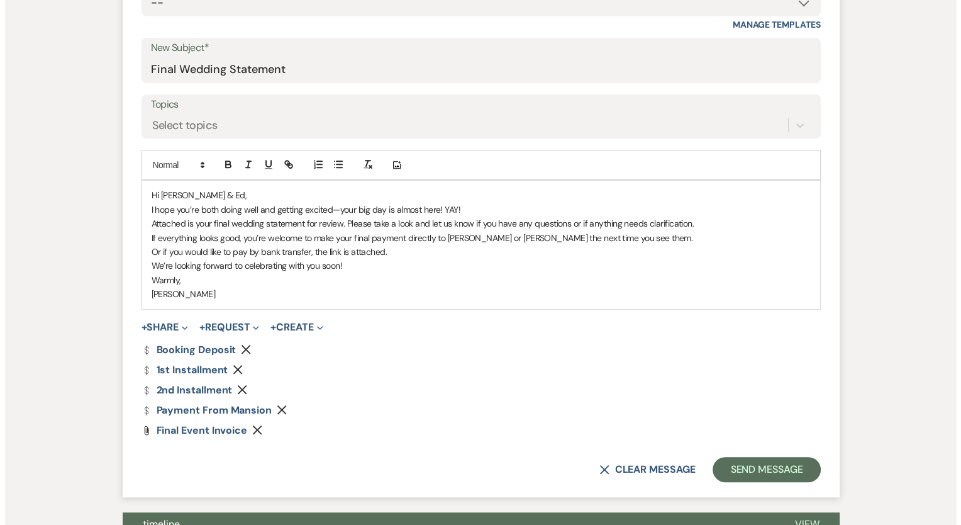
scroll to position [566, 0]
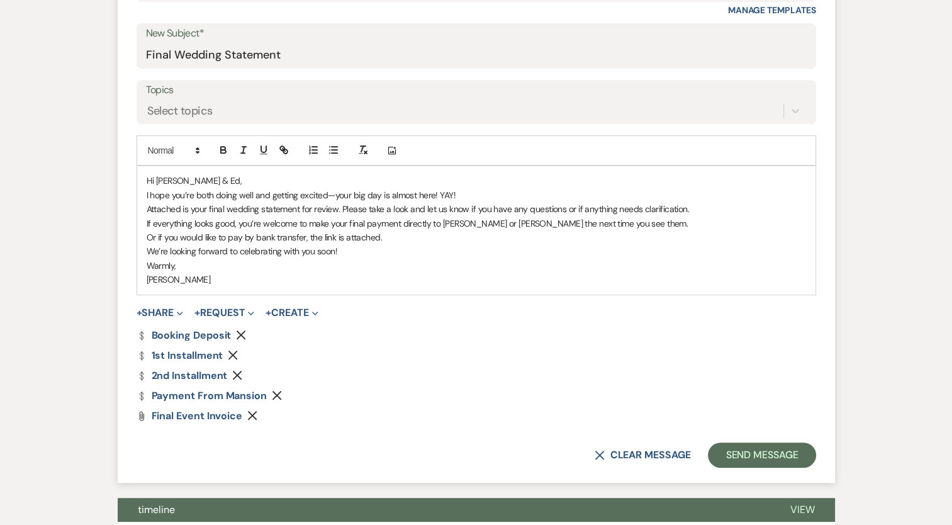
click at [250, 413] on use "button" at bounding box center [252, 415] width 9 height 9
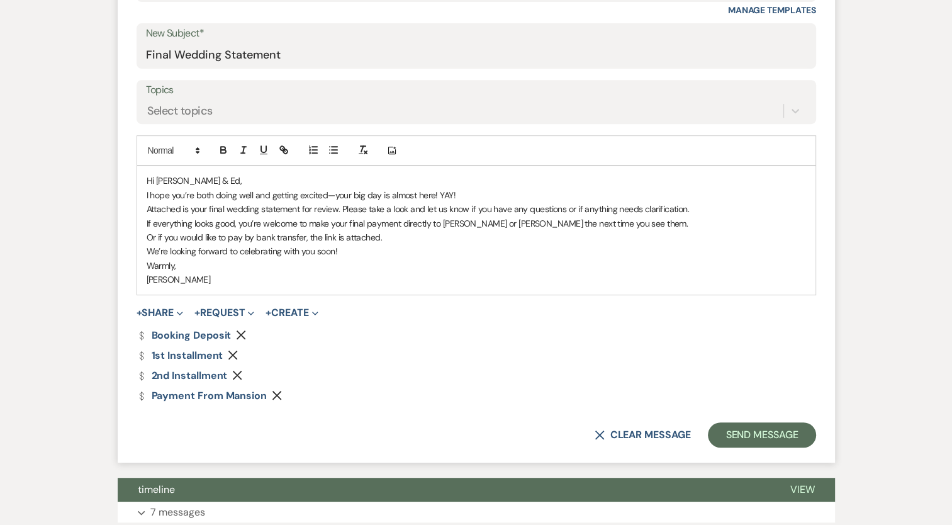
click at [240, 331] on icon "Remove" at bounding box center [241, 335] width 10 height 10
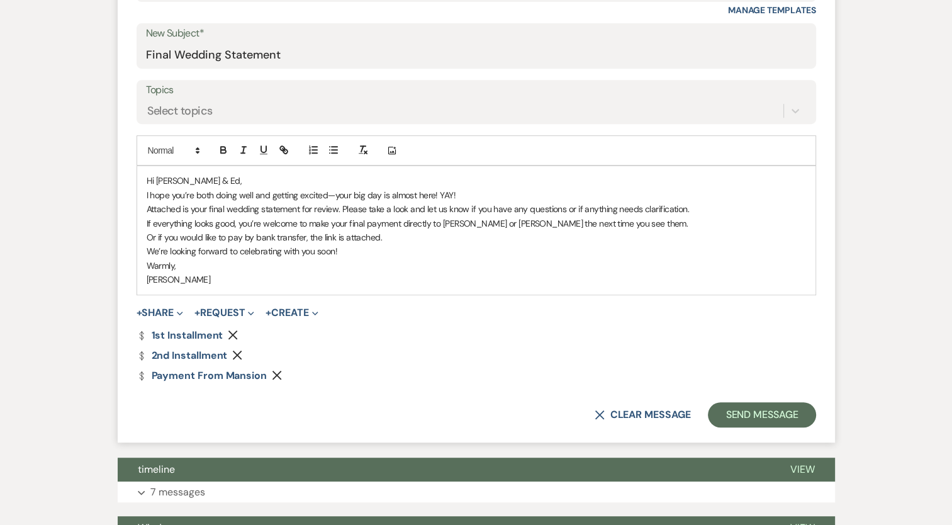
click at [236, 335] on icon "Remove" at bounding box center [233, 335] width 10 height 10
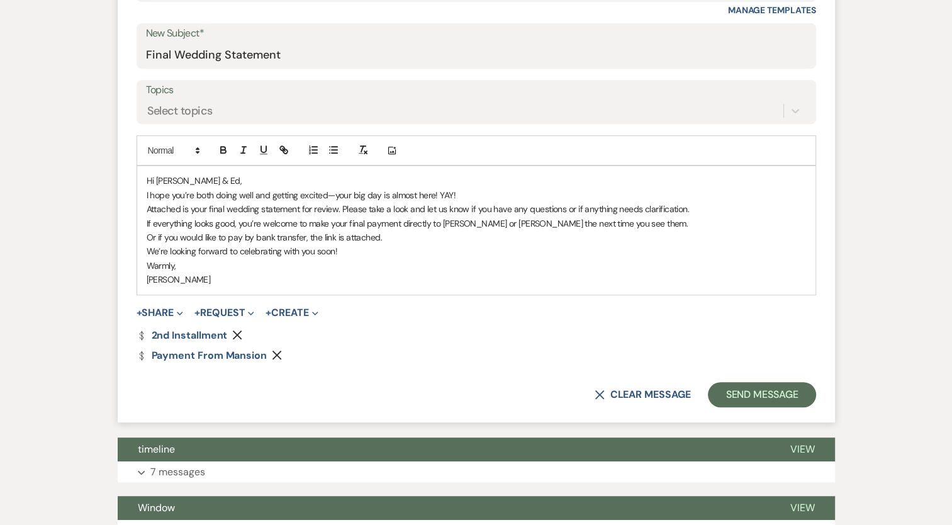
click at [235, 340] on div "Dollar Payment 2nd Installment Remove Dollar Payment Payment from Mansion Remove" at bounding box center [475, 345] width 679 height 30
click at [236, 335] on icon "Remove" at bounding box center [237, 335] width 10 height 10
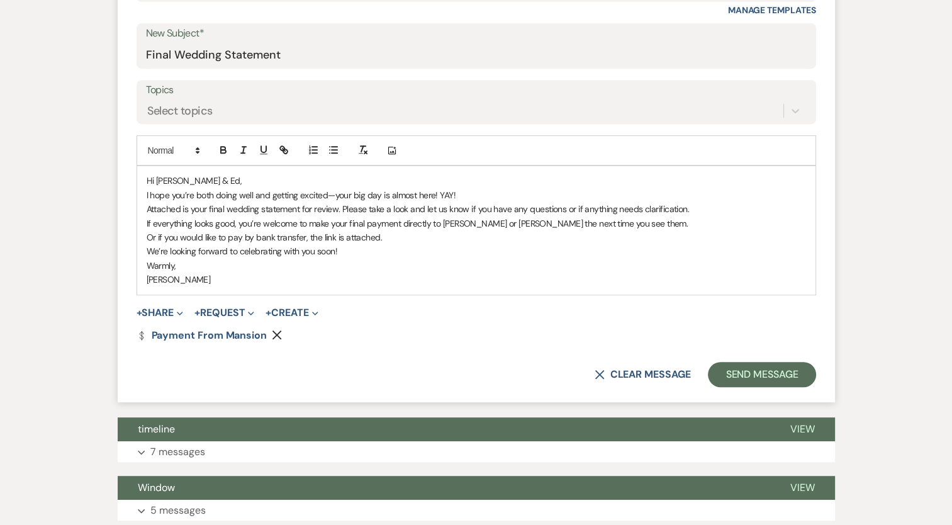
click at [276, 330] on icon "Remove" at bounding box center [277, 335] width 10 height 10
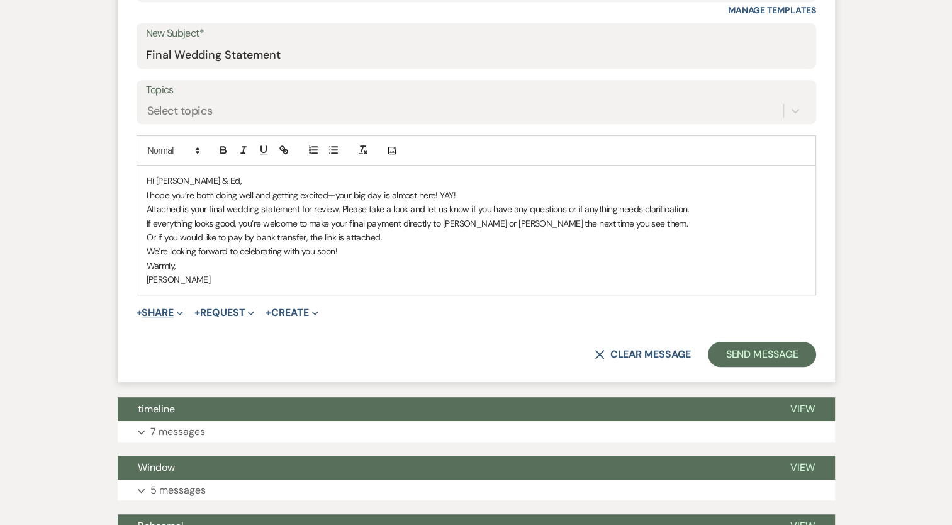
click at [142, 310] on span "+" at bounding box center [139, 313] width 6 height 10
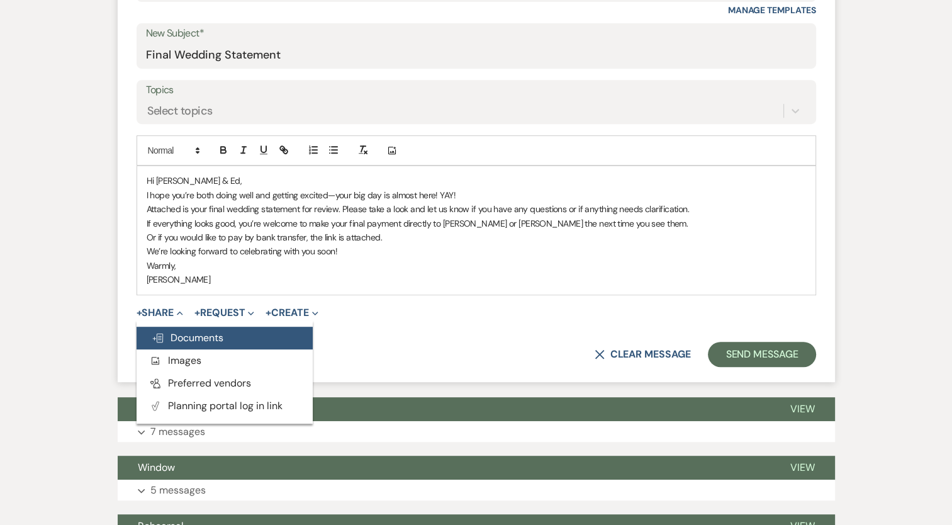
click at [162, 335] on icon "Doc Upload" at bounding box center [158, 338] width 13 height 10
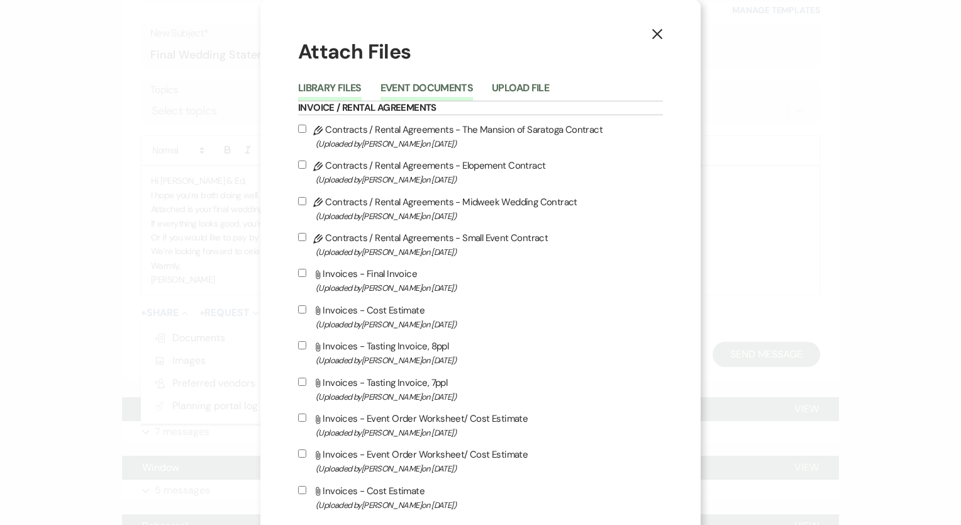
click at [438, 95] on button "Event Documents" at bounding box center [427, 92] width 92 height 18
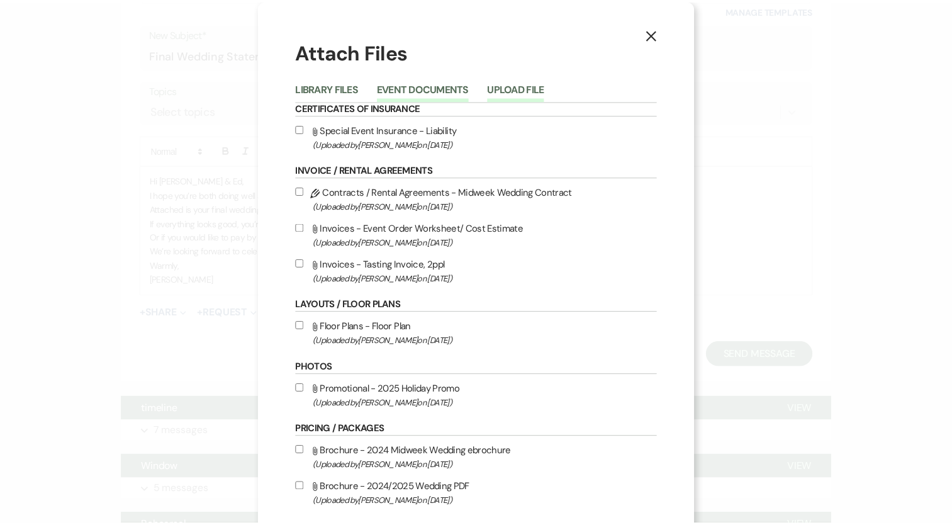
scroll to position [0, 0]
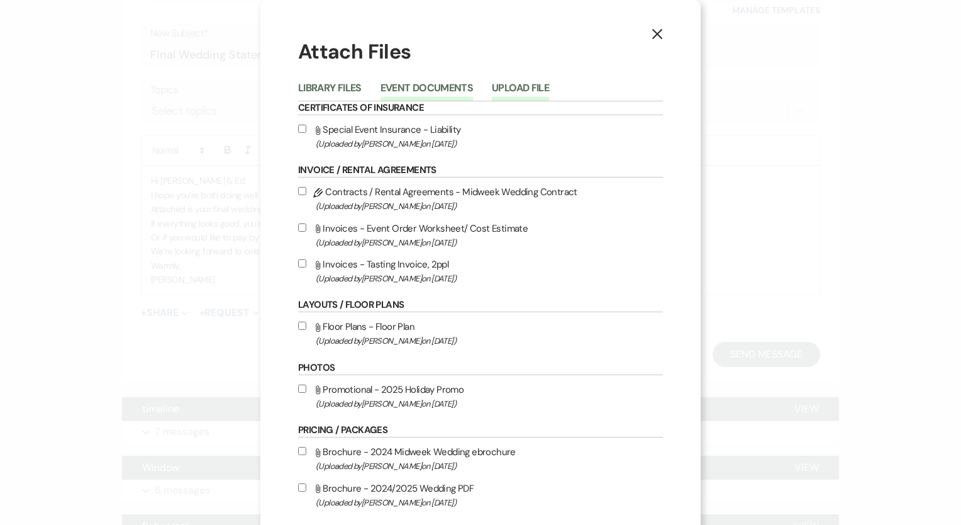
click at [511, 94] on button "Upload File" at bounding box center [520, 92] width 57 height 18
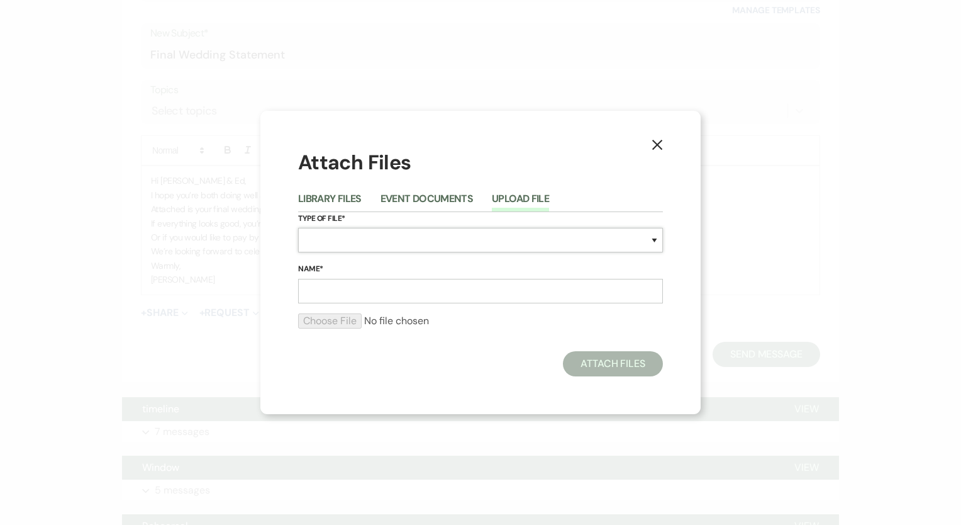
click at [372, 242] on select "Special Event Insurance Vendor Certificate of Insurance Contracts / Rental Agre…" at bounding box center [480, 240] width 365 height 25
select select "22"
click at [298, 228] on select "Special Event Insurance Vendor Certificate of Insurance Contracts / Rental Agre…" at bounding box center [480, 240] width 365 height 25
click at [347, 289] on input "Name*" at bounding box center [480, 291] width 365 height 25
type input "Final Event Invoice"
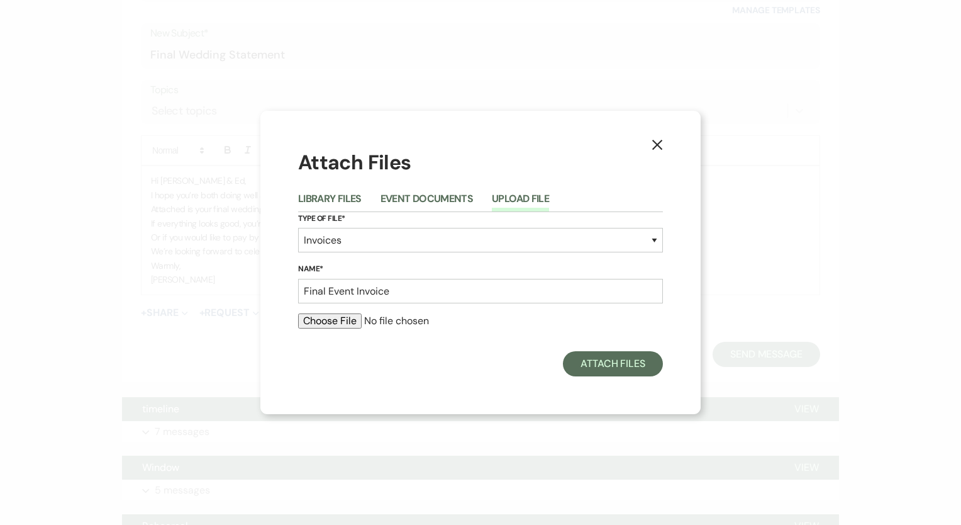
click at [328, 321] on input "file" at bounding box center [480, 320] width 365 height 15
type input "C:\fakepath\2025 Midweek Event Order Worksheet Trujillo_Ryder.xlsx - Sheet1 (1)…"
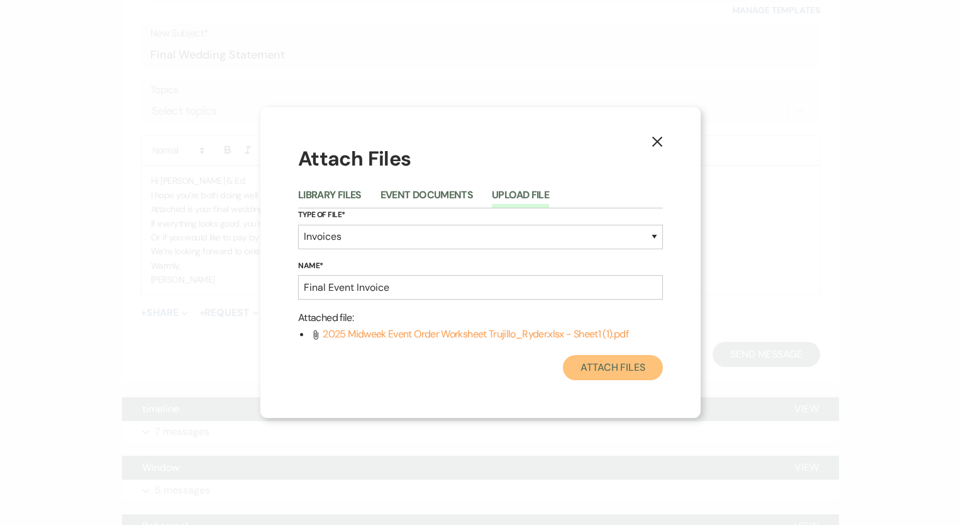
click at [613, 375] on button "Attach Files" at bounding box center [613, 367] width 100 height 25
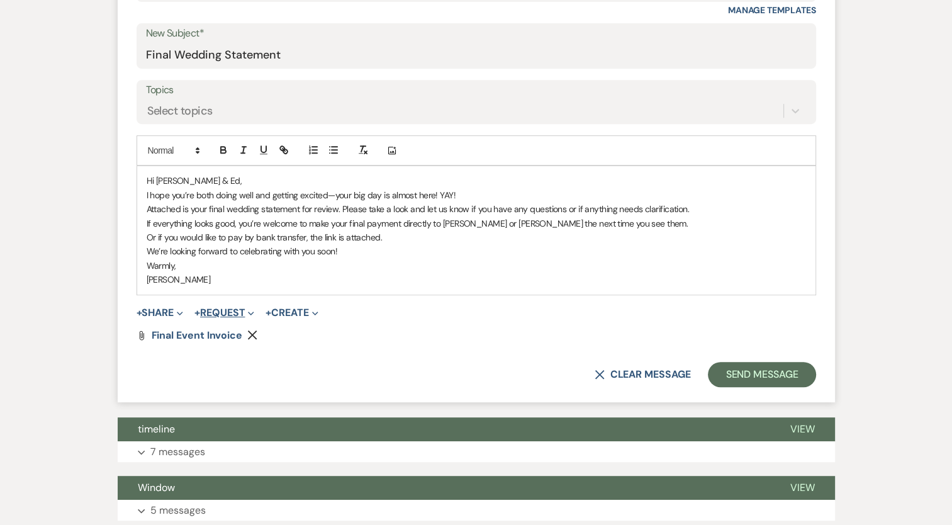
click at [214, 308] on button "+ Request Expand" at bounding box center [224, 313] width 60 height 10
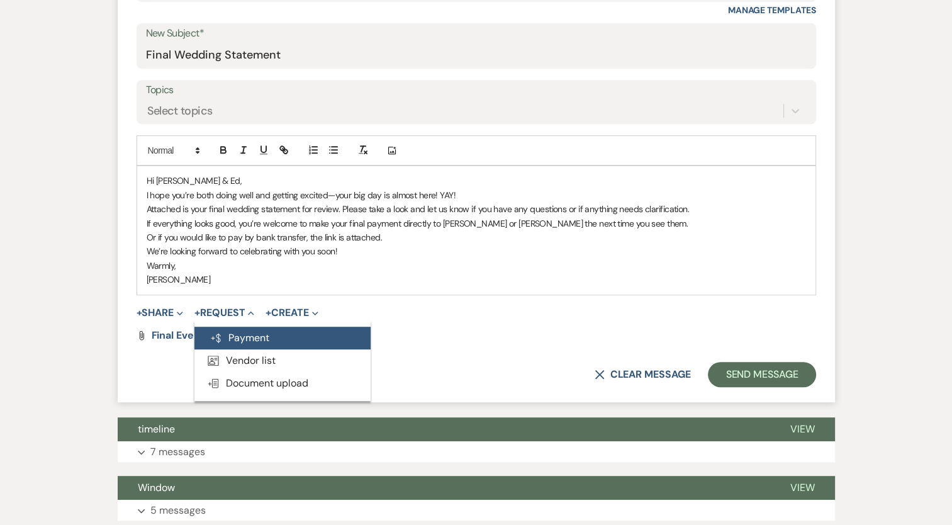
click at [235, 334] on button "Generate Payment Payment" at bounding box center [282, 337] width 176 height 23
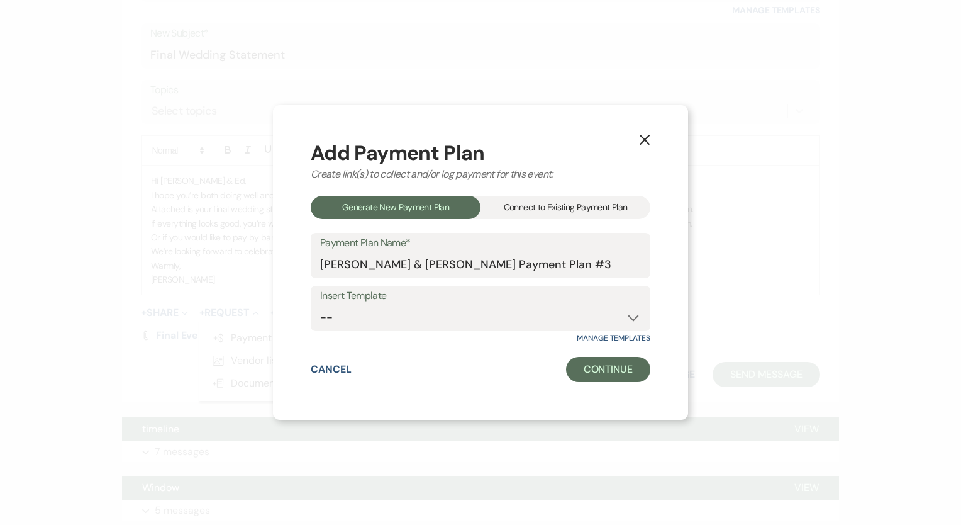
click at [551, 205] on div "Connect to Existing Payment Plan" at bounding box center [566, 207] width 170 height 23
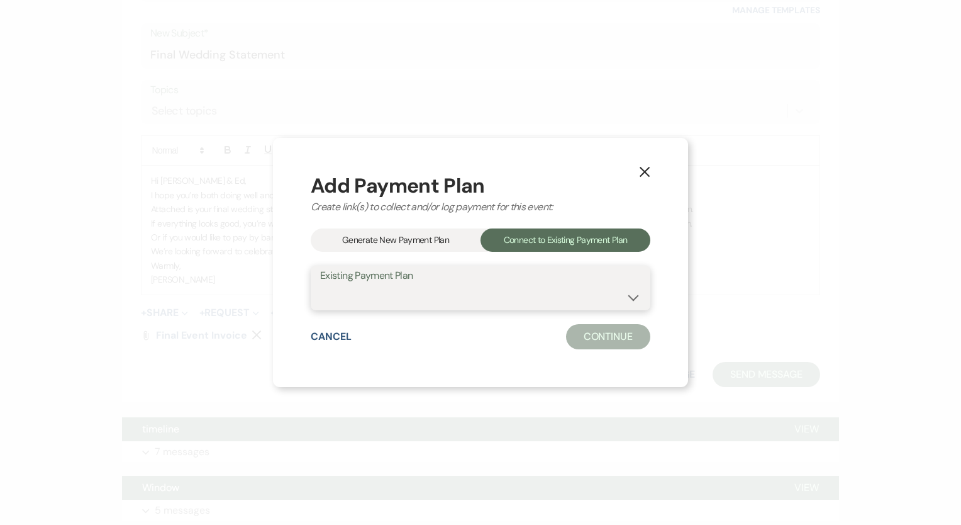
click at [438, 295] on select "[PERSON_NAME]/[PERSON_NAME] [PERSON_NAME]/[PERSON_NAME] FINAL Wedding Cost" at bounding box center [480, 296] width 321 height 25
select select "16284"
click at [320, 284] on select "[PERSON_NAME]/[PERSON_NAME] [PERSON_NAME]/[PERSON_NAME] FINAL Wedding Cost" at bounding box center [480, 296] width 321 height 25
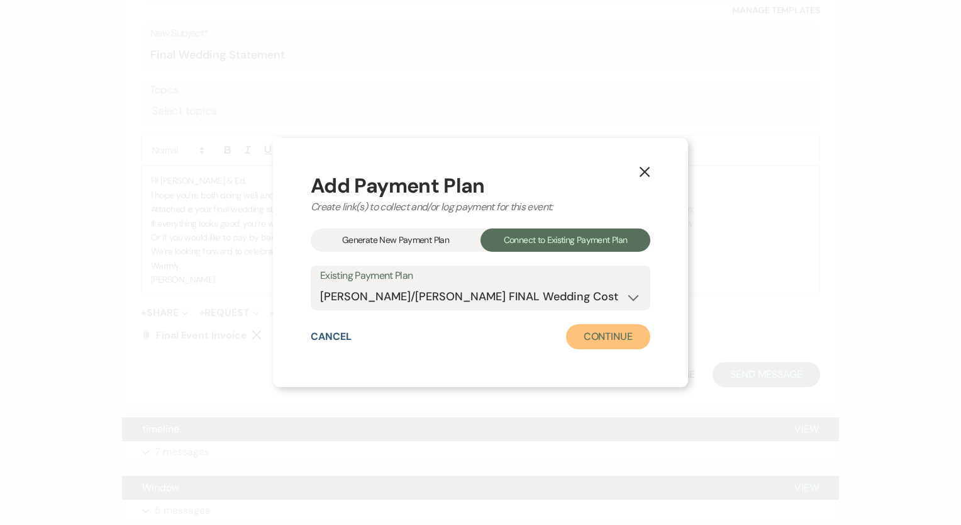
click at [599, 331] on button "Continue" at bounding box center [608, 336] width 84 height 25
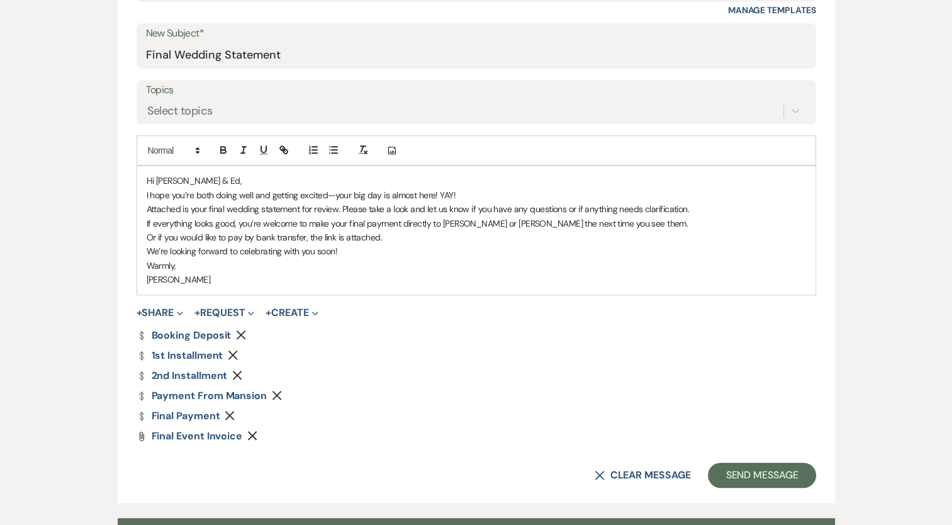
click at [273, 394] on icon "Remove" at bounding box center [277, 395] width 10 height 10
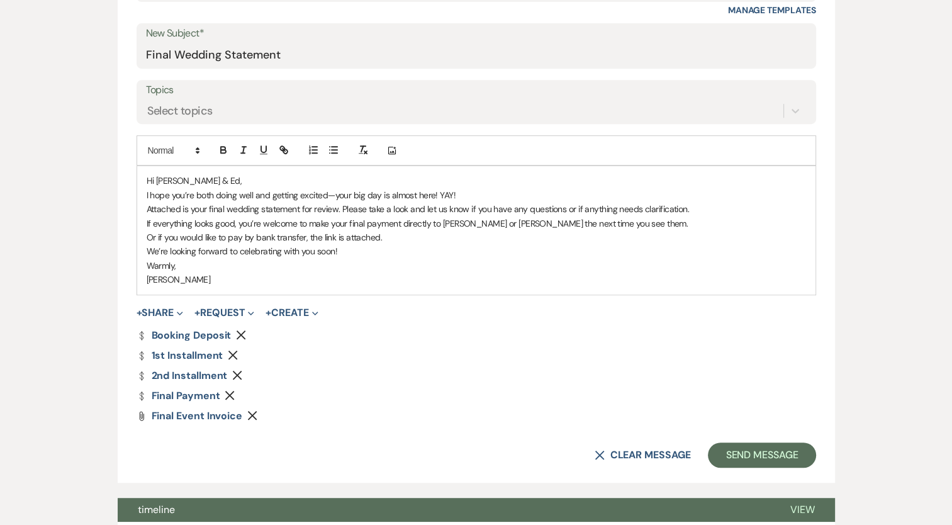
click at [236, 366] on div "Dollar Payment Booking Deposit Remove Dollar Payment 1st Installment Remove Dol…" at bounding box center [475, 375] width 679 height 91
click at [240, 376] on use "button" at bounding box center [237, 374] width 9 height 9
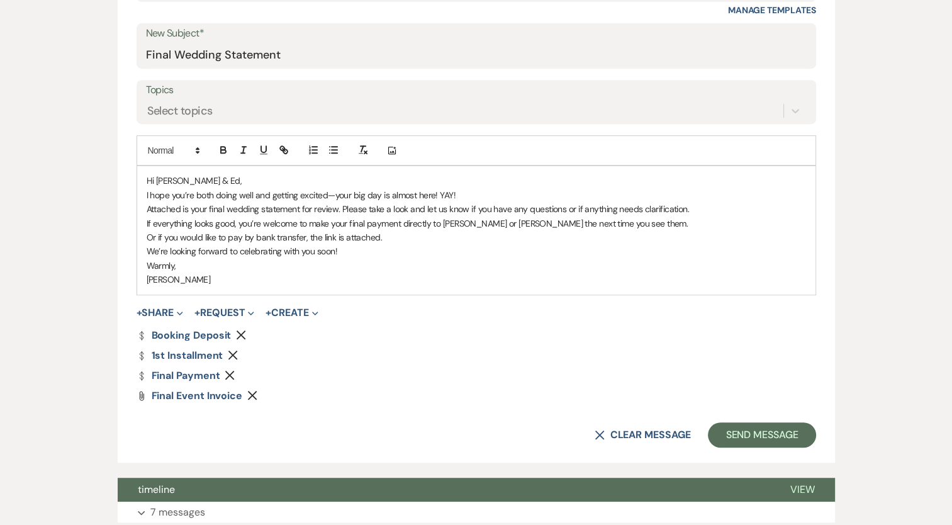
click at [238, 357] on button "Remove" at bounding box center [235, 354] width 15 height 11
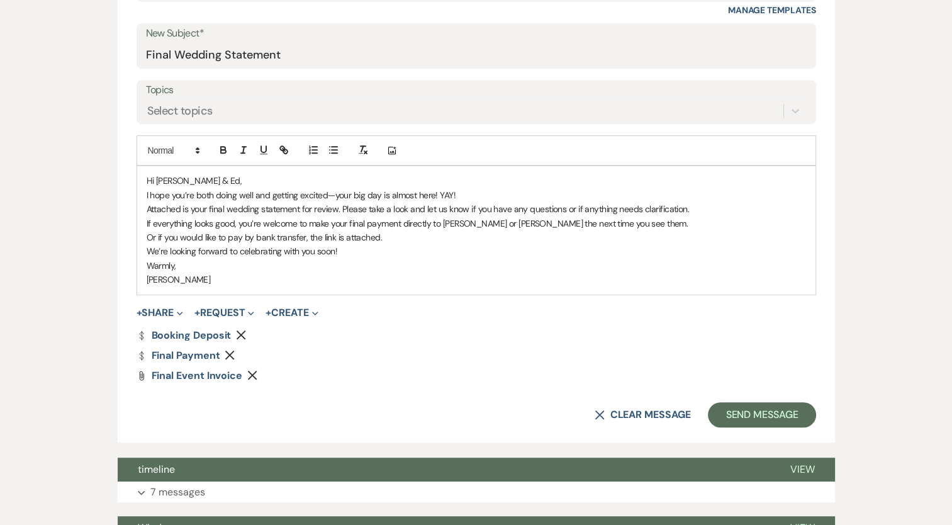
click at [243, 333] on icon "Remove" at bounding box center [241, 335] width 10 height 10
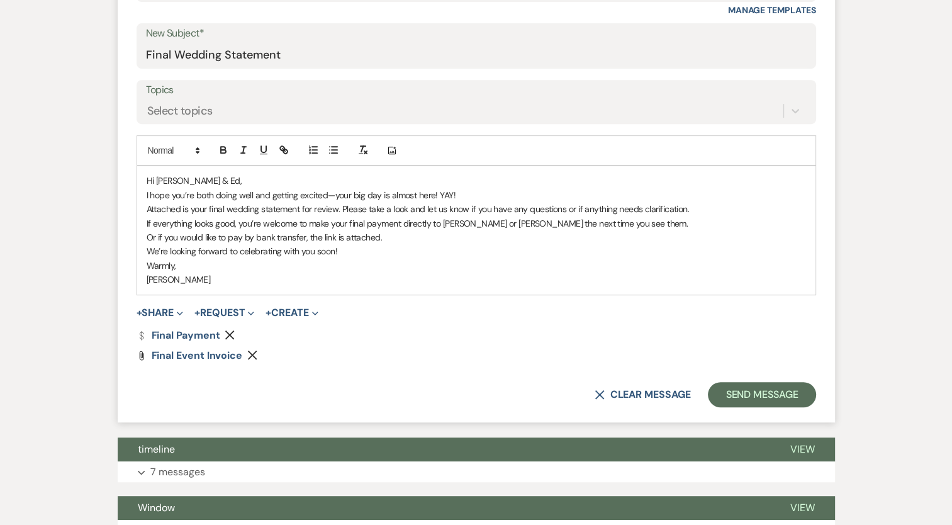
click at [323, 235] on p "Or if you would like to pay by bank transfer, the link is attached." at bounding box center [476, 237] width 659 height 14
click at [468, 238] on p "Or if you would like to pay by bank transfer, the payment link is attached." at bounding box center [476, 237] width 659 height 14
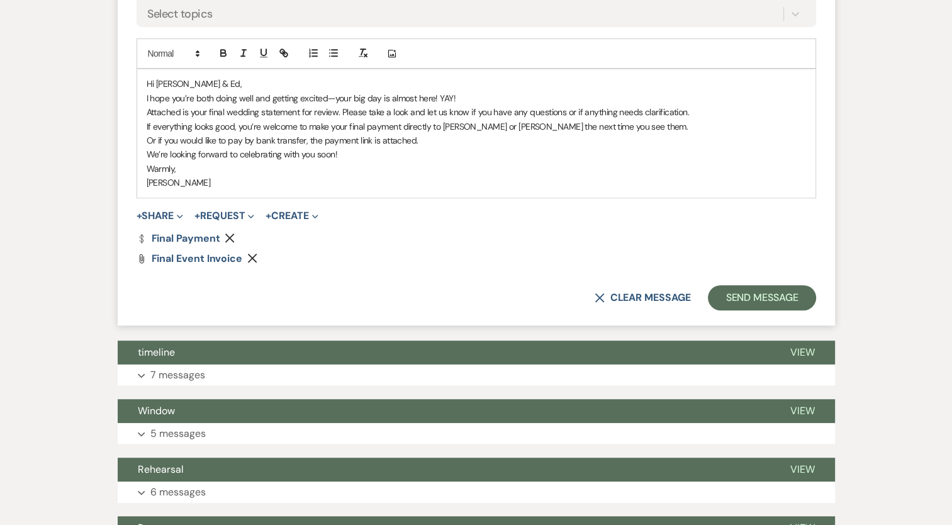
scroll to position [692, 0]
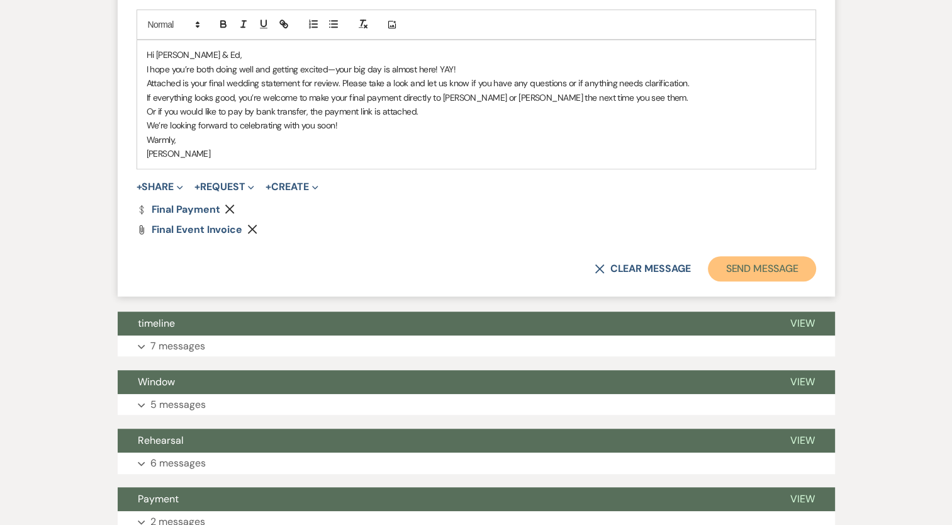
click at [755, 264] on button "Send Message" at bounding box center [762, 268] width 108 height 25
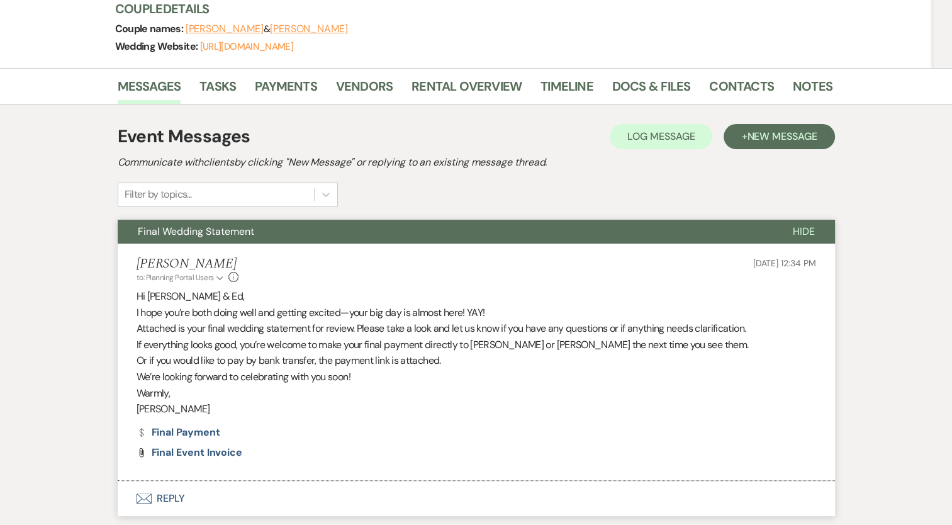
scroll to position [0, 0]
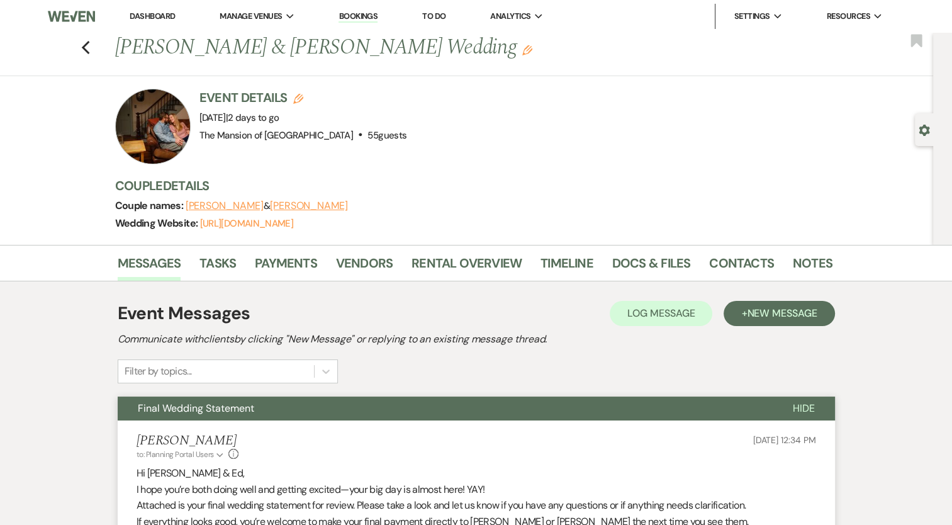
click at [148, 19] on link "Dashboard" at bounding box center [152, 16] width 45 height 11
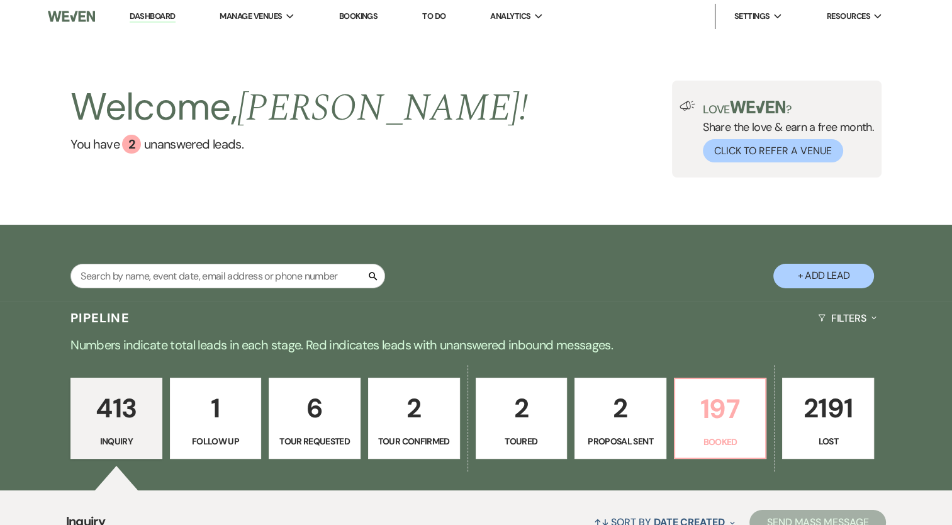
click at [699, 406] on p "197" at bounding box center [719, 408] width 75 height 42
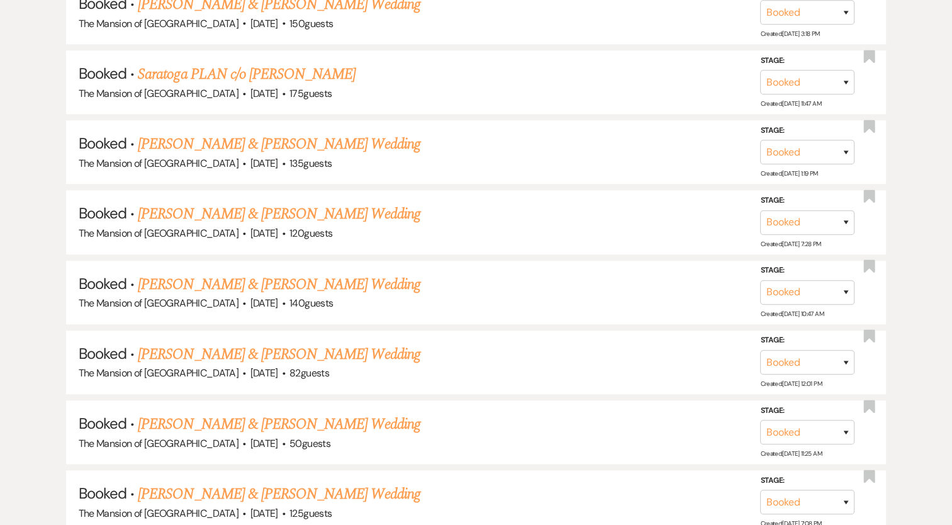
scroll to position [1321, 0]
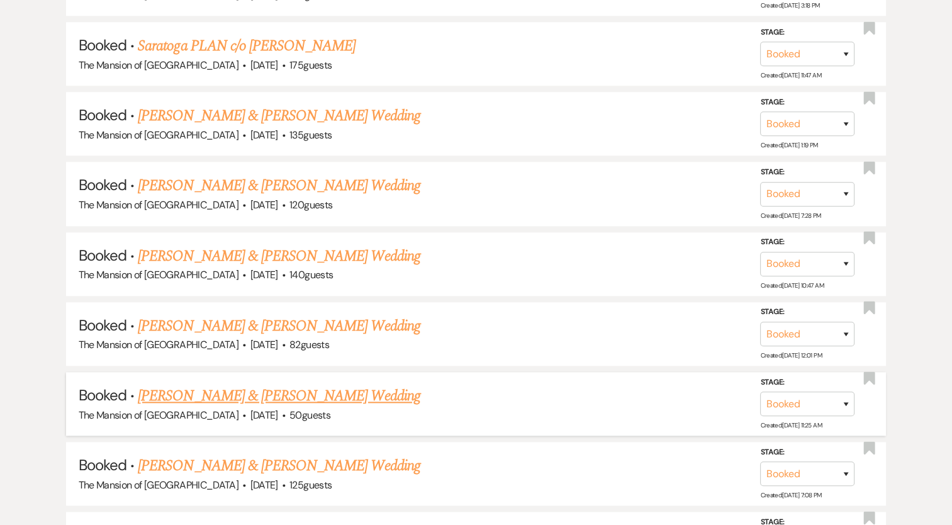
click at [336, 384] on link "[PERSON_NAME] & [PERSON_NAME] Wedding" at bounding box center [279, 395] width 282 height 23
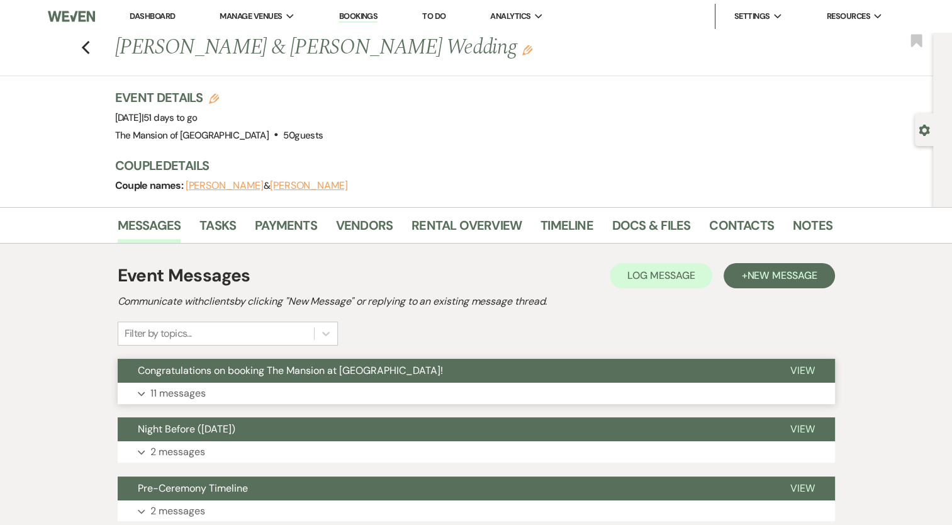
click at [343, 375] on span "Congratulations on booking The Mansion at [GEOGRAPHIC_DATA]!" at bounding box center [290, 370] width 305 height 13
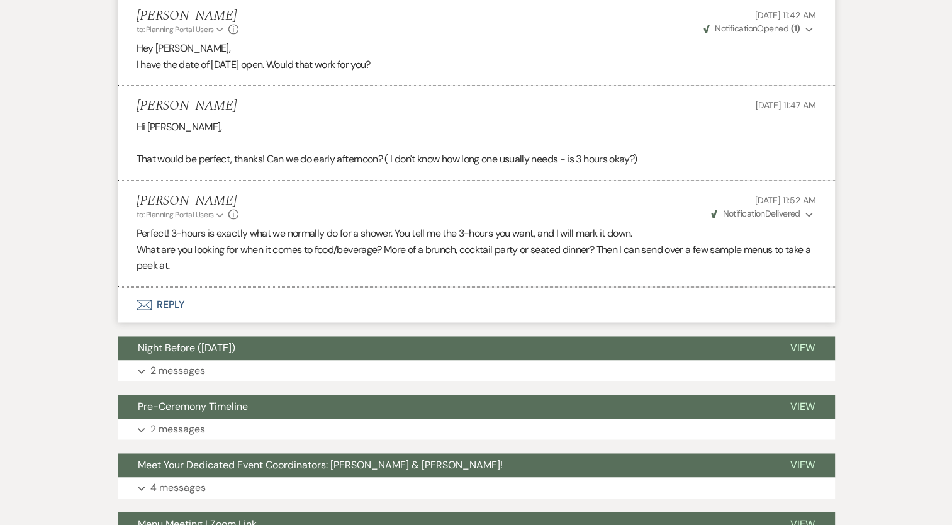
scroll to position [1864, 0]
click at [760, 211] on span "Notification" at bounding box center [743, 213] width 42 height 11
click at [757, 213] on span "Notification" at bounding box center [743, 213] width 42 height 11
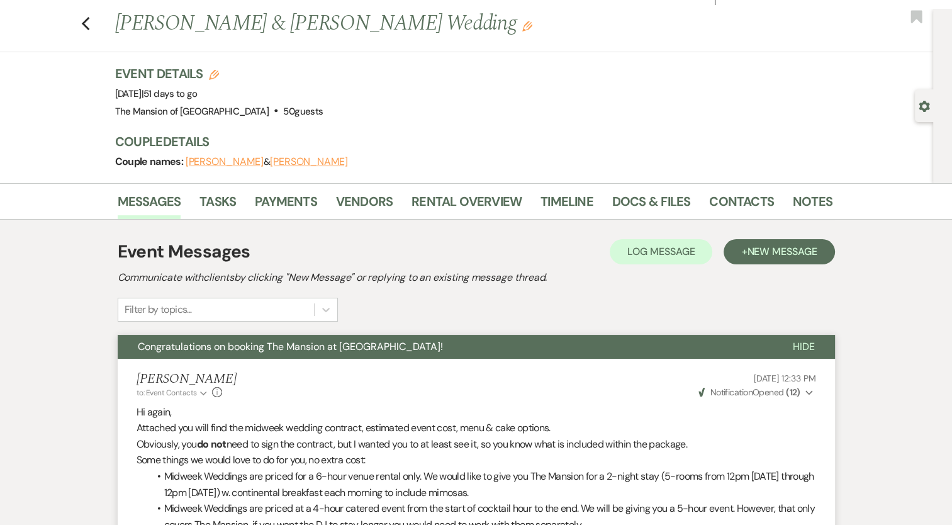
scroll to position [0, 0]
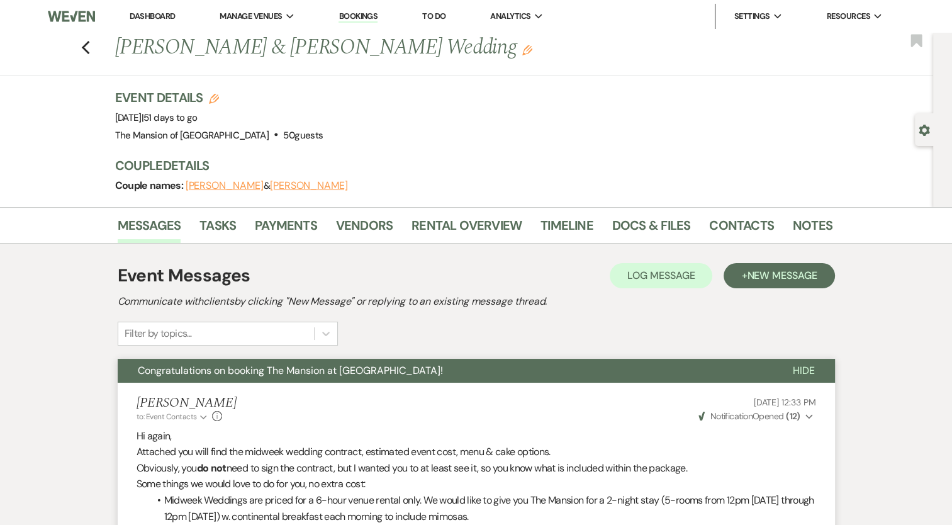
click at [170, 16] on link "Dashboard" at bounding box center [152, 16] width 45 height 11
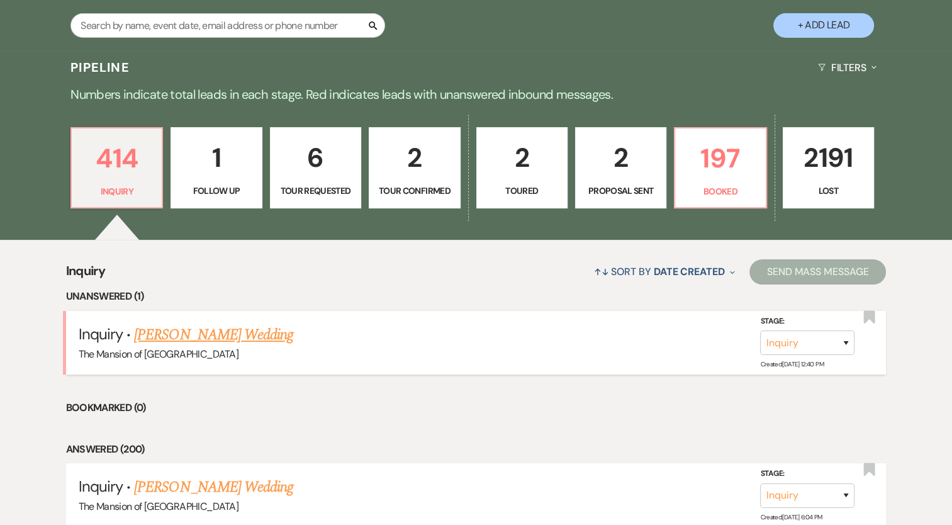
scroll to position [252, 0]
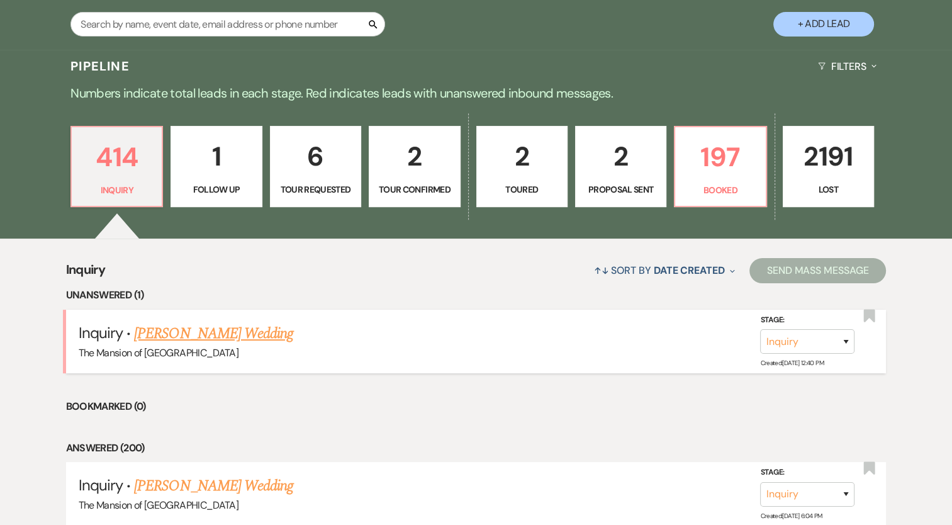
click at [242, 336] on link "[PERSON_NAME] Wedding" at bounding box center [213, 333] width 159 height 23
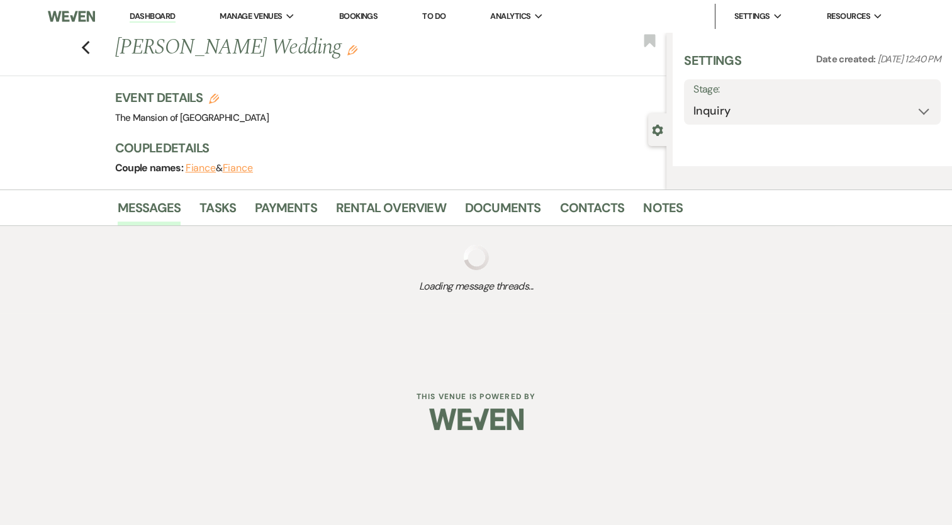
select select "5"
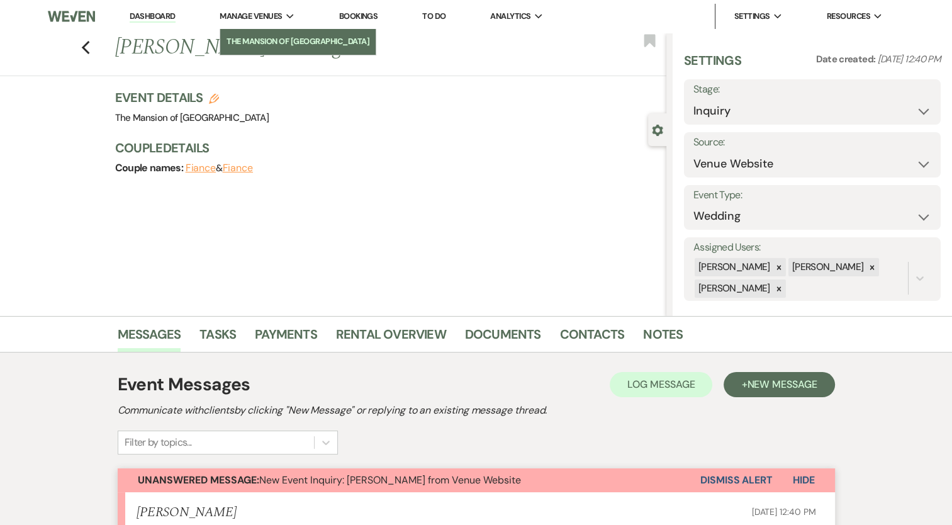
click at [269, 43] on li "The Mansion of [GEOGRAPHIC_DATA]" at bounding box center [297, 41] width 143 height 13
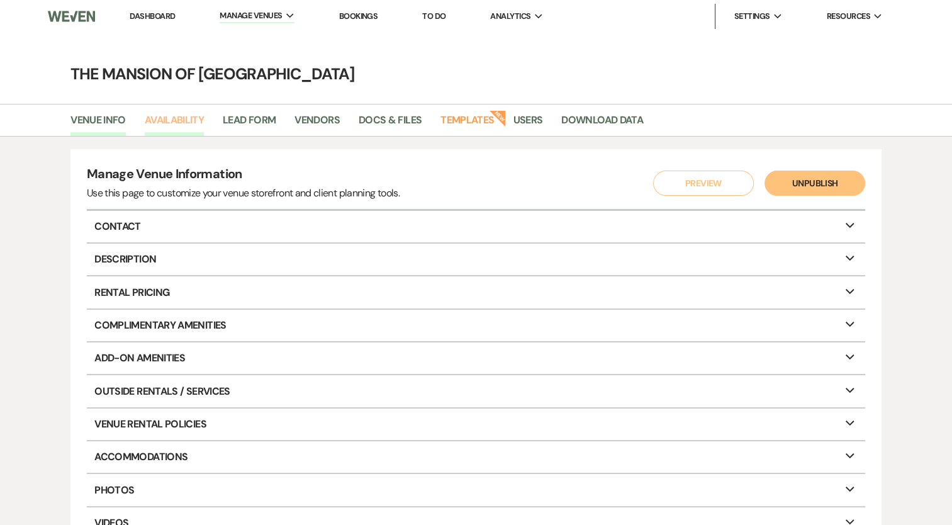
click at [177, 117] on link "Availability" at bounding box center [174, 124] width 59 height 24
select select "2"
select select "2026"
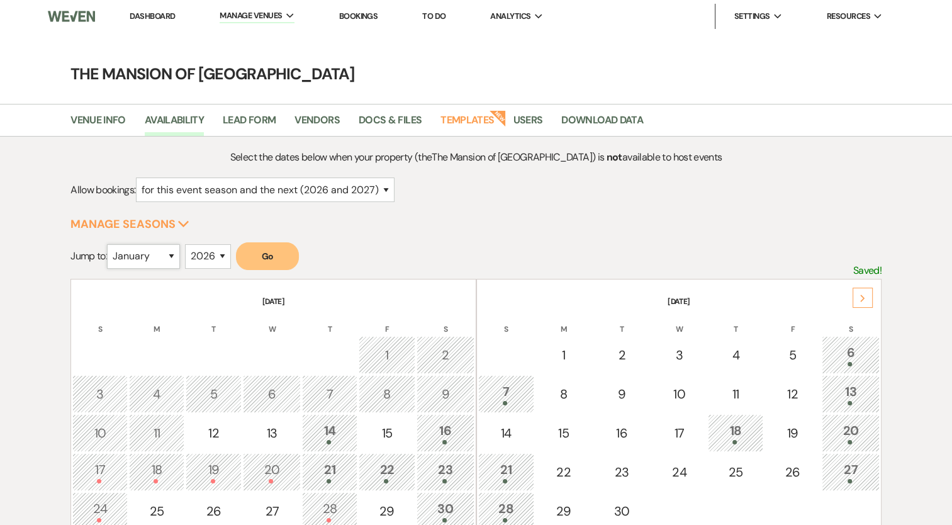
click at [162, 255] on select "January February March April May June July August September October November De…" at bounding box center [143, 256] width 73 height 25
select select "7"
click at [110, 244] on select "January February March April May June July August September October November De…" at bounding box center [143, 256] width 73 height 25
click at [296, 249] on button "Go" at bounding box center [267, 256] width 63 height 28
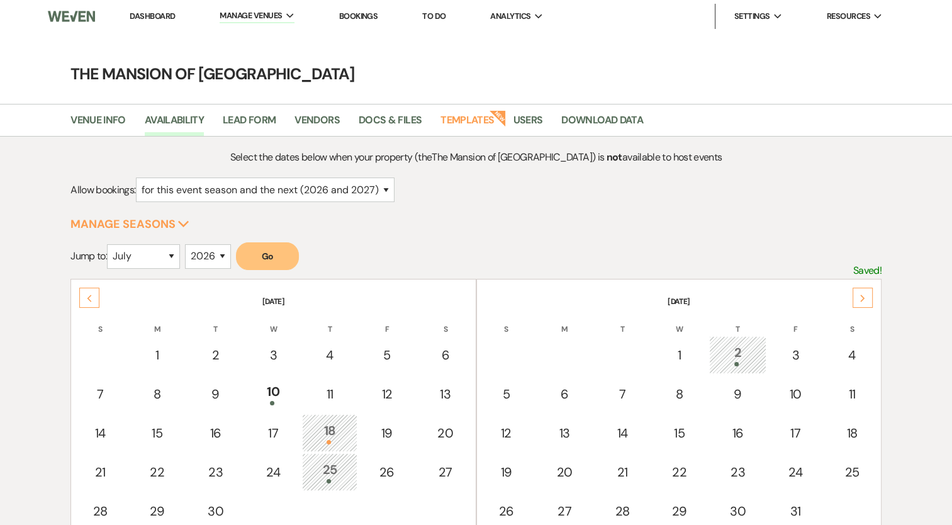
click at [152, 19] on link "Dashboard" at bounding box center [152, 16] width 45 height 11
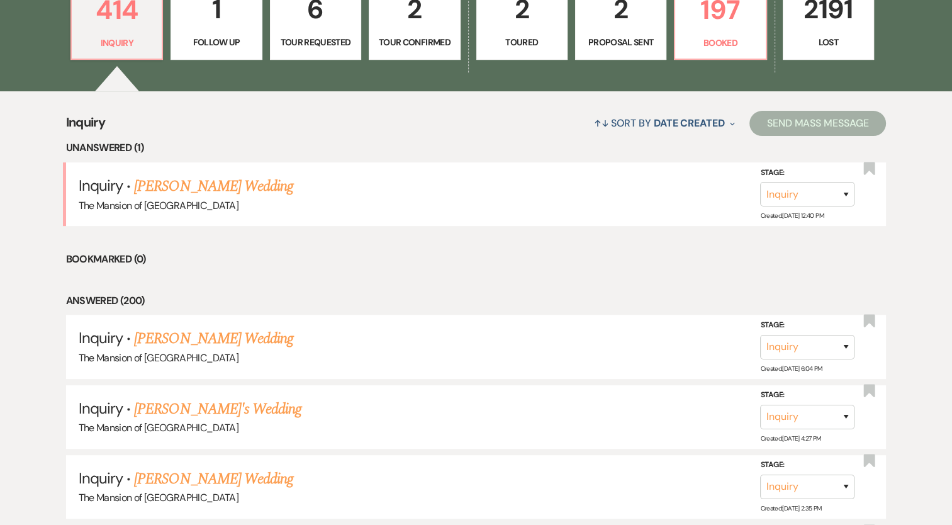
scroll to position [440, 0]
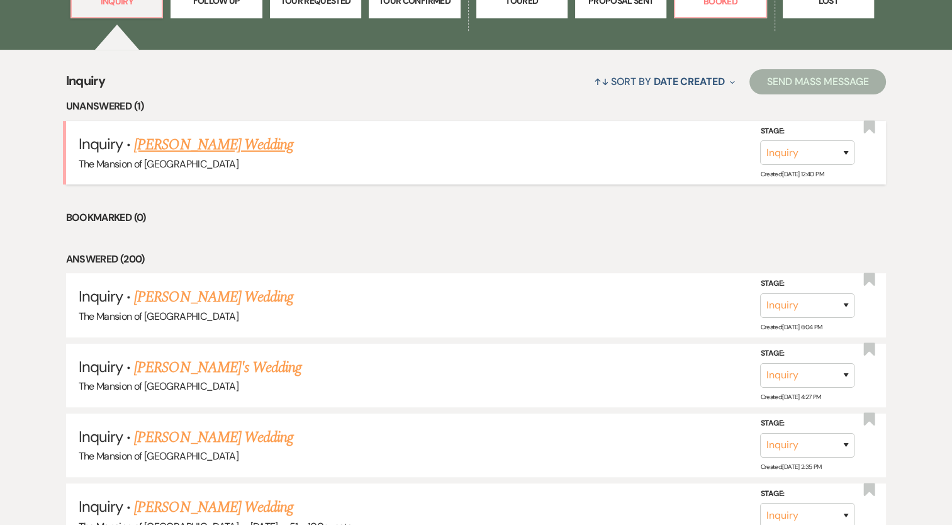
click at [246, 155] on link "Sydney Murauskas's Wedding" at bounding box center [213, 144] width 159 height 23
select select "5"
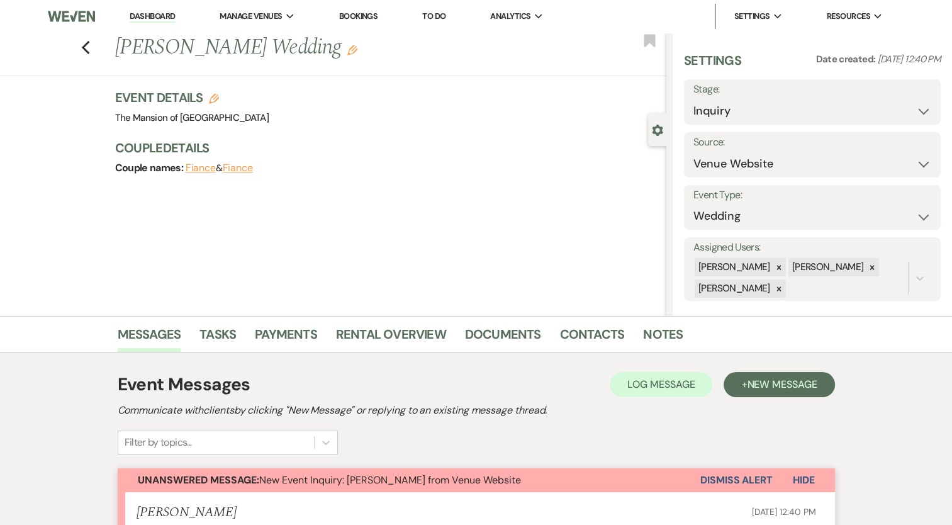
scroll to position [389, 0]
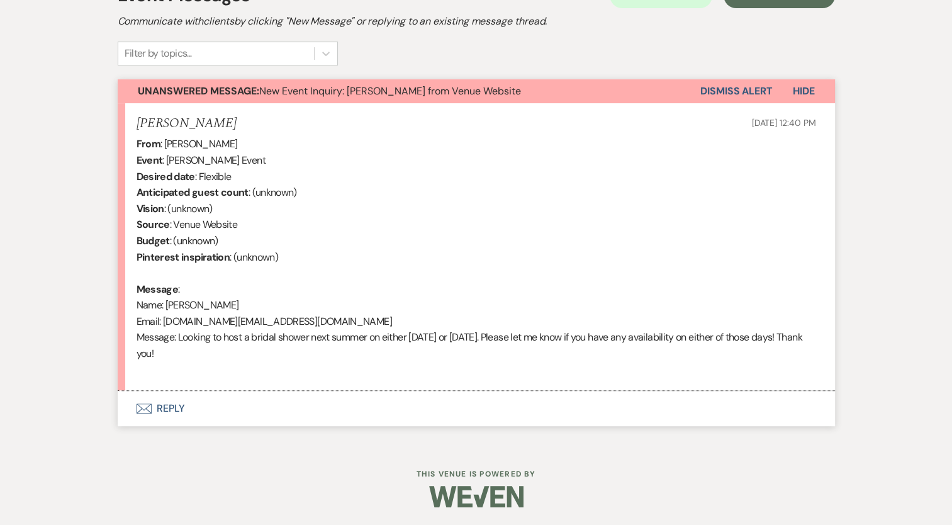
click at [177, 404] on button "Envelope Reply" at bounding box center [476, 408] width 717 height 35
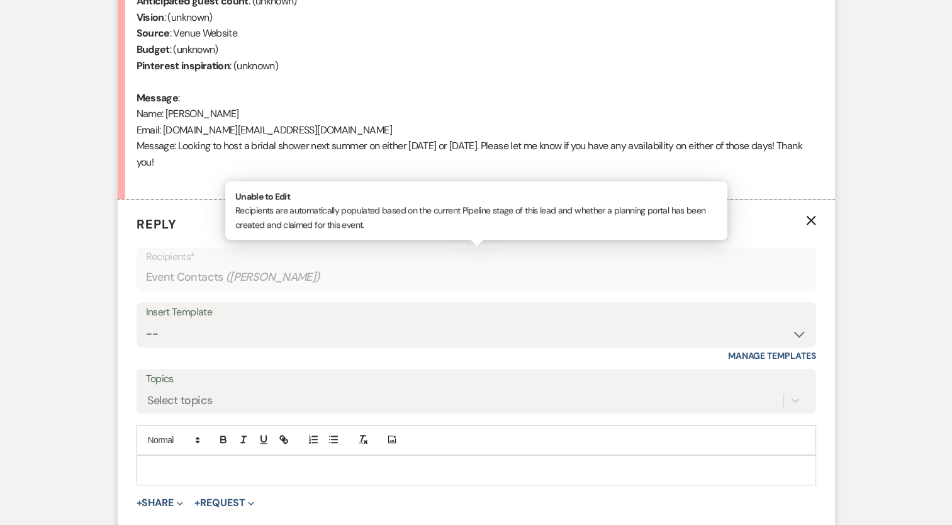
scroll to position [629, 0]
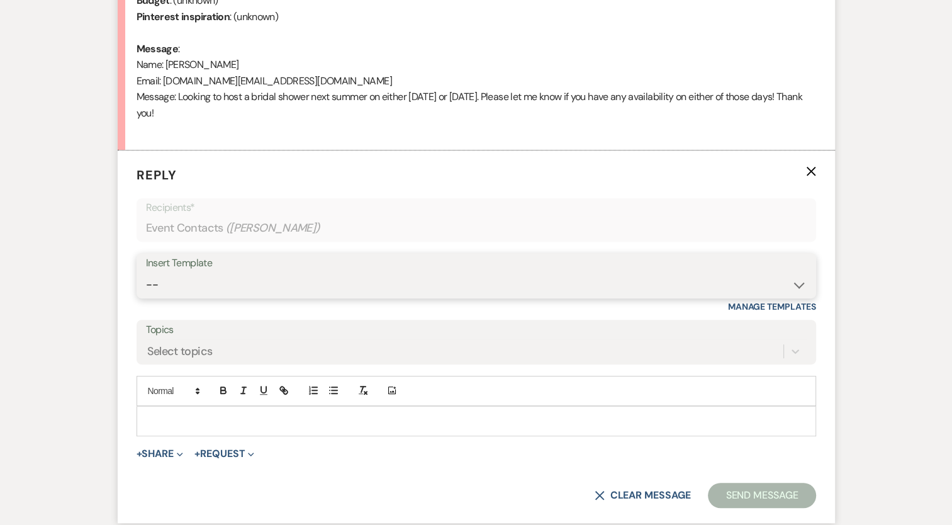
click at [215, 281] on select "-- Booking Template Final Number & Meeting Request Copy of Weven Planning Porta…" at bounding box center [476, 284] width 660 height 25
select select "1394"
click at [146, 272] on select "-- Booking Template Final Number & Meeting Request Copy of Weven Planning Porta…" at bounding box center [476, 284] width 660 height 25
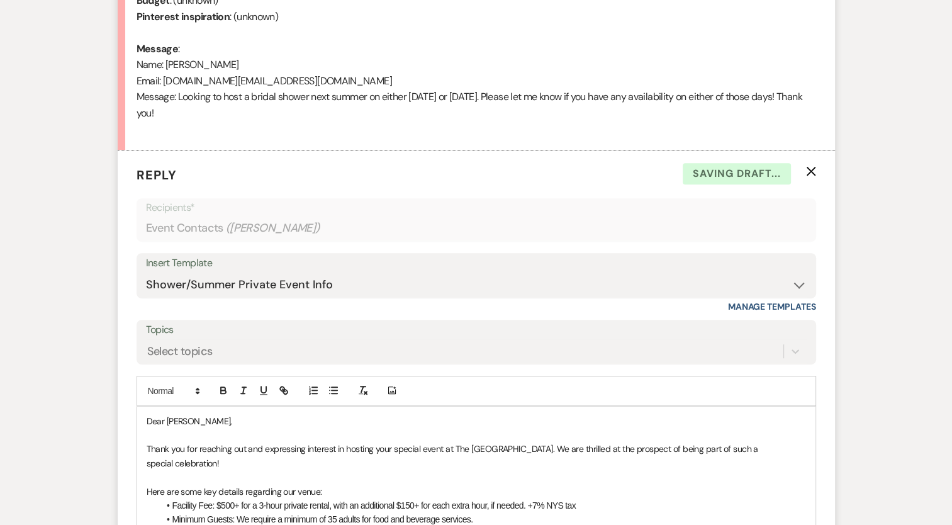
click at [289, 466] on p "Thank you for reaching out and expressing interest in hosting your special even…" at bounding box center [476, 456] width 659 height 28
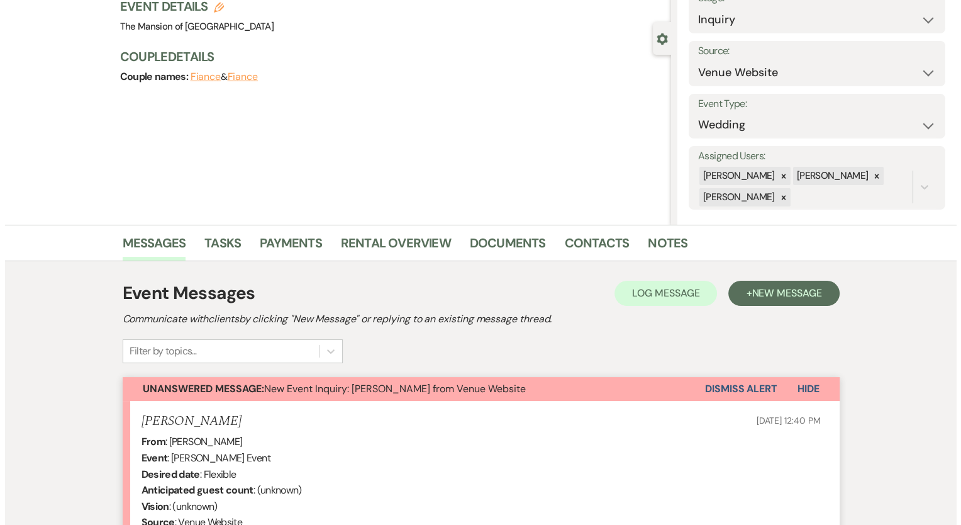
scroll to position [0, 0]
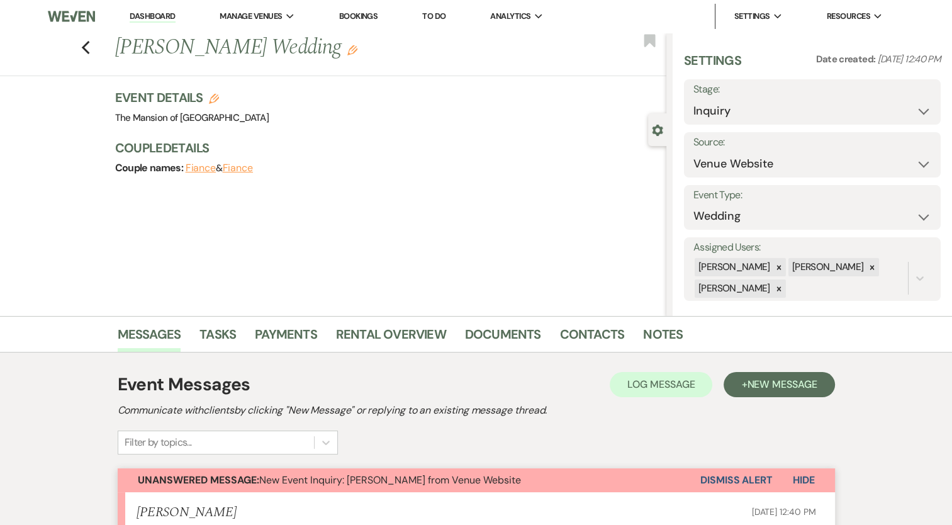
click at [216, 97] on icon "Edit" at bounding box center [214, 99] width 10 height 10
select select "542"
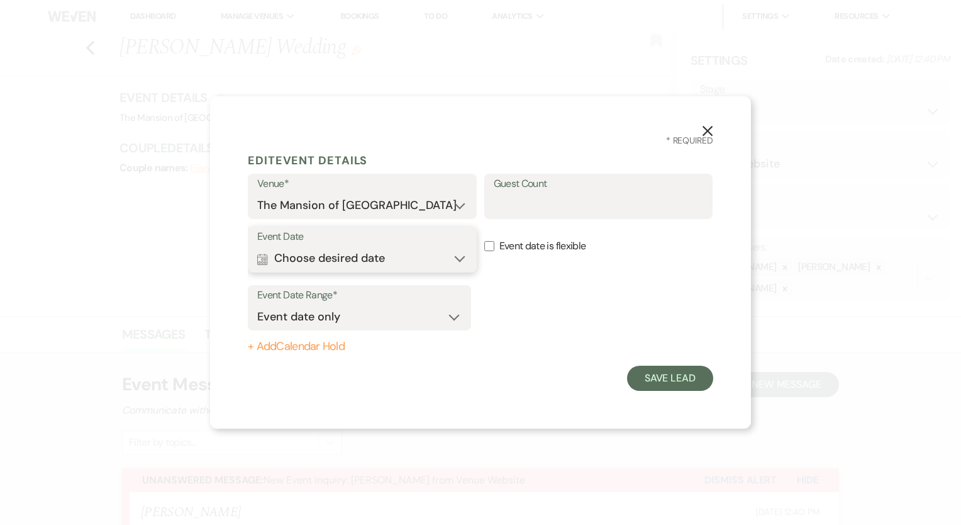
click at [307, 260] on button "Calendar Choose desired date Expand" at bounding box center [362, 258] width 210 height 25
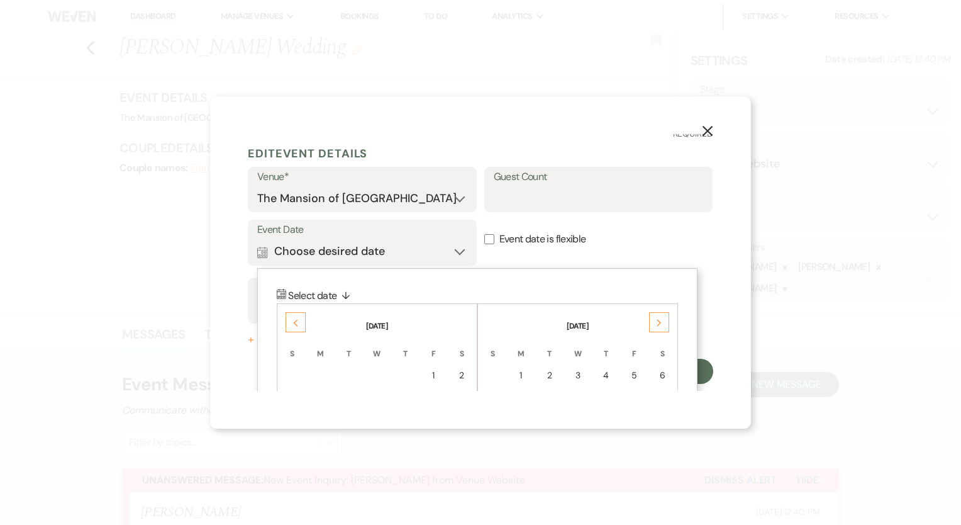
click at [661, 319] on icon "Next" at bounding box center [659, 323] width 6 height 8
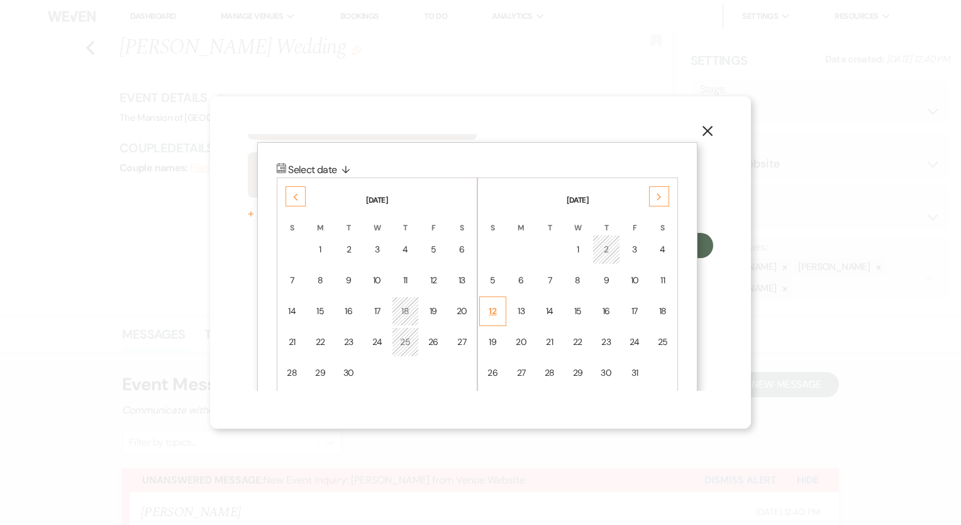
click at [495, 304] on div "12" at bounding box center [492, 310] width 11 height 13
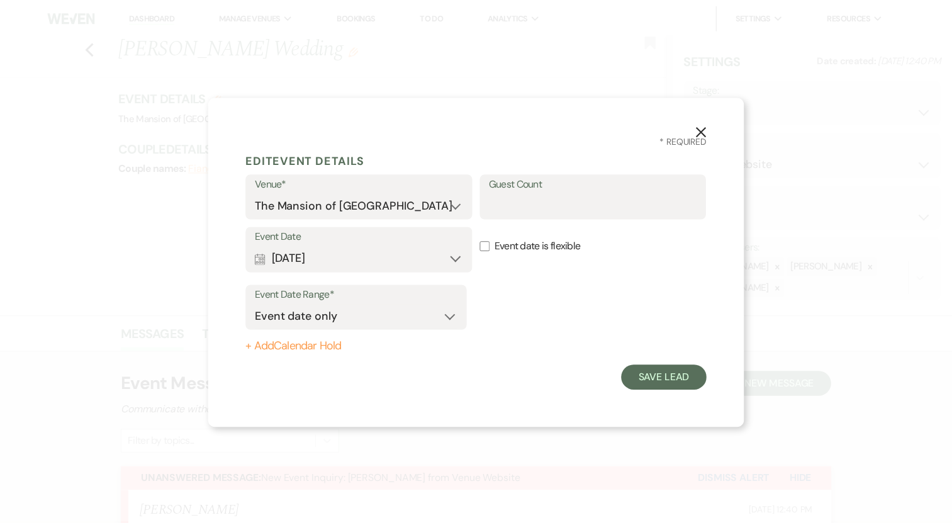
scroll to position [0, 0]
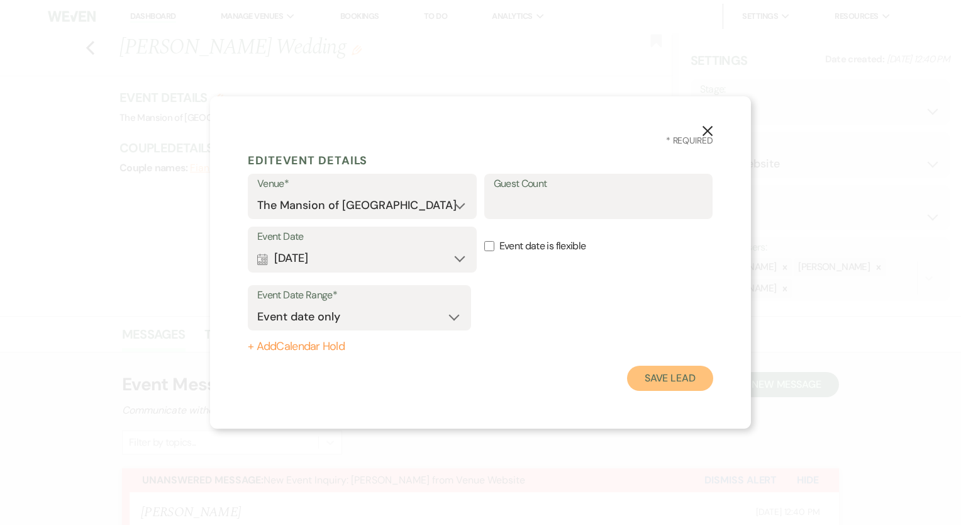
click at [679, 379] on button "Save Lead" at bounding box center [670, 377] width 86 height 25
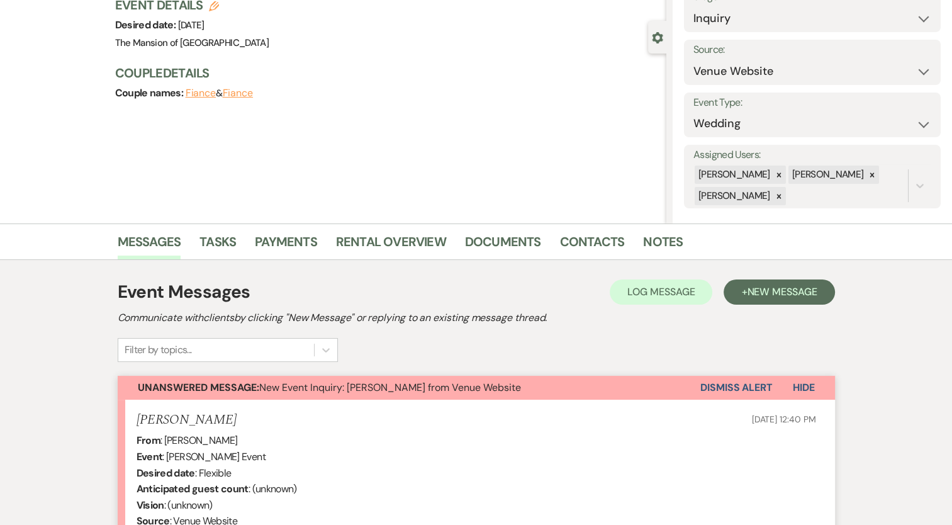
scroll to position [63, 0]
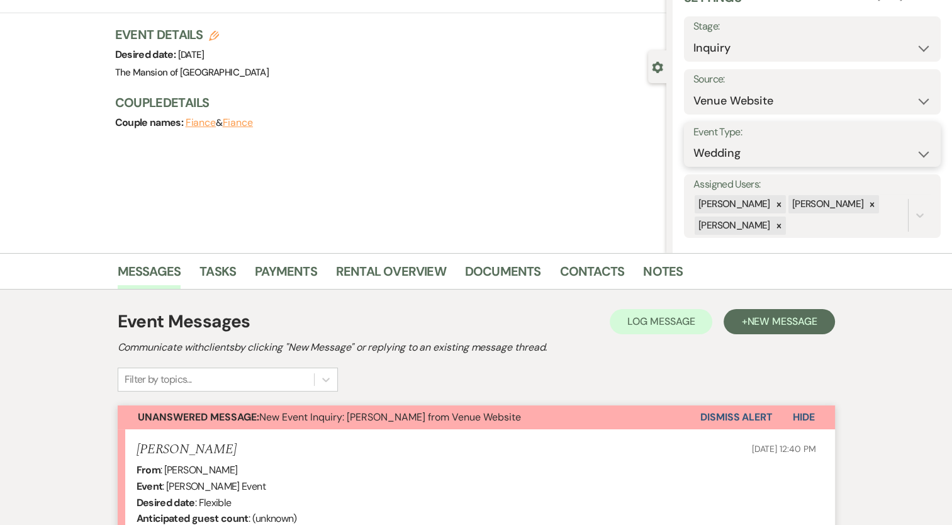
click at [760, 153] on select "Wedding Anniversary Party Baby Shower Bachelorette / Bachelor Party Birthday Pa…" at bounding box center [812, 153] width 238 height 25
select select "5"
click at [693, 141] on select "Wedding Anniversary Party Baby Shower Bachelorette / Bachelor Party Birthday Pa…" at bounding box center [812, 153] width 238 height 25
click at [909, 147] on button "Save" at bounding box center [905, 143] width 70 height 25
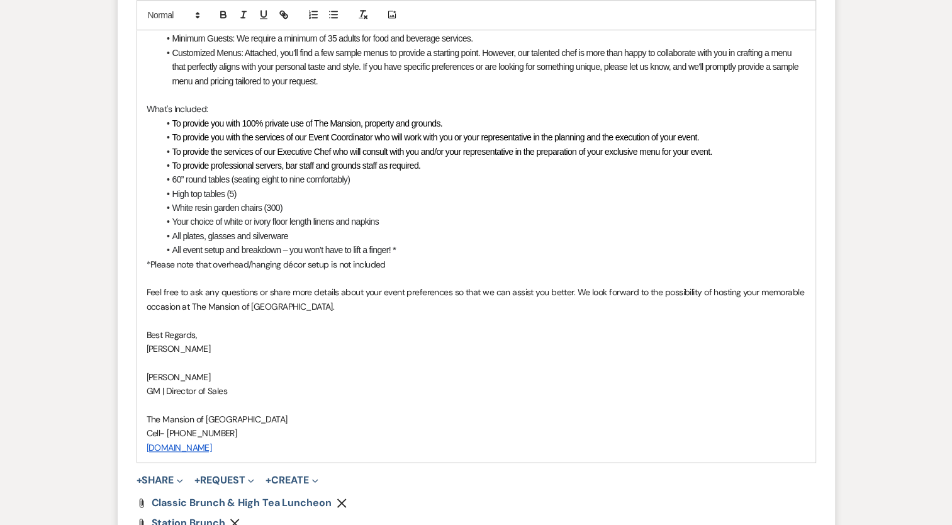
scroll to position [1258, 0]
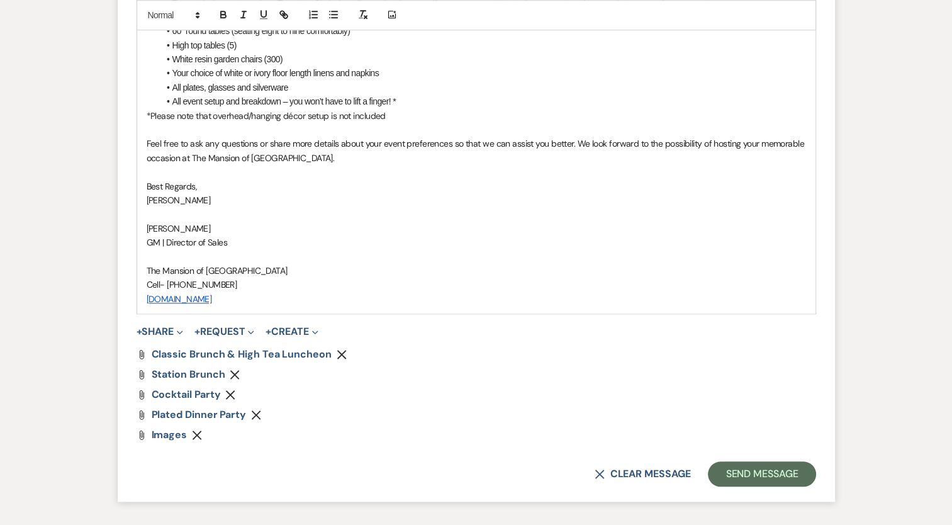
click at [255, 409] on icon "Remove" at bounding box center [256, 414] width 10 height 10
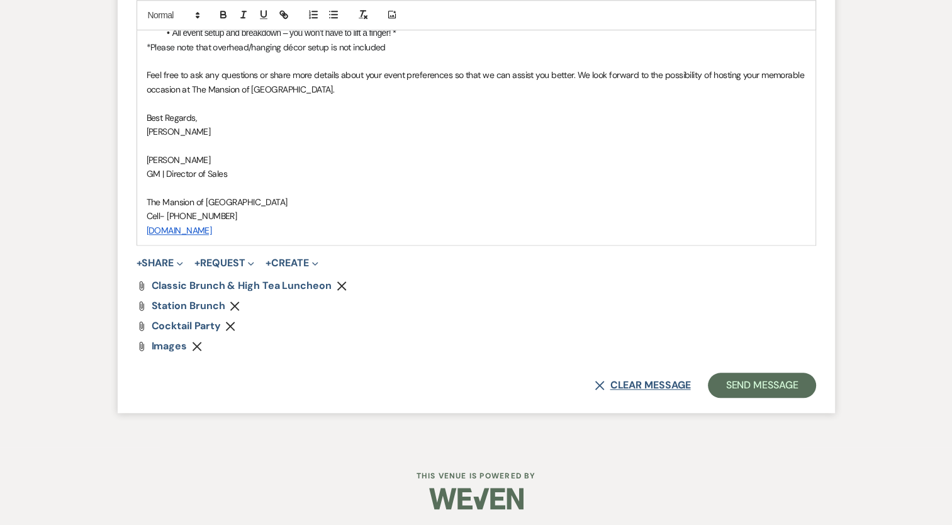
scroll to position [1328, 0]
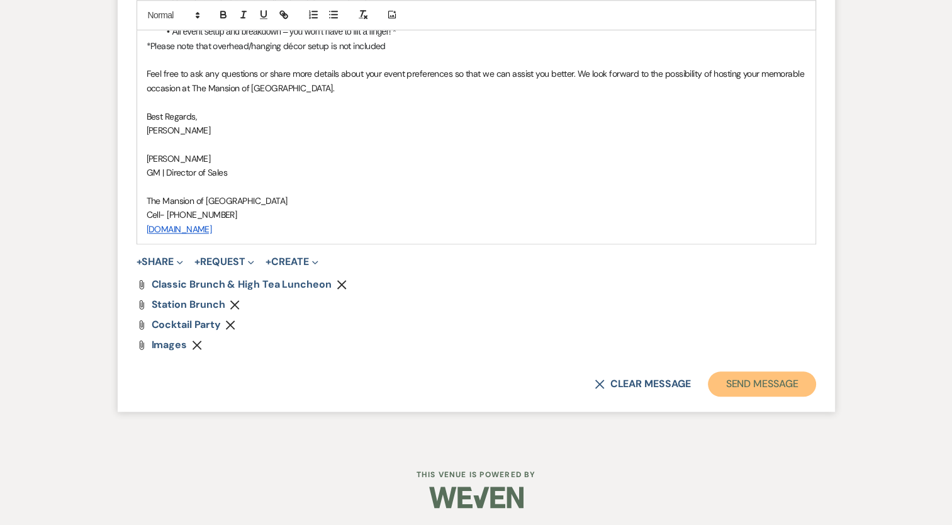
click at [755, 381] on button "Send Message" at bounding box center [762, 383] width 108 height 25
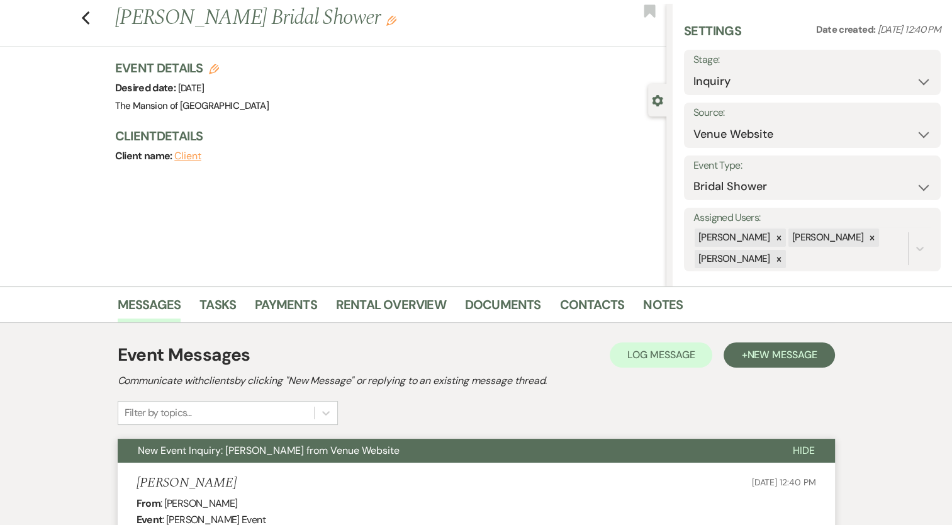
scroll to position [0, 0]
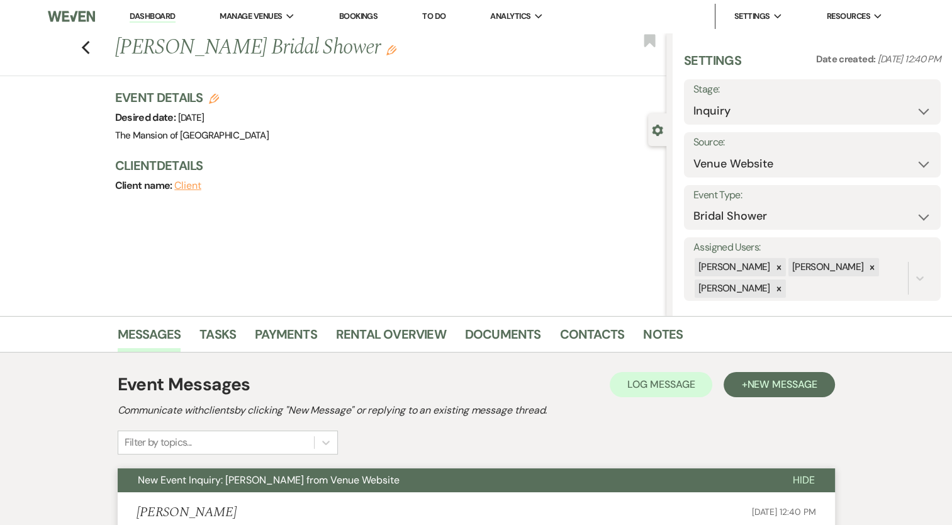
click at [158, 21] on link "Dashboard" at bounding box center [152, 17] width 45 height 12
